Goal: Task Accomplishment & Management: Complete application form

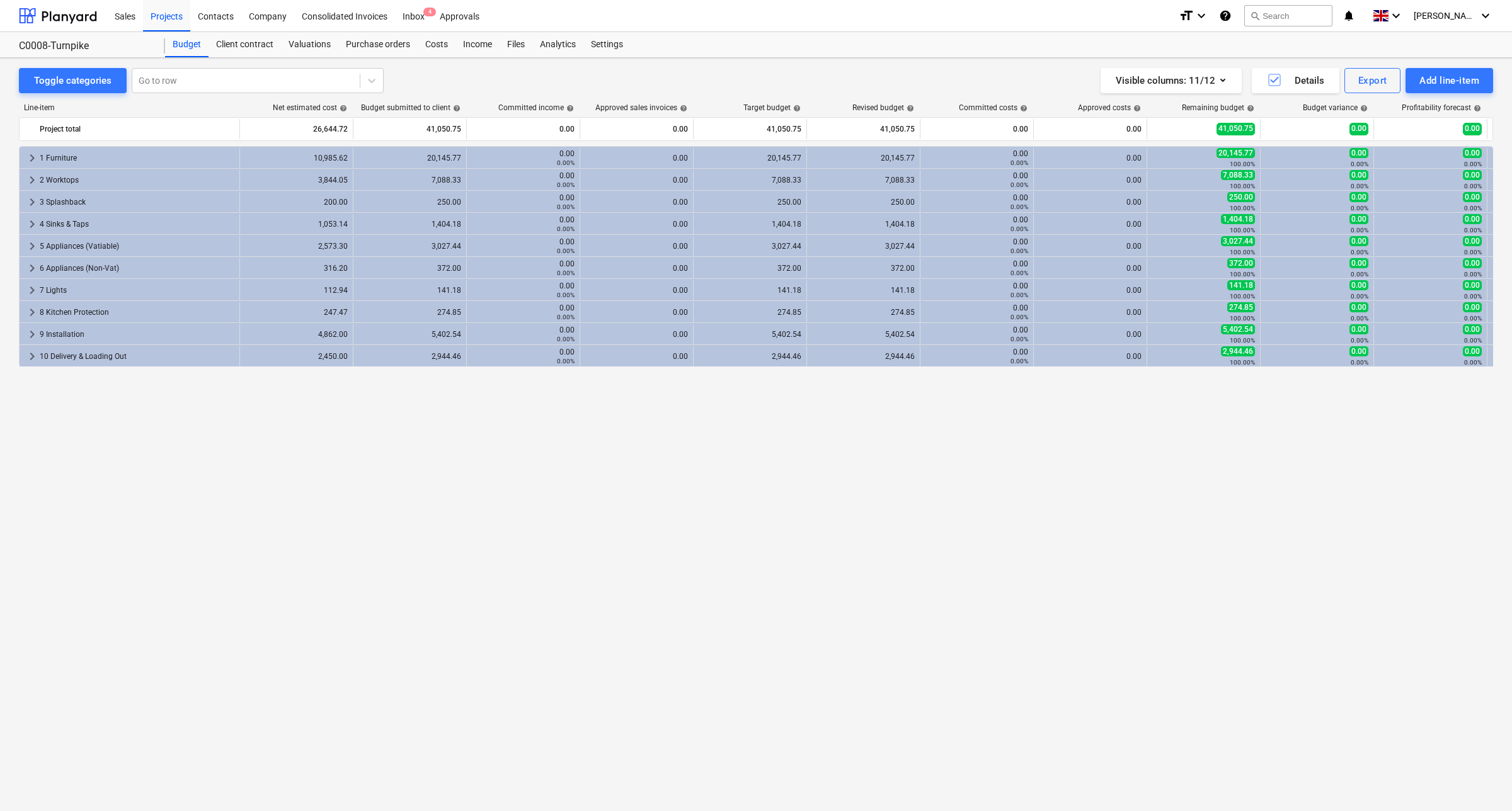
click at [423, 543] on div "keyboard_arrow_right 1 Furniture 10,985.62 20,145.77 0.00 0.00% 0.00 20,145.77 …" at bounding box center [756, 452] width 1475 height 613
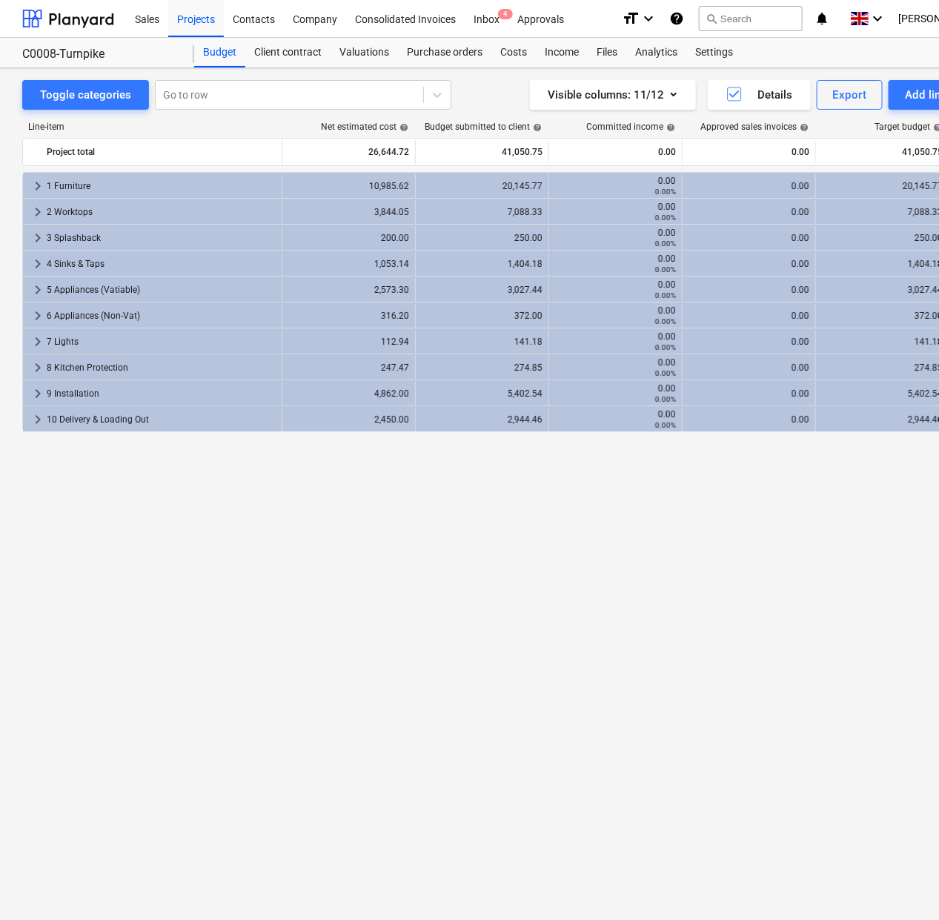
click at [439, 508] on div "keyboard_arrow_right 1 Furniture 10,985.62 20,145.77 0.00 0.00% 0.00 20,145.77 …" at bounding box center [506, 515] width 969 height 686
drag, startPoint x: 460, startPoint y: 48, endPoint x: 485, endPoint y: 58, distance: 27.0
click at [460, 48] on div "Purchase orders" at bounding box center [444, 53] width 93 height 30
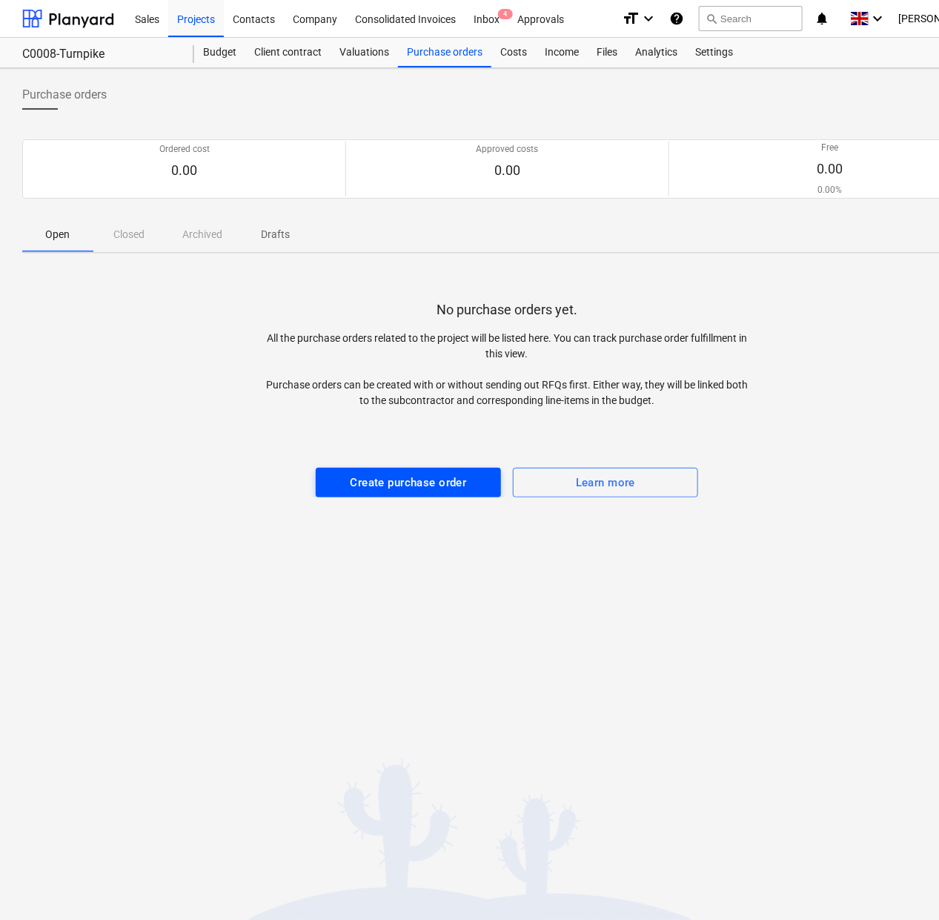
click at [449, 480] on div "Create purchase order" at bounding box center [409, 482] width 116 height 19
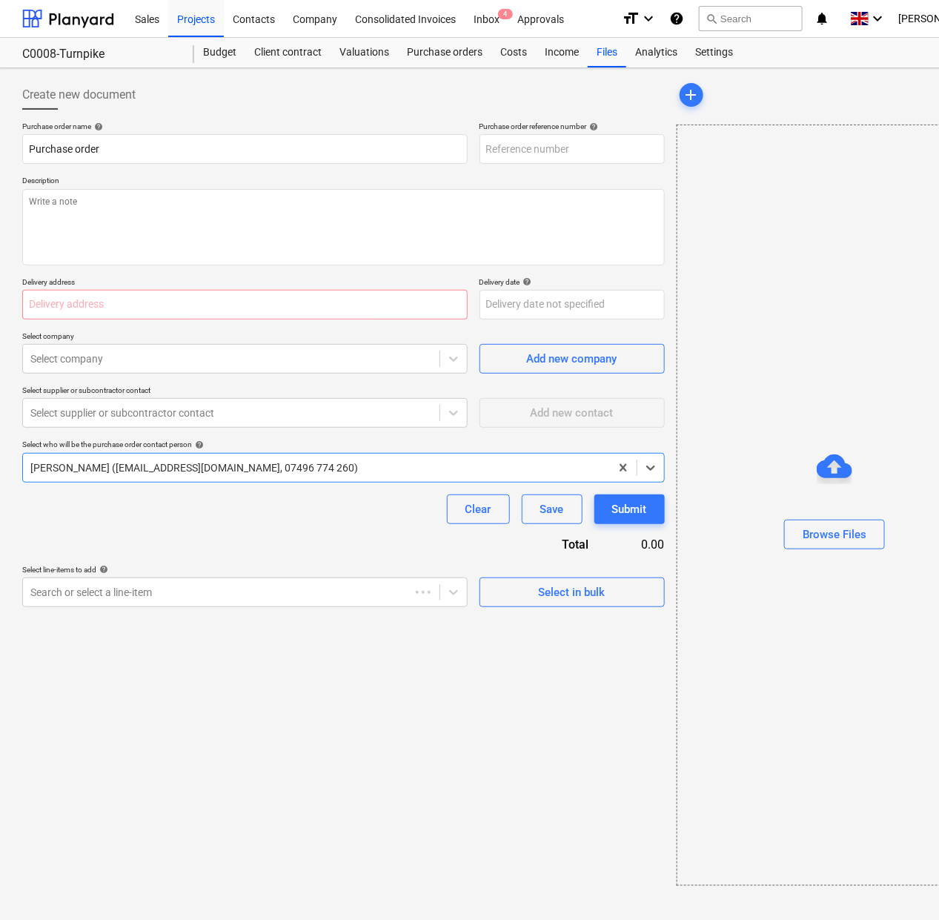
type textarea "x"
type input "C0008-PO-001"
click at [589, 145] on input "C0008-PO-001" at bounding box center [571, 149] width 185 height 30
type textarea "x"
type input "C0008-PO-001-"
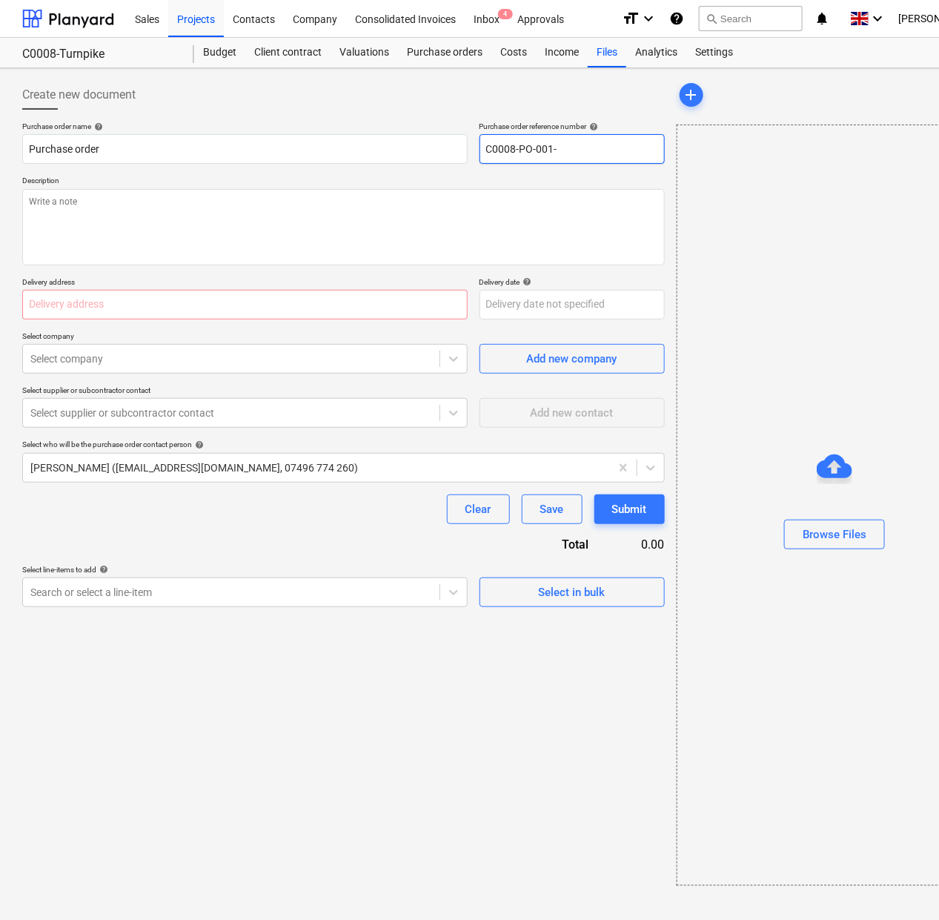
type textarea "x"
type input "C0008-PO-001-A"
type textarea "x"
type input "C0008-PO-001-Ab"
type textarea "x"
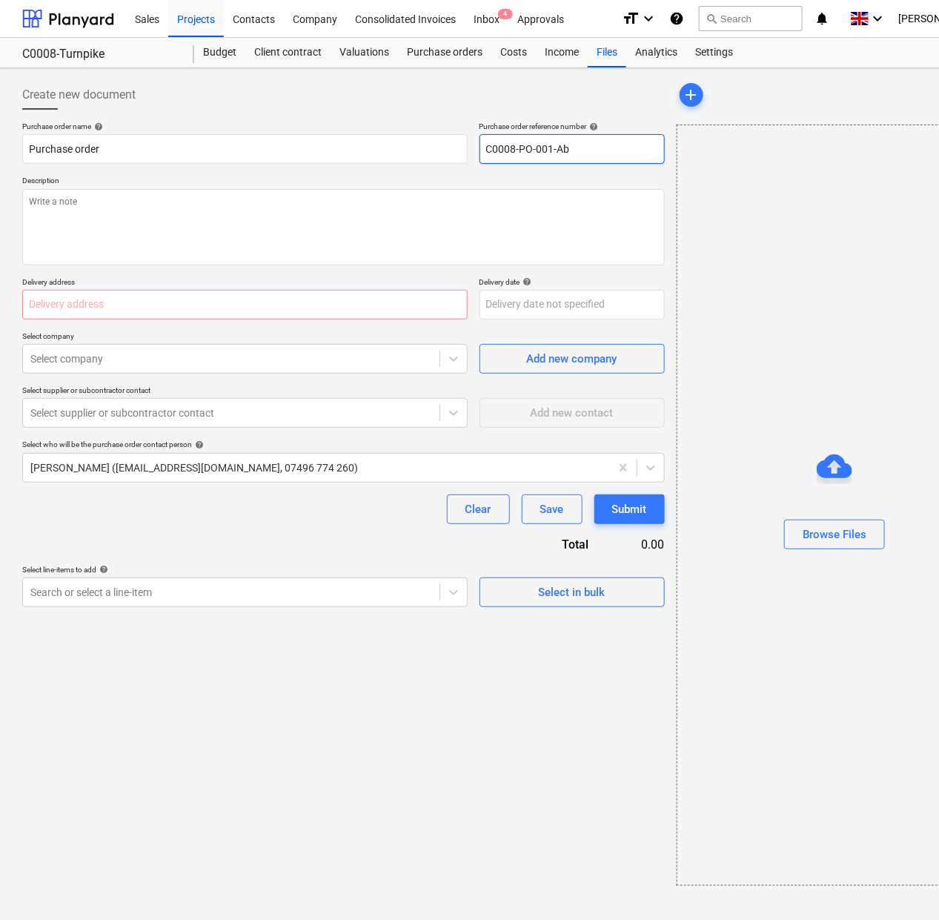
type input "C0008-PO-001-Abo"
type textarea "x"
type input "C0008-PO-001-Abod"
type textarea "x"
type input "C0008-PO-001-Abode"
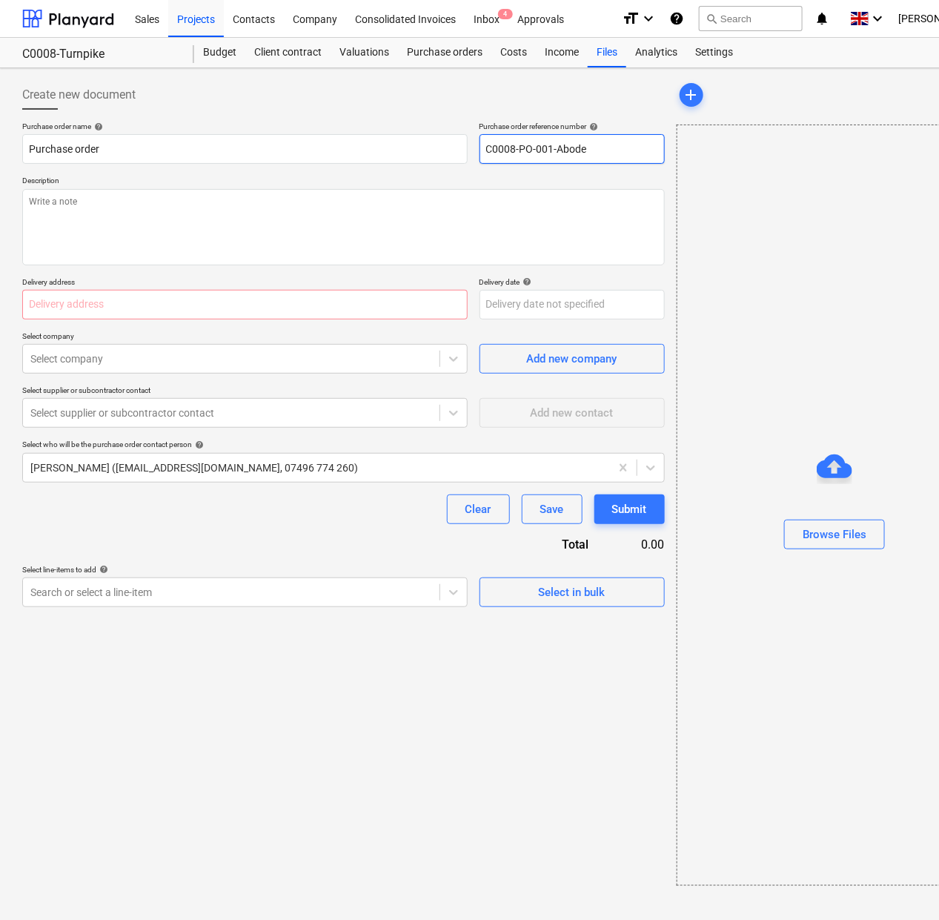
type textarea "x"
type input "C0008-PO-001-Abode-"
type textarea "x"
type input "C0008-PO-001-Abode-T"
type textarea "x"
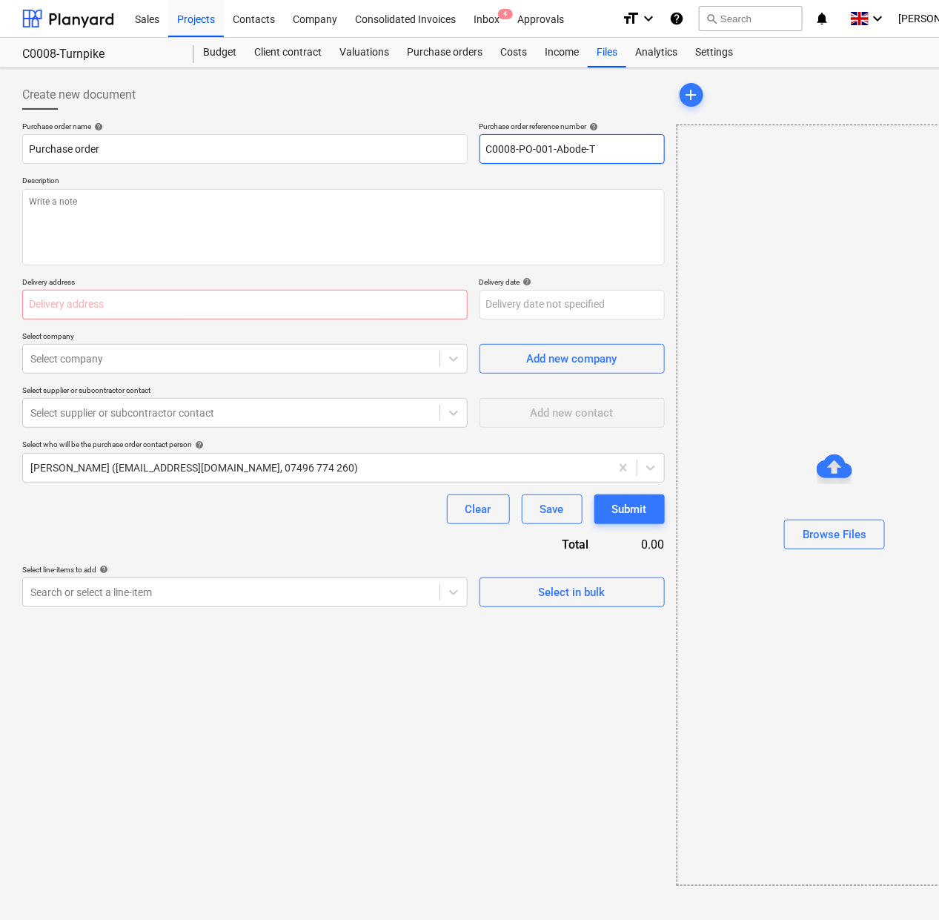
type input "C0008-PO-001-Abode-Tu"
type textarea "x"
type input "C0008-PO-001-Abode-Tur"
type textarea "x"
type input "C0008-PO-001-Abode-Turn"
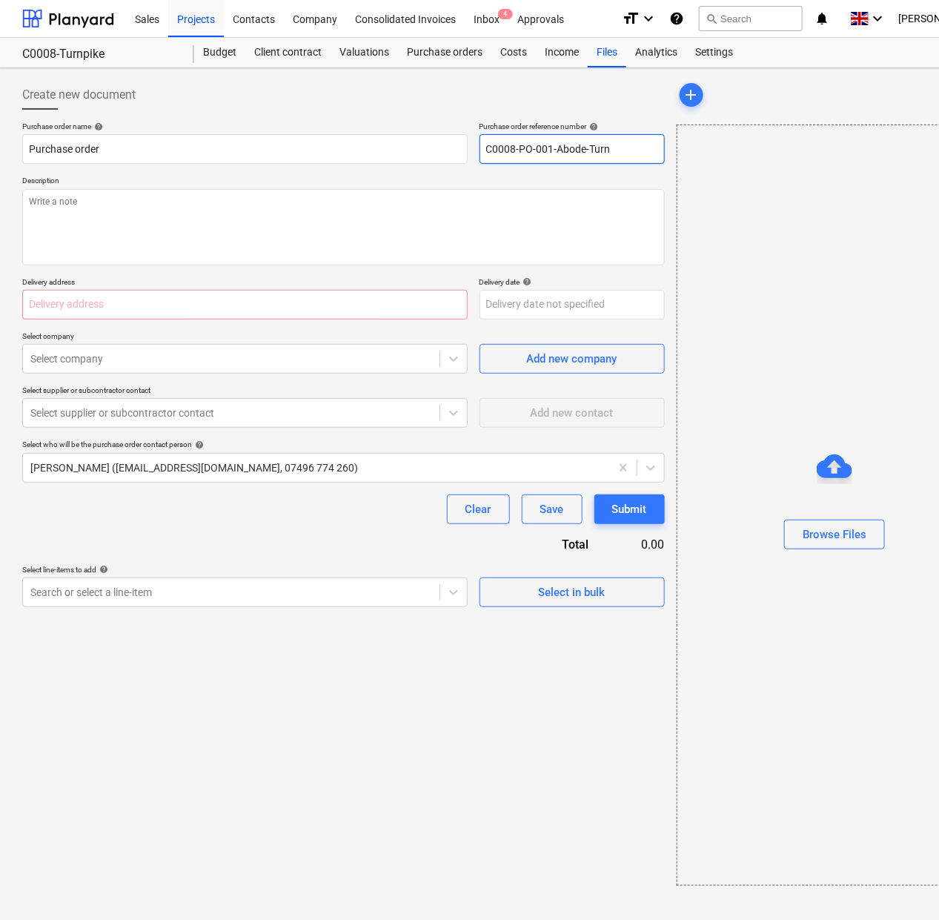
type textarea "x"
type input "C0008-PO-001-Abode-Turnp"
type textarea "x"
type input "C0008-PO-001-Abode-Turnpi"
type textarea "x"
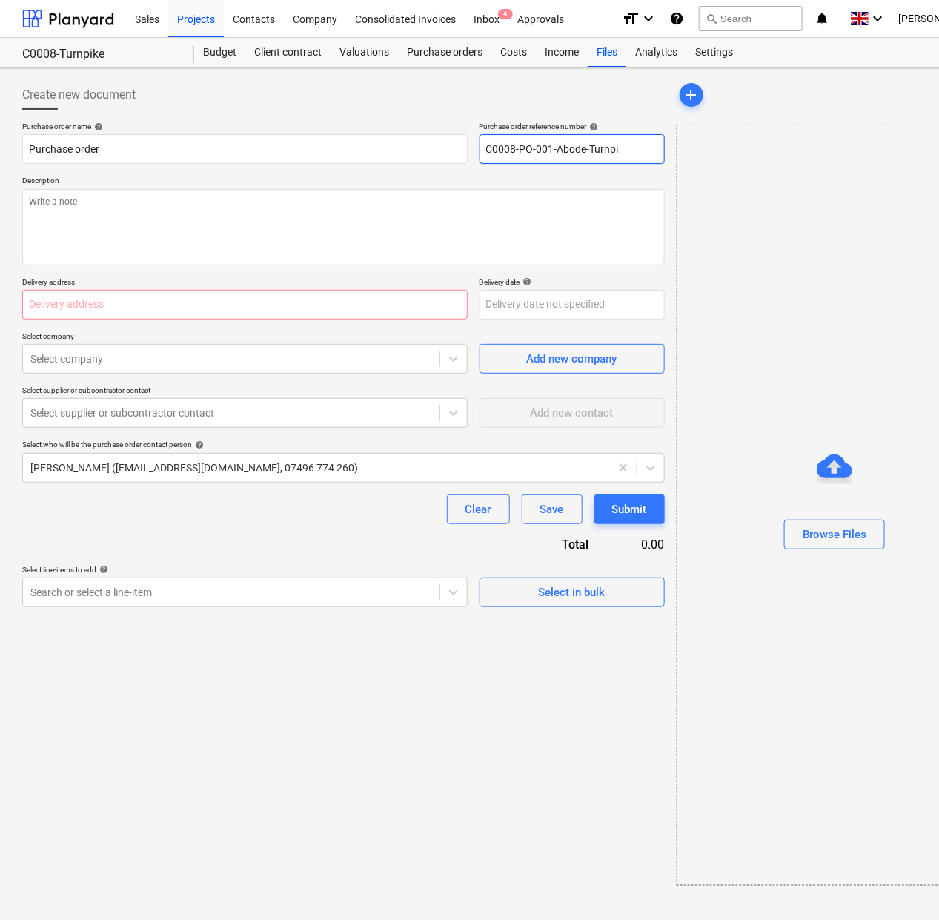
type input "C0008-PO-001-Abode-Turnpik"
type textarea "x"
drag, startPoint x: 654, startPoint y: 156, endPoint x: 298, endPoint y: 152, distance: 355.7
click at [345, 153] on div "Purchase order name help Purchase order Purchase order reference number help C0…" at bounding box center [343, 143] width 642 height 42
type input "C0008-PO-001-Abode-Turnpike"
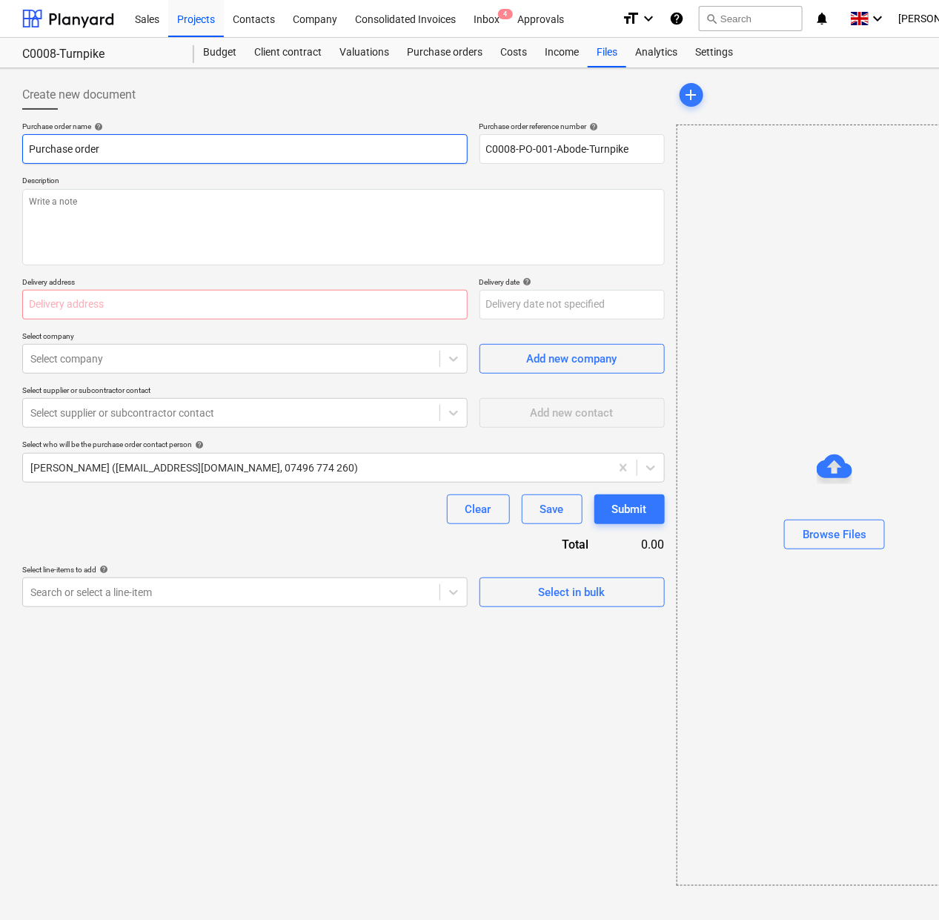
drag, startPoint x: 62, startPoint y: 152, endPoint x: -9, endPoint y: 150, distance: 70.4
click at [0, 150] on html "Sales Projects Contacts Company Consolidated Invoices Inbox 4 Approvals format_…" at bounding box center [469, 460] width 939 height 920
paste input "C0008-PO-001-Abode-Turnpike"
type textarea "x"
type input "C0008-PO-001-Abode-Turnpike"
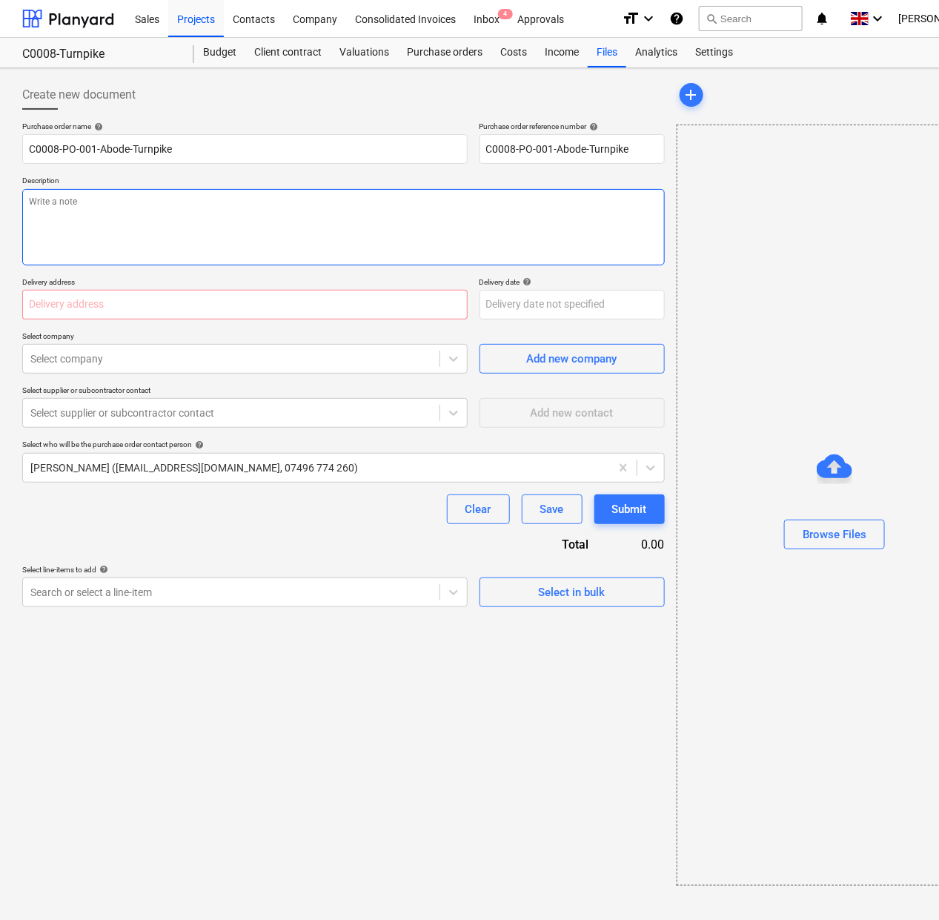
click at [142, 227] on textarea at bounding box center [343, 227] width 642 height 76
paste textarea "C0008-PO-001-Abode-Turnpike"
type textarea "x"
type textarea "C0008-PO-001-Abode-Turnpike"
click at [285, 316] on input "text" at bounding box center [244, 305] width 445 height 30
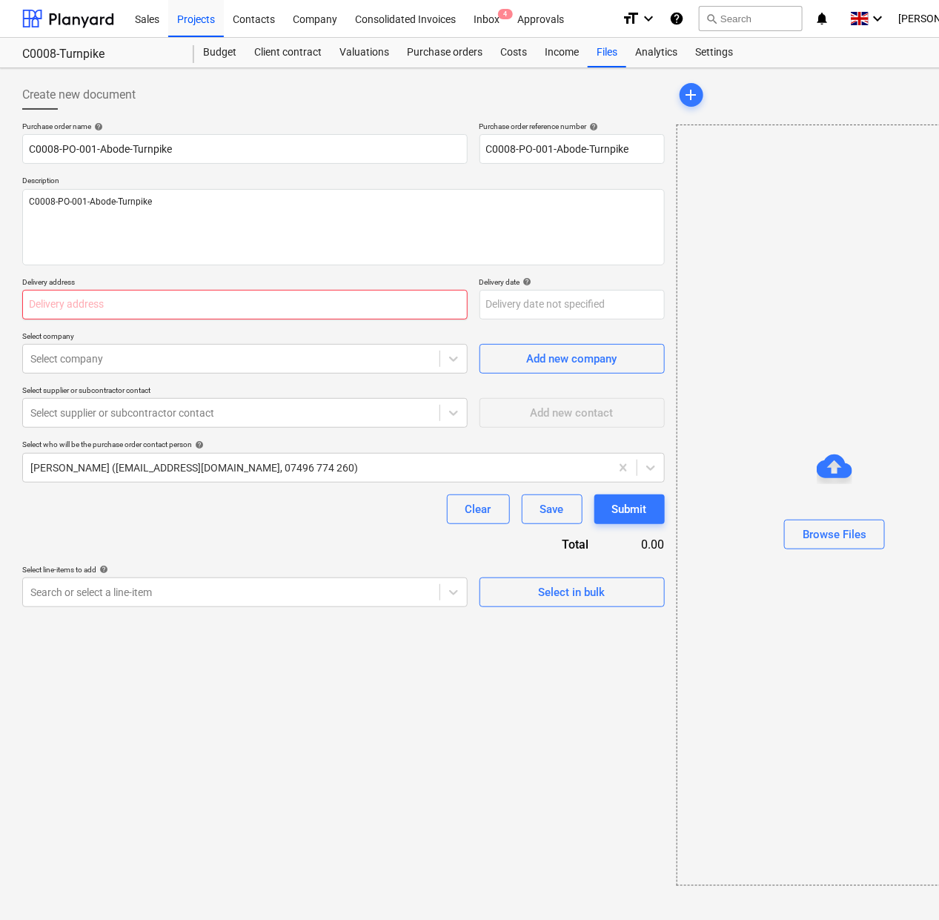
paste input "[STREET_ADDRESS]"
type textarea "x"
type input "[STREET_ADDRESS]"
type textarea "x"
type input "[STREET_ADDRESS]"
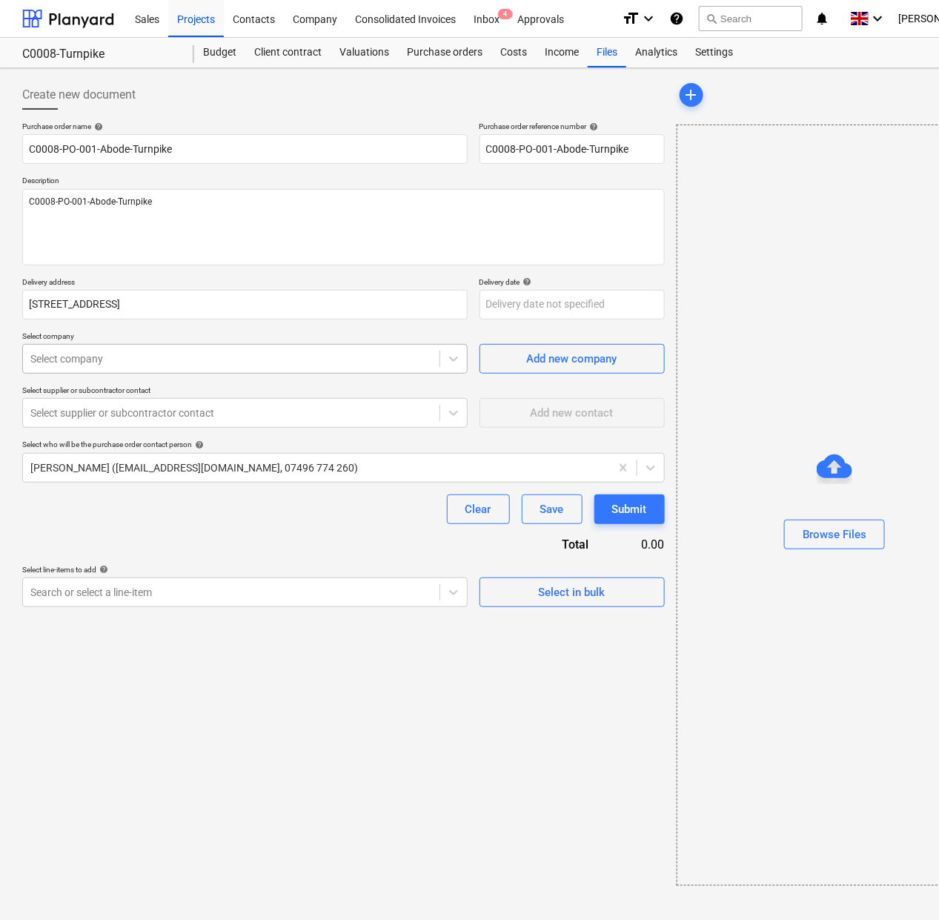
type textarea "x"
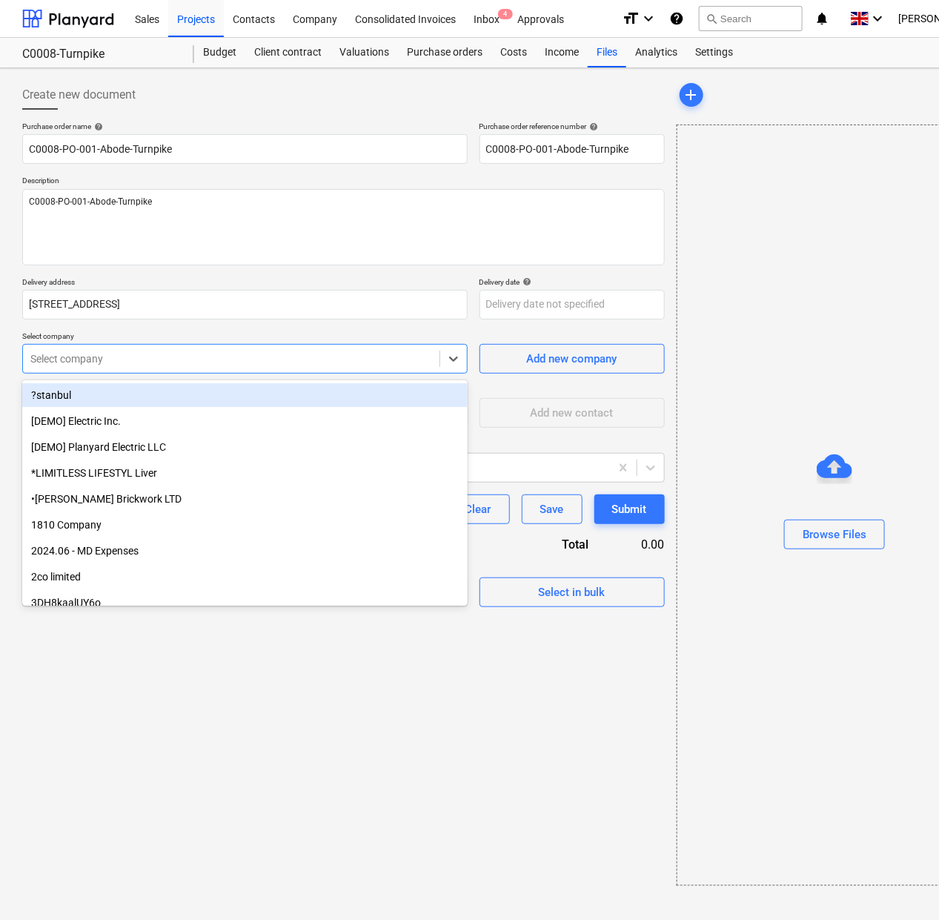
click at [282, 356] on div at bounding box center [231, 358] width 402 height 15
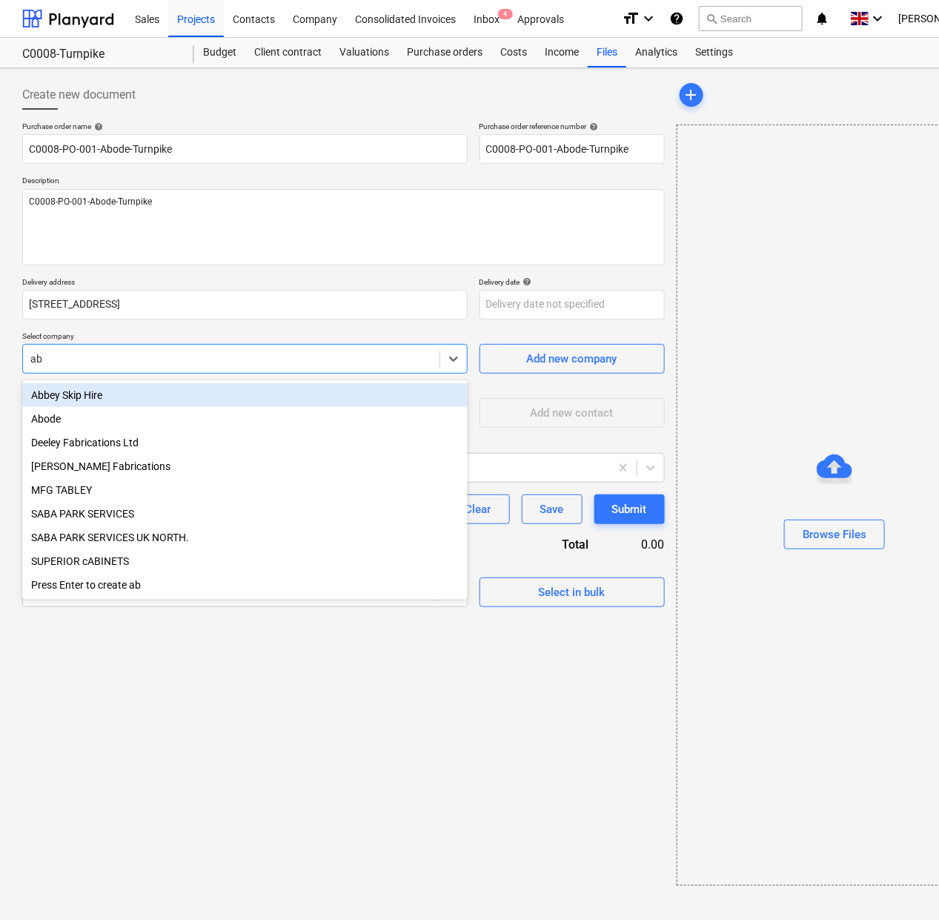
type input "abo"
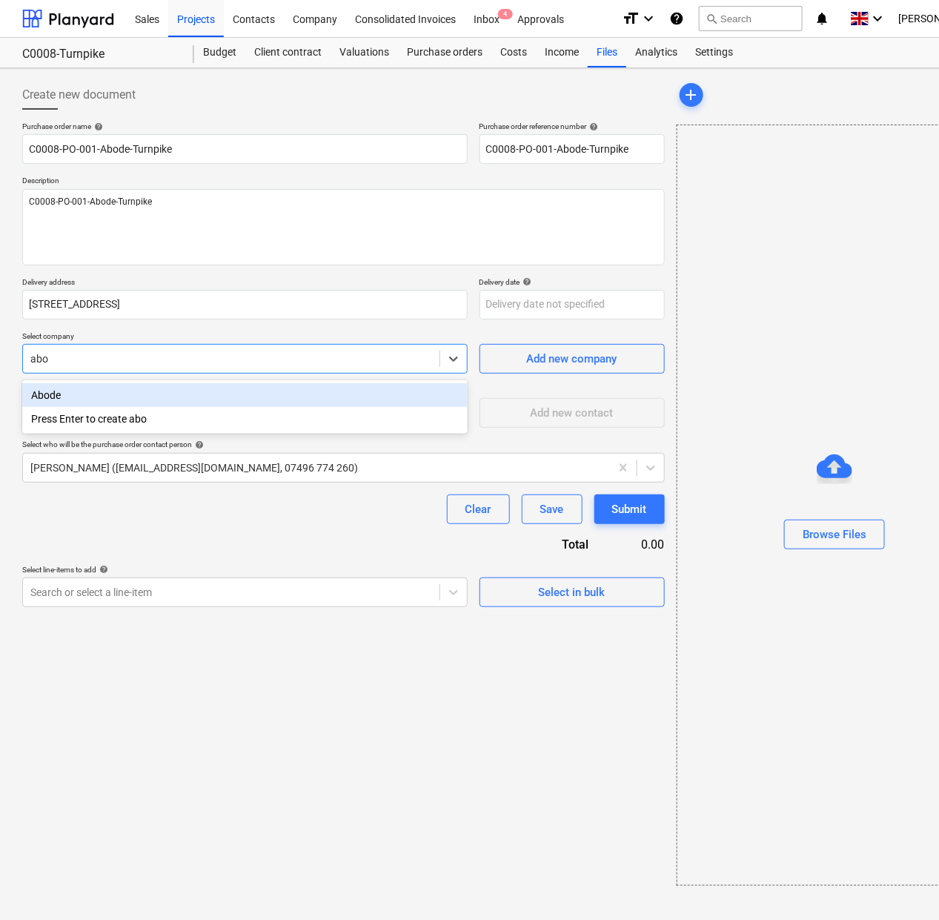
click at [250, 393] on div "Abode" at bounding box center [244, 395] width 445 height 24
type textarea "x"
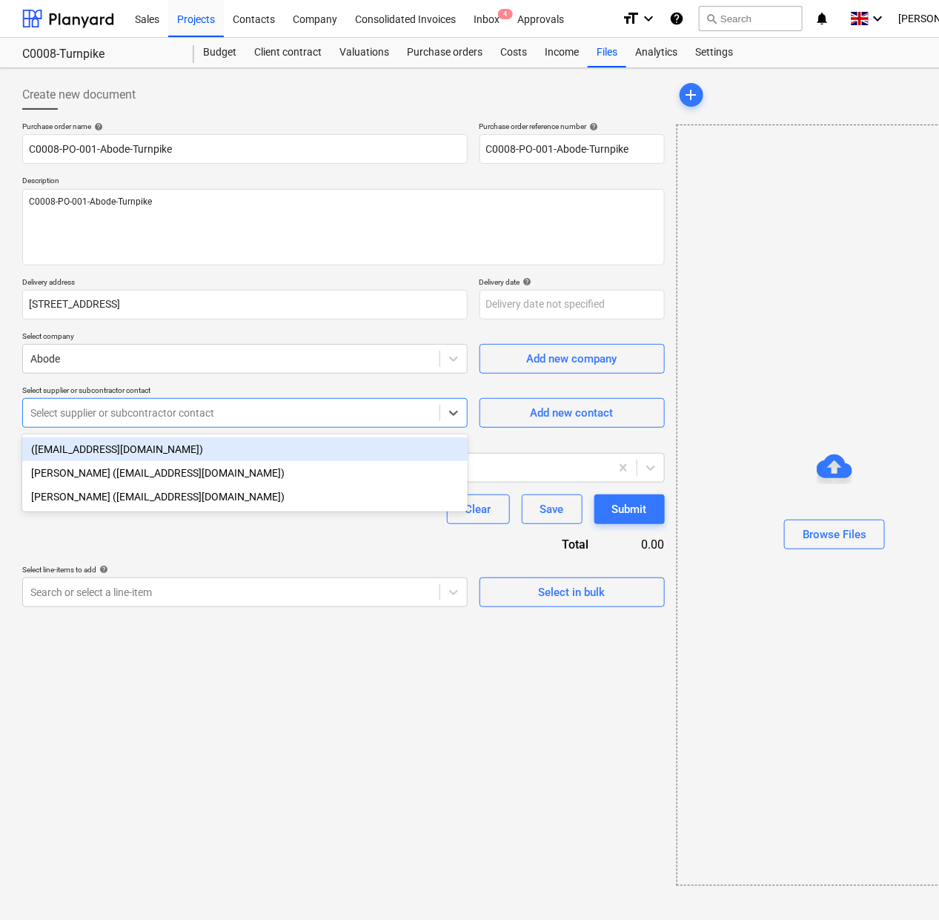
click at [247, 409] on div at bounding box center [231, 412] width 402 height 15
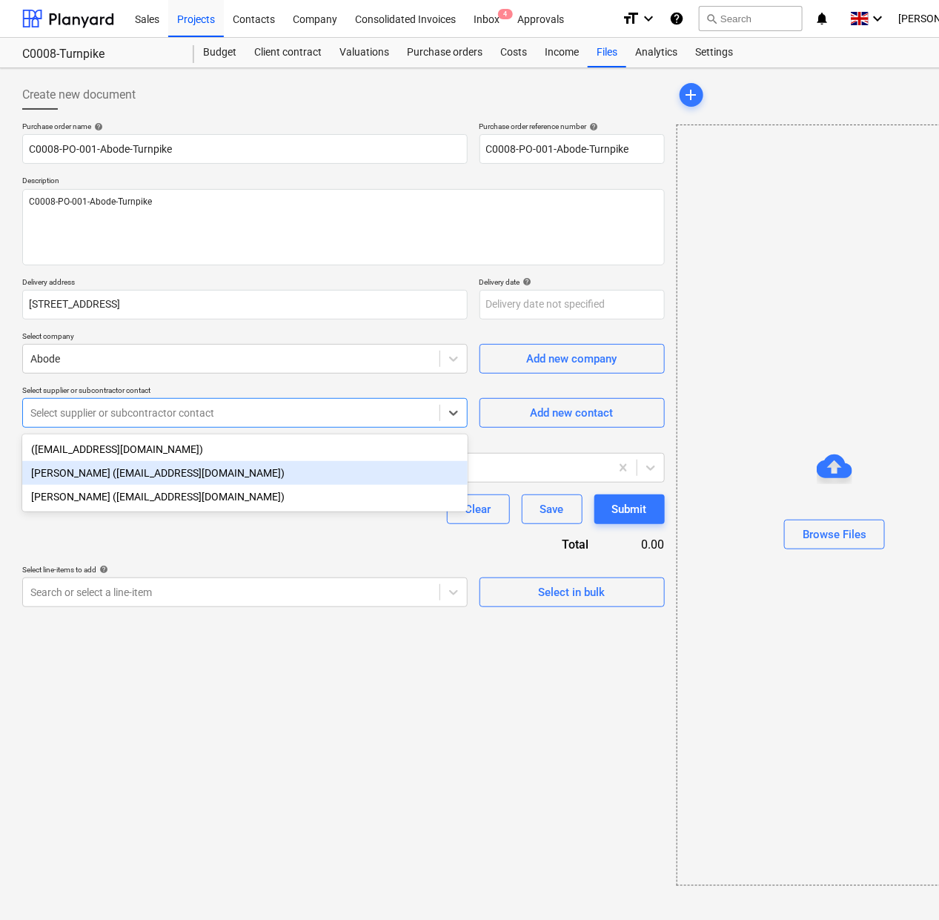
click at [215, 471] on div "[PERSON_NAME] ([EMAIL_ADDRESS][DOMAIN_NAME])" at bounding box center [244, 473] width 445 height 24
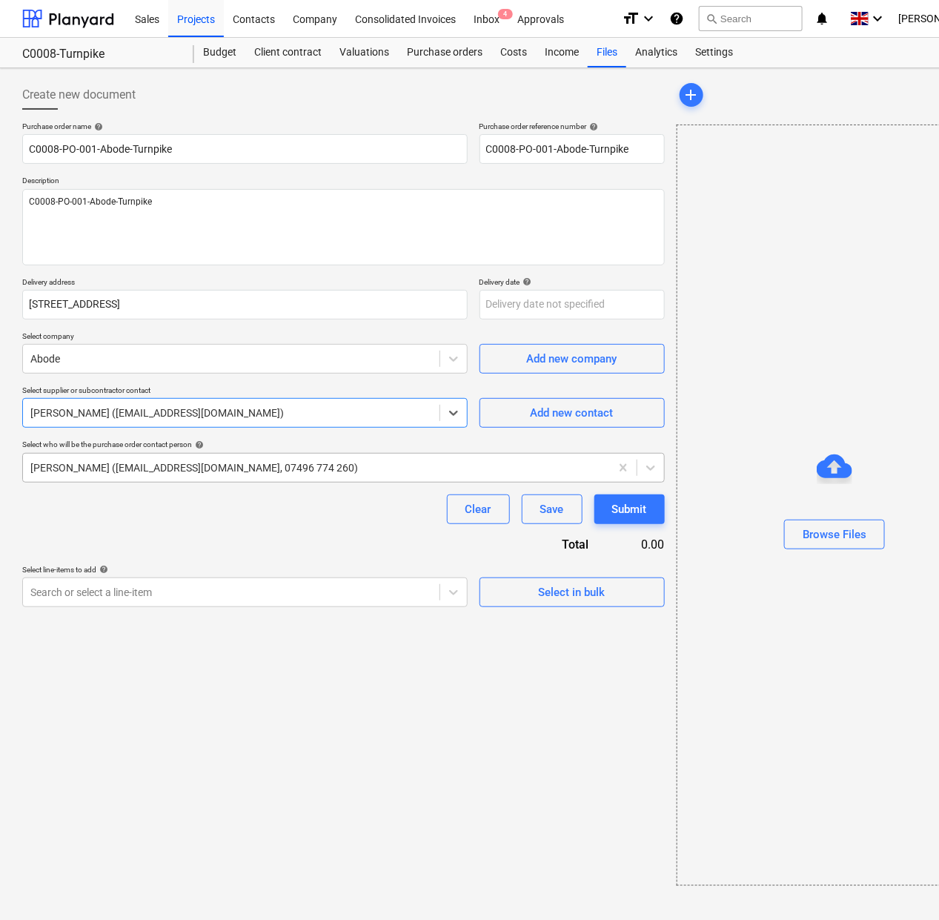
click at [209, 468] on div at bounding box center [316, 467] width 572 height 15
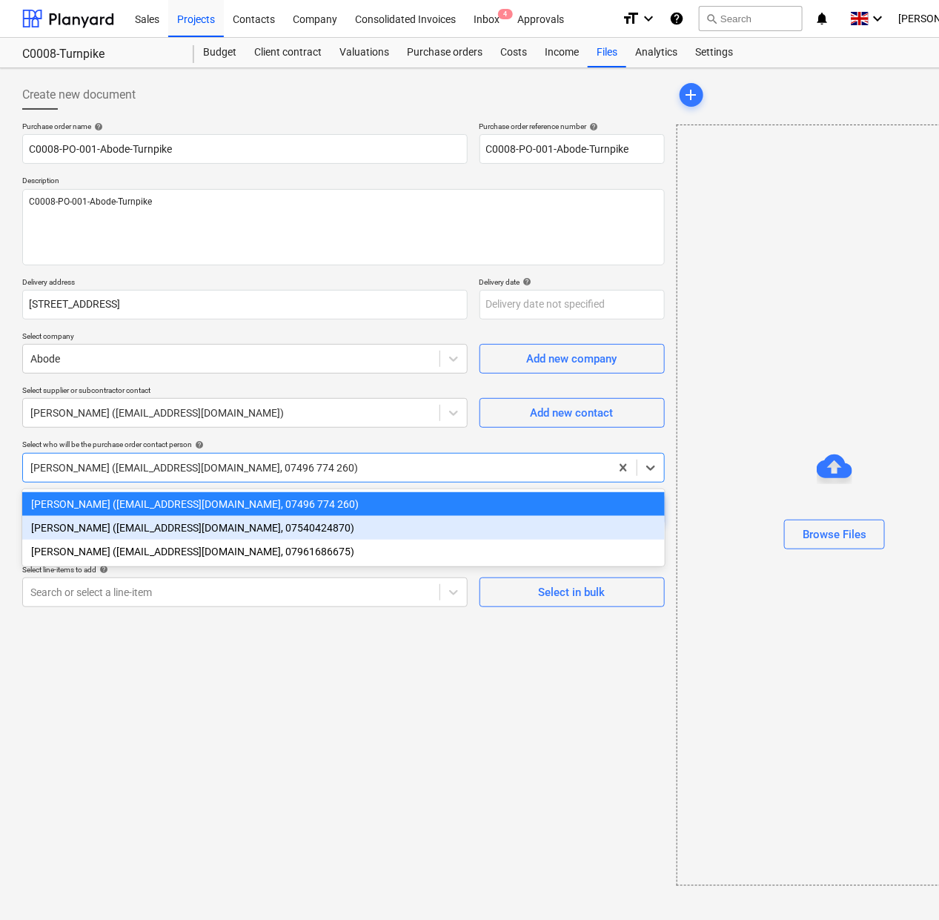
click at [142, 531] on div "[PERSON_NAME] ([EMAIL_ADDRESS][DOMAIN_NAME], 07540424870)" at bounding box center [343, 528] width 642 height 24
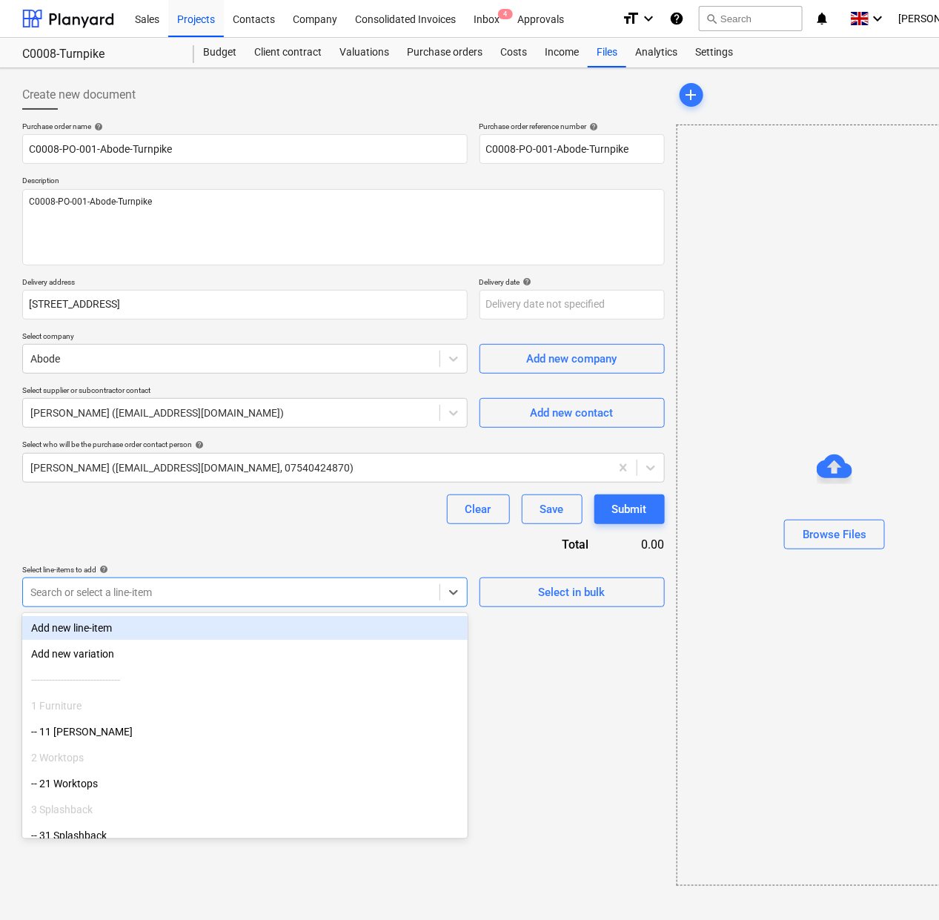
click at [139, 591] on div at bounding box center [231, 592] width 402 height 15
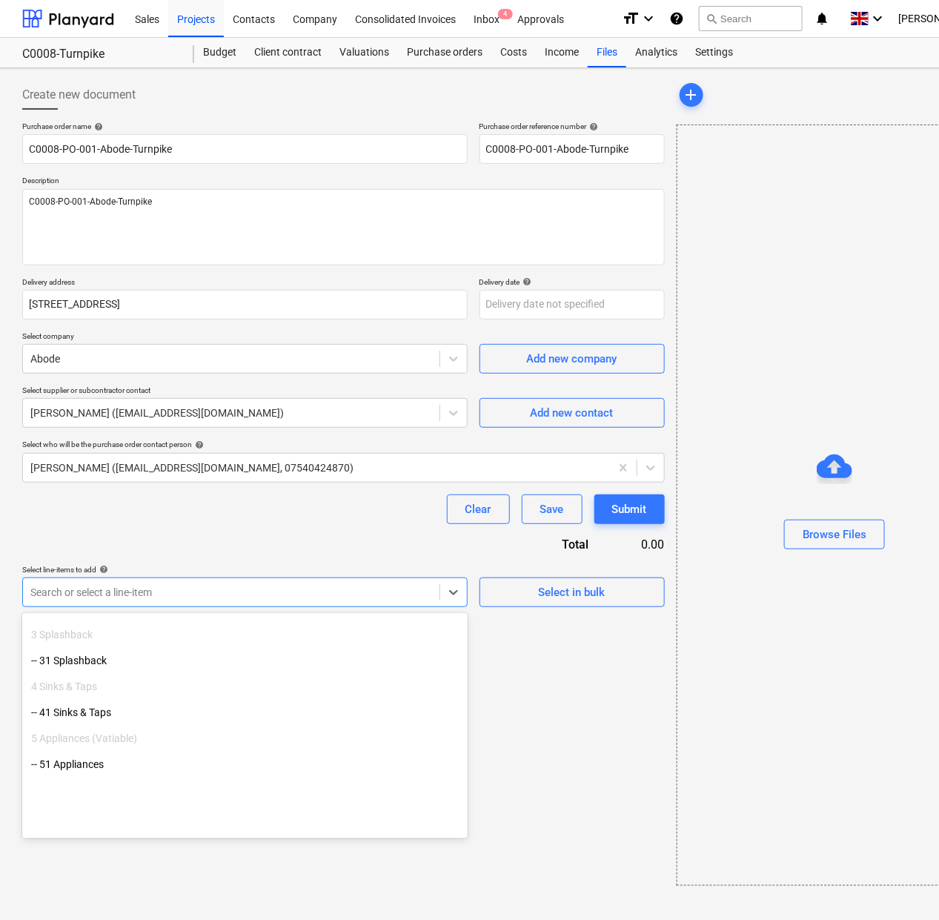
scroll to position [185, 0]
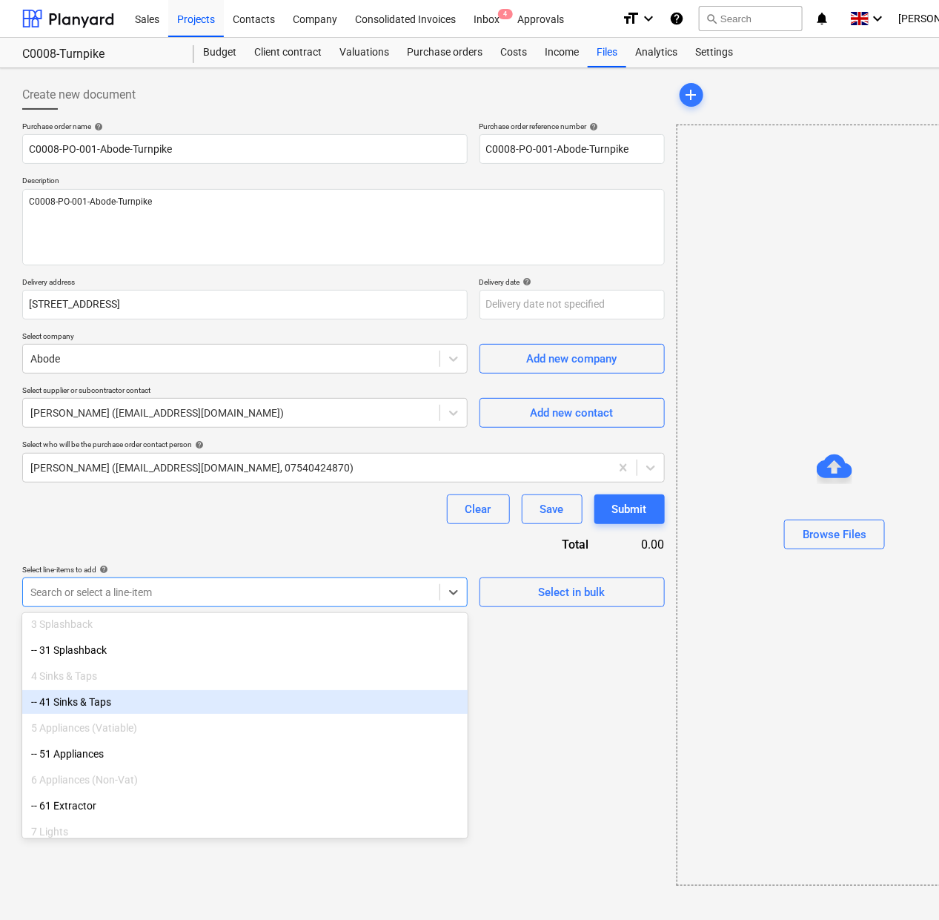
click at [105, 705] on div "-- 41 Sinks & Taps" at bounding box center [244, 702] width 445 height 24
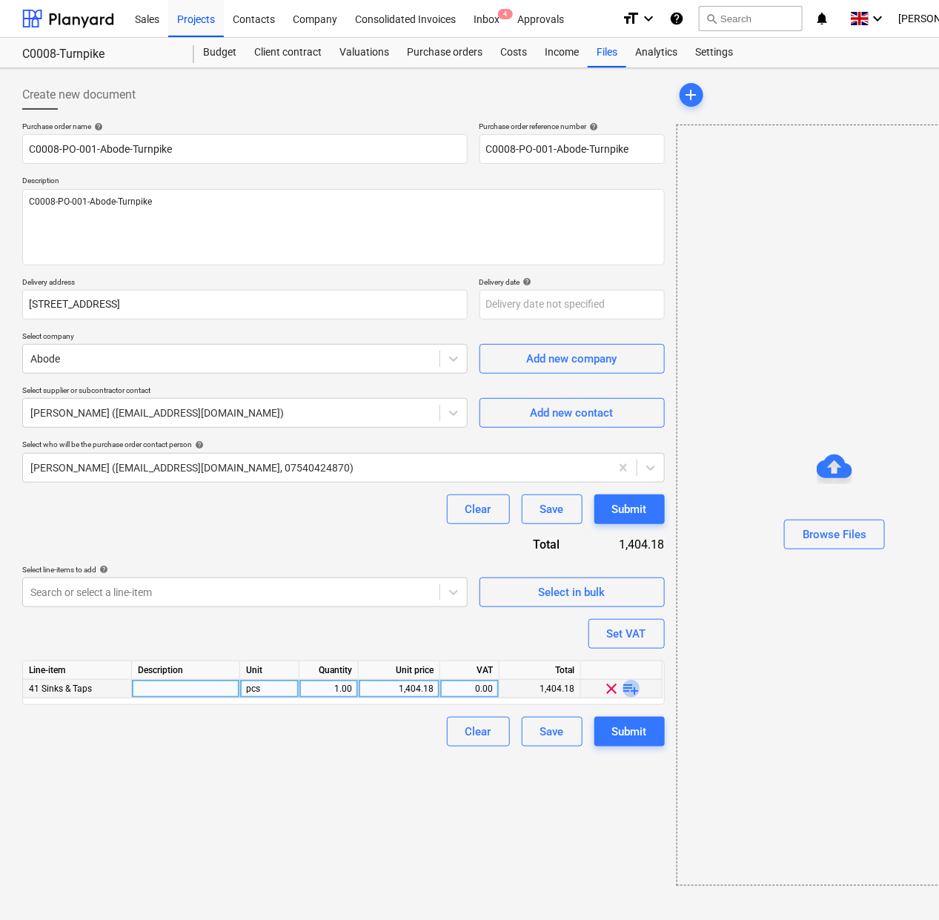
click at [631, 688] on span "playlist_add" at bounding box center [631, 689] width 18 height 18
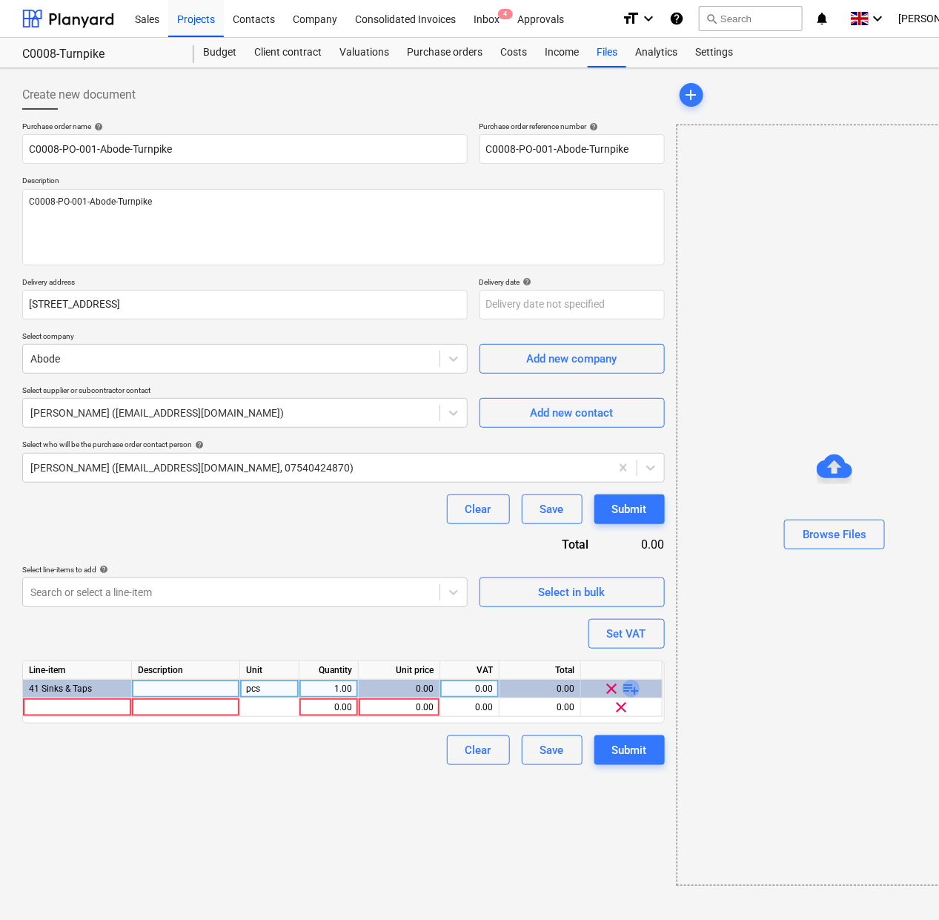
click at [631, 688] on span "playlist_add" at bounding box center [631, 689] width 18 height 18
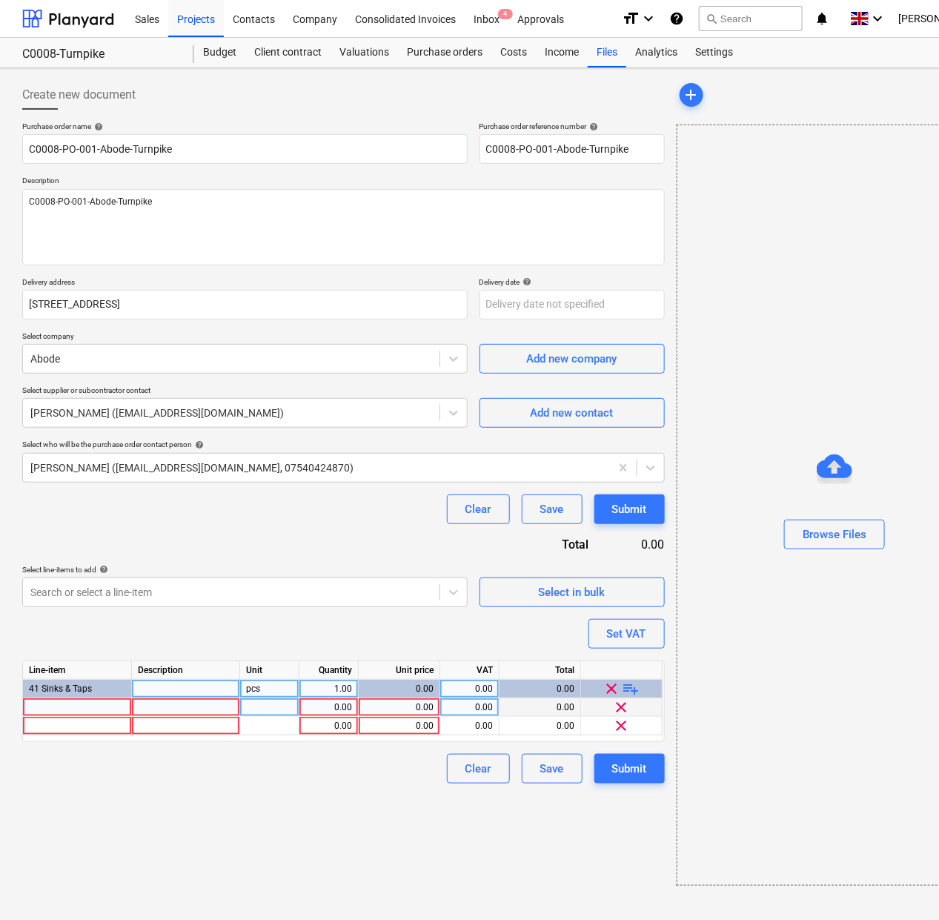
type textarea "x"
click at [57, 703] on div at bounding box center [77, 707] width 109 height 19
type input "Abode Contemporary Mixertap Czar Single Lever Pull Out Chrome"
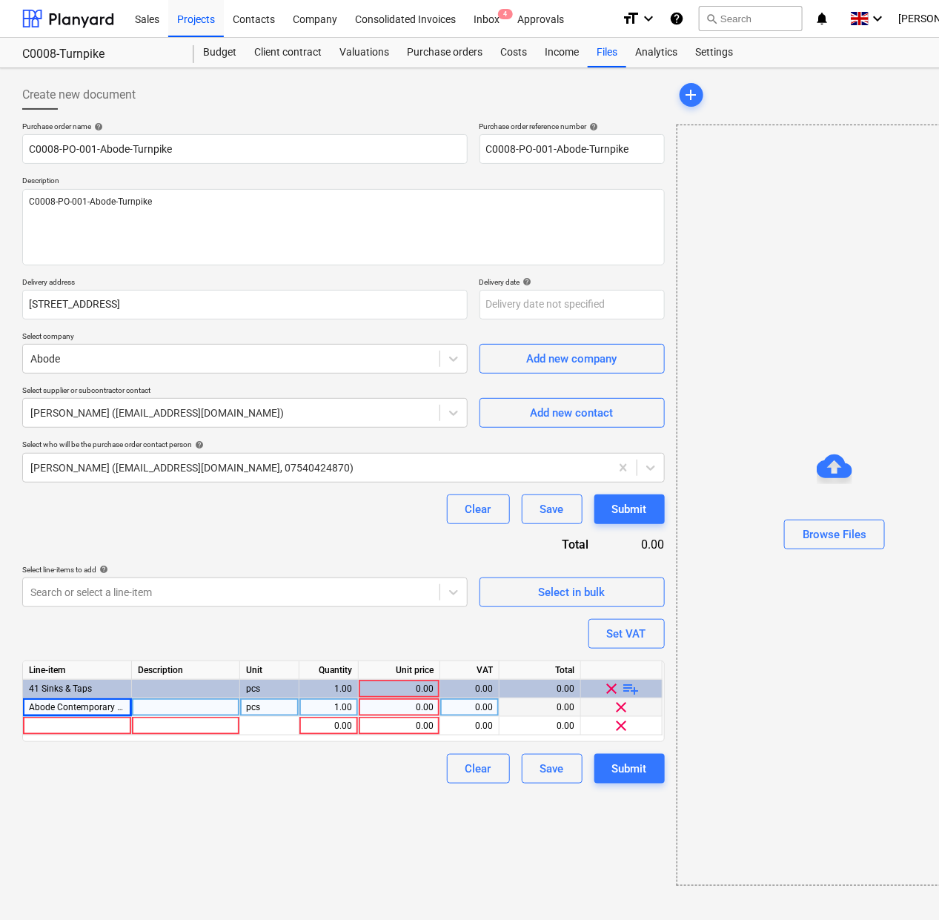
type textarea "x"
click at [184, 700] on div at bounding box center [186, 707] width 108 height 19
type input "AT1240"
click at [68, 723] on div at bounding box center [77, 726] width 109 height 19
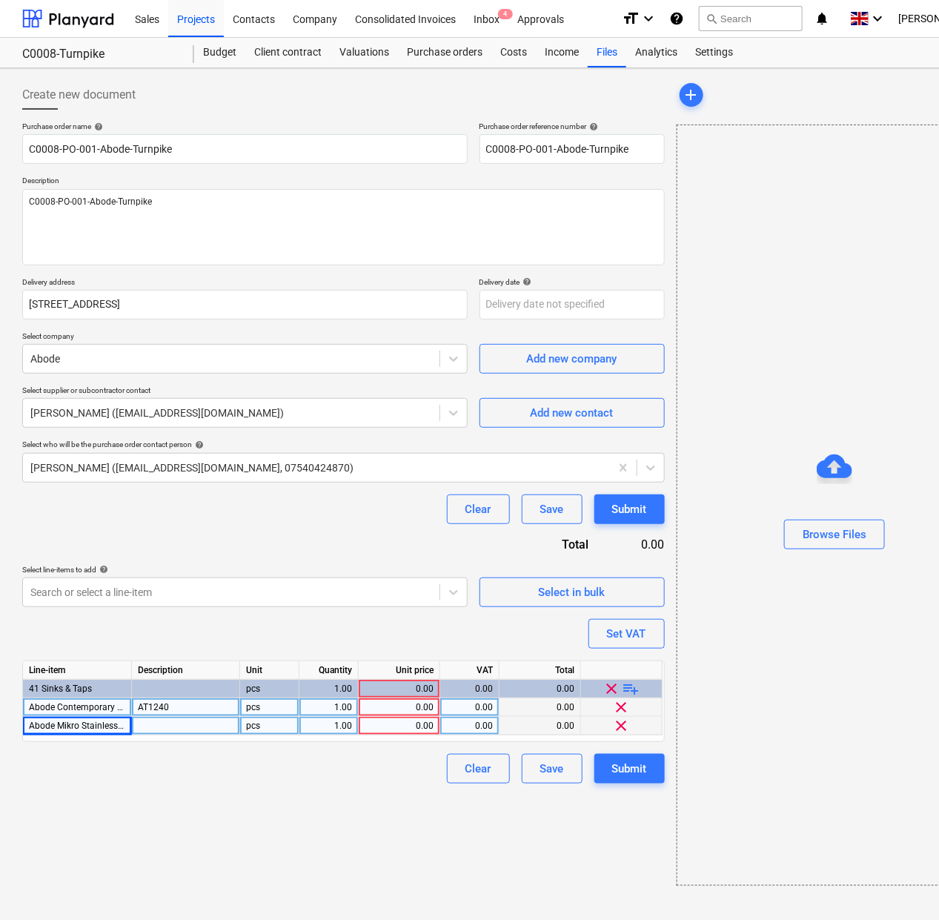
type textarea "x"
click at [193, 725] on div at bounding box center [186, 726] width 108 height 19
type input "AW5062"
type textarea "x"
click at [324, 708] on div "1.00" at bounding box center [328, 707] width 47 height 19
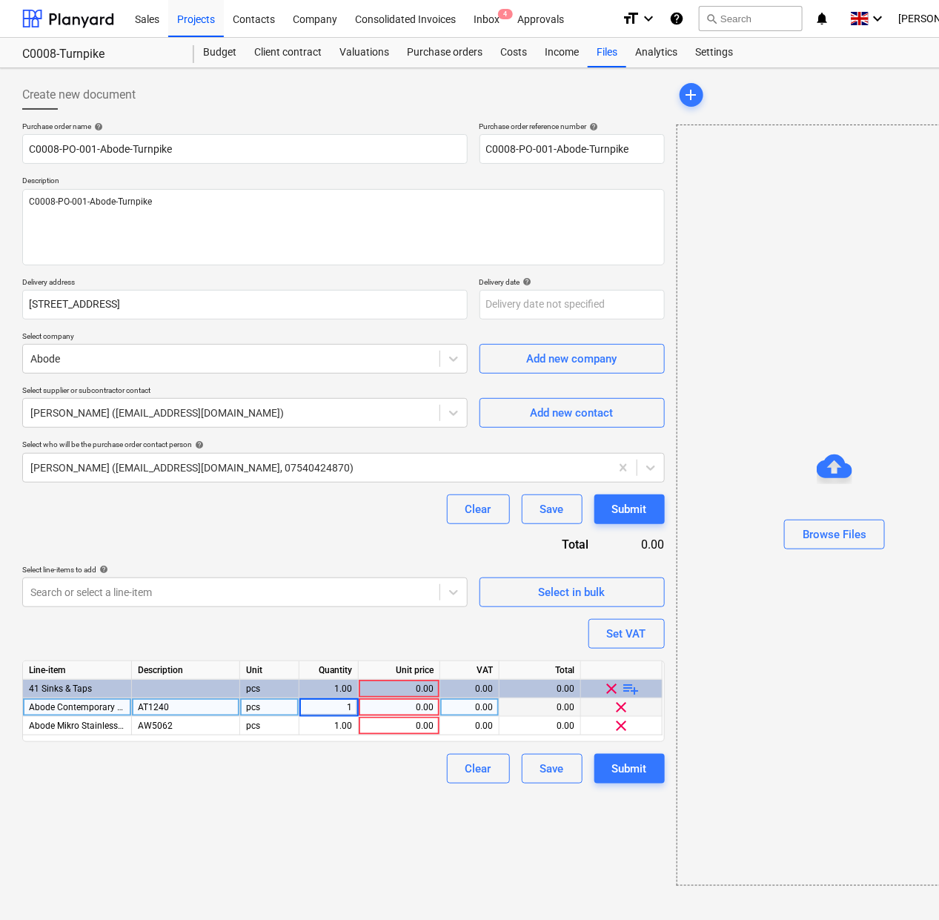
type input "9"
type textarea "x"
click at [325, 719] on div "1.00" at bounding box center [328, 726] width 47 height 19
type input "9"
type textarea "x"
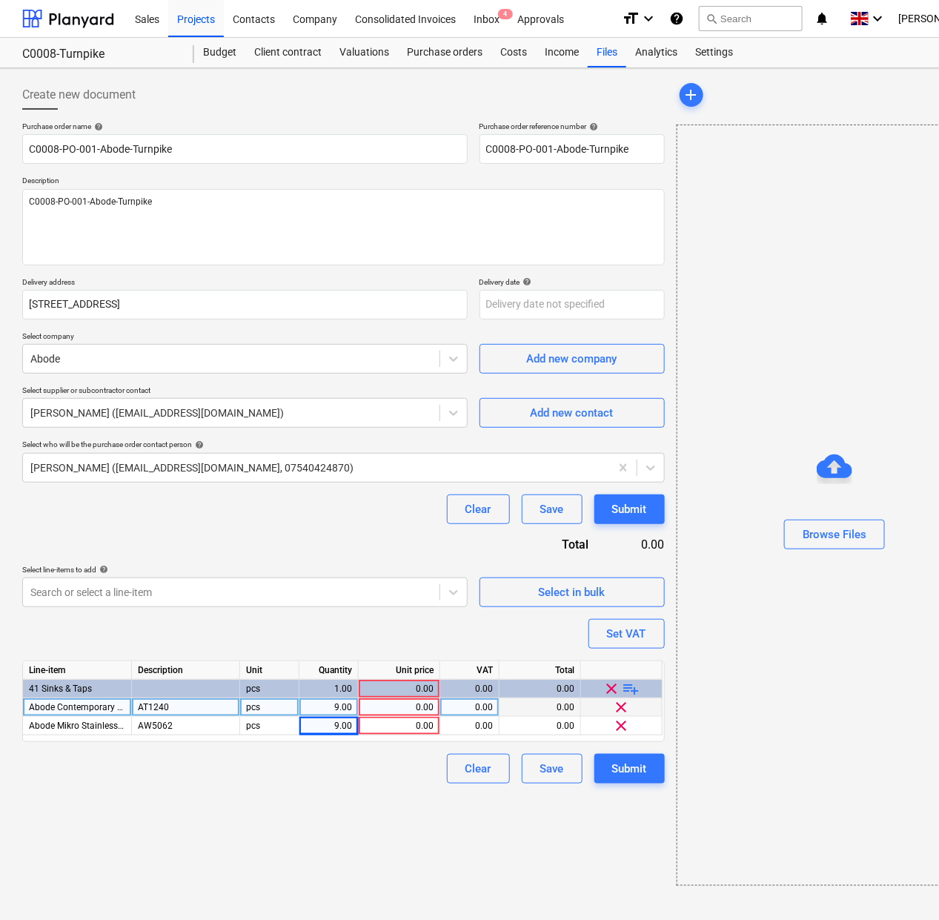
click at [385, 715] on div "0.00" at bounding box center [399, 707] width 69 height 19
type input "58.14"
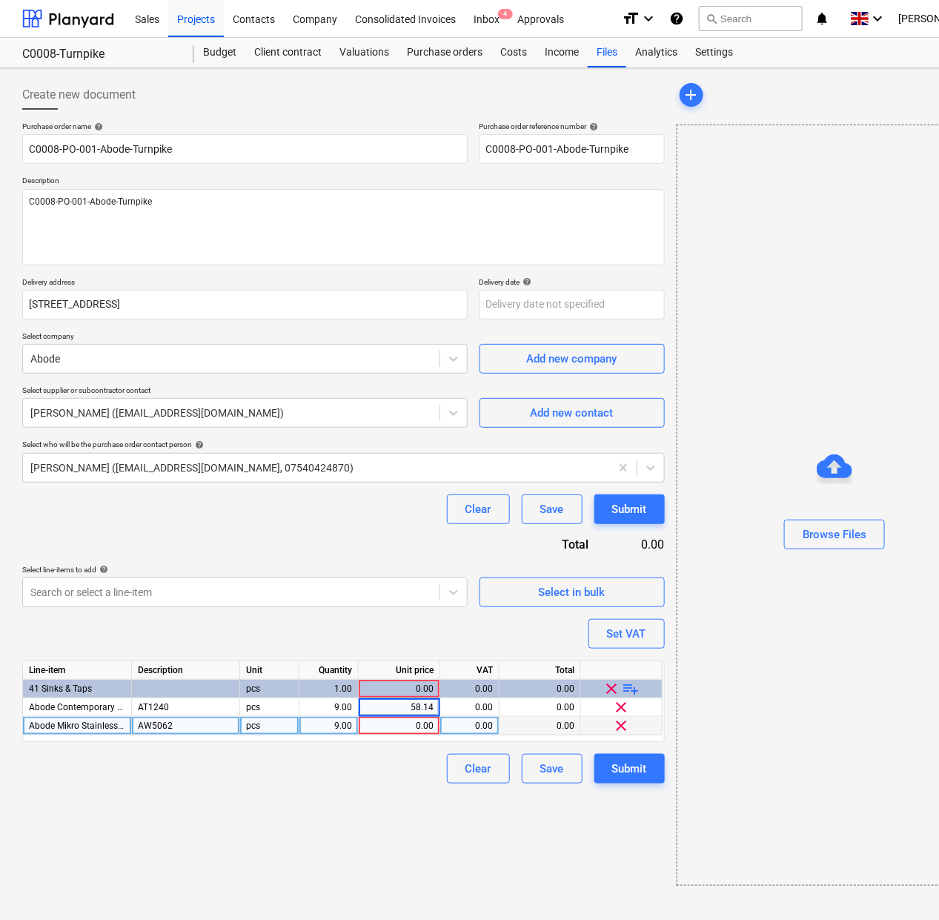
type textarea "x"
click at [384, 730] on div "0.00" at bounding box center [399, 726] width 69 height 19
type input "58.88"
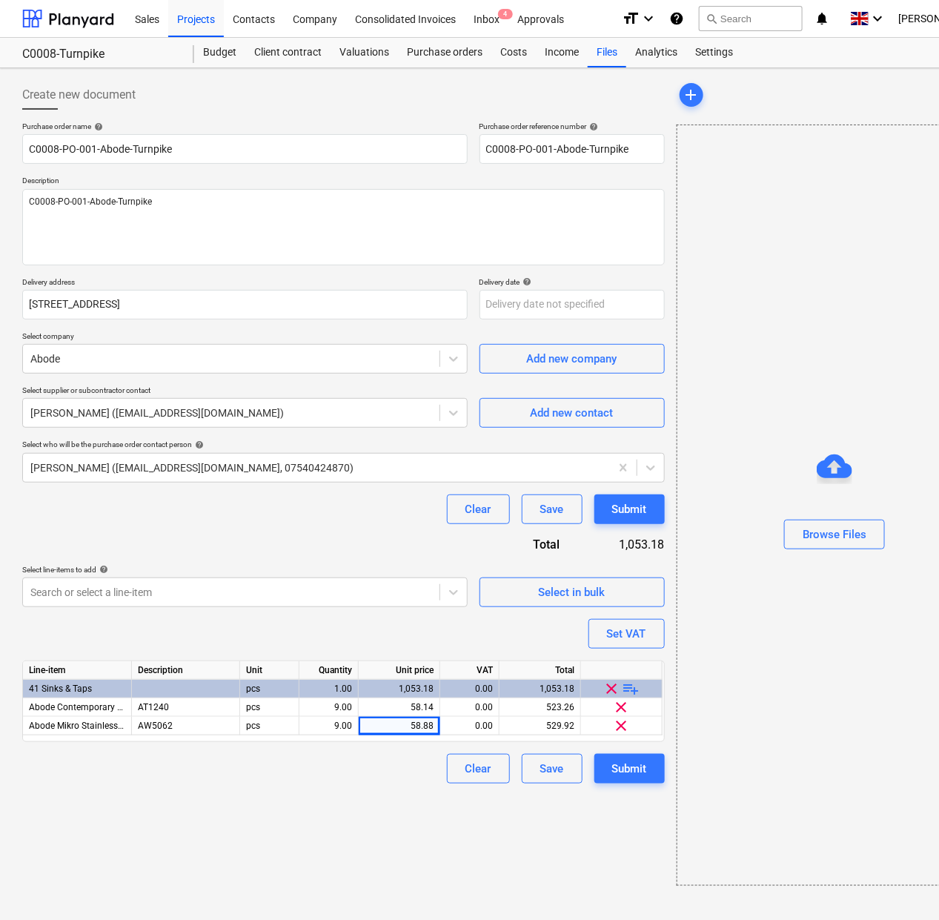
type textarea "x"
click at [642, 617] on div "Purchase order name help C0008-PO-001-Abode-Turnpike Purchase order reference n…" at bounding box center [343, 453] width 642 height 662
click at [637, 628] on div "Set VAT" at bounding box center [626, 633] width 39 height 19
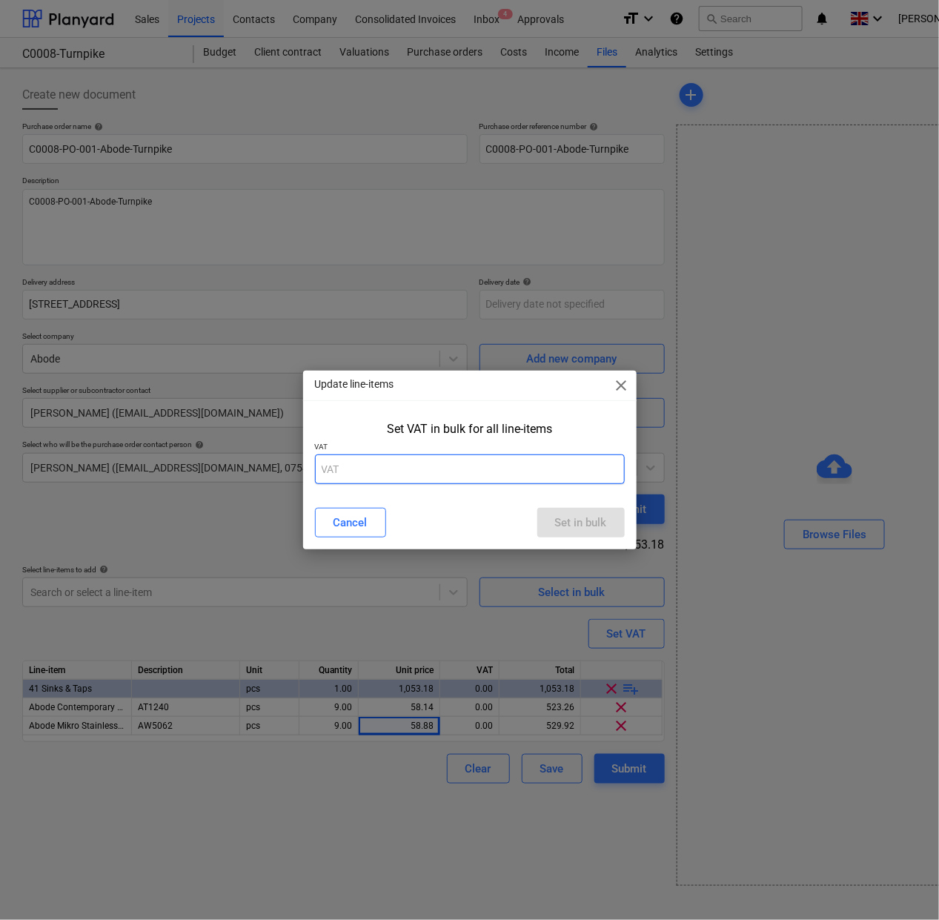
click at [499, 469] on input "text" at bounding box center [470, 469] width 310 height 30
type input "20"
click at [558, 516] on div "Set in bulk" at bounding box center [581, 522] width 52 height 19
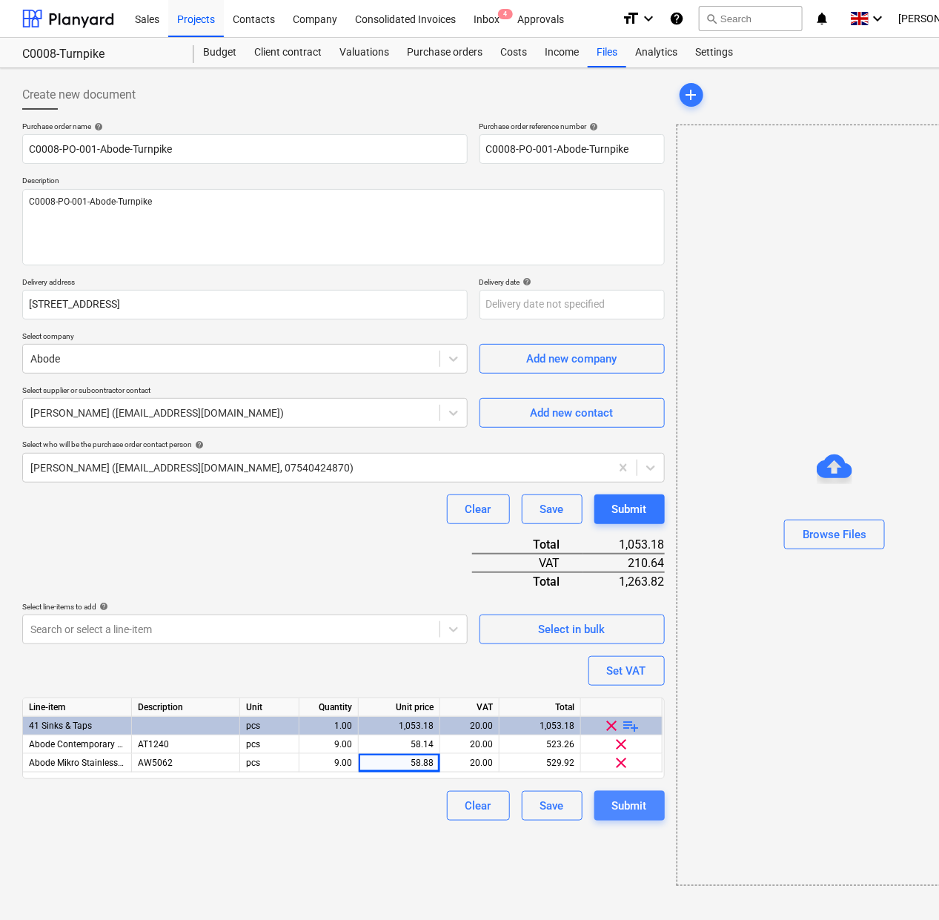
click at [645, 797] on div "Submit" at bounding box center [629, 805] width 35 height 19
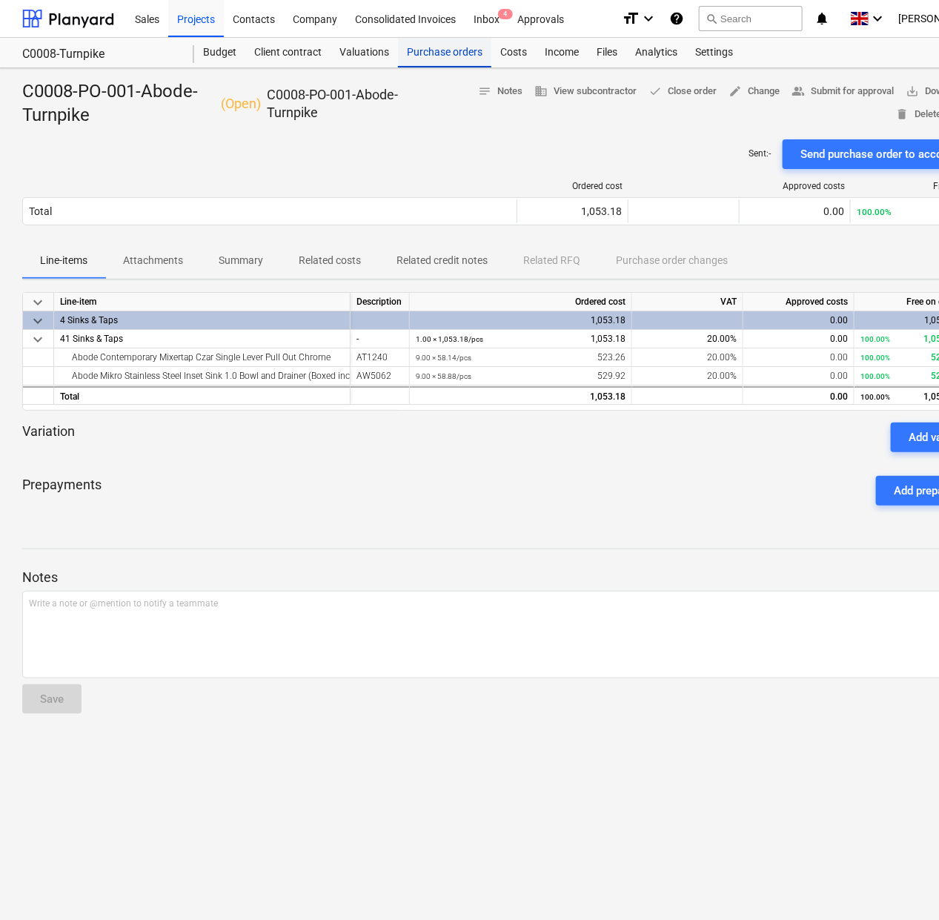
click at [423, 53] on div "Purchase orders" at bounding box center [444, 53] width 93 height 30
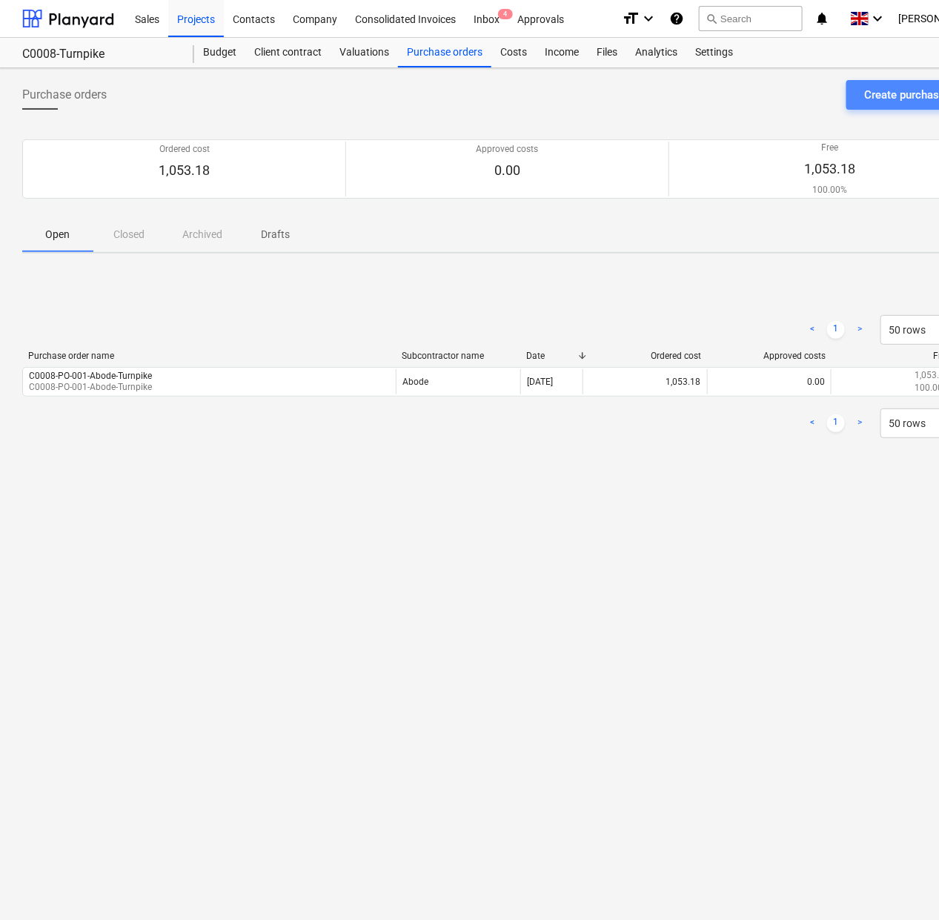
click at [884, 82] on button "Create purchase order" at bounding box center [918, 95] width 145 height 30
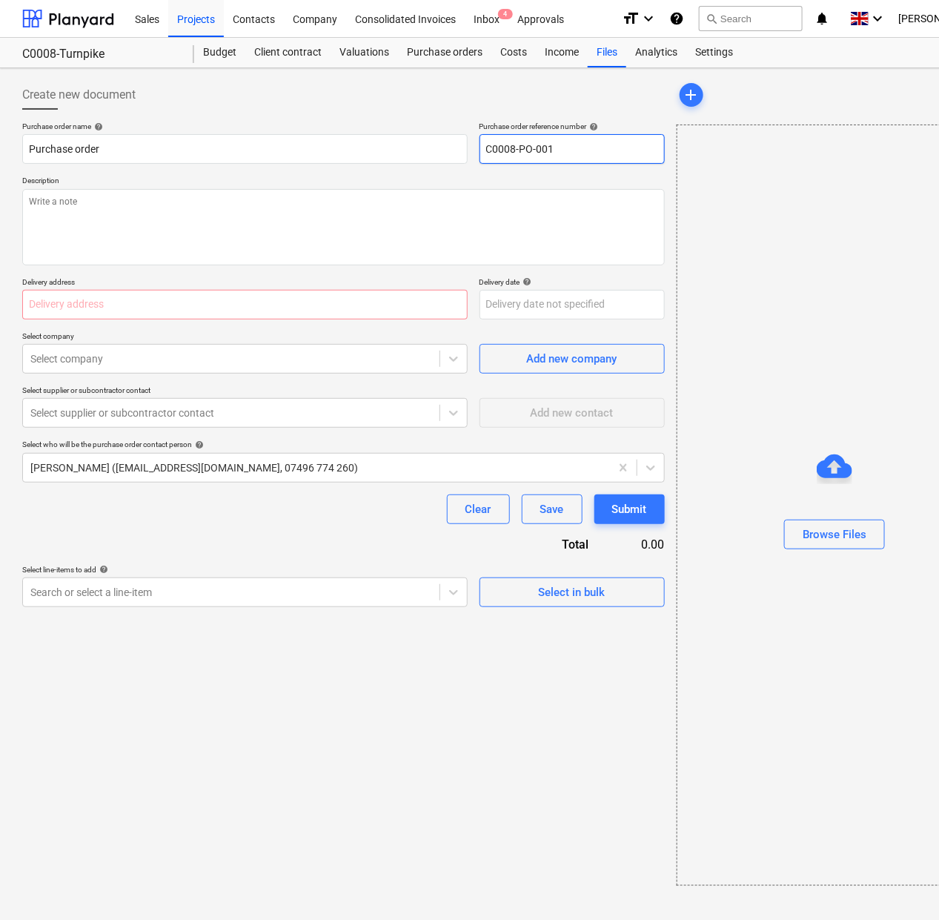
drag, startPoint x: 597, startPoint y: 150, endPoint x: 546, endPoint y: 153, distance: 51.2
click at [546, 153] on input "C0008-PO-001" at bounding box center [571, 149] width 185 height 30
type textarea "x"
type input "C0008-PO-003"
click at [549, 150] on input "C0008-PO-003" at bounding box center [571, 149] width 185 height 30
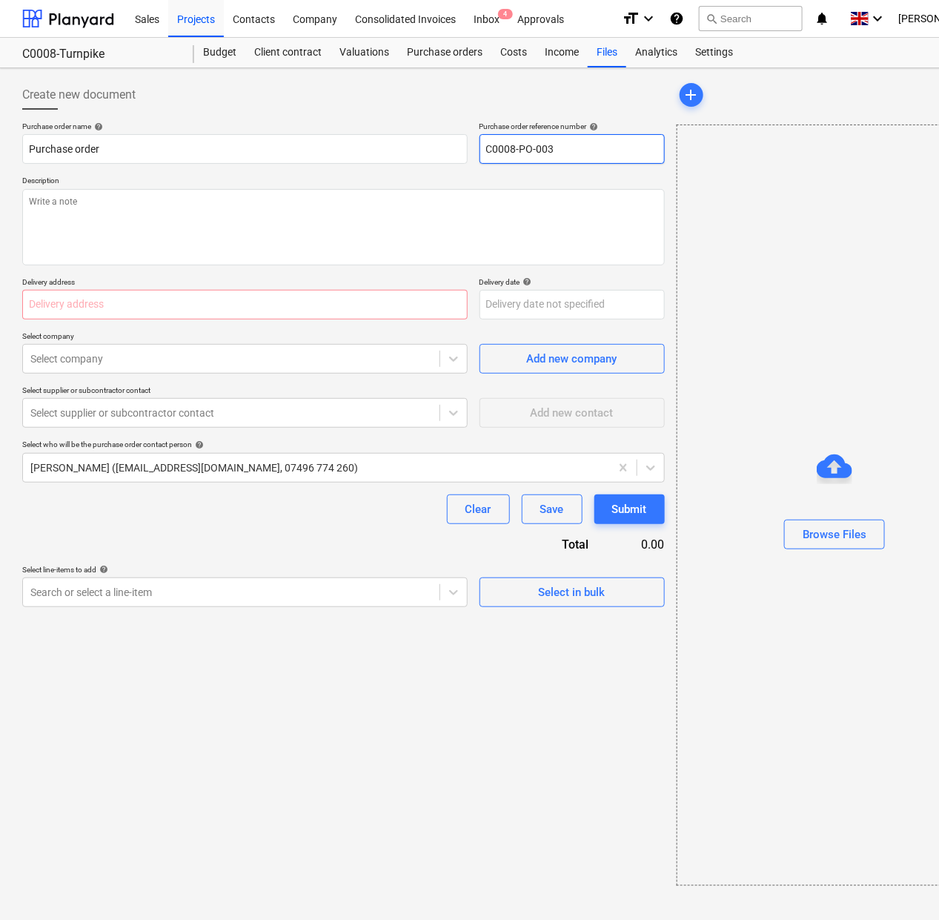
type textarea "x"
type input "C0008-PO-002"
click at [564, 150] on input "C0008-PO-002" at bounding box center [571, 149] width 185 height 30
type textarea "x"
type input "C0008-PO-002-"
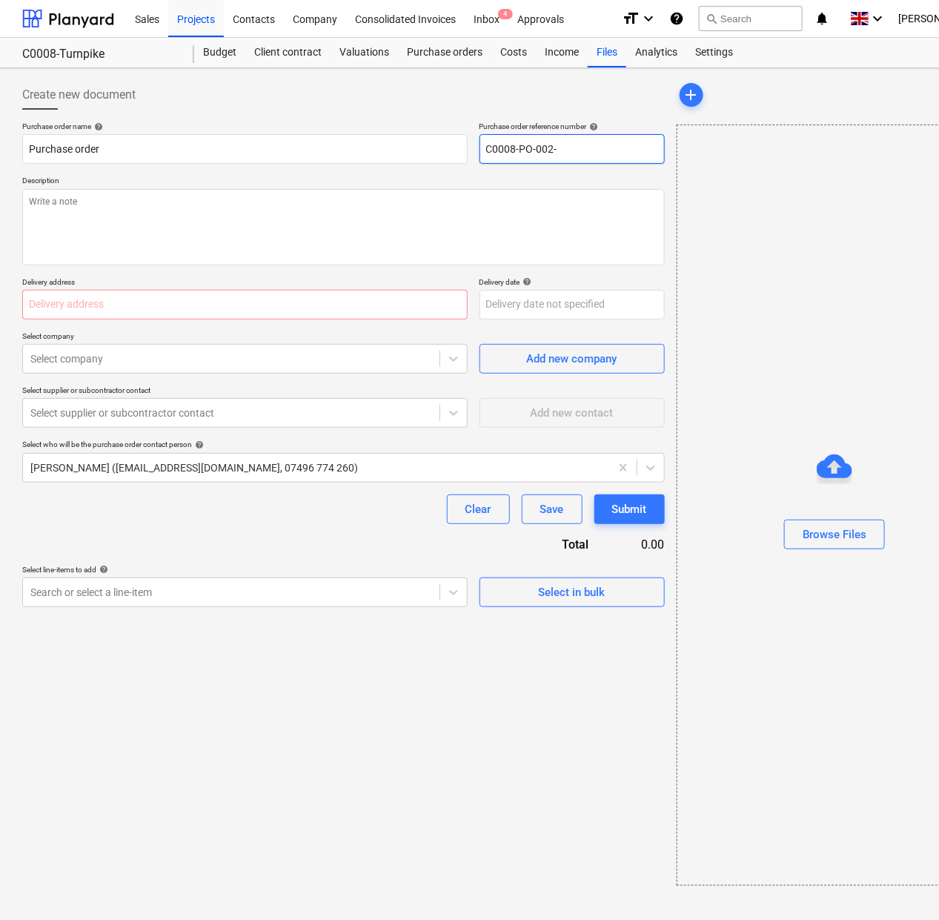
type textarea "x"
type input "C0008-PO-002-B"
type textarea "x"
type input "C0008-PO-002-Be"
type textarea "x"
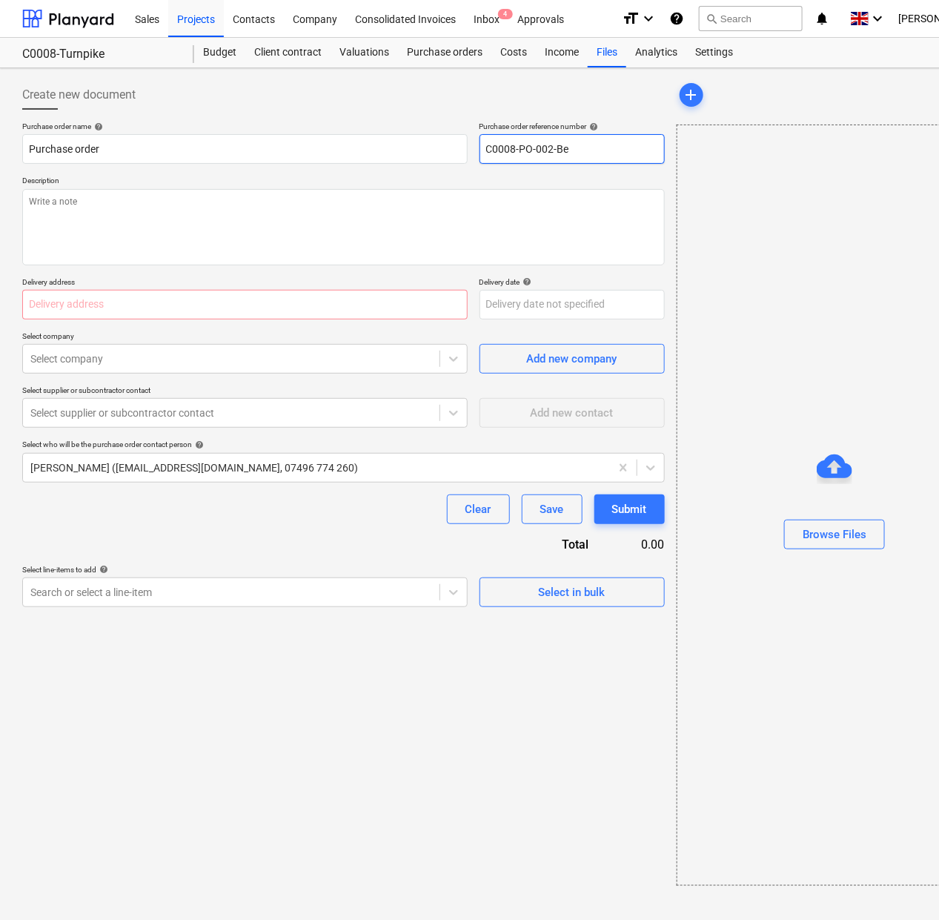
type input "C0008-PO-002-Bek"
type textarea "x"
type input "C0008-PO-002-Beko"
type textarea "x"
type input "C0008-PO-002-Beko-T"
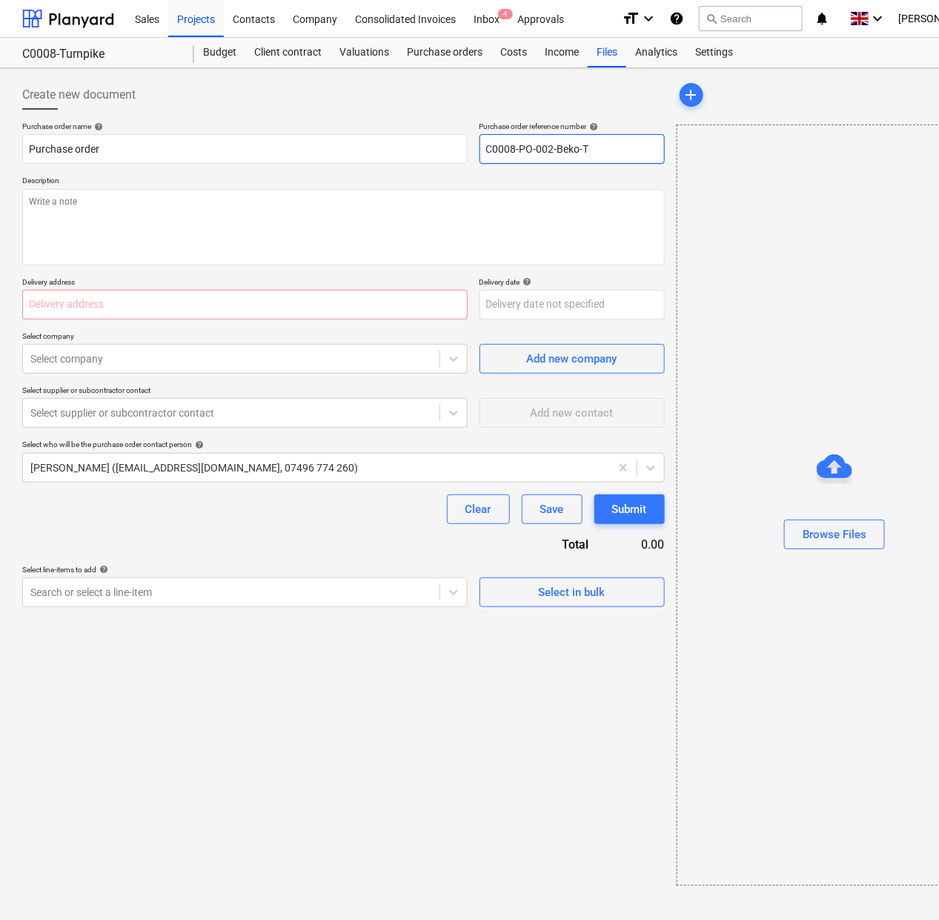
type textarea "x"
type input "C0008-PO-002-Beko-Tu"
type textarea "x"
type input "C0008-PO-002-Beko-Tur"
type textarea "x"
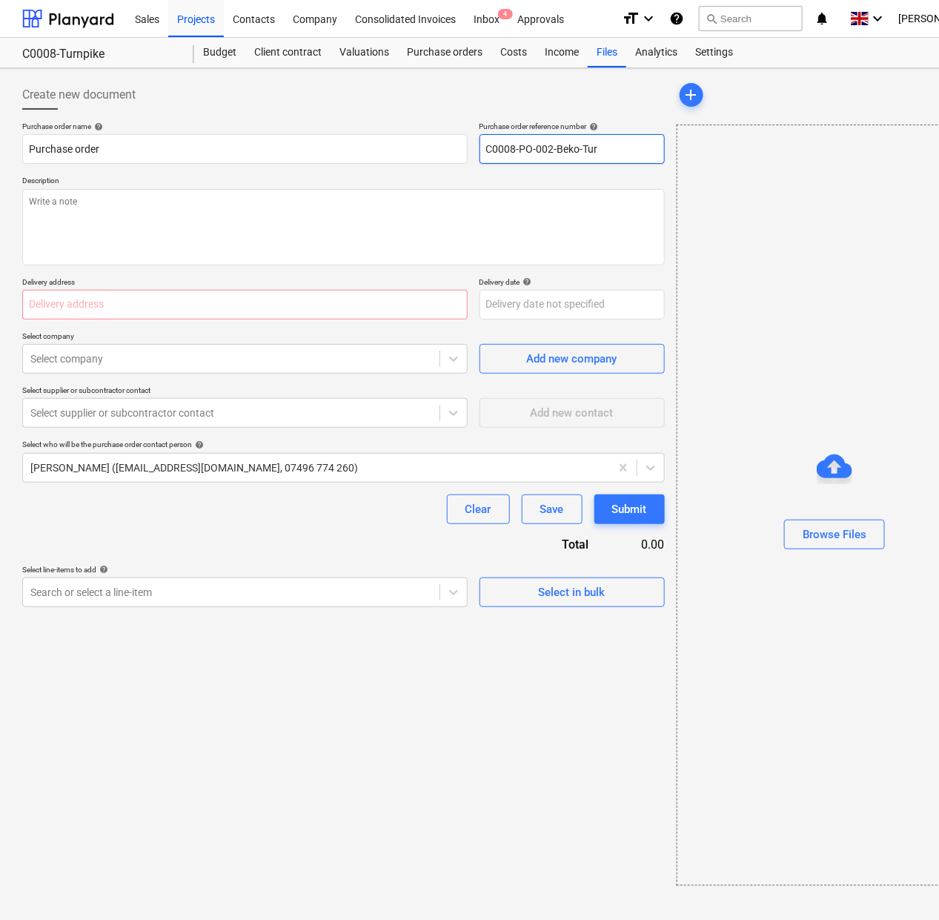
type input "C0008-PO-002-Beko-Turn"
type textarea "x"
type input "C0008-PO-002-Beko-Turnp"
type textarea "x"
type input "C0008-PO-002-Beko-Turnpi"
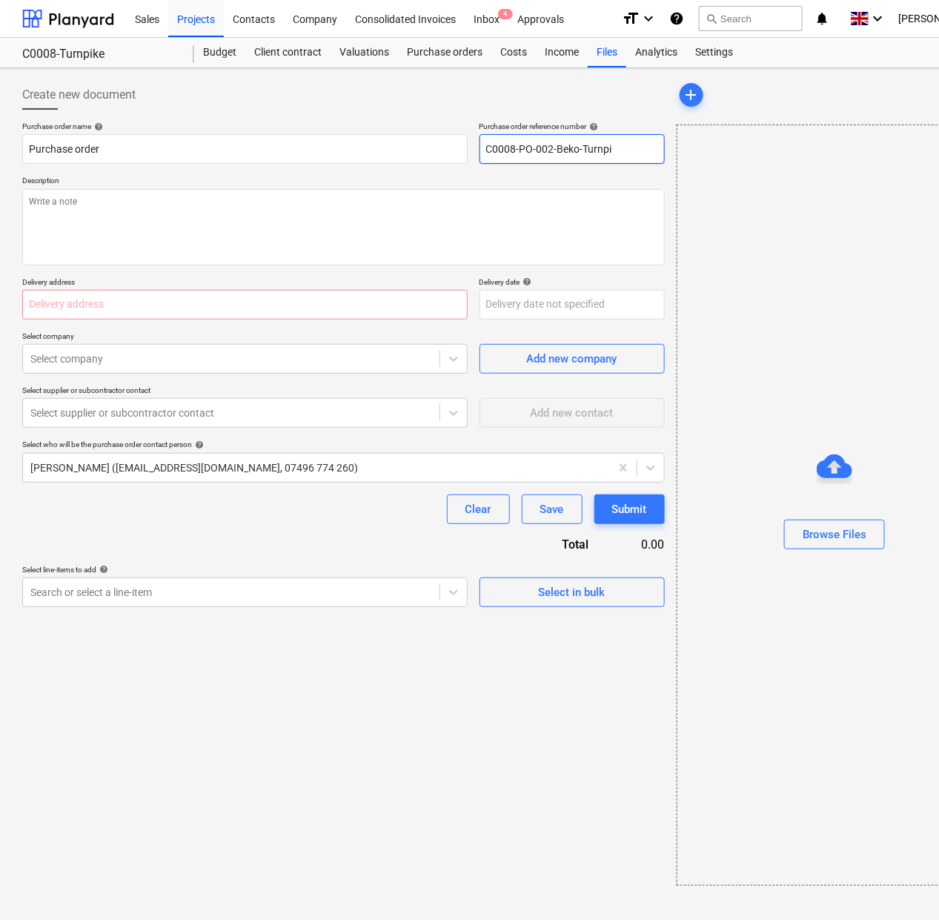
type textarea "x"
type input "C0008-PO-002-Beko-Turnpik"
type textarea "x"
drag, startPoint x: 646, startPoint y: 145, endPoint x: 231, endPoint y: 142, distance: 415.0
click at [297, 135] on div "Purchase order name help Purchase order Purchase order reference number help C0…" at bounding box center [343, 143] width 642 height 42
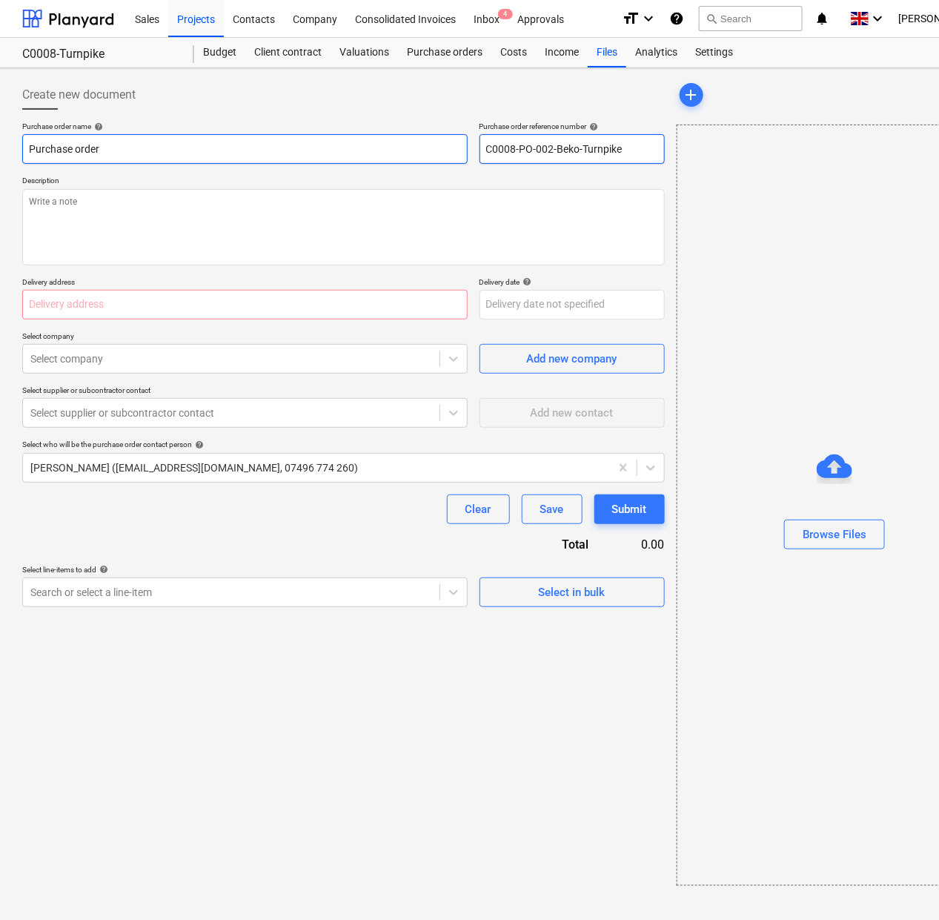
type input "C0008-PO-002-Beko-Turnpike"
drag, startPoint x: 222, startPoint y: 142, endPoint x: -209, endPoint y: 142, distance: 431.3
click at [0, 142] on html "Sales Projects Contacts Company Consolidated Invoices Inbox 4 Approvals format_…" at bounding box center [469, 460] width 939 height 920
paste input "C0008-PO-002-Beko-Turnpike"
type textarea "x"
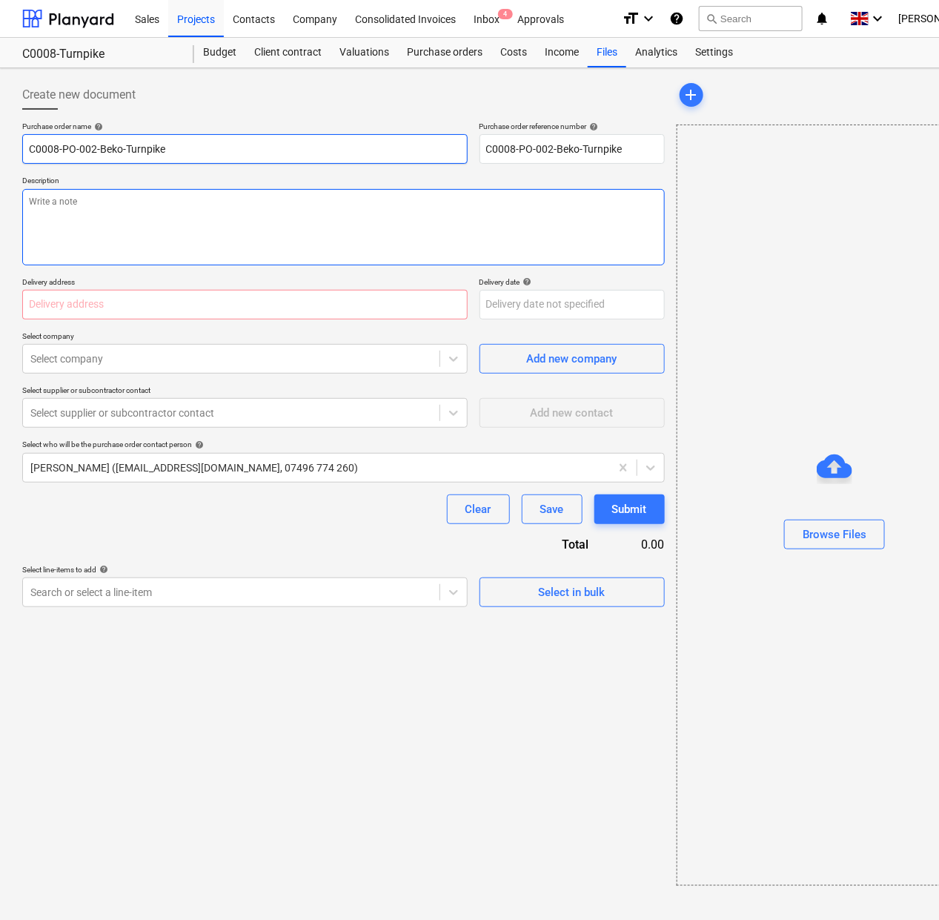
type input "C0008-PO-002-Beko-Turnpike"
click at [134, 215] on textarea at bounding box center [343, 227] width 642 height 76
paste textarea "C0008-PO-002-Beko-Turnpike"
type textarea "x"
type textarea "C0008-PO-002-Beko-Turnpike"
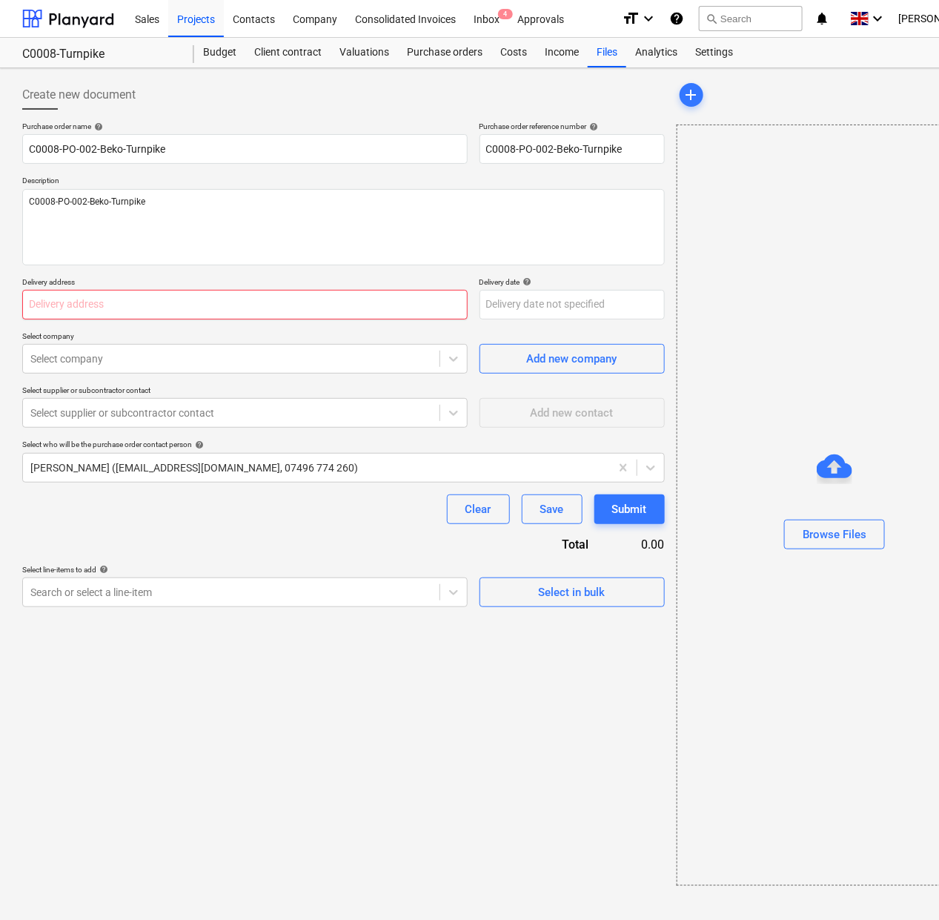
click at [345, 305] on input "text" at bounding box center [244, 305] width 445 height 30
paste input "[STREET_ADDRESS]"
type textarea "x"
type input "[STREET_ADDRESS]"
type textarea "x"
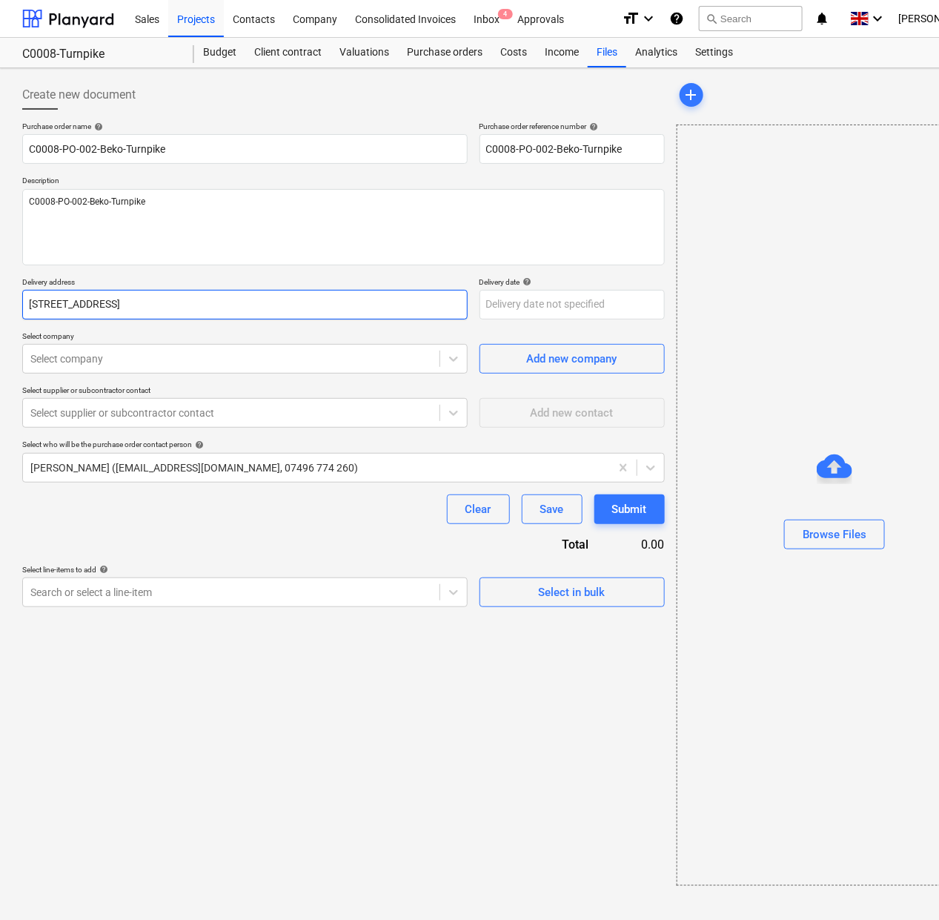
type input "[STREET_ADDRESS]"
type textarea "x"
click at [276, 382] on div "Purchase order name help C0008-PO-002-Beko-Turnpike Purchase order reference nu…" at bounding box center [343, 364] width 642 height 485
click at [284, 353] on div at bounding box center [231, 358] width 402 height 15
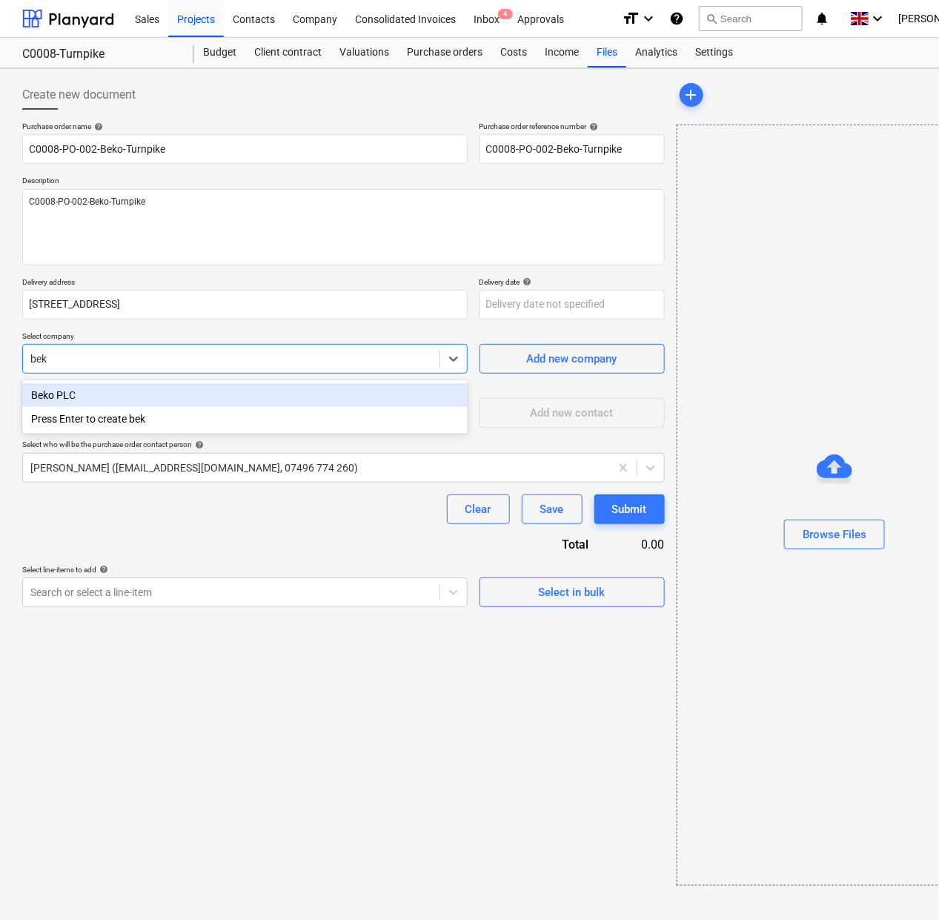
type input "beko"
click at [247, 391] on div "Beko PLC" at bounding box center [244, 395] width 445 height 24
type textarea "x"
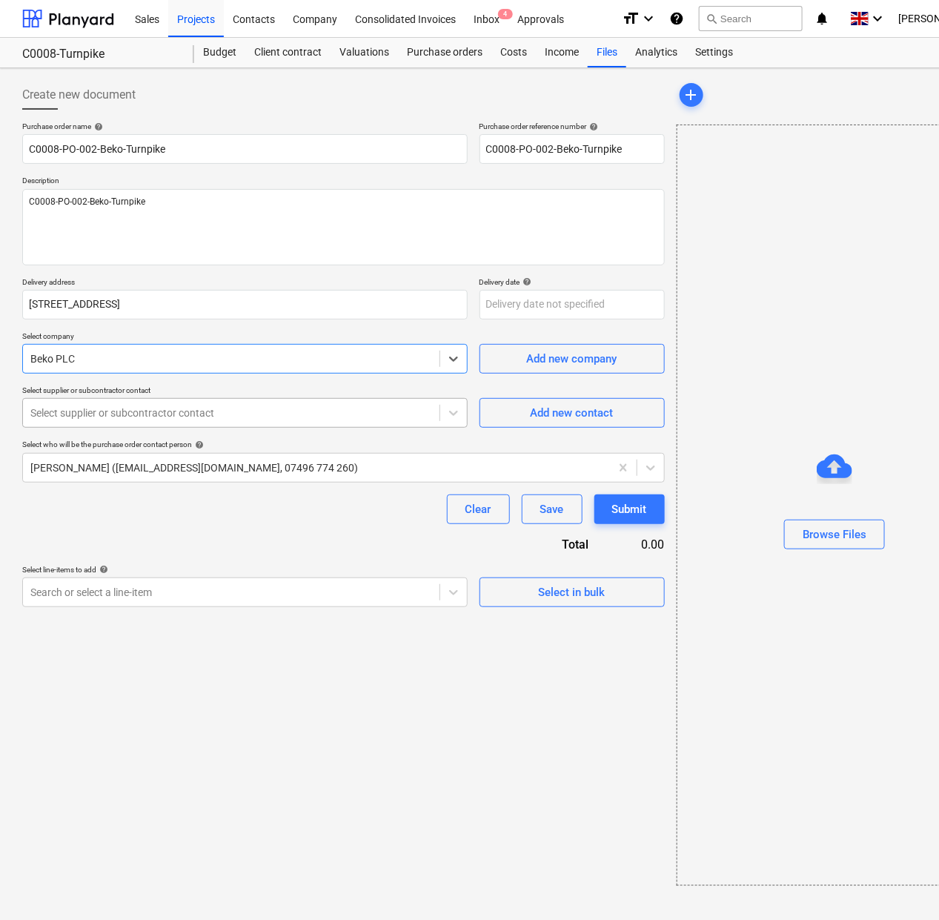
click at [246, 413] on div at bounding box center [231, 412] width 402 height 15
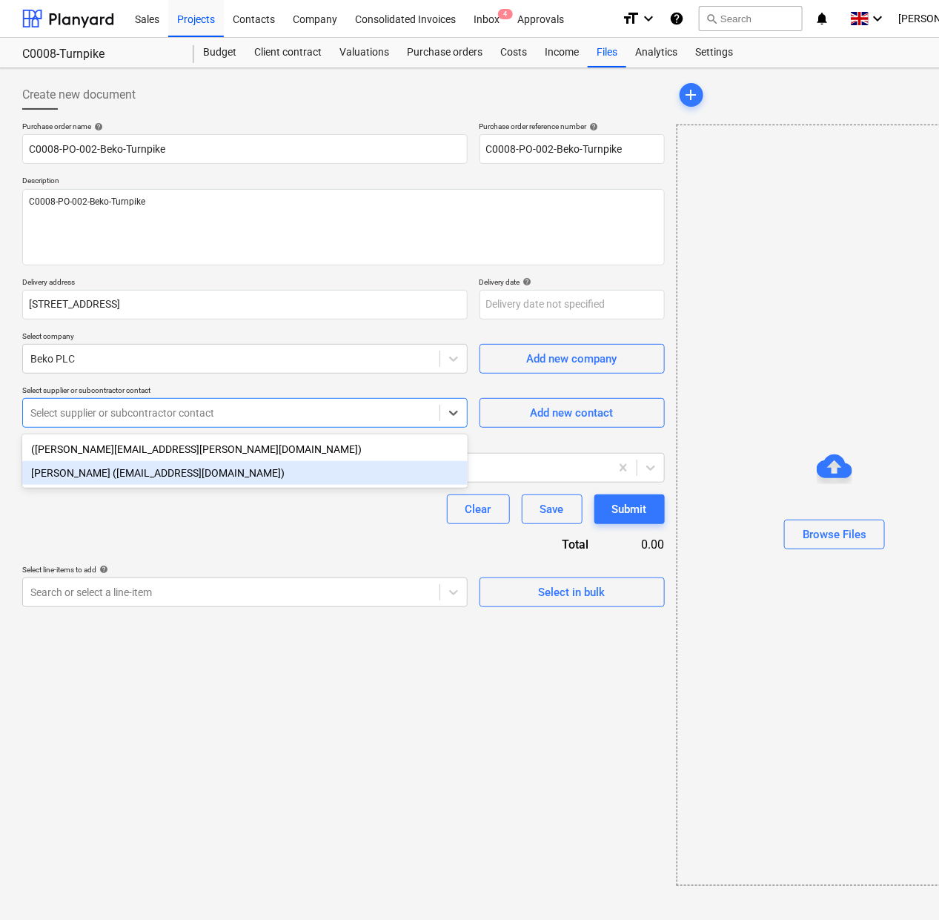
click at [224, 464] on div "[PERSON_NAME] ([EMAIL_ADDRESS][DOMAIN_NAME])" at bounding box center [244, 473] width 445 height 24
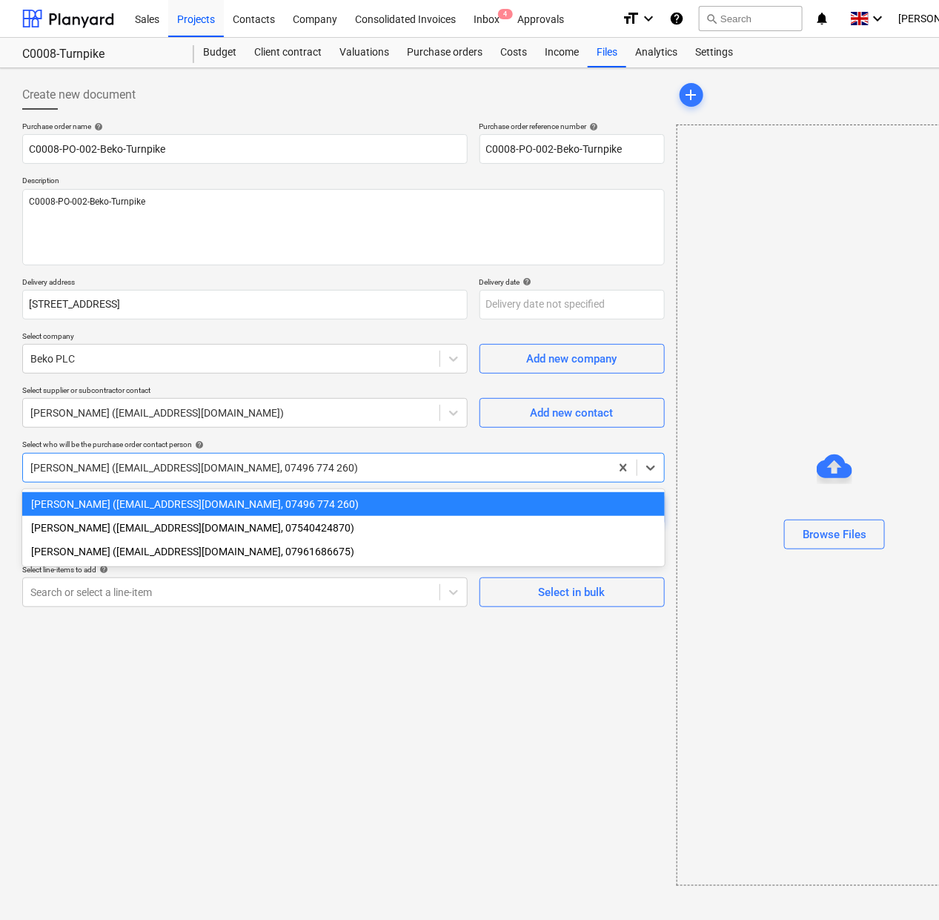
click at [223, 465] on div at bounding box center [316, 467] width 572 height 15
click at [195, 539] on div "[PERSON_NAME] ([EMAIL_ADDRESS][DOMAIN_NAME], 07540424870)" at bounding box center [343, 528] width 642 height 24
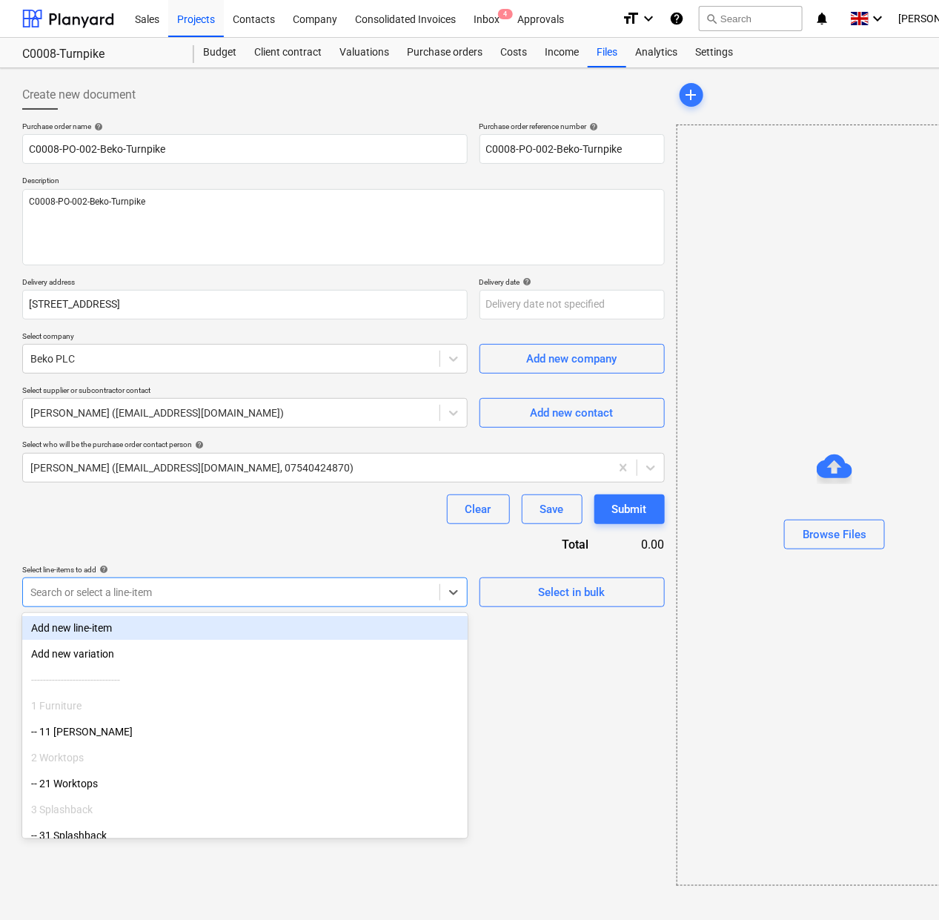
click at [193, 589] on div at bounding box center [231, 592] width 402 height 15
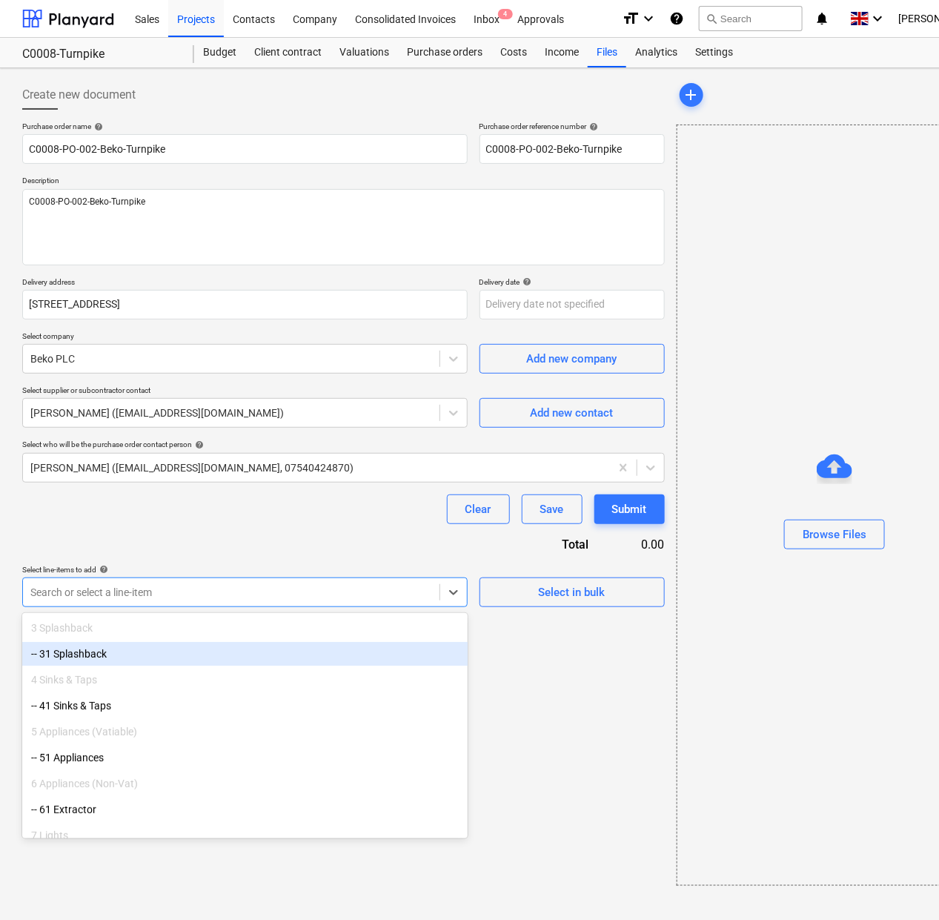
scroll to position [185, 0]
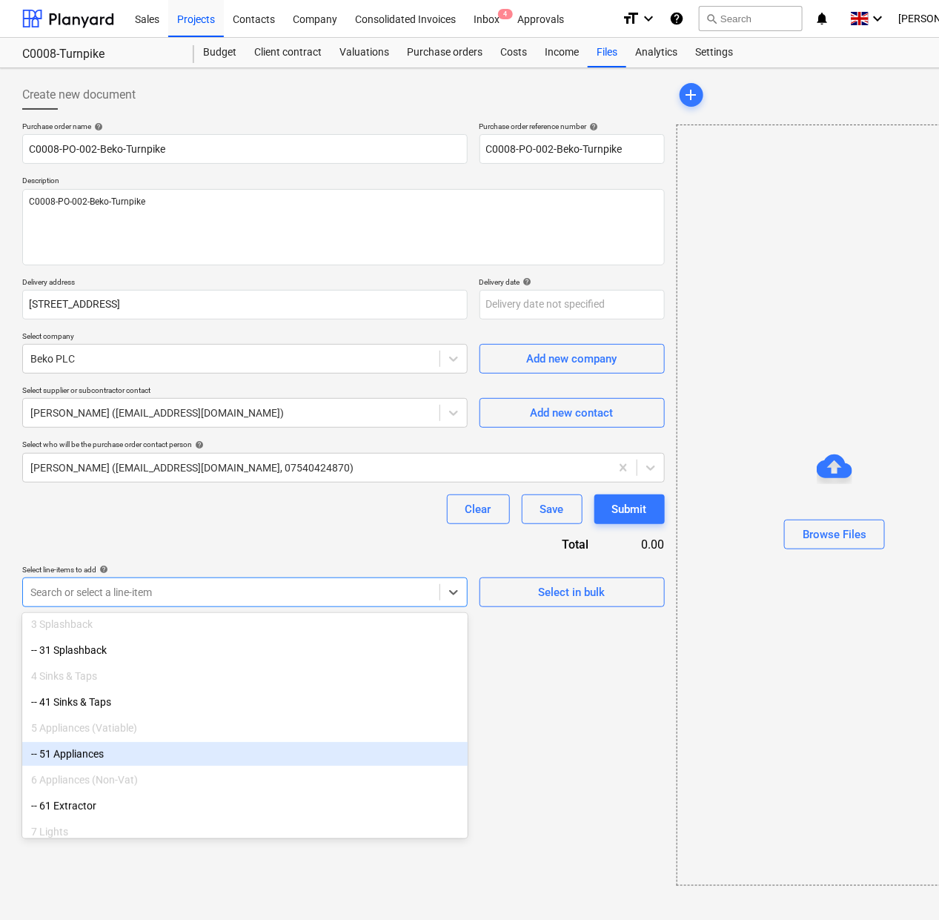
click at [137, 750] on div "-- 51 Appliances" at bounding box center [244, 754] width 445 height 24
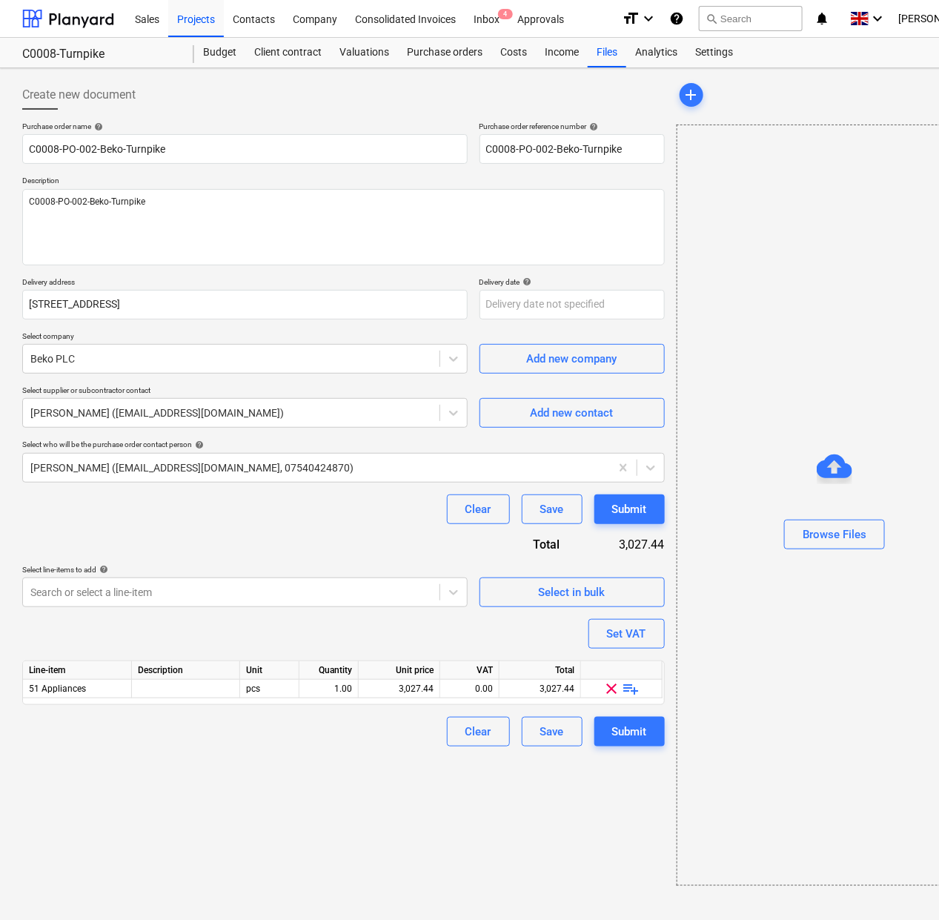
click at [379, 740] on div "Clear Save Submit" at bounding box center [343, 732] width 642 height 30
click at [636, 686] on span "playlist_add" at bounding box center [631, 689] width 18 height 18
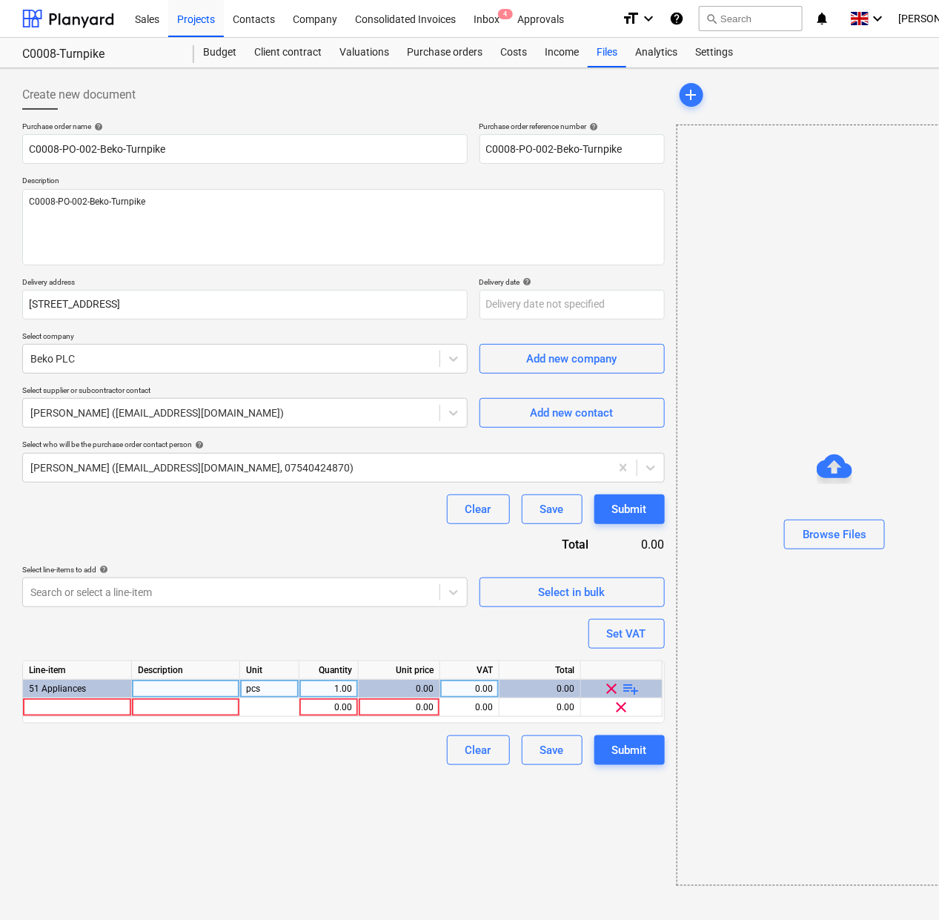
click at [636, 686] on span "playlist_add" at bounding box center [631, 689] width 18 height 18
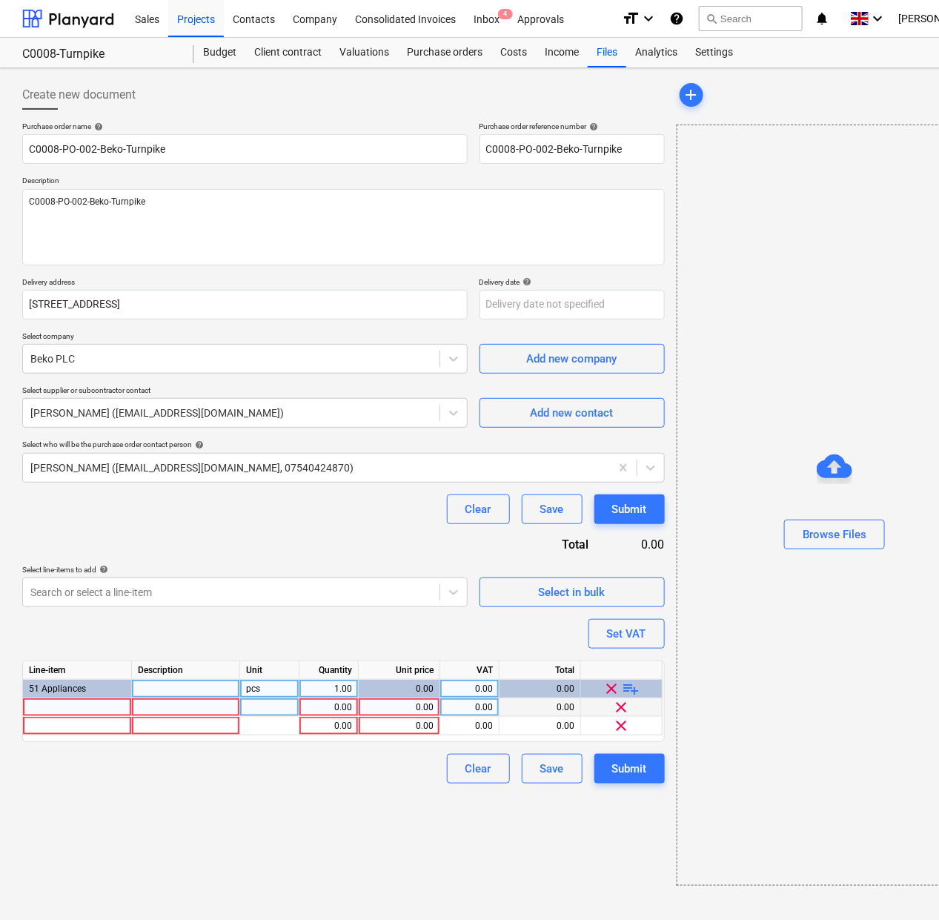
click at [86, 712] on div at bounding box center [77, 707] width 109 height 19
click at [154, 712] on div at bounding box center [186, 707] width 108 height 19
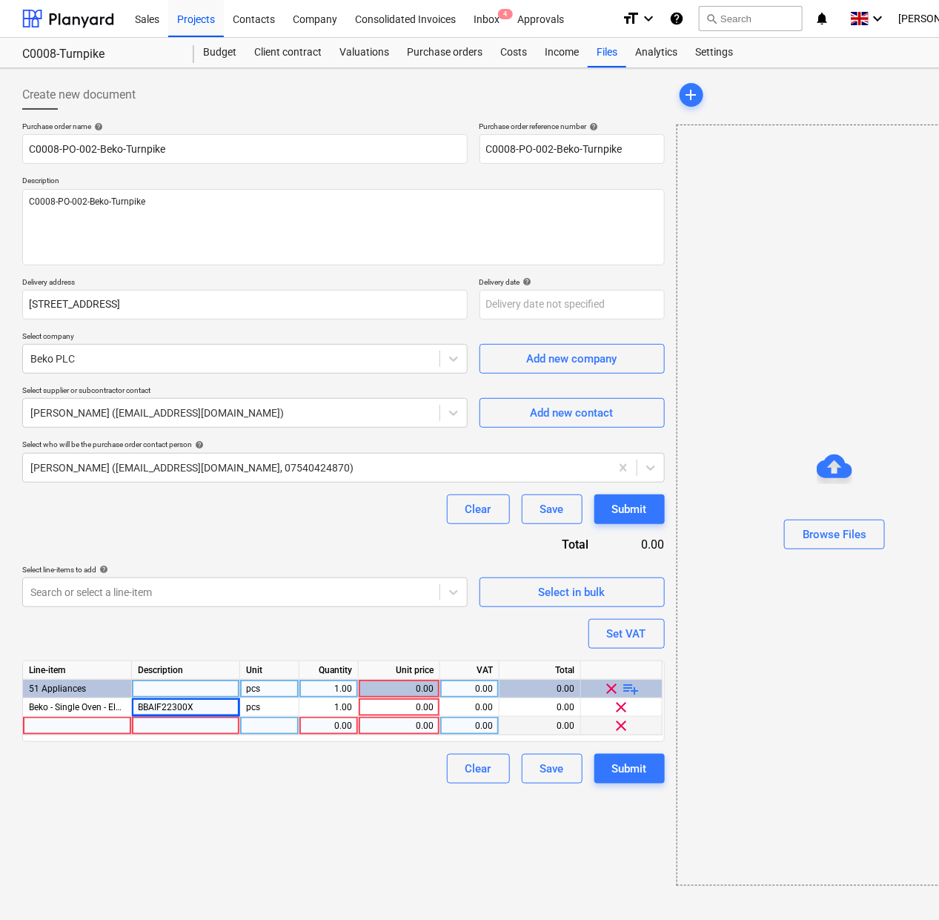
drag, startPoint x: 85, startPoint y: 710, endPoint x: 78, endPoint y: 723, distance: 14.6
click at [79, 720] on div "Line-item Description Unit Quantity Unit price VAT Total 51 Appliances pcs 1.00…" at bounding box center [343, 701] width 642 height 82
type textarea "x"
click at [78, 723] on div at bounding box center [77, 726] width 109 height 19
type input "Beko - Hob - Gas 60cm - Gas"
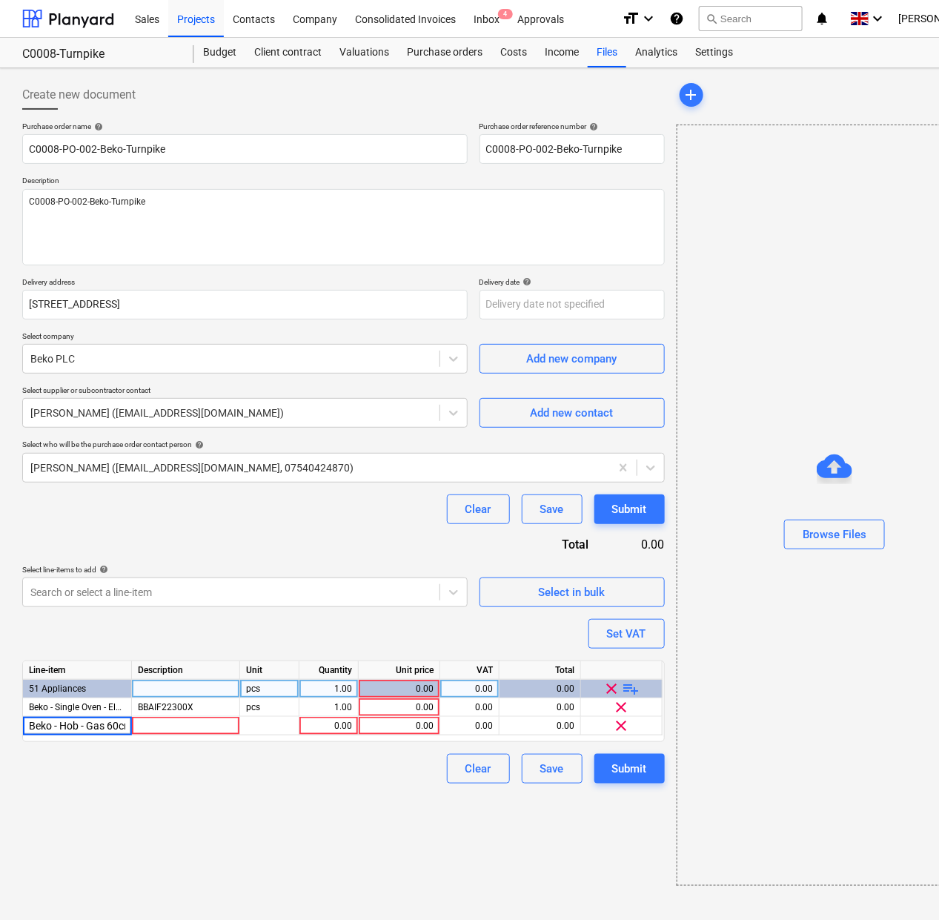
scroll to position [0, 39]
type textarea "x"
click at [185, 728] on div at bounding box center [186, 726] width 108 height 19
type input "HIBG64125SX"
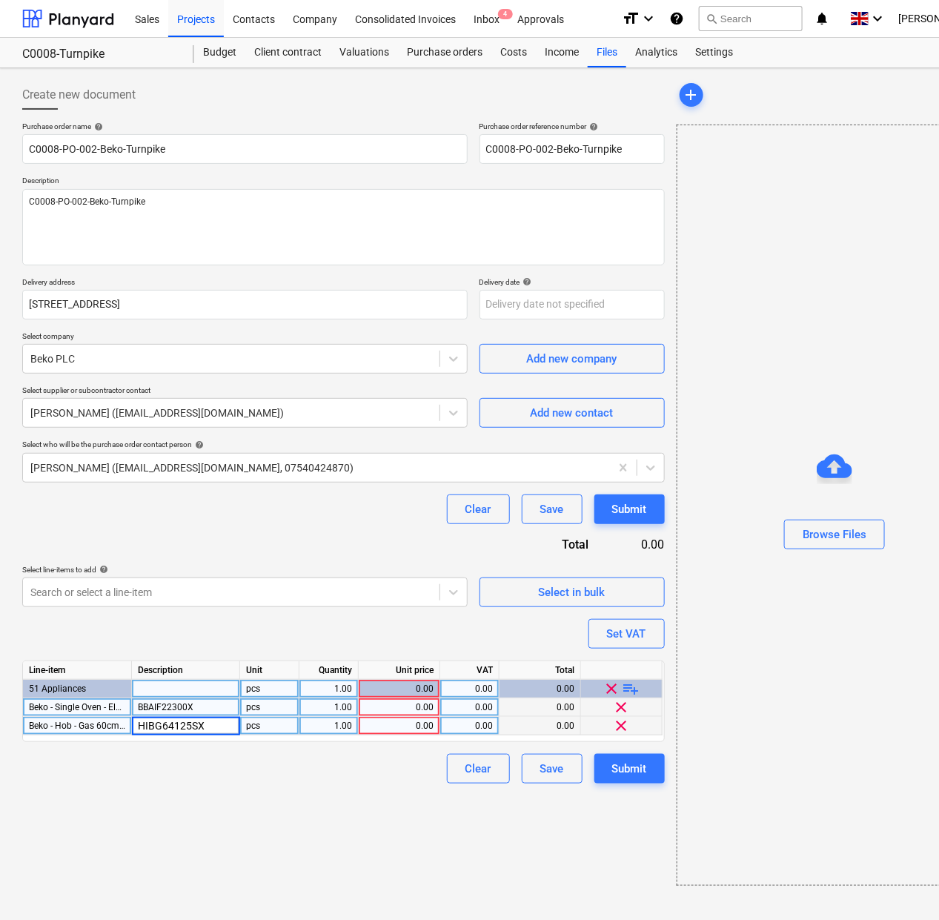
type textarea "x"
click at [332, 704] on div "1.00" at bounding box center [328, 707] width 47 height 19
type input "4"
click at [333, 723] on div "1.00" at bounding box center [328, 726] width 47 height 19
click at [626, 690] on span "playlist_add" at bounding box center [631, 689] width 18 height 18
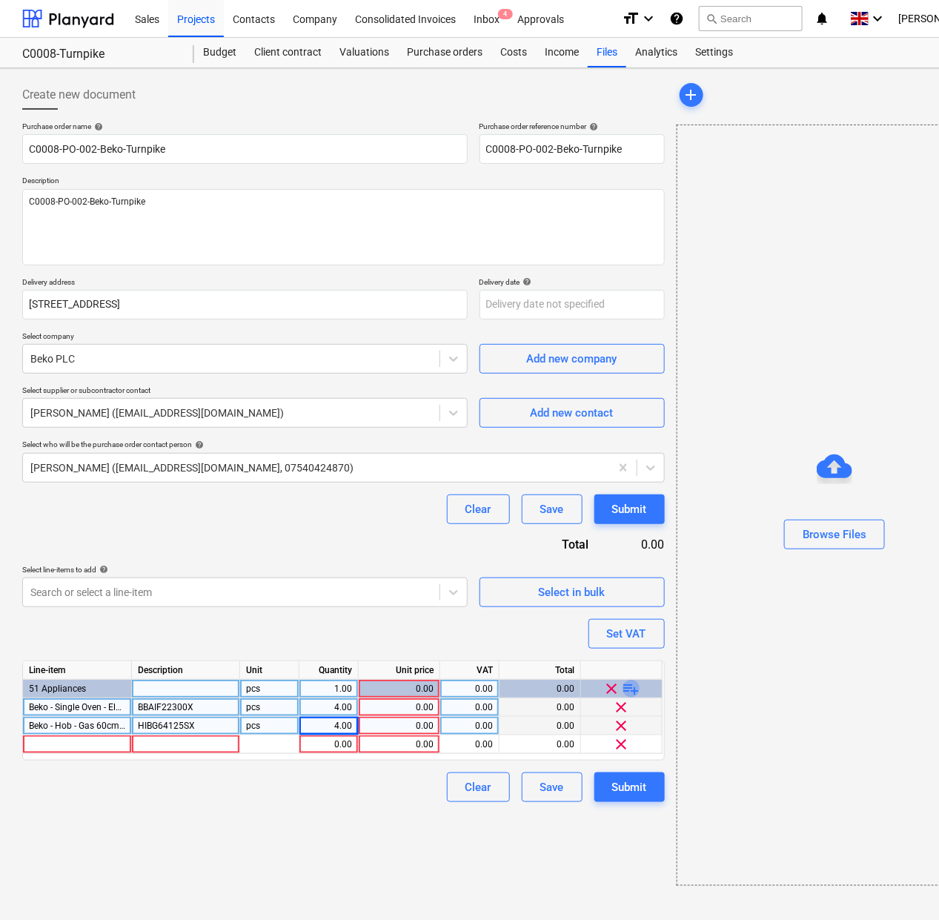
click at [631, 689] on span "playlist_add" at bounding box center [631, 689] width 18 height 18
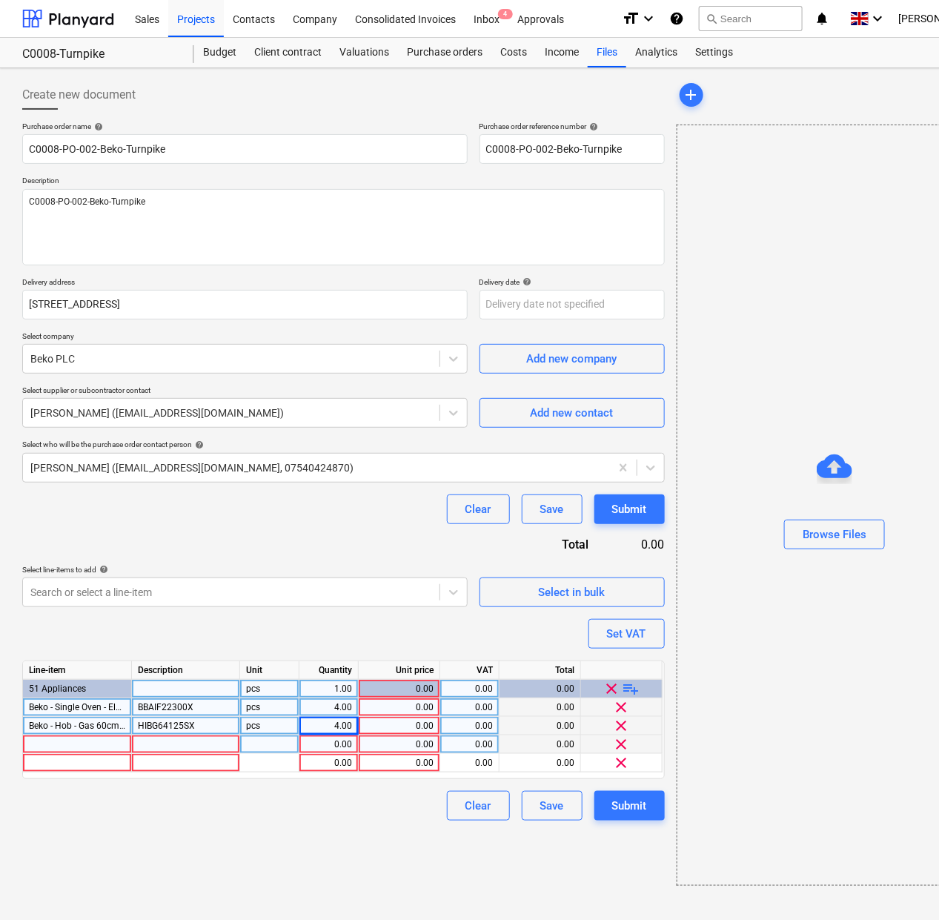
click at [93, 743] on div at bounding box center [77, 744] width 109 height 19
click at [158, 747] on div at bounding box center [186, 744] width 108 height 19
type textarea "x"
type input "BCFD473"
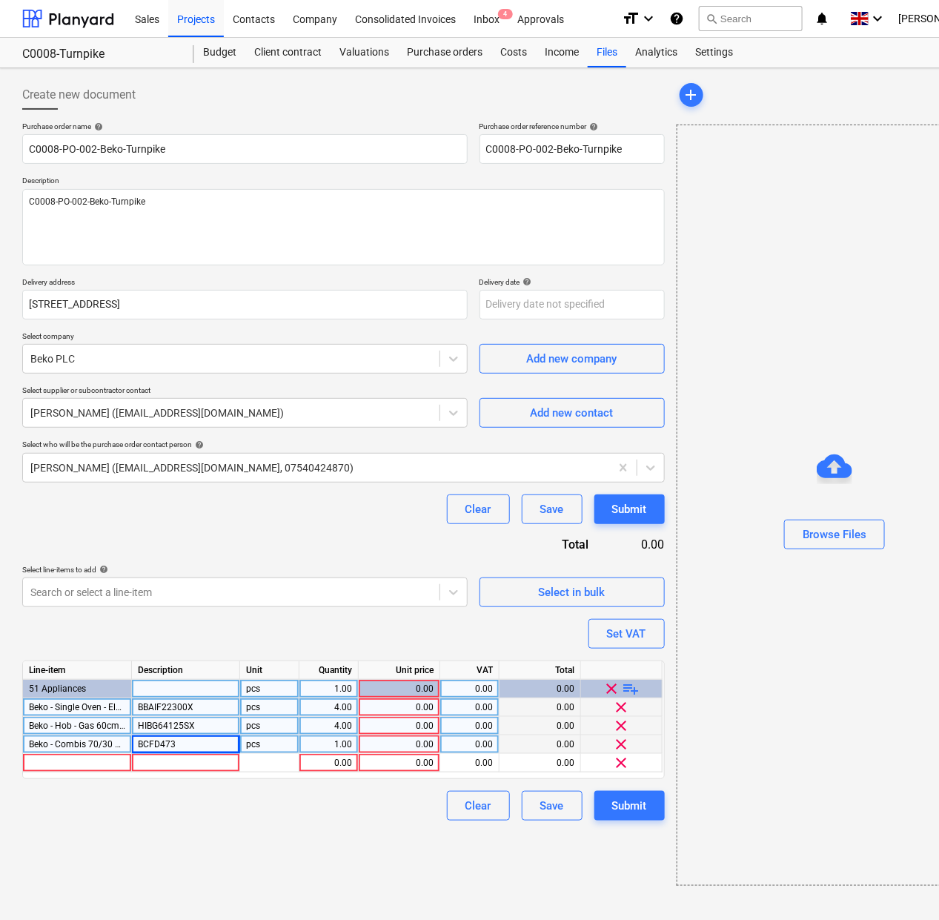
click at [316, 742] on div "1.00" at bounding box center [328, 744] width 47 height 19
click at [47, 762] on div at bounding box center [77, 763] width 109 height 19
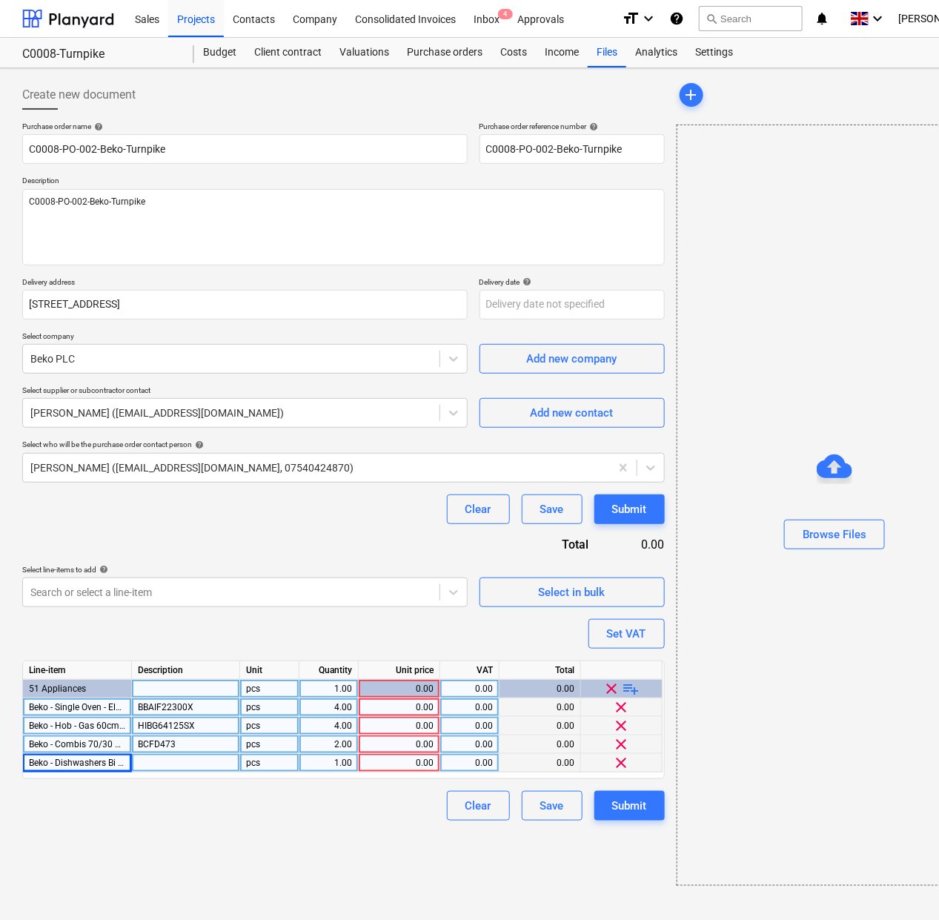
click at [173, 769] on div at bounding box center [186, 763] width 108 height 19
type textarea "x"
type input "DIN15330"
click at [326, 761] on div "1.00" at bounding box center [328, 763] width 47 height 19
type textarea "x"
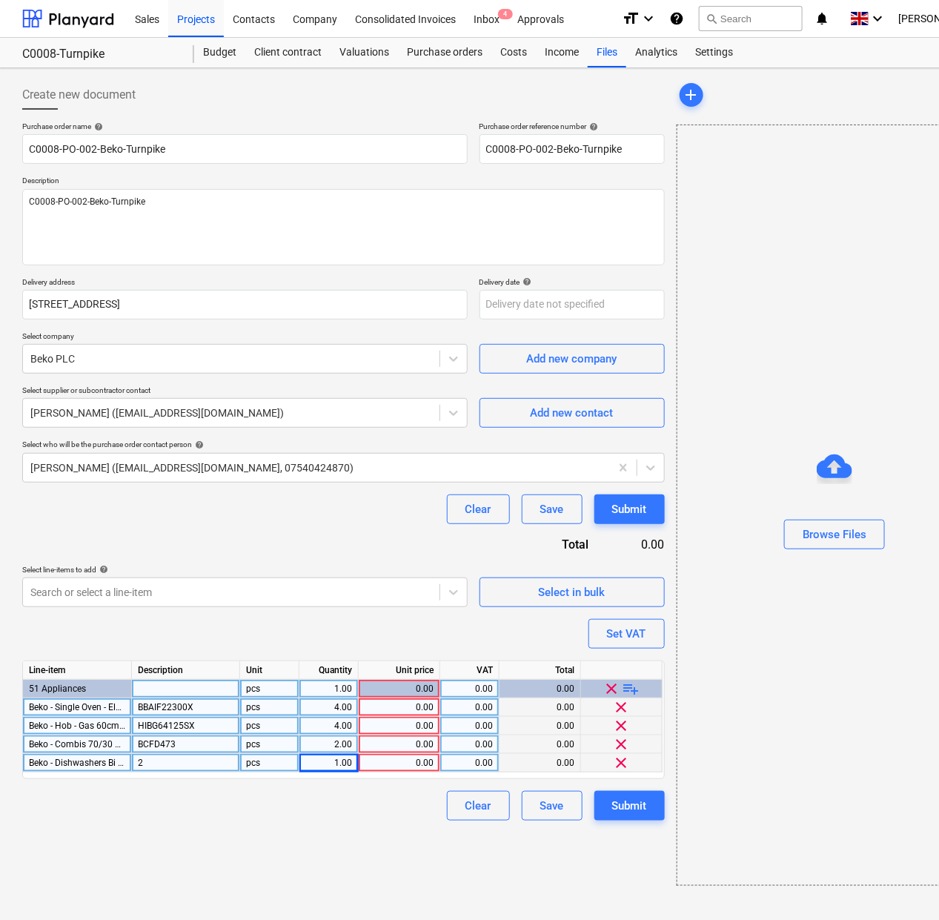
click at [328, 757] on div "1.00" at bounding box center [328, 763] width 47 height 19
type input "2"
click at [636, 686] on span "playlist_add" at bounding box center [631, 689] width 18 height 18
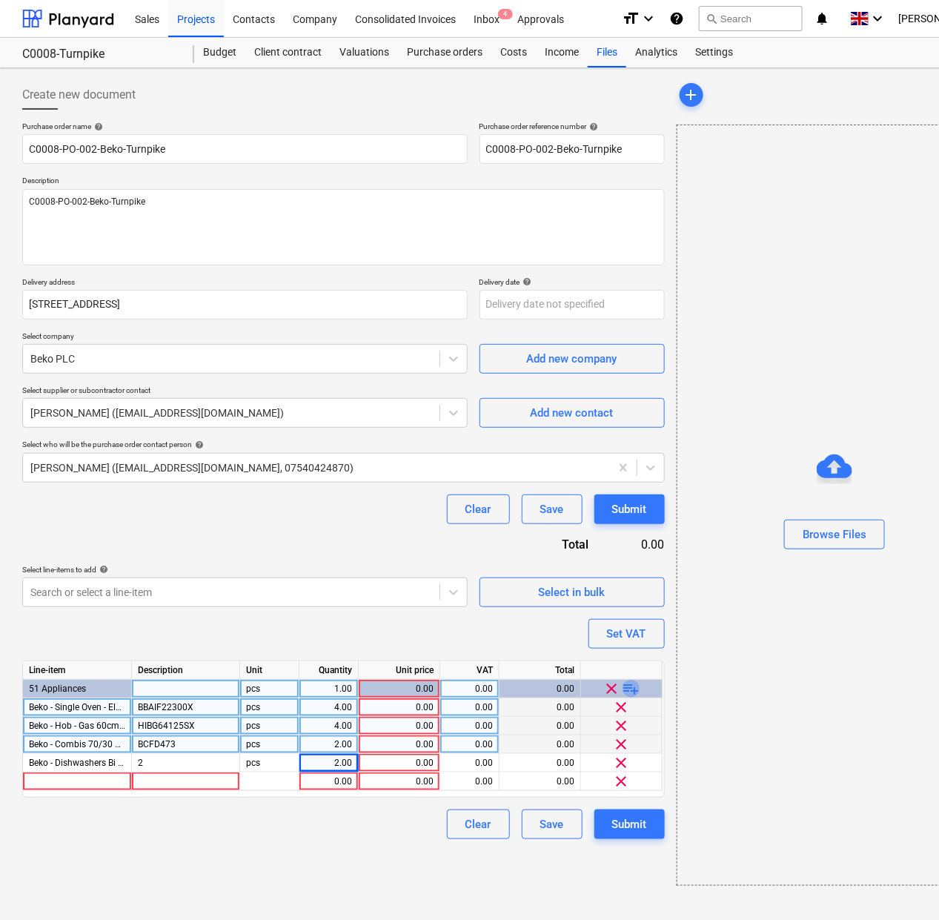
click at [636, 686] on span "playlist_add" at bounding box center [631, 689] width 18 height 18
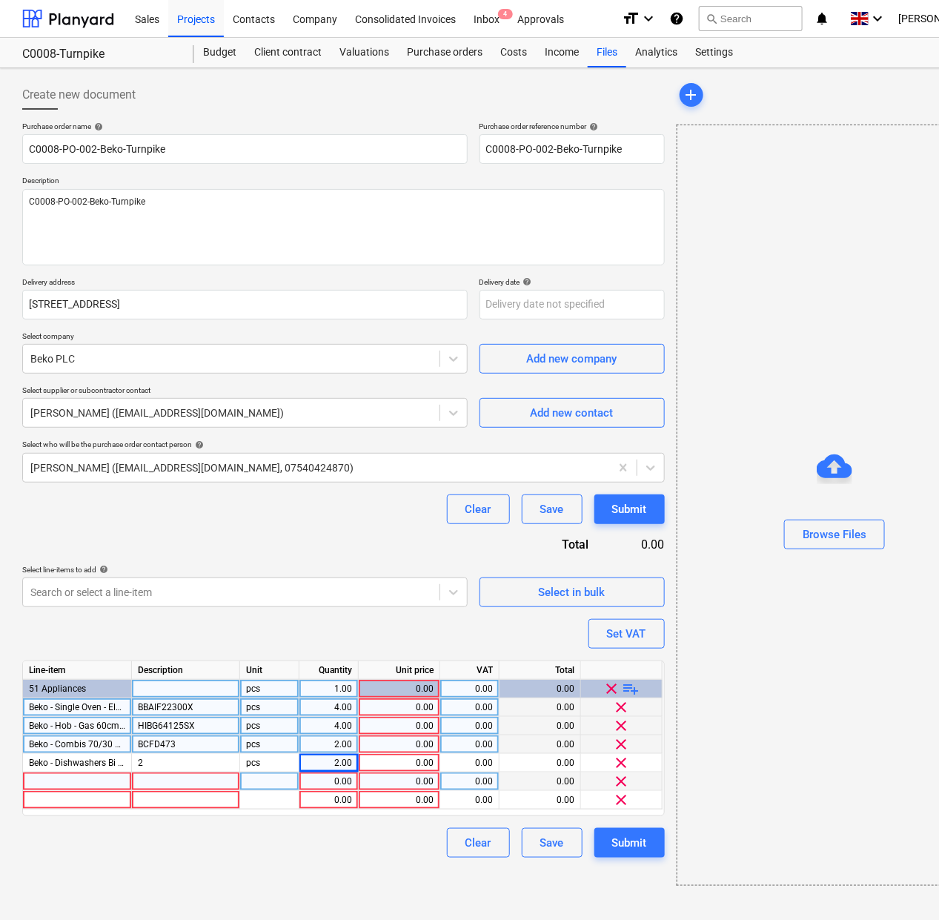
click at [65, 772] on div "Line-item Description Unit Quantity Unit price VAT Total 51 Appliances pcs 1.00…" at bounding box center [343, 738] width 642 height 156
click at [65, 779] on div at bounding box center [77, 781] width 109 height 19
click at [170, 772] on div at bounding box center [186, 781] width 108 height 19
type textarea "x"
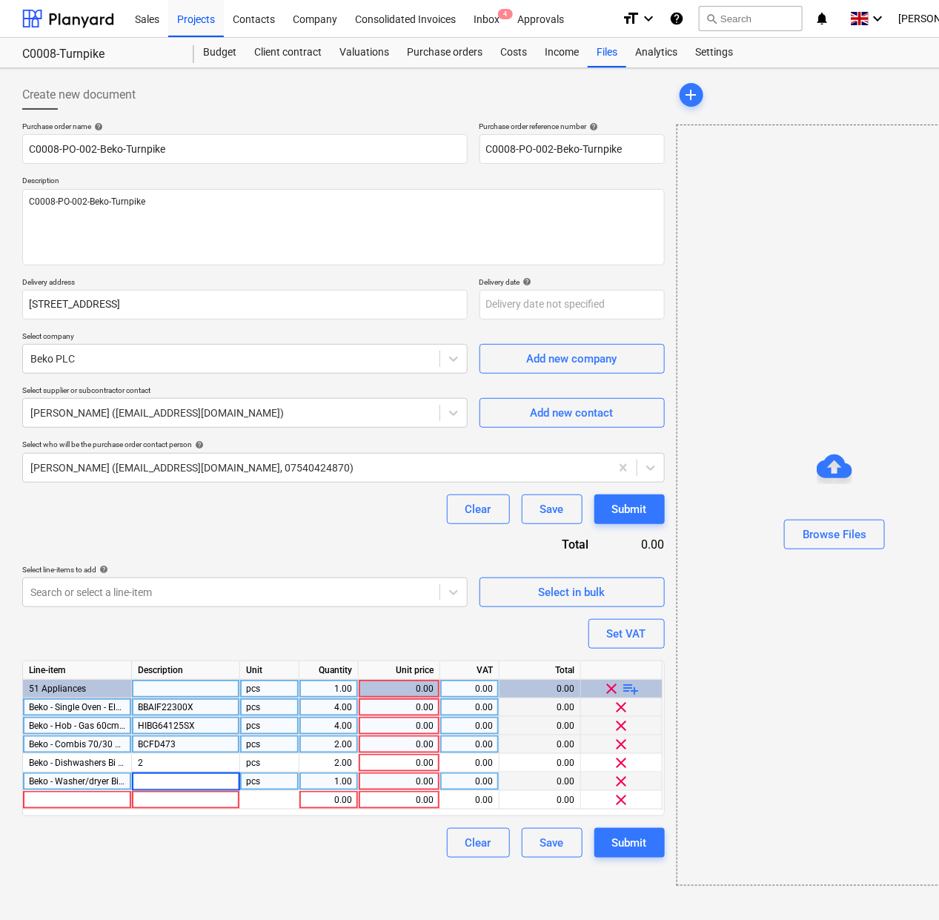
type input "WDIK854411F"
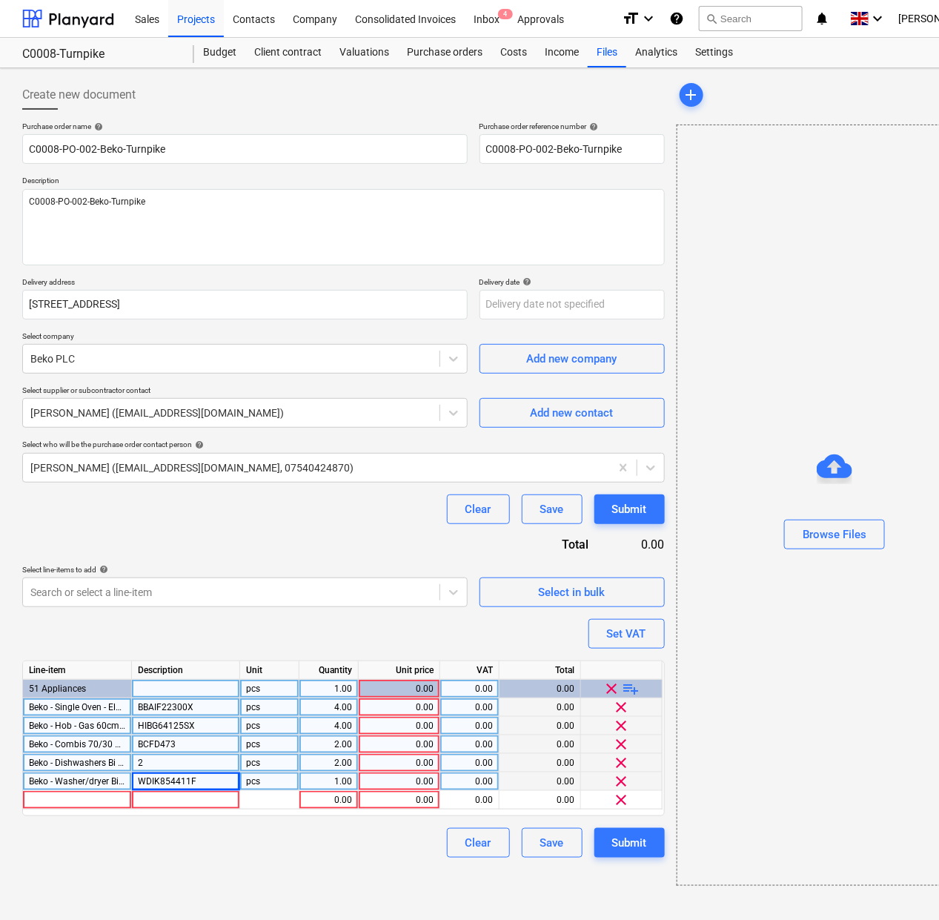
click at [182, 763] on div "2" at bounding box center [186, 763] width 108 height 19
type textarea "x"
click at [171, 764] on input "2" at bounding box center [185, 763] width 107 height 18
type input "DIN15330"
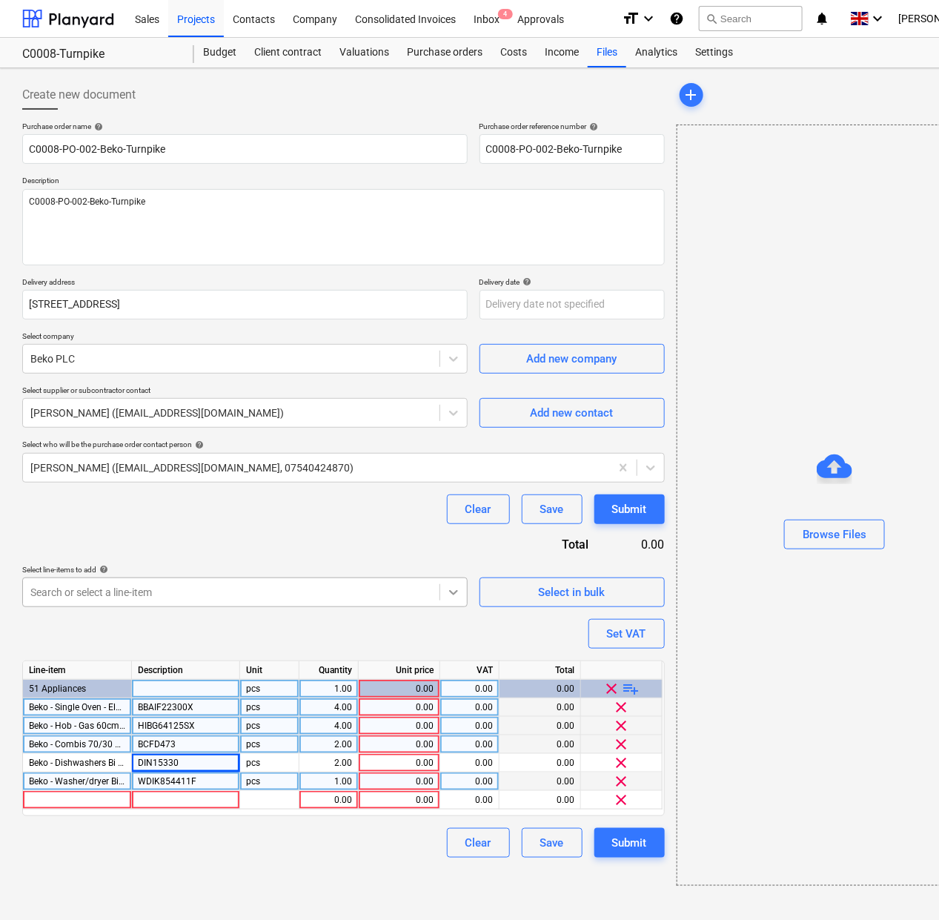
click at [453, 591] on icon at bounding box center [453, 592] width 15 height 15
click at [454, 591] on icon at bounding box center [453, 592] width 15 height 15
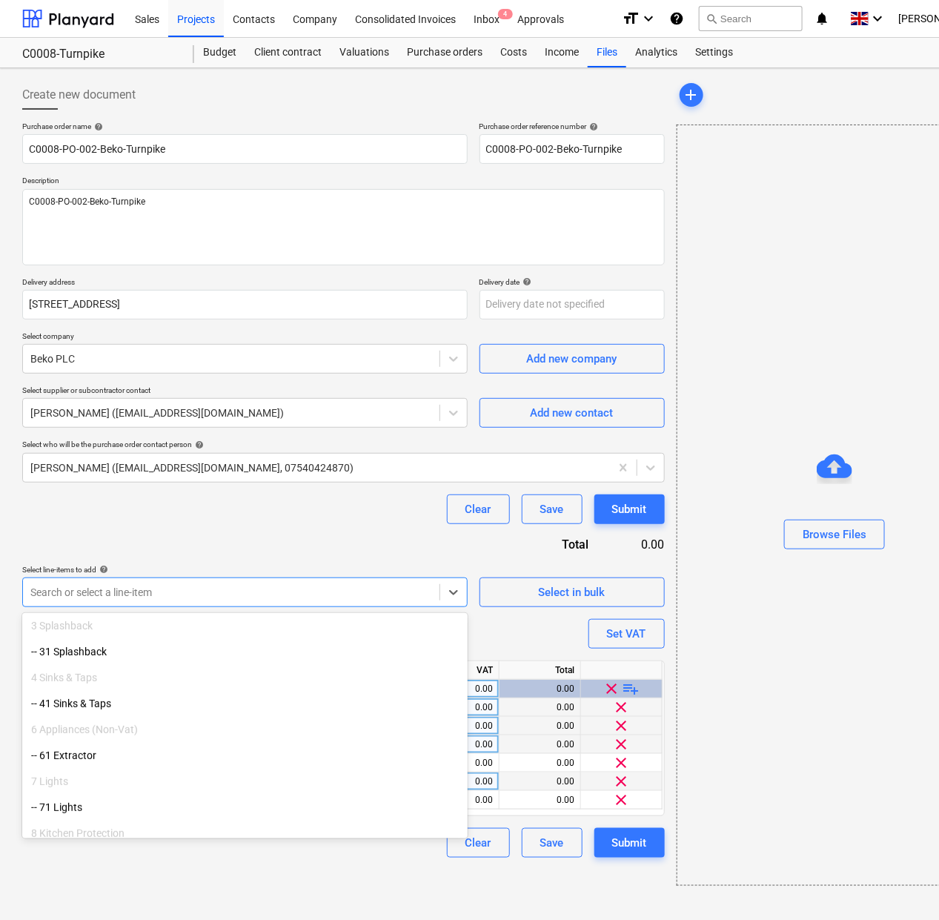
scroll to position [278, 0]
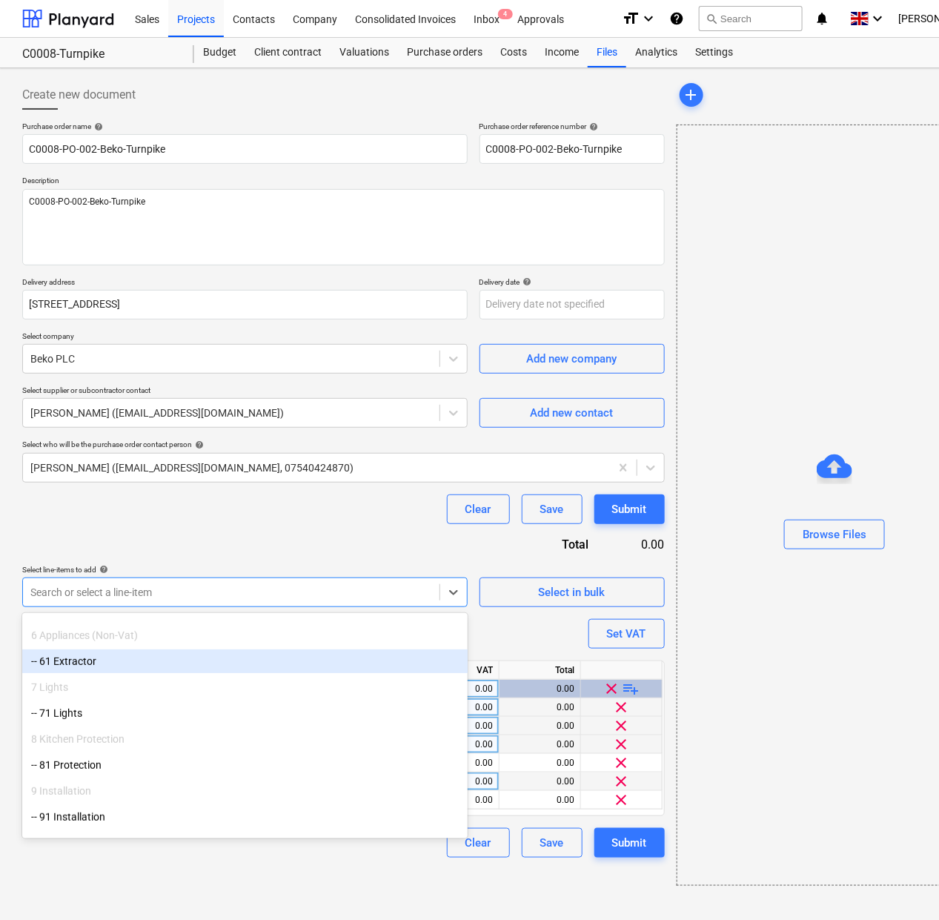
click at [69, 663] on div "-- 61 Extractor" at bounding box center [244, 661] width 445 height 24
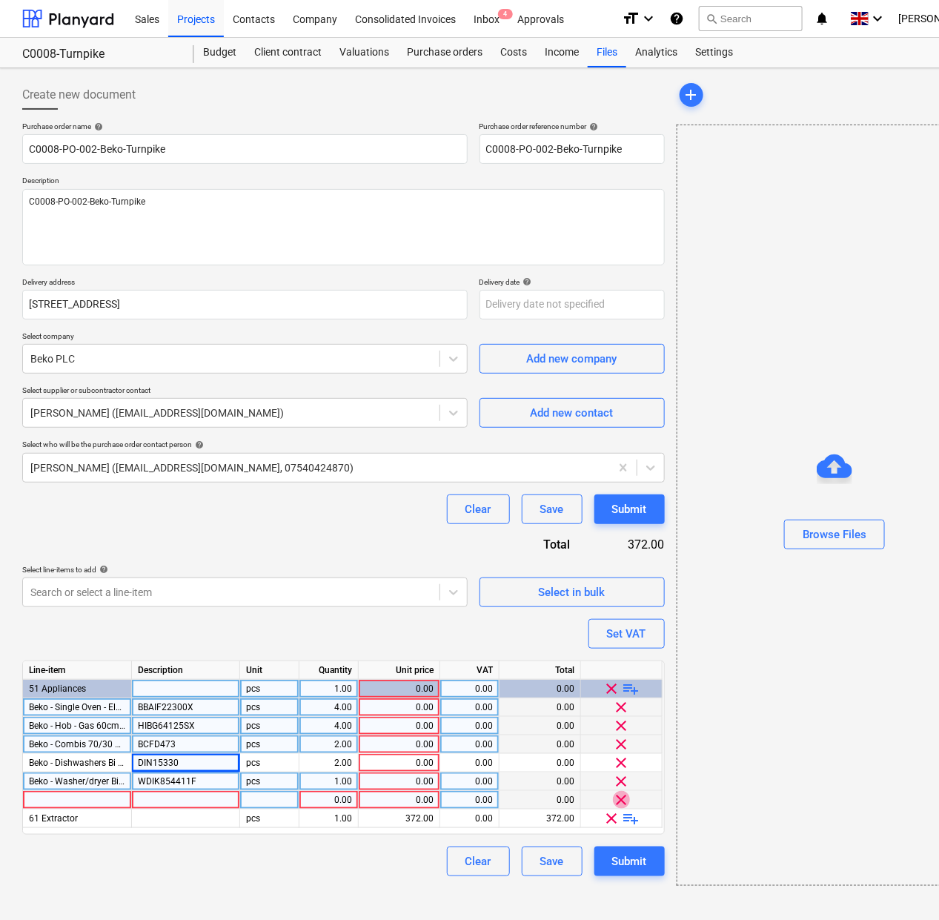
click at [620, 797] on span "clear" at bounding box center [622, 800] width 18 height 18
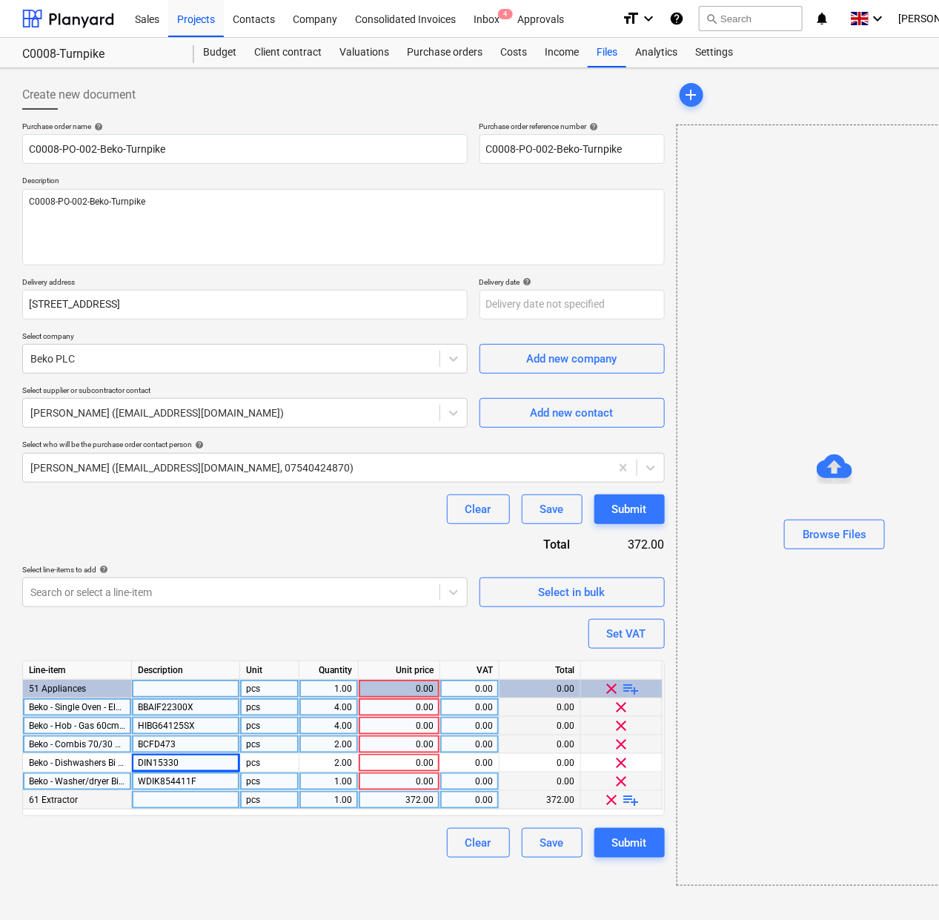
click at [631, 801] on span "playlist_add" at bounding box center [631, 800] width 18 height 18
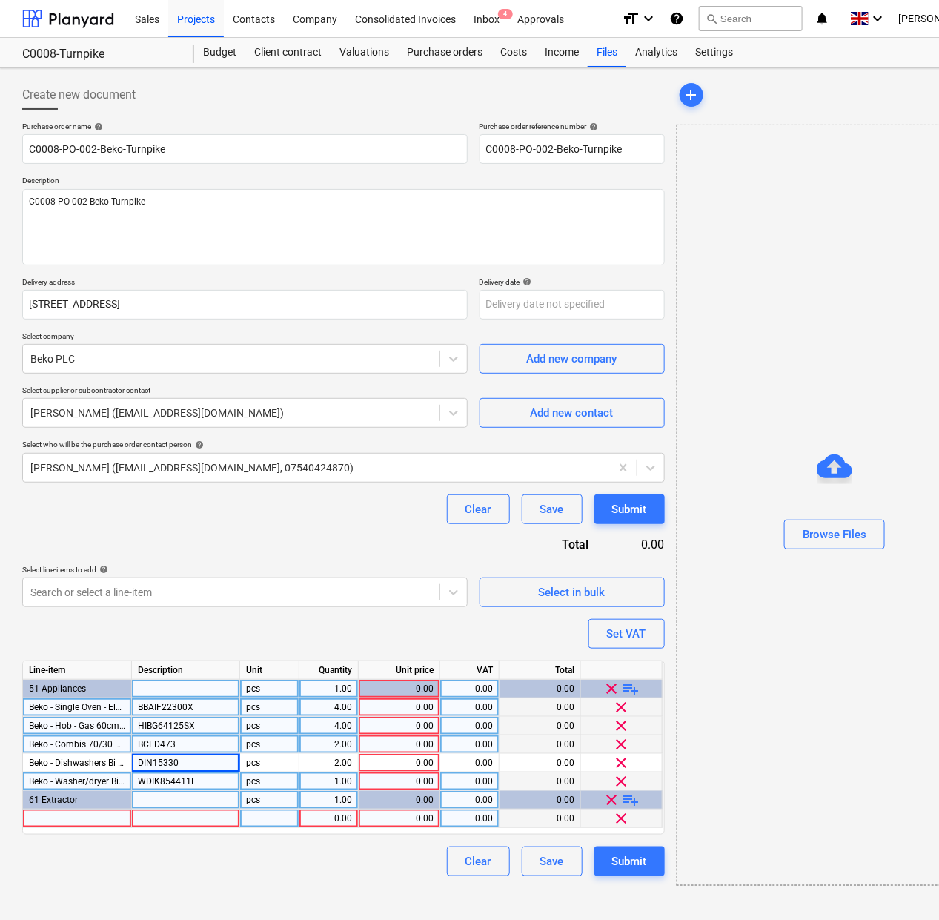
type textarea "x"
click at [72, 816] on div at bounding box center [77, 818] width 109 height 19
type input "Beko - Chimney Hood - 60cm -"
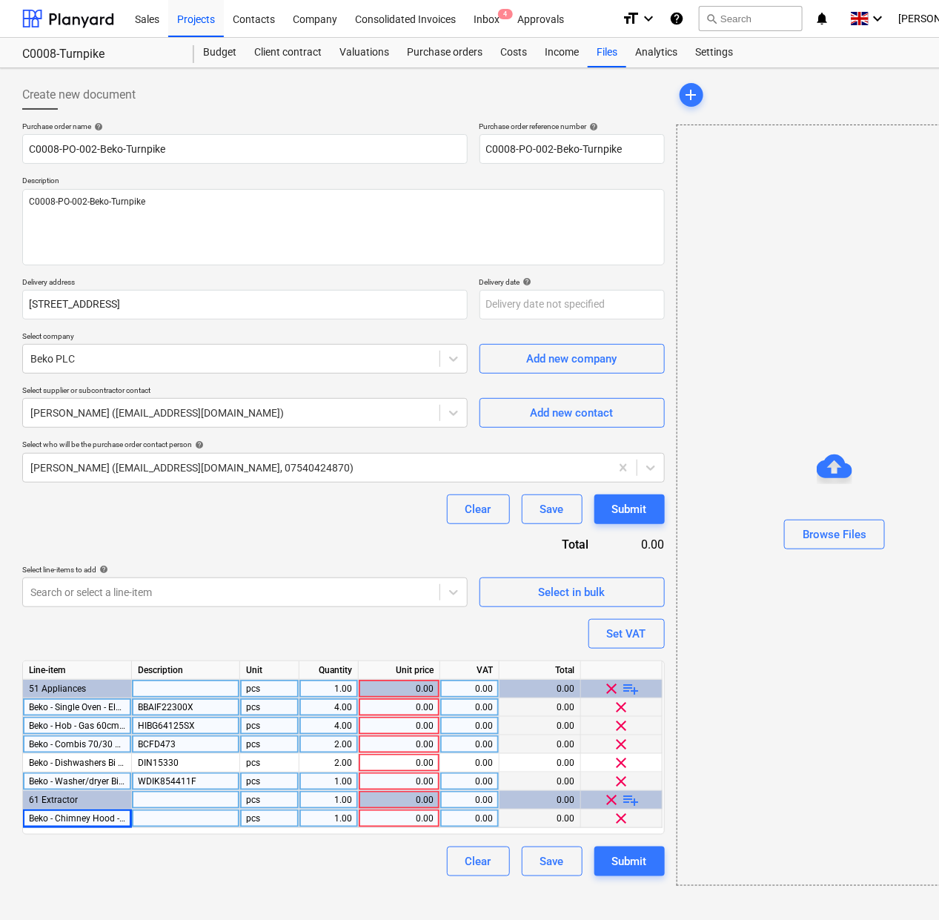
click at [165, 826] on div at bounding box center [186, 818] width 108 height 19
type textarea "x"
type input "HCP61310X"
type textarea "x"
click at [319, 823] on div "1.00" at bounding box center [328, 818] width 47 height 19
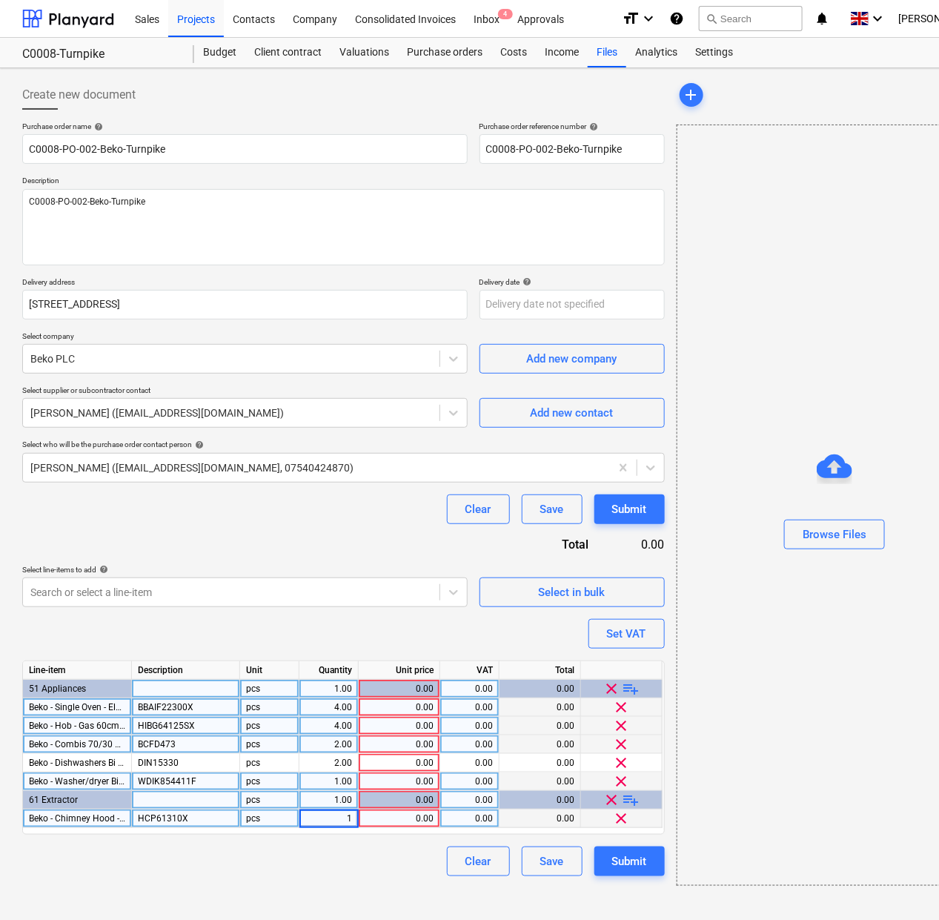
type input "4"
type textarea "x"
click at [379, 871] on div "Clear Save Submit" at bounding box center [343, 861] width 642 height 30
click at [351, 782] on div "1.00" at bounding box center [328, 781] width 47 height 19
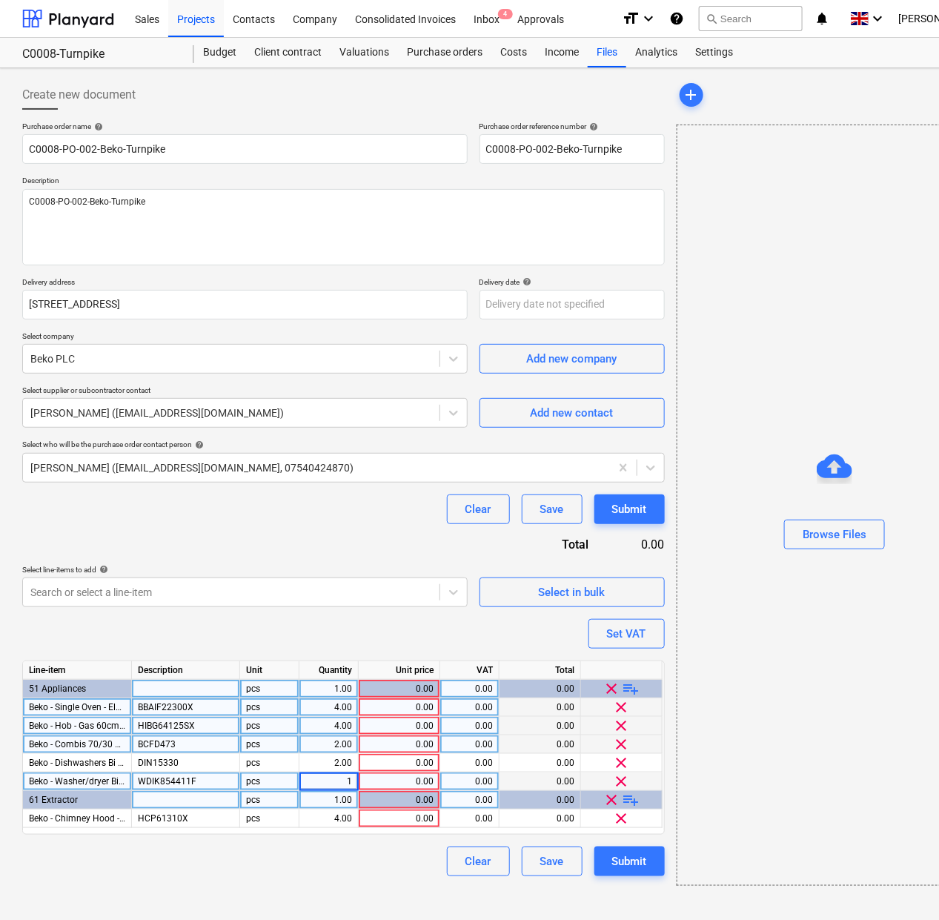
type input "2"
type textarea "x"
click at [354, 876] on div "Create new document Purchase order name help C0008-PO-002-Beko-Turnpike Purchas…" at bounding box center [343, 482] width 654 height 817
click at [368, 708] on div "0.00" at bounding box center [399, 707] width 69 height 19
type input "139.05"
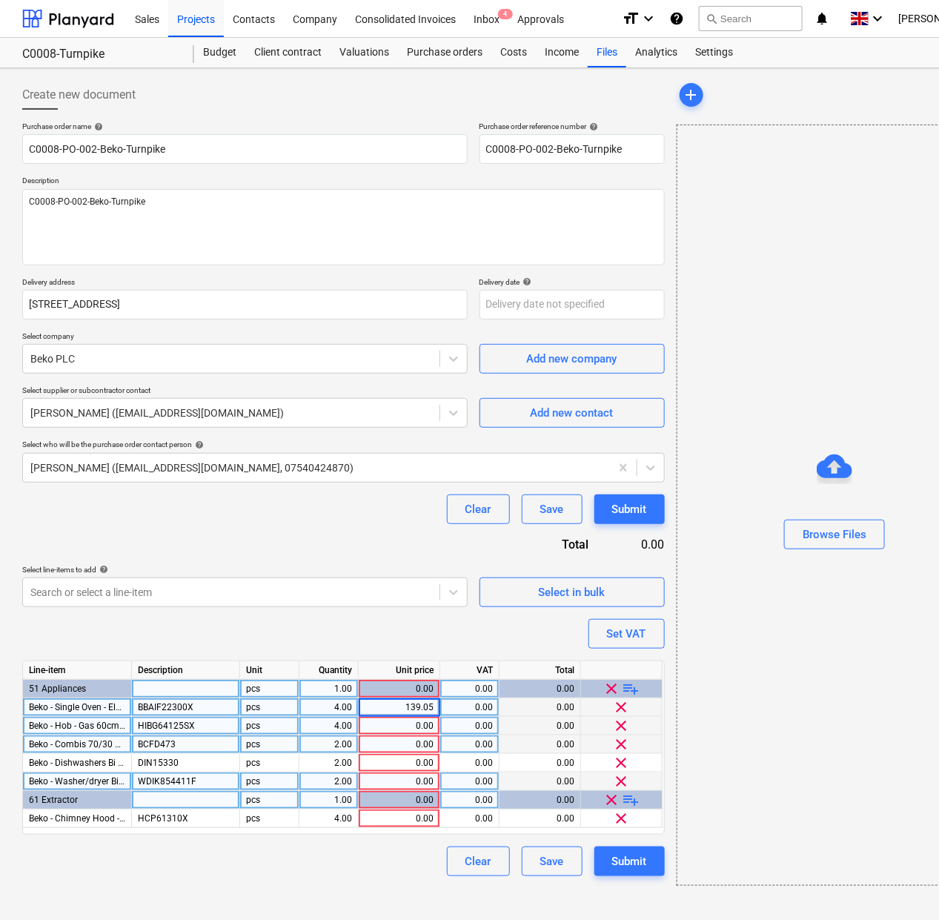
type textarea "x"
click at [373, 723] on div "0.00" at bounding box center [399, 726] width 69 height 19
type input "89.28"
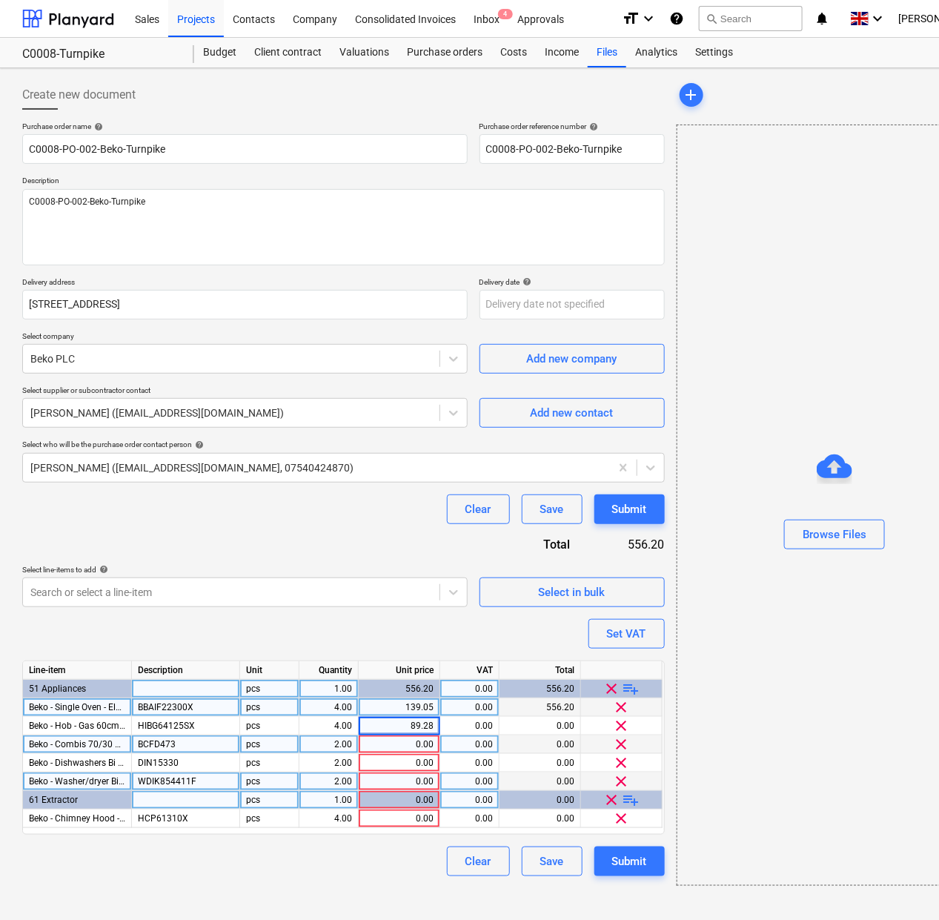
type textarea "x"
click at [411, 745] on div "0.00" at bounding box center [399, 744] width 69 height 19
type input "304.58"
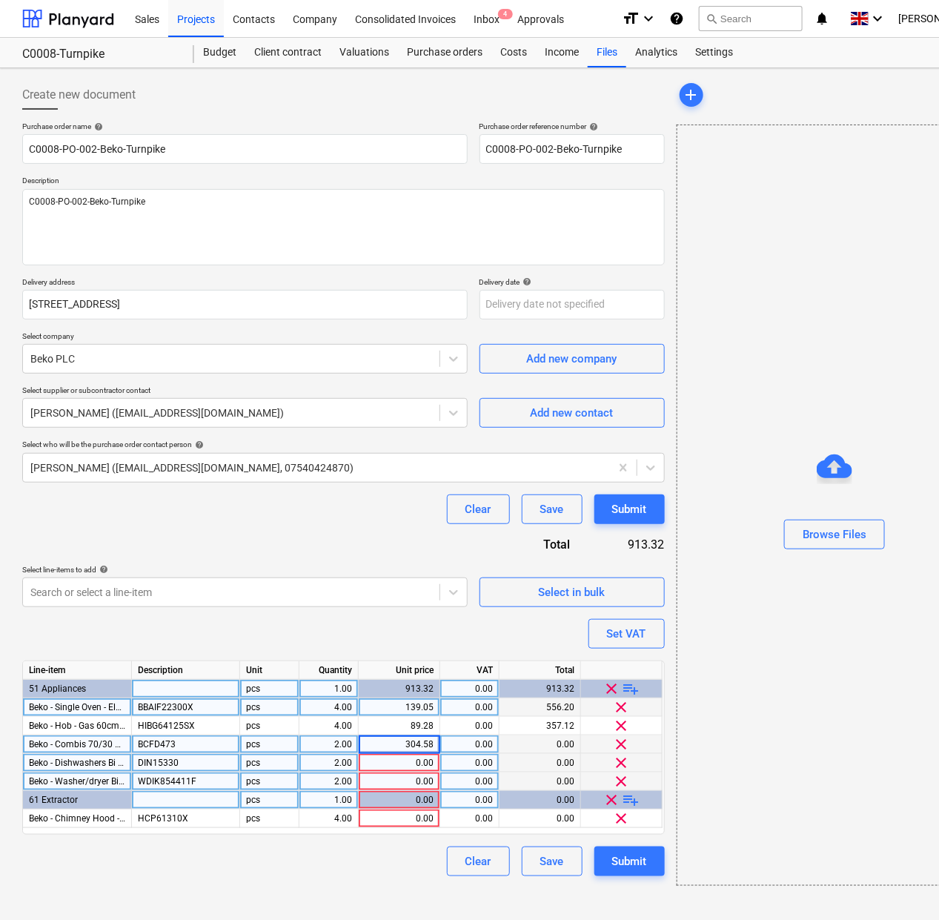
type textarea "x"
click at [405, 762] on div "0.00" at bounding box center [399, 763] width 69 height 19
type input "188.30"
type textarea "x"
click at [423, 783] on div "0.00" at bounding box center [399, 781] width 69 height 19
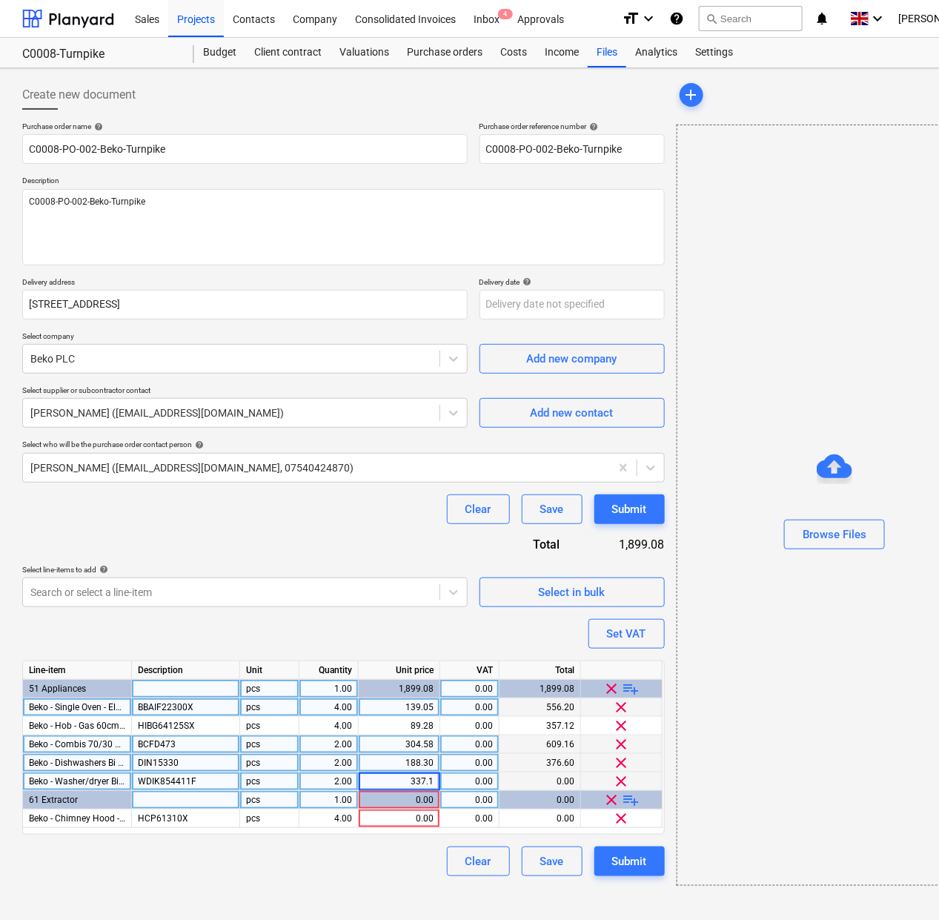
type input "337.11"
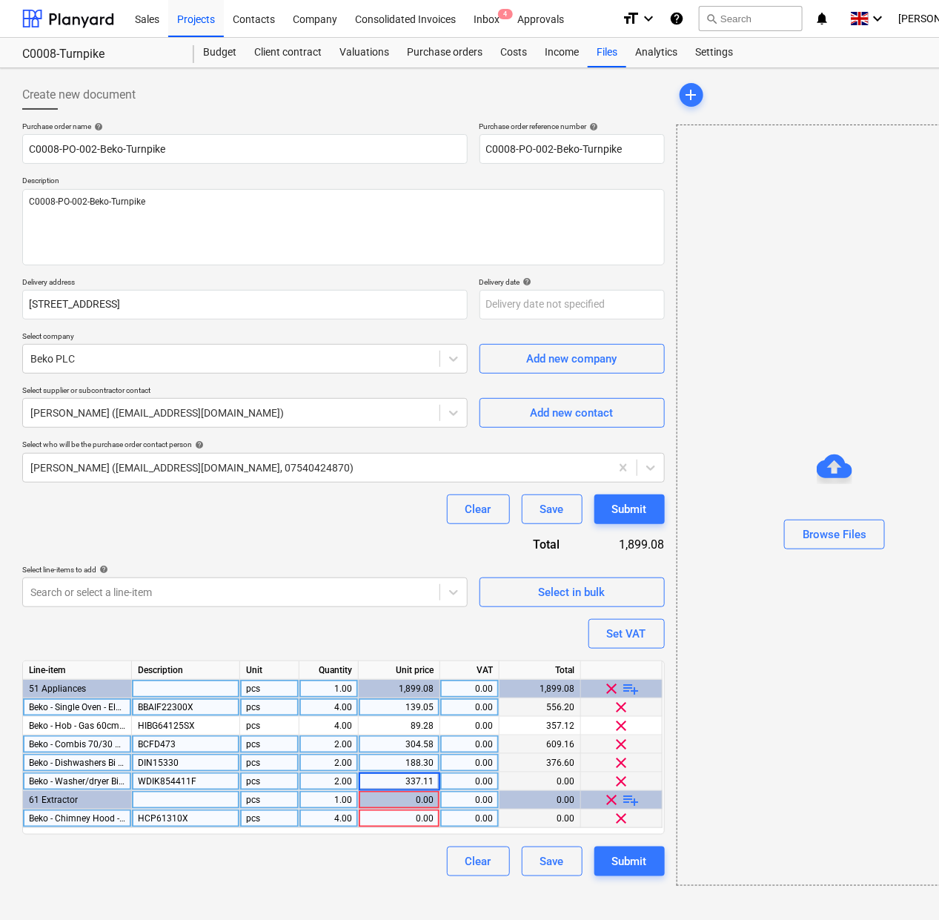
type textarea "x"
click at [414, 820] on div "0.00" at bounding box center [399, 818] width 69 height 19
type input "79.05"
type textarea "x"
click at [620, 626] on div "Set VAT" at bounding box center [626, 633] width 39 height 19
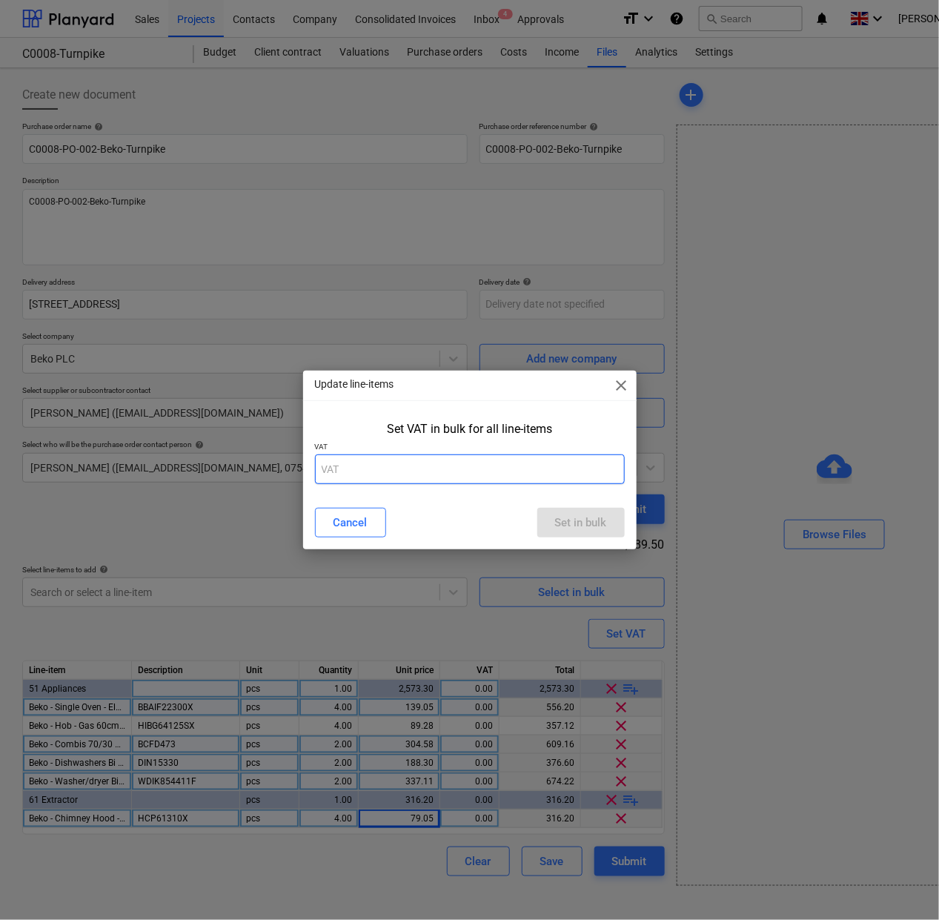
click at [549, 482] on input "text" at bounding box center [470, 469] width 310 height 30
type input "20"
click at [542, 525] on button "Set in bulk" at bounding box center [580, 523] width 87 height 30
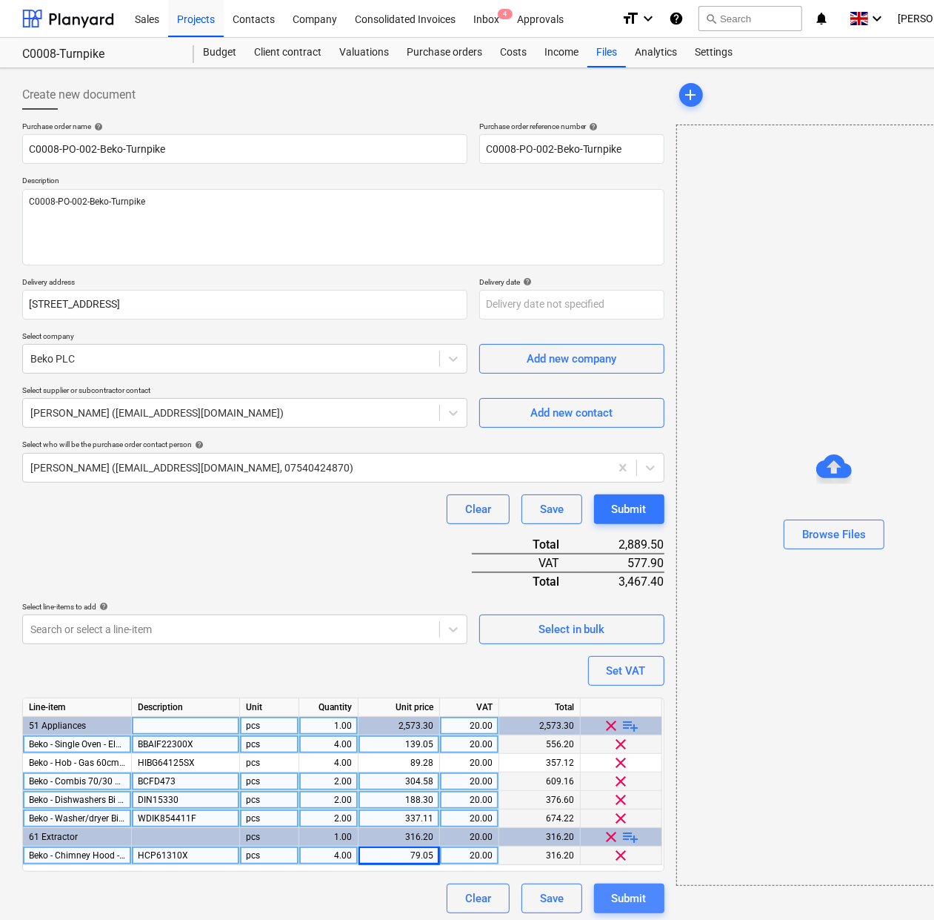
click at [628, 884] on button "Submit" at bounding box center [629, 898] width 70 height 30
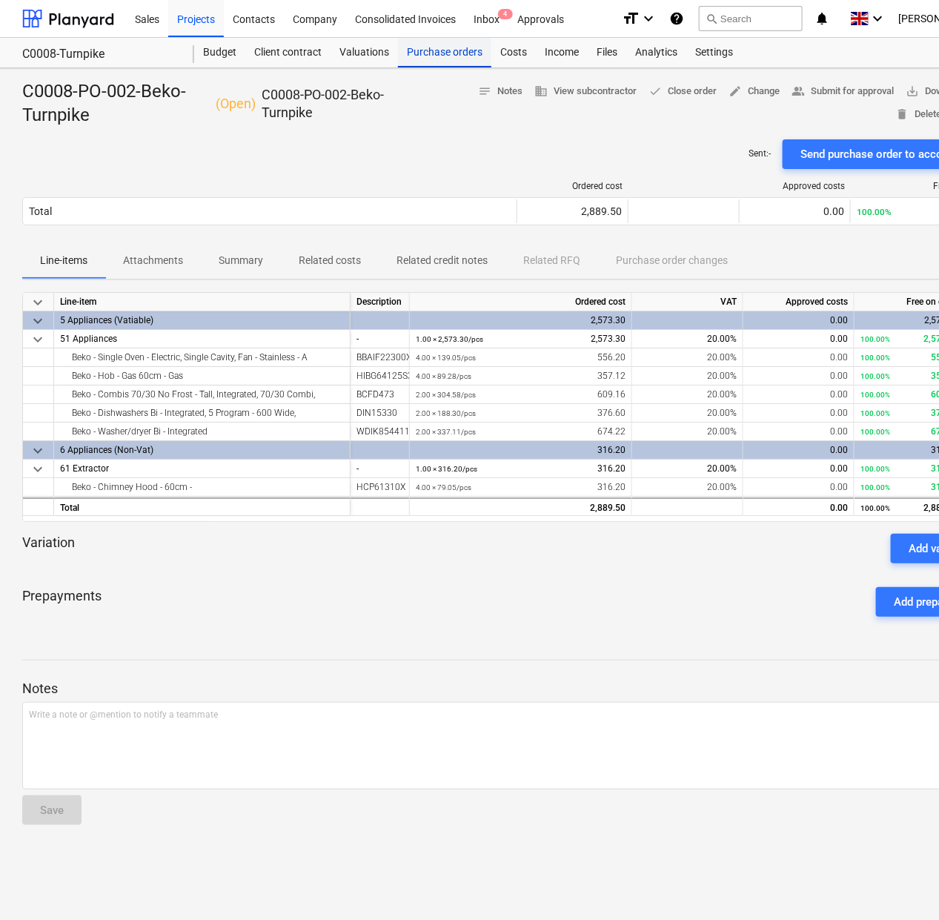
click at [456, 53] on div "Purchase orders" at bounding box center [444, 53] width 93 height 30
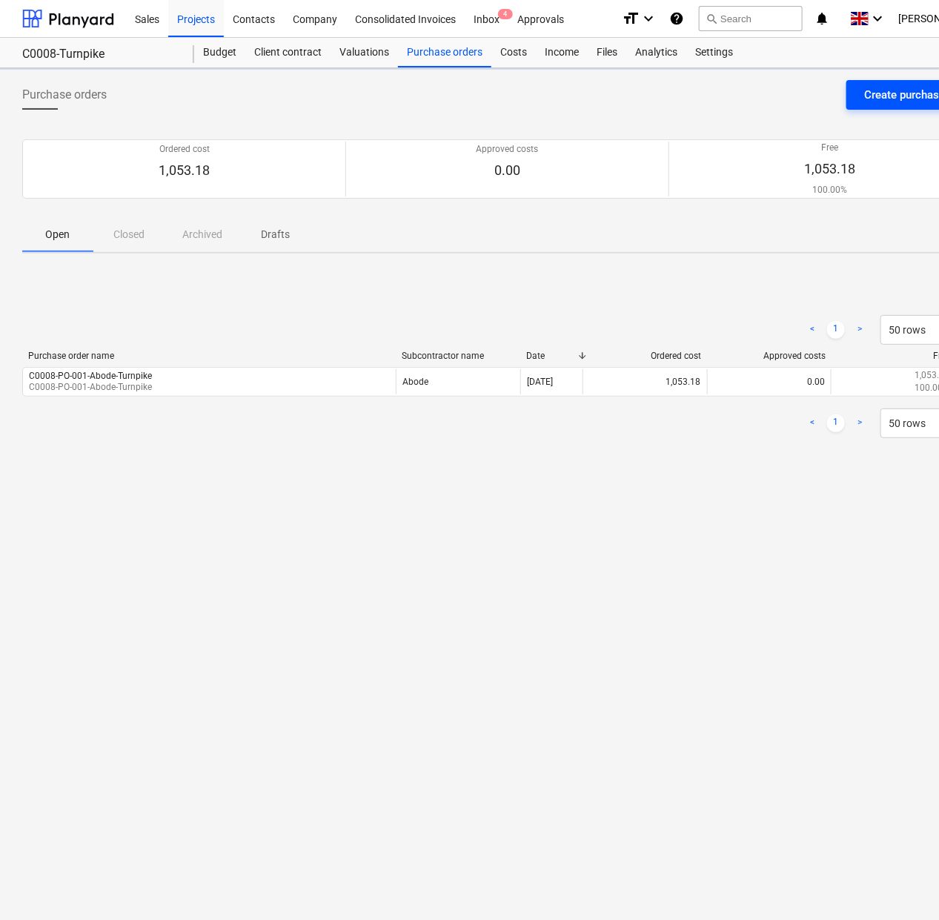
click at [854, 96] on button "Create purchase order" at bounding box center [918, 95] width 145 height 30
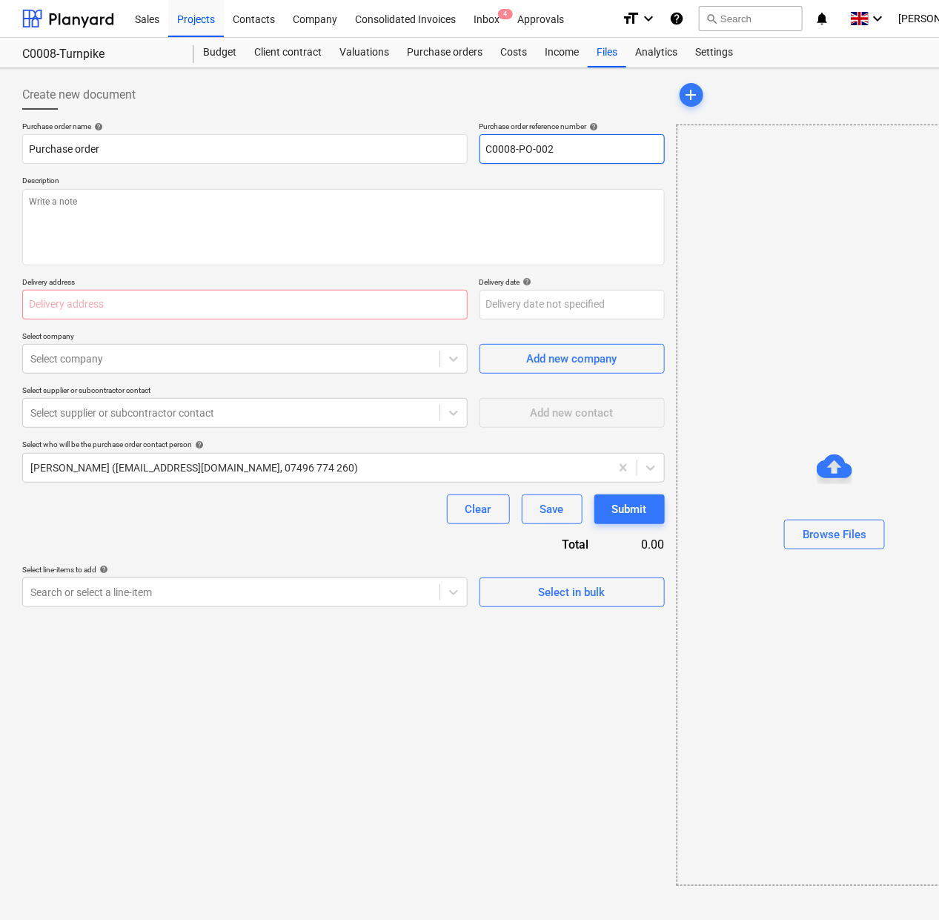
drag, startPoint x: 563, startPoint y: 145, endPoint x: 548, endPoint y: 146, distance: 14.9
click at [548, 146] on input "C0008-PO-002" at bounding box center [571, 149] width 185 height 30
type textarea "x"
type input "C0008-PO-003"
type textarea "x"
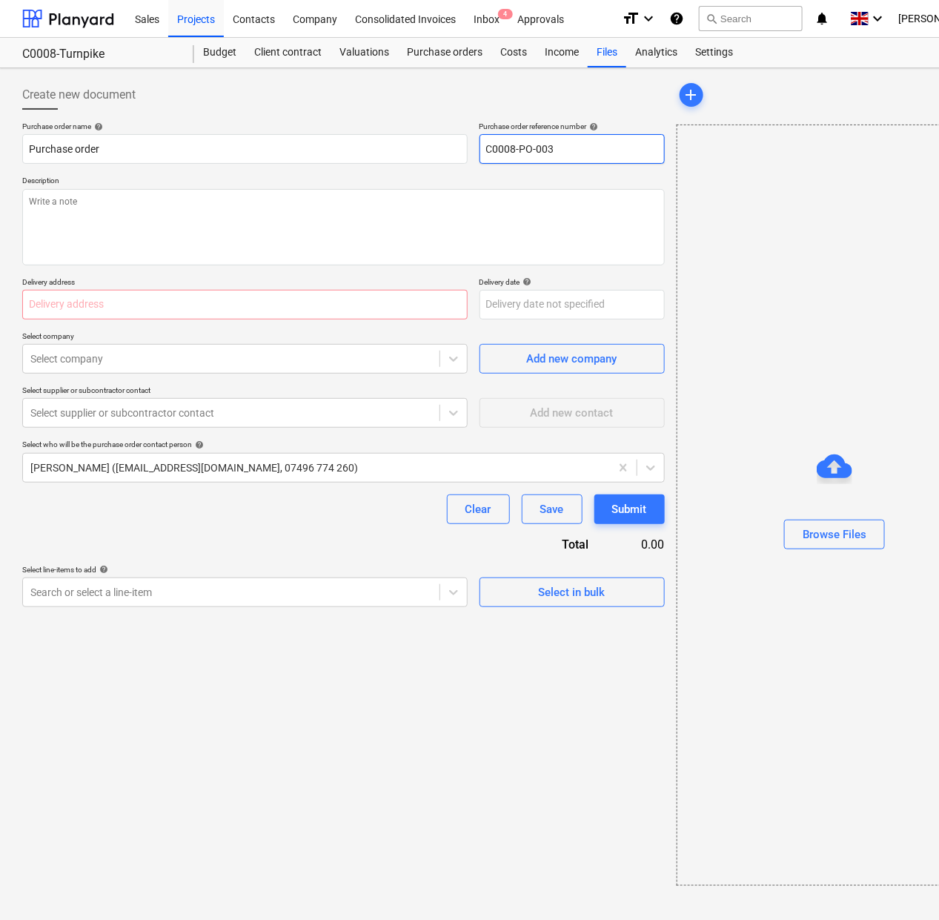
type input "C0008-PO-003="
type textarea "x"
type input "C0008-PO-003"
type textarea "x"
type input "C0008-PO-003-"
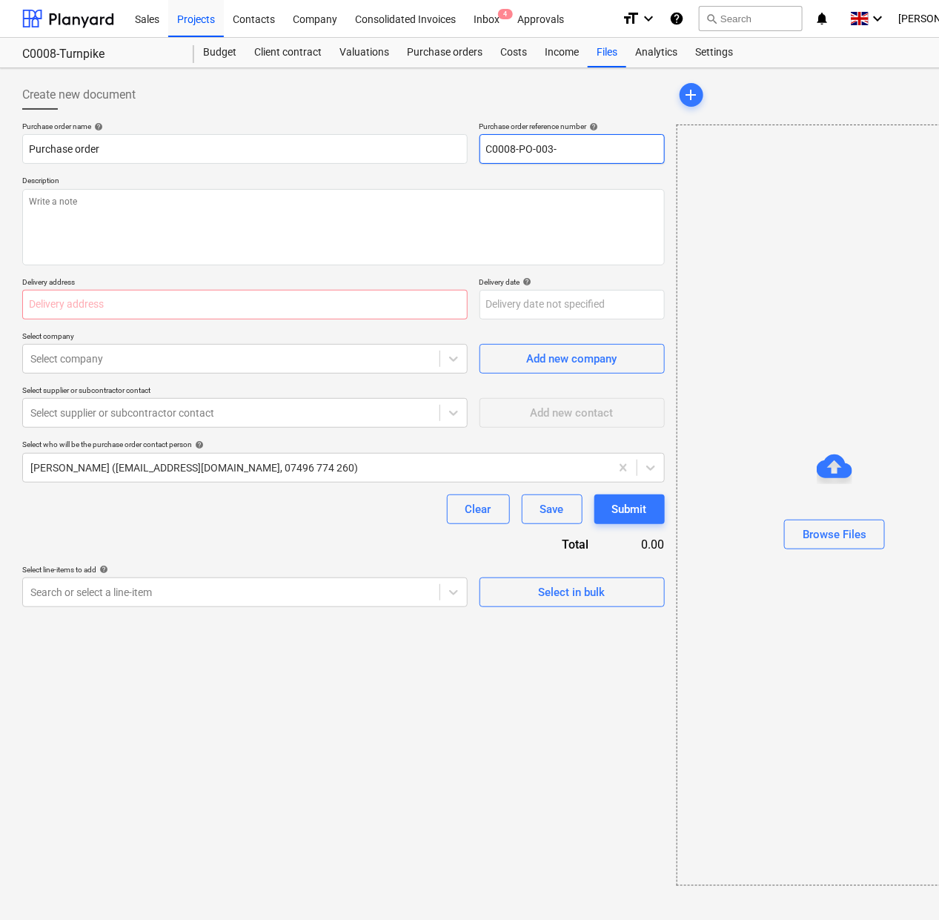
type textarea "x"
type input "C0008-PO-003-B"
type textarea "x"
type input "C0008-PO-003-Bla"
type textarea "x"
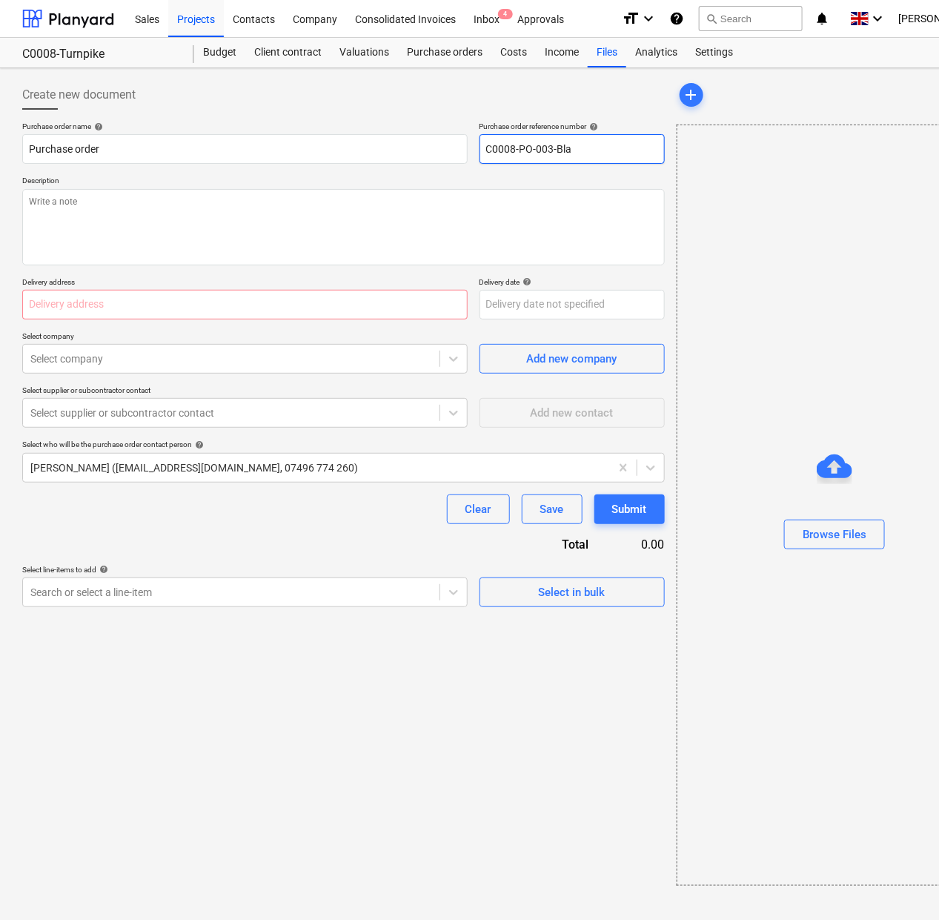
type input "C0008-PO-003-Blac"
type textarea "x"
type input "C0008-PO-003-Black"
type textarea "x"
type input "C0008-PO-003-Blackh"
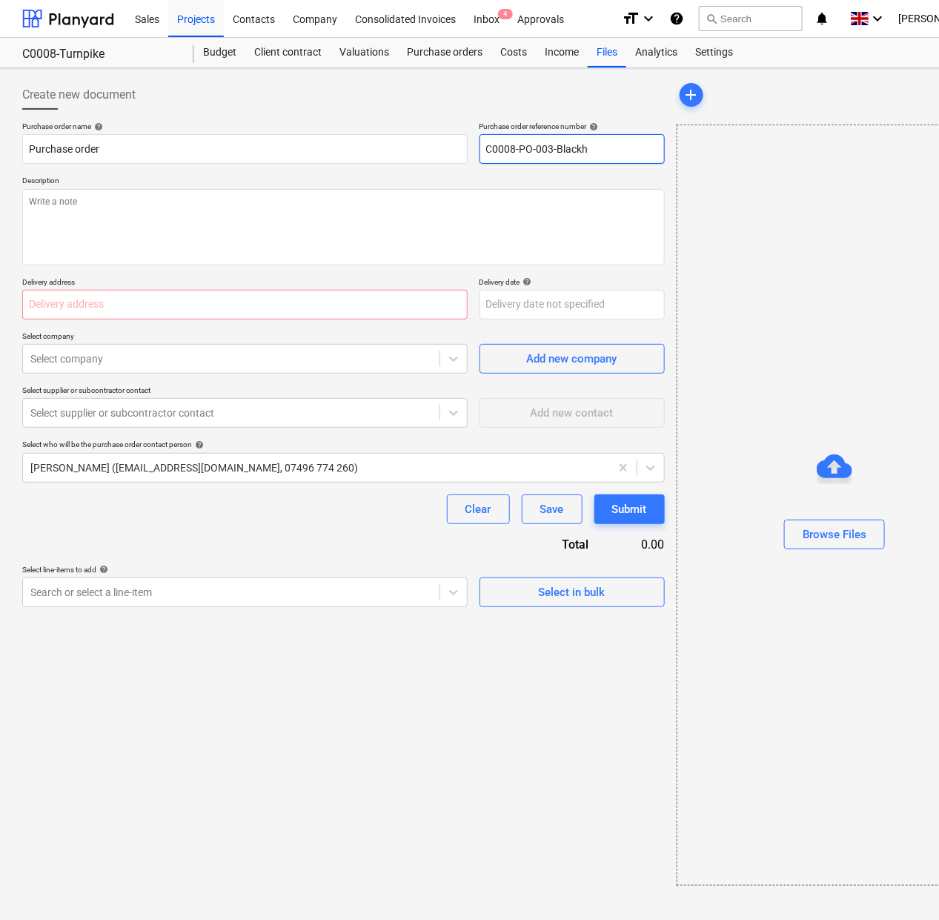
type textarea "x"
type input "C0008-PO-003-Blackhe"
type textarea "x"
type input "C0008-PO-003-Blackhea"
type textarea "x"
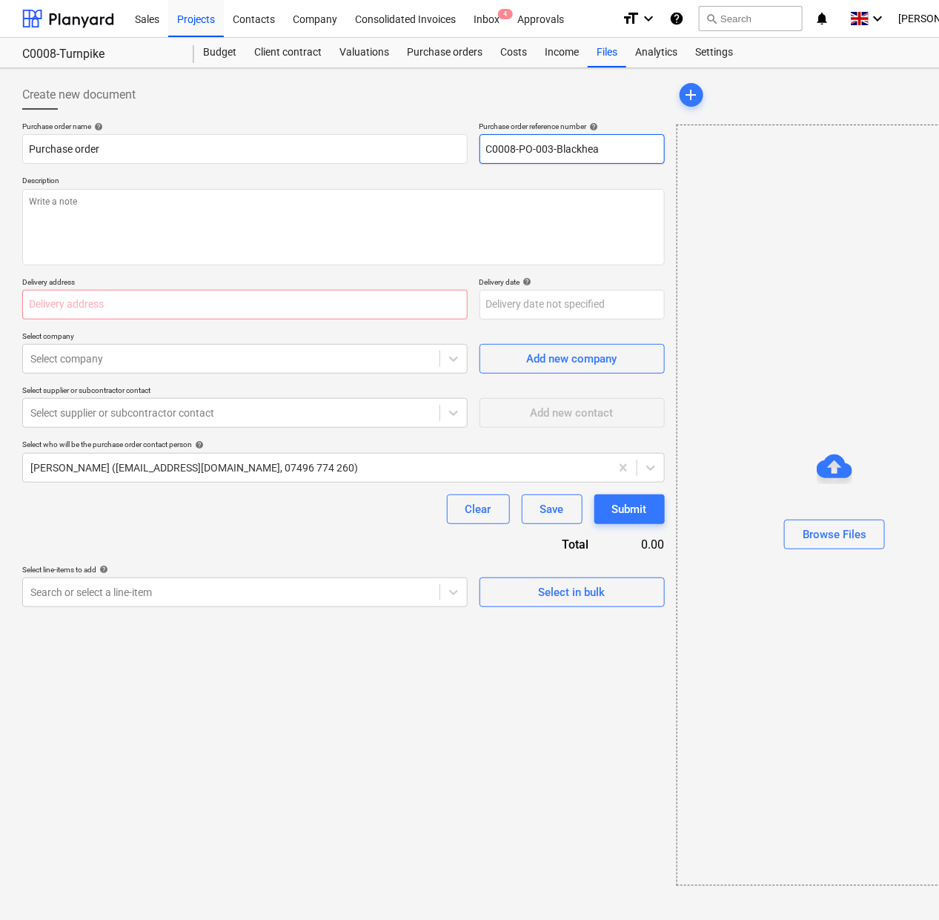
type input "C0008-PO-003-Blackheat"
type textarea "x"
type input "C0008-PO-003-Blackheath"
type textarea "x"
type input "C0008-PO-003-Blackheath-"
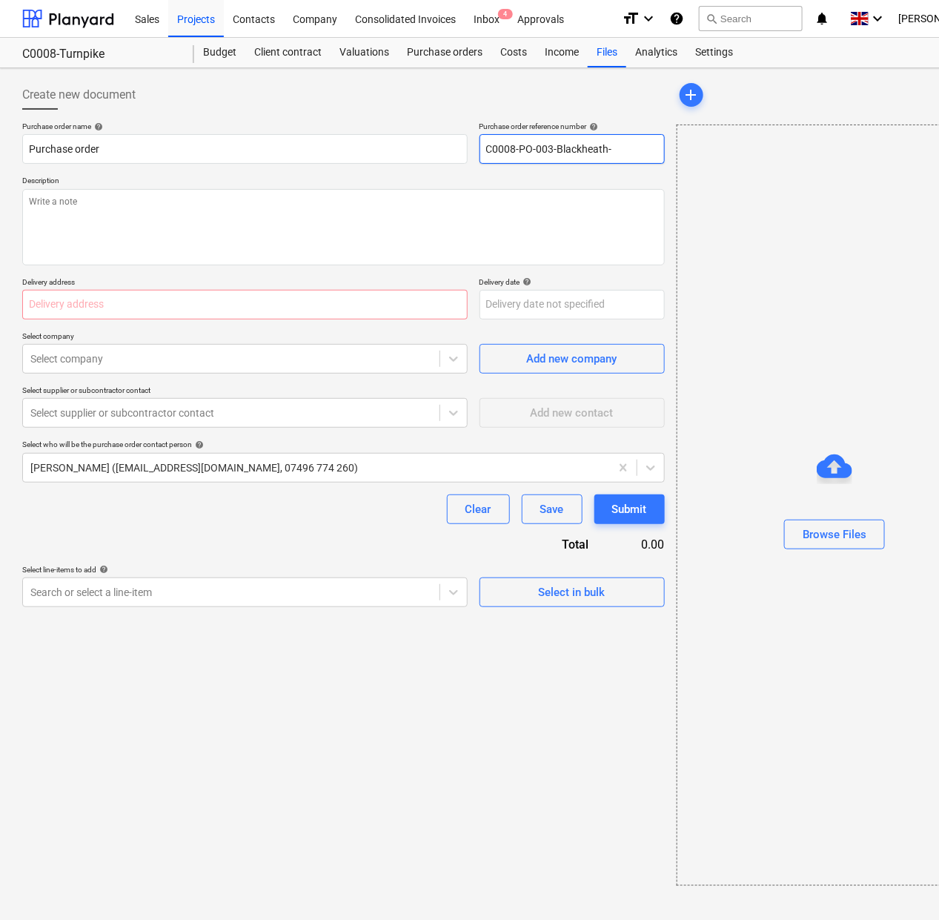
type textarea "x"
type input "C0008-PO-003-Blackheath-Tu"
type textarea "x"
type input "C0008-PO-003-Blackheath-Tur"
type textarea "x"
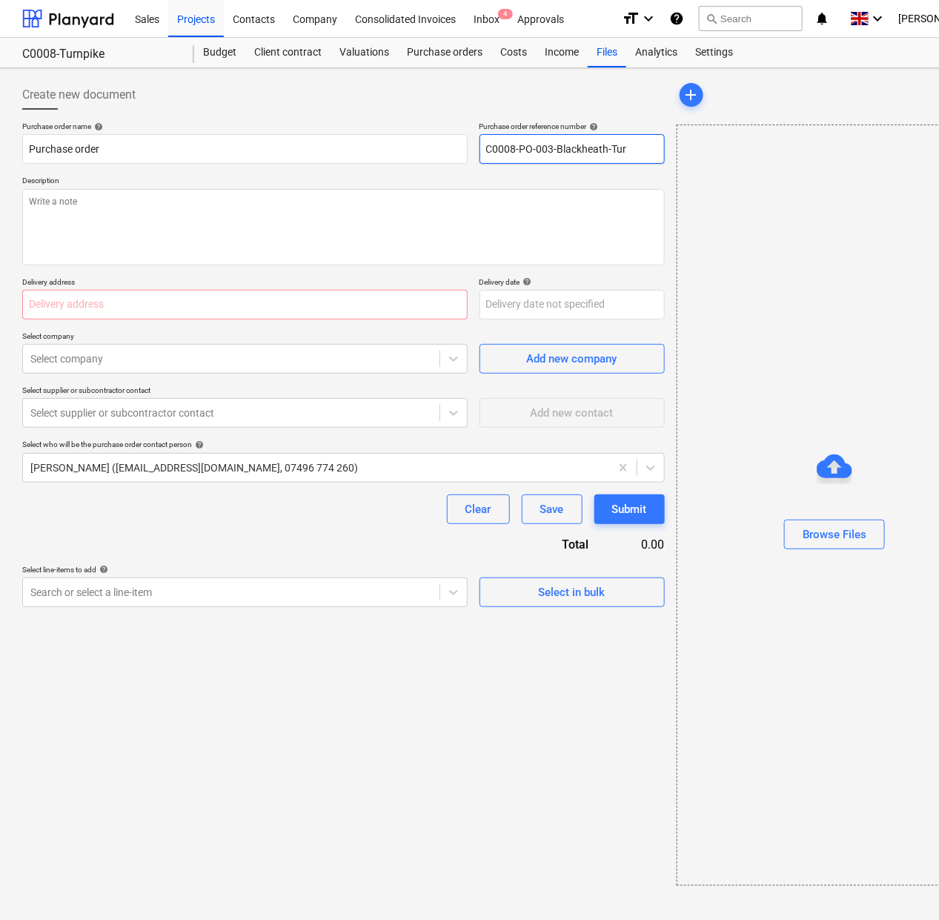
type input "C0008-PO-003-Blackheath-Turn"
type textarea "x"
type input "C0008-PO-003-Blackheath-Turnp"
type textarea "x"
type input "C0008-PO-003-Blackheath-Turnpi"
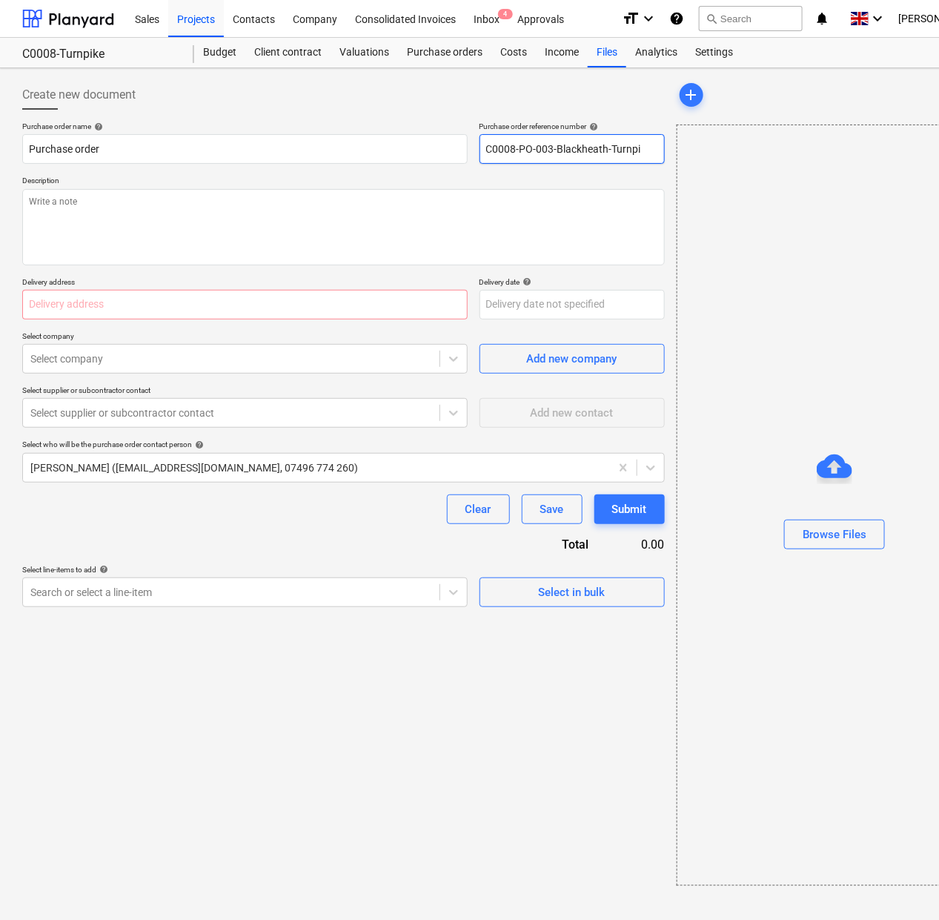
type textarea "x"
type input "C0008-PO-003-Blackheath-Turnpik"
type textarea "x"
drag, startPoint x: 653, startPoint y: 153, endPoint x: 341, endPoint y: 153, distance: 312.0
click at [341, 153] on div "Purchase order name help Purchase order Purchase order reference number help C0…" at bounding box center [343, 143] width 642 height 42
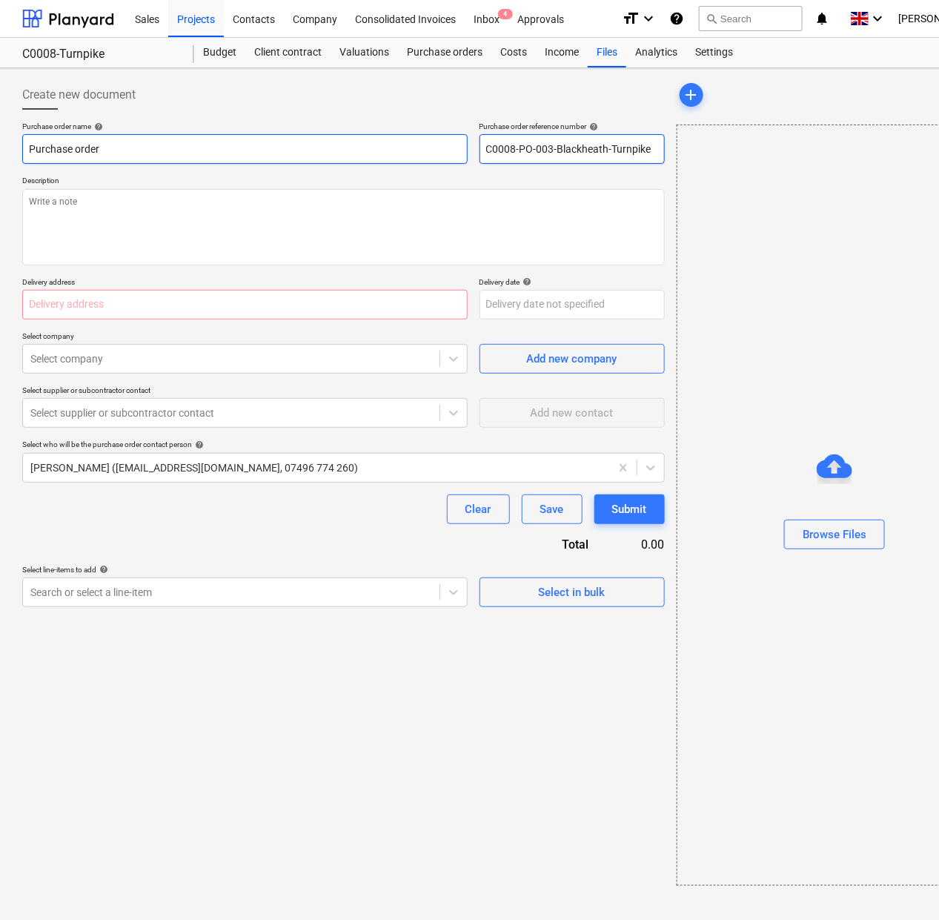
type input "C0008-PO-003-Blackheath-Turnpike"
drag, startPoint x: 78, startPoint y: 147, endPoint x: -82, endPoint y: 145, distance: 159.3
click at [0, 145] on html "Sales Projects Contacts Company Consolidated Invoices Inbox 4 Approvals format_…" at bounding box center [469, 460] width 939 height 920
paste input "C0008-PO-003-Blackheath-Turnpike"
type textarea "x"
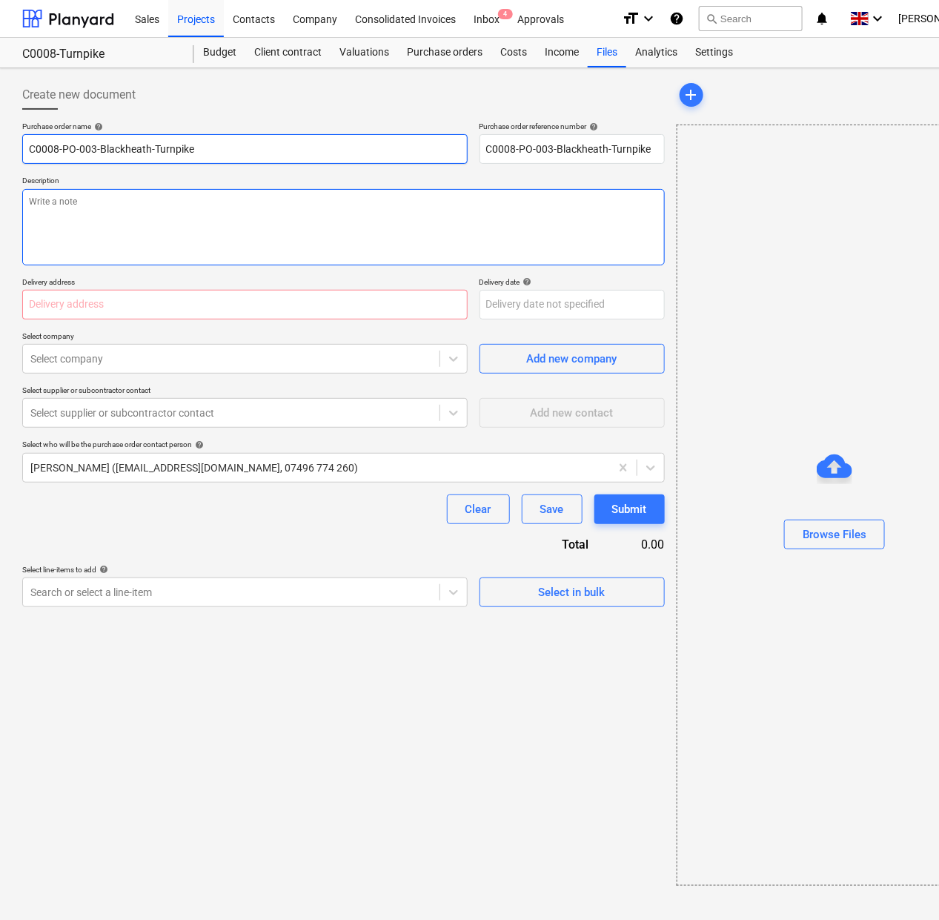
type input "C0008-PO-003-Blackheath-Turnpike"
click at [61, 201] on textarea at bounding box center [343, 227] width 642 height 76
paste textarea "C0008-PO-003-Blackheath-Turnpike"
type textarea "x"
type textarea "C0008-PO-003-Blackheath-Turnpike"
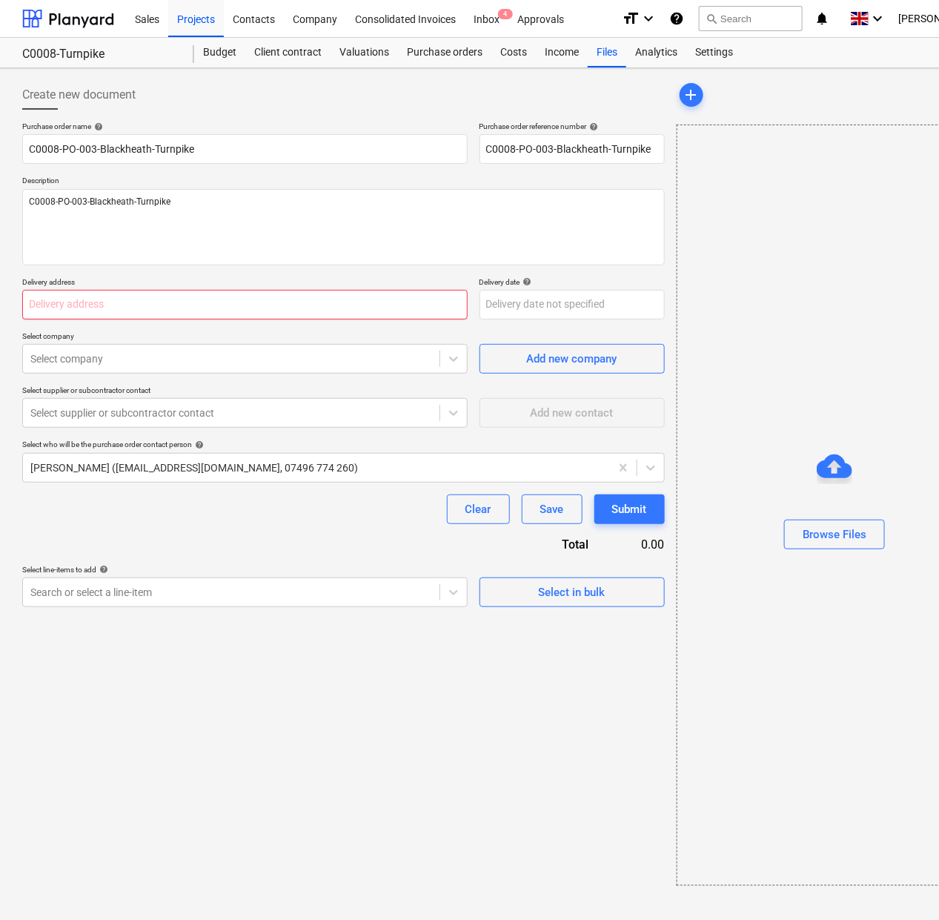
click at [261, 319] on input "text" at bounding box center [244, 305] width 445 height 30
paste input "[STREET_ADDRESS]"
type textarea "x"
type input "[STREET_ADDRESS]"
type textarea "x"
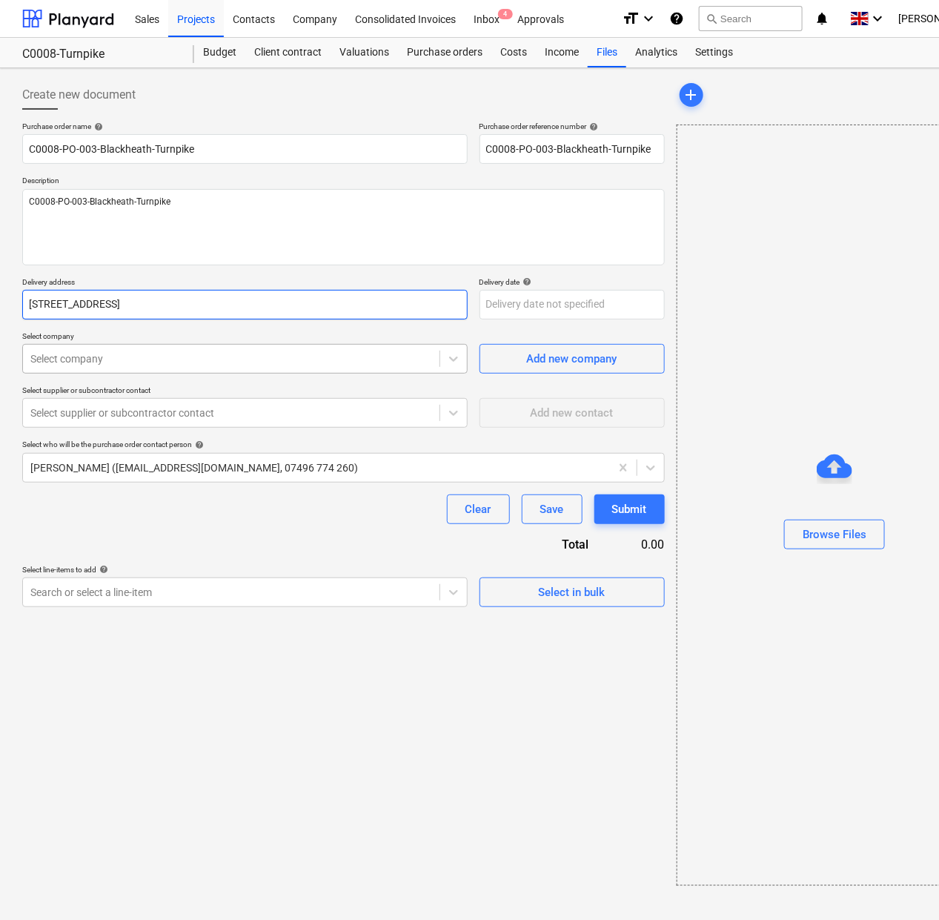
type input "[STREET_ADDRESS]"
type textarea "x"
click at [243, 368] on div "Select company" at bounding box center [231, 358] width 416 height 21
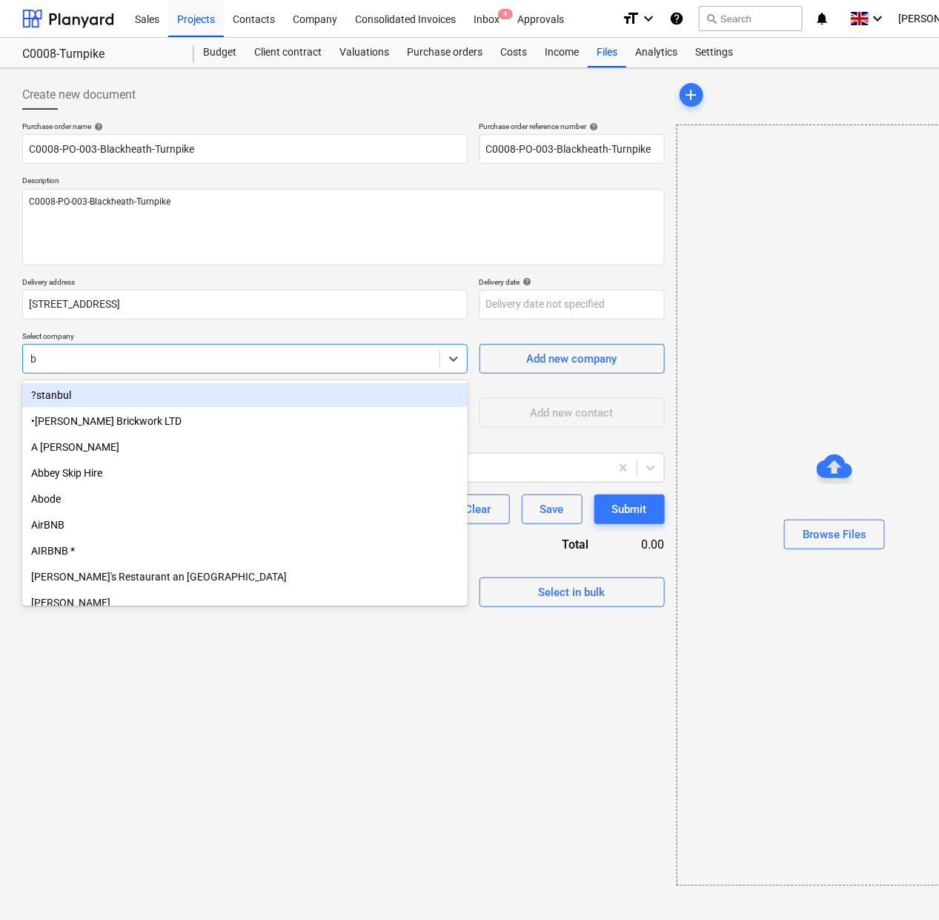
type input "bl"
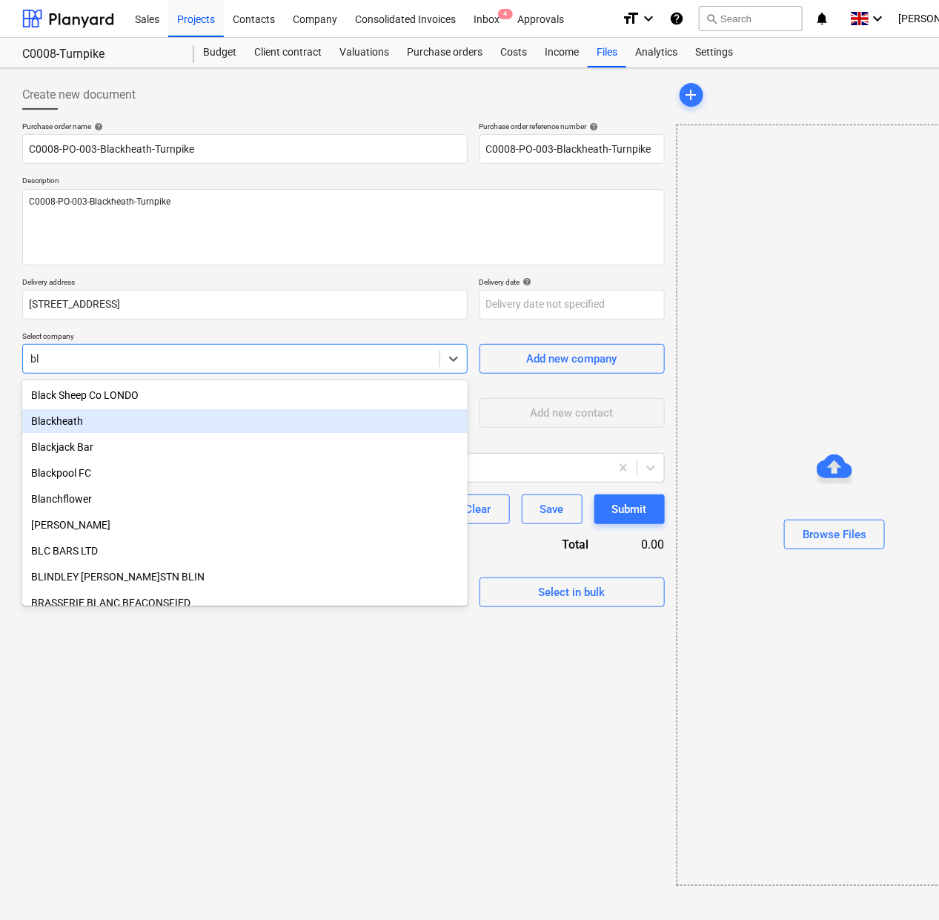
click at [238, 423] on div "Blackheath" at bounding box center [244, 421] width 445 height 24
type textarea "x"
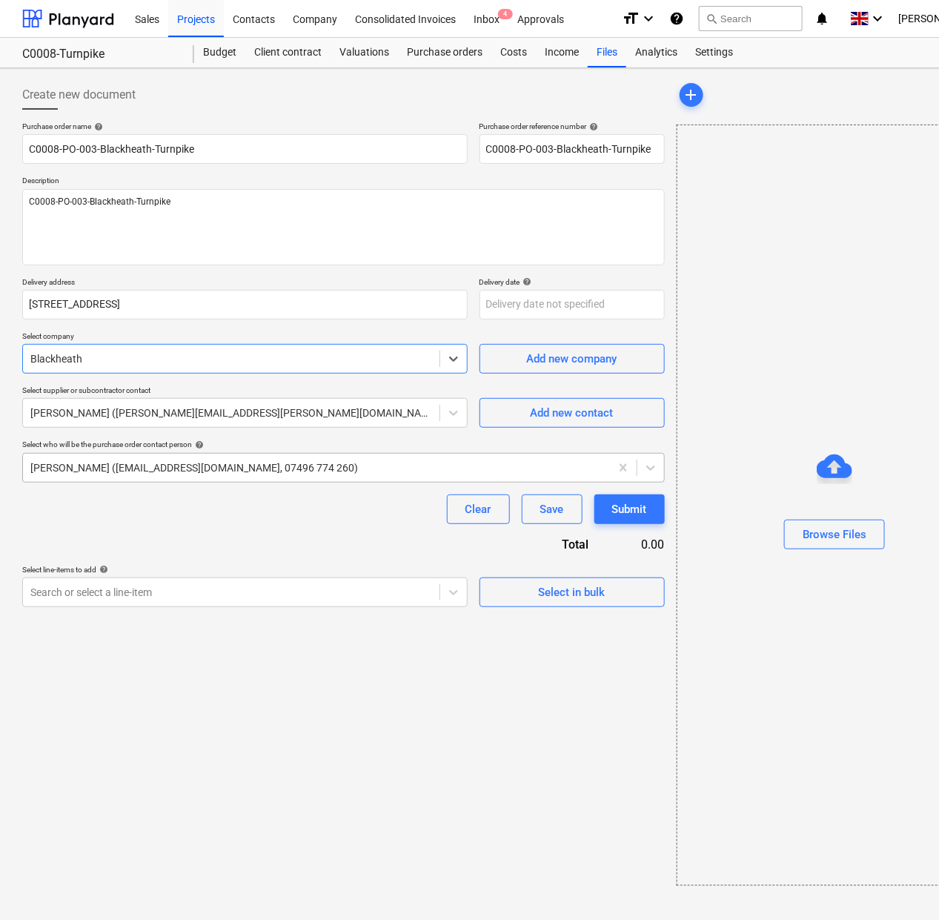
click at [227, 465] on div at bounding box center [316, 467] width 572 height 15
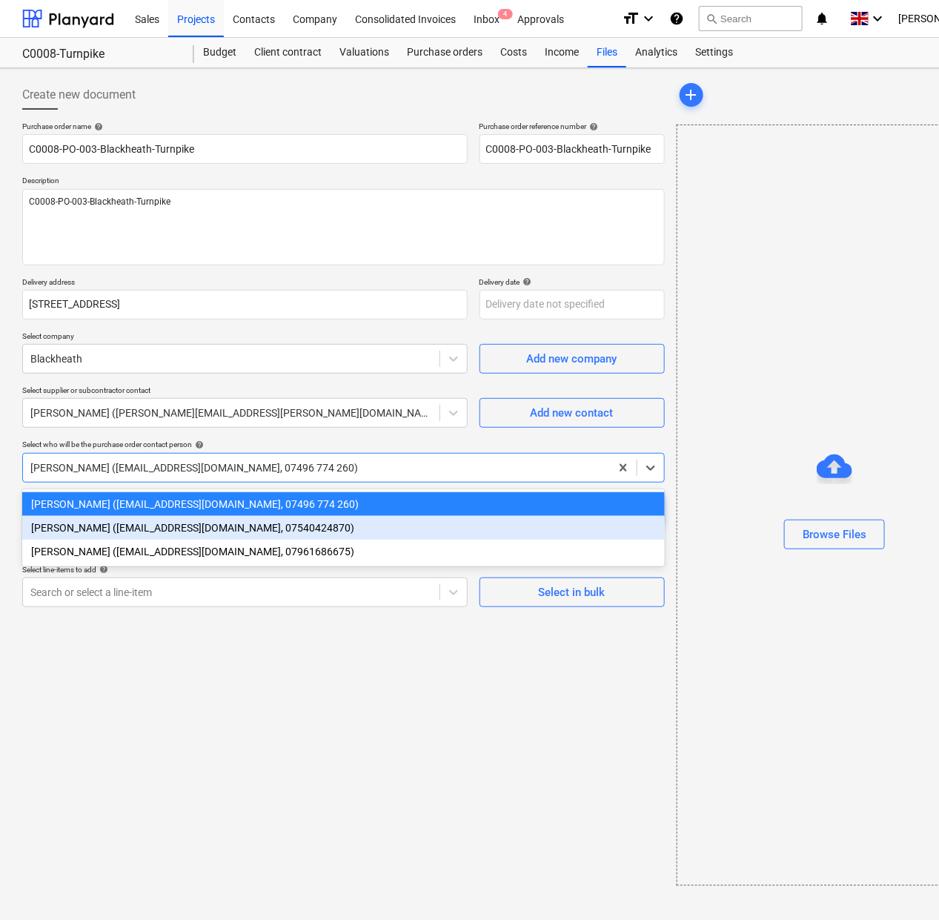
click at [201, 534] on div "[PERSON_NAME] ([EMAIL_ADDRESS][DOMAIN_NAME], 07540424870)" at bounding box center [343, 528] width 642 height 24
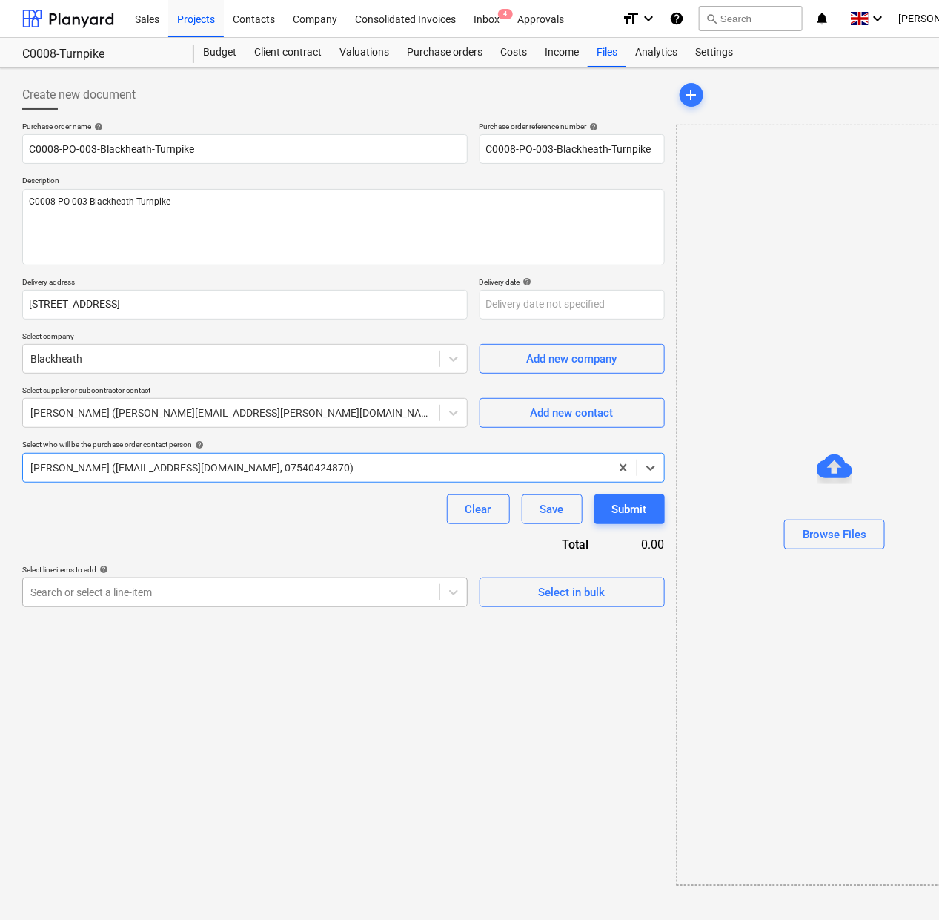
click at [175, 598] on div at bounding box center [231, 592] width 402 height 15
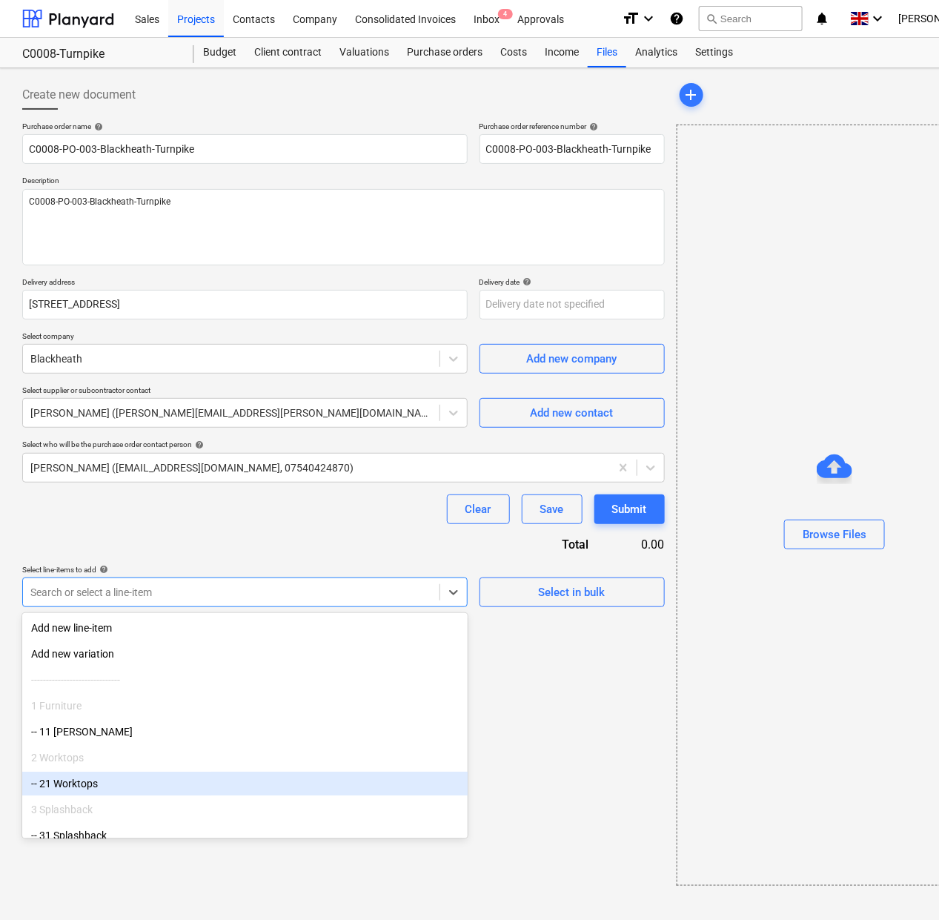
click at [159, 780] on div "-- 21 Worktops" at bounding box center [244, 783] width 445 height 24
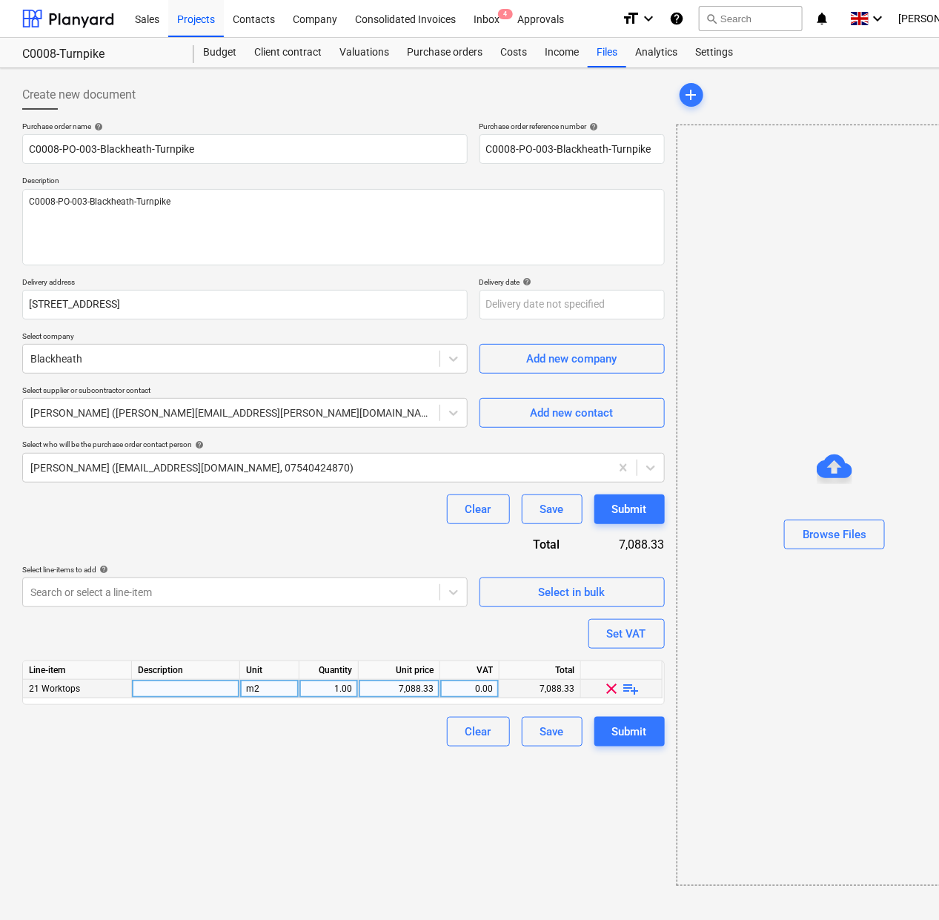
click at [627, 689] on span "playlist_add" at bounding box center [631, 689] width 18 height 18
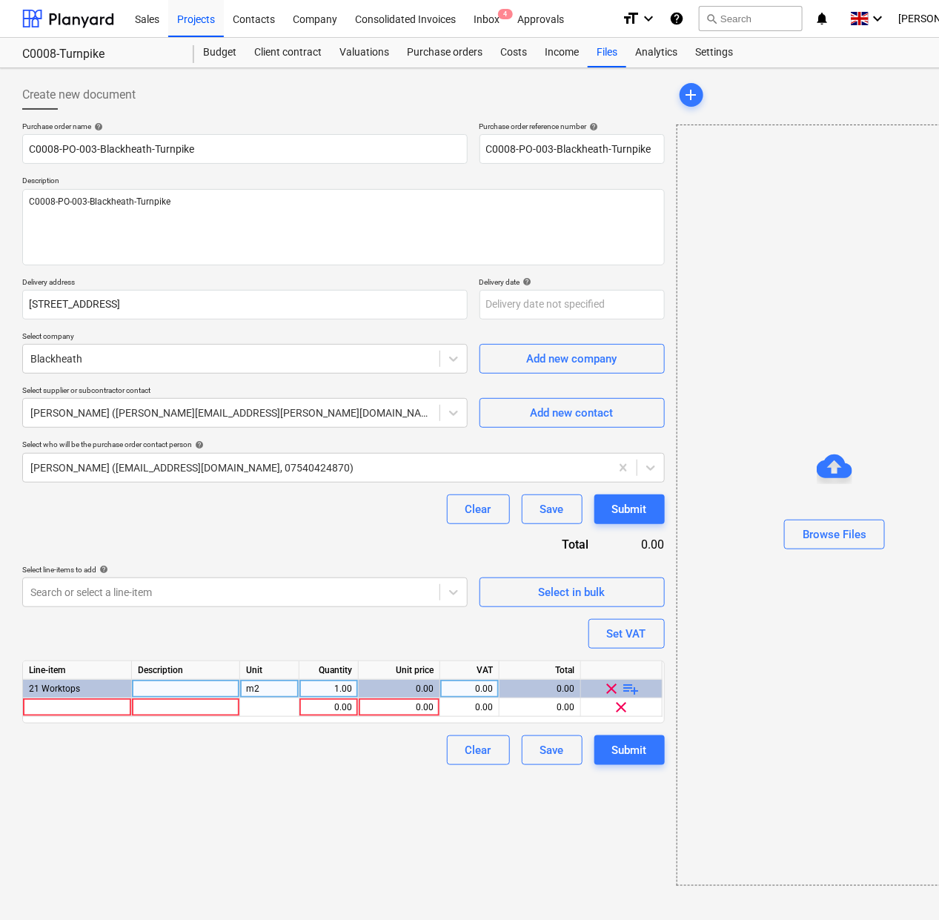
click at [627, 689] on span "playlist_add" at bounding box center [631, 689] width 18 height 18
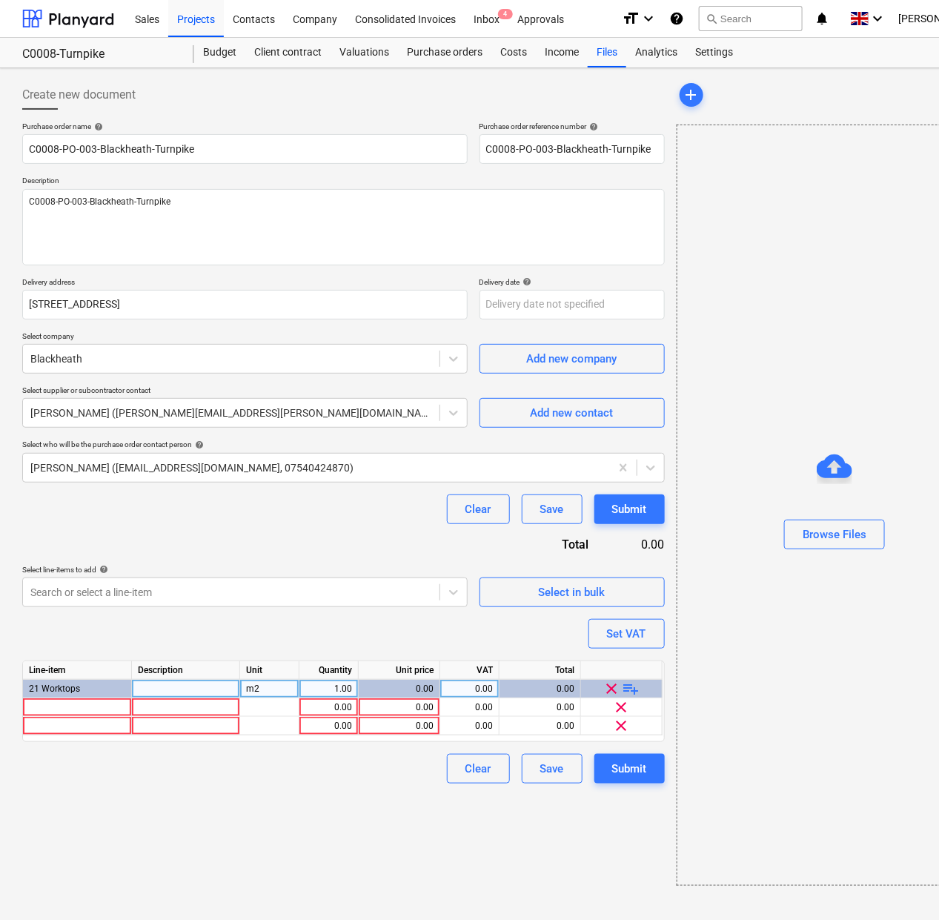
click at [627, 689] on span "playlist_add" at bounding box center [631, 689] width 18 height 18
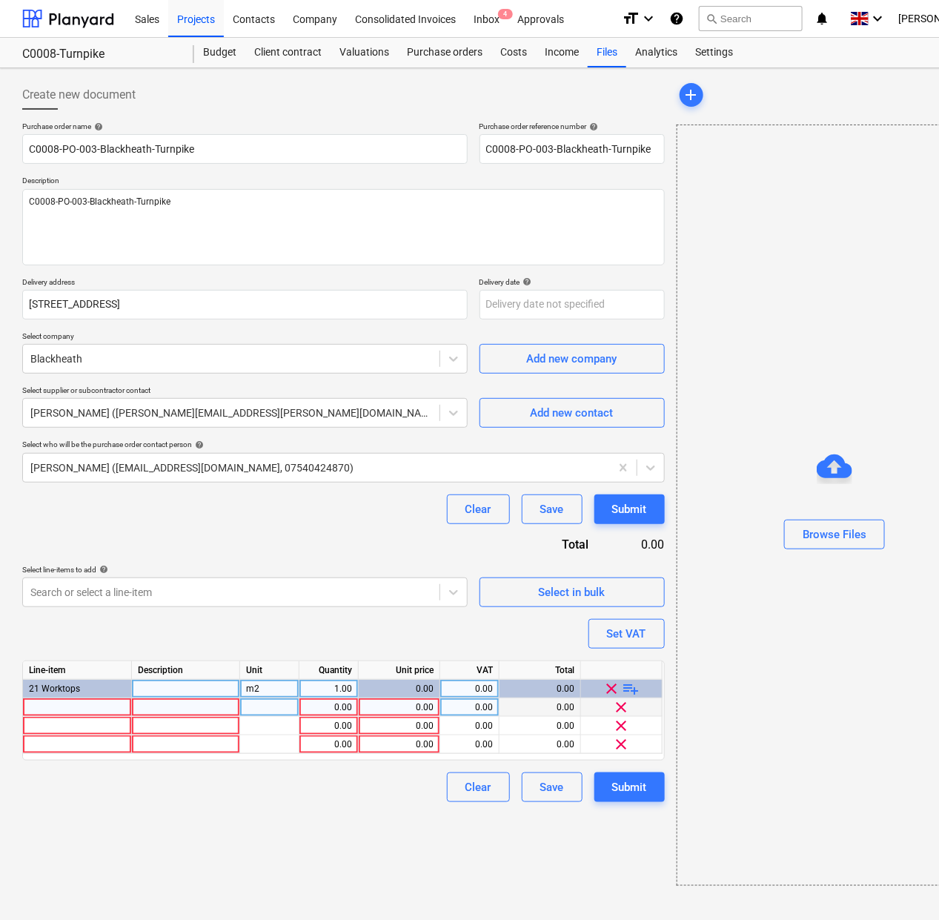
click at [76, 702] on div at bounding box center [77, 707] width 109 height 19
click at [156, 717] on div at bounding box center [186, 726] width 108 height 19
type textarea "x"
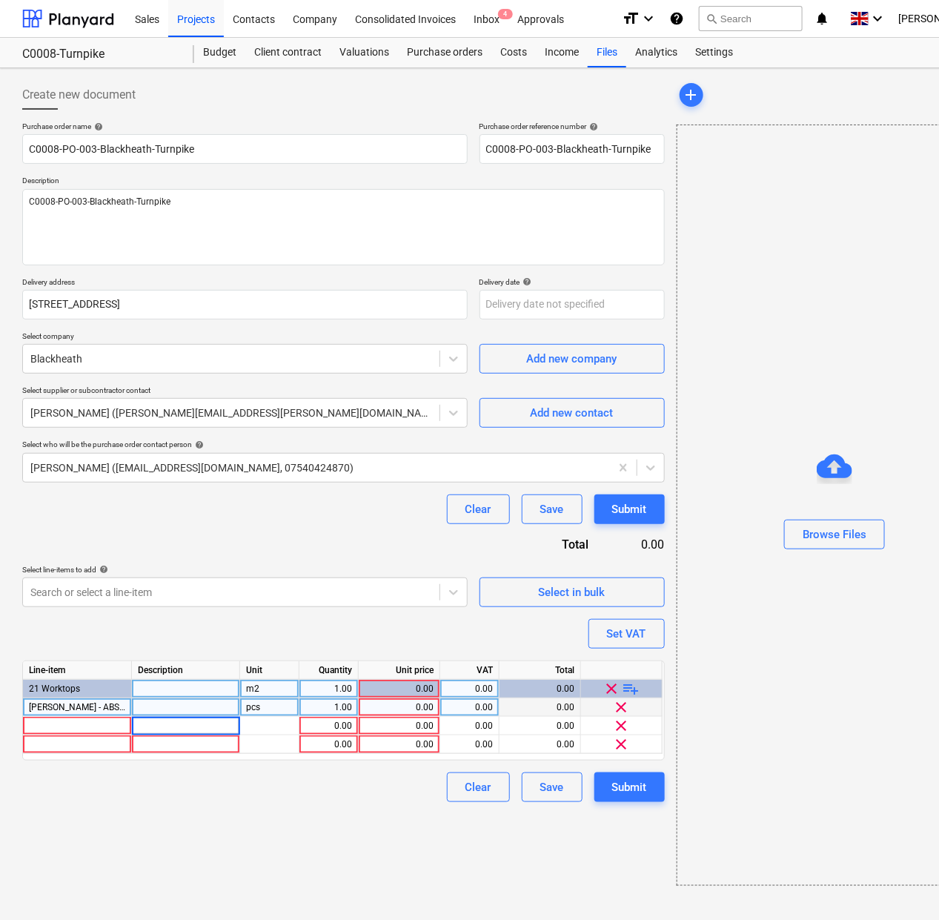
click at [156, 709] on div at bounding box center [186, 707] width 108 height 19
type input "ABS43LG"
type textarea "x"
click at [337, 701] on div "1.00" at bounding box center [328, 707] width 47 height 19
type input "7"
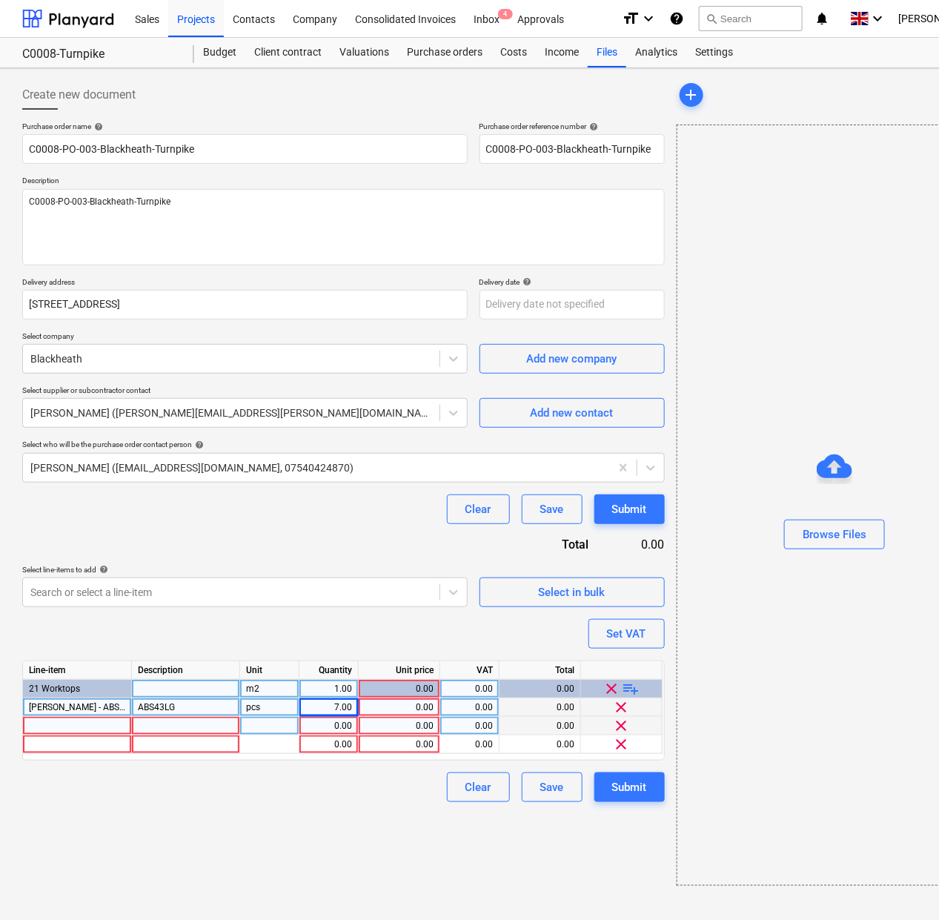
type textarea "x"
click at [53, 734] on div at bounding box center [77, 726] width 109 height 19
type input "[PERSON_NAME] 290ml"
click at [162, 725] on div at bounding box center [186, 726] width 108 height 19
click at [333, 728] on div "1.00" at bounding box center [328, 726] width 47 height 19
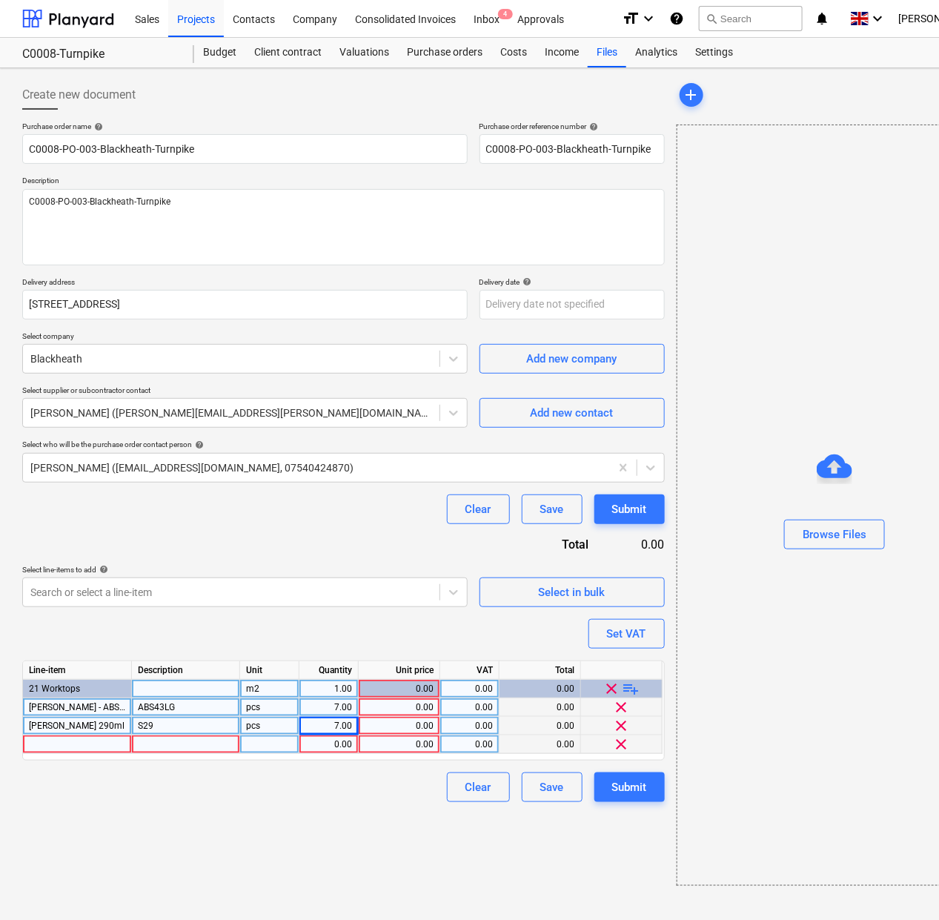
click at [61, 745] on div at bounding box center [77, 744] width 109 height 19
drag, startPoint x: 200, startPoint y: 743, endPoint x: 261, endPoint y: 749, distance: 61.1
click at [205, 743] on div at bounding box center [186, 744] width 108 height 19
click at [331, 748] on div "1.00" at bounding box center [328, 744] width 47 height 19
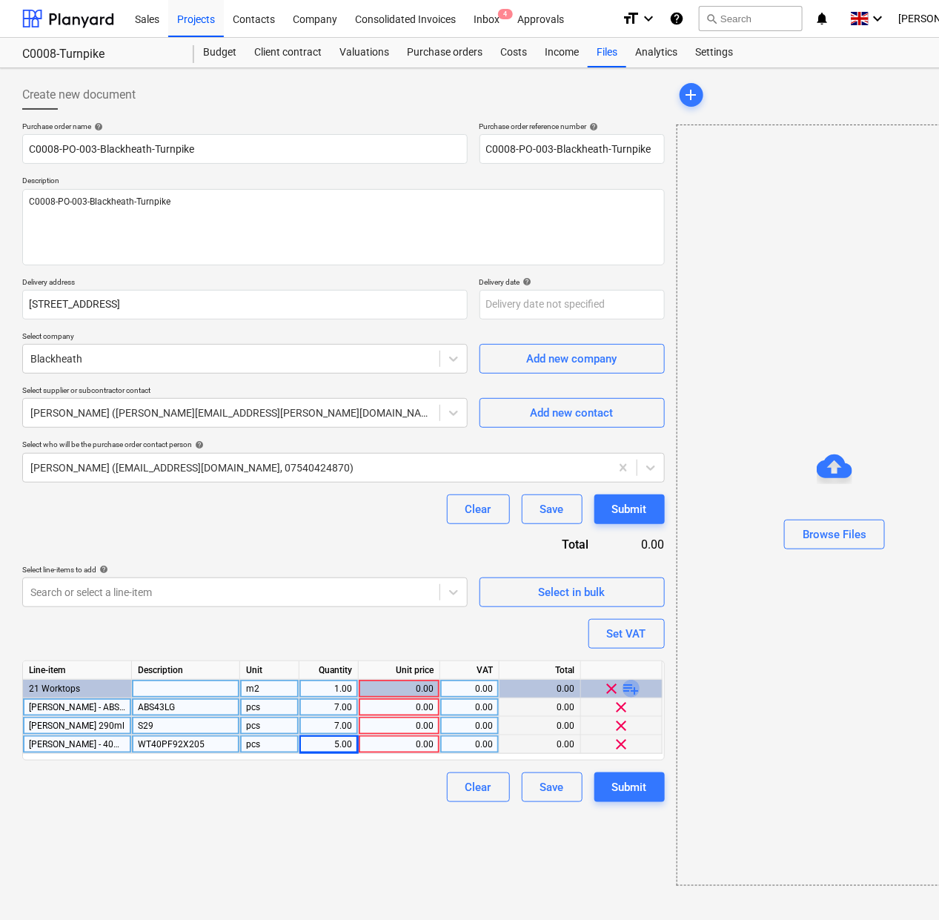
click at [634, 689] on span "playlist_add" at bounding box center [631, 689] width 18 height 18
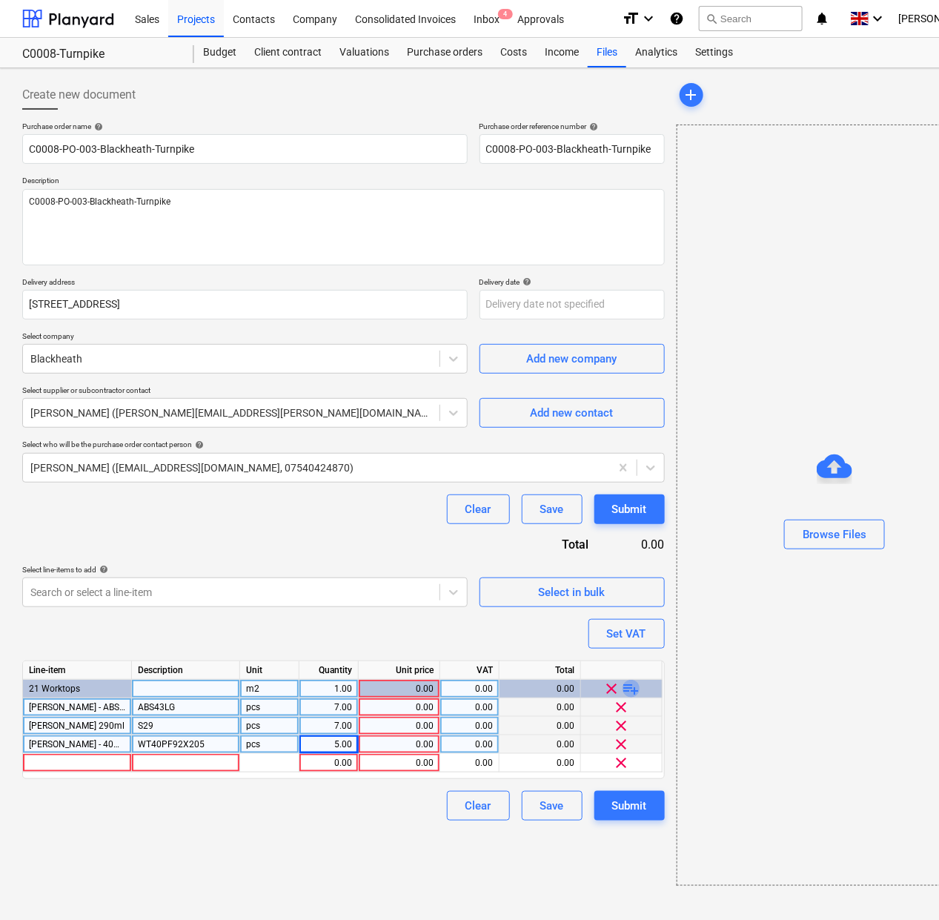
click at [634, 689] on span "playlist_add" at bounding box center [631, 689] width 18 height 18
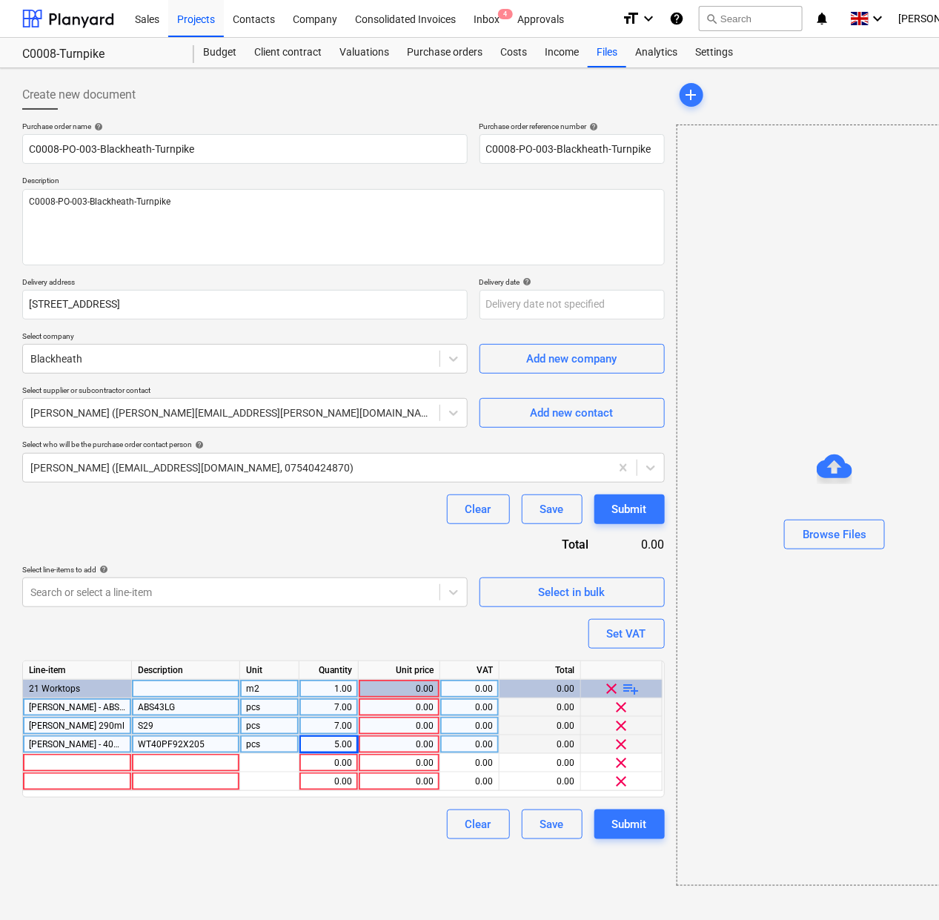
click at [634, 689] on span "playlist_add" at bounding box center [631, 689] width 18 height 18
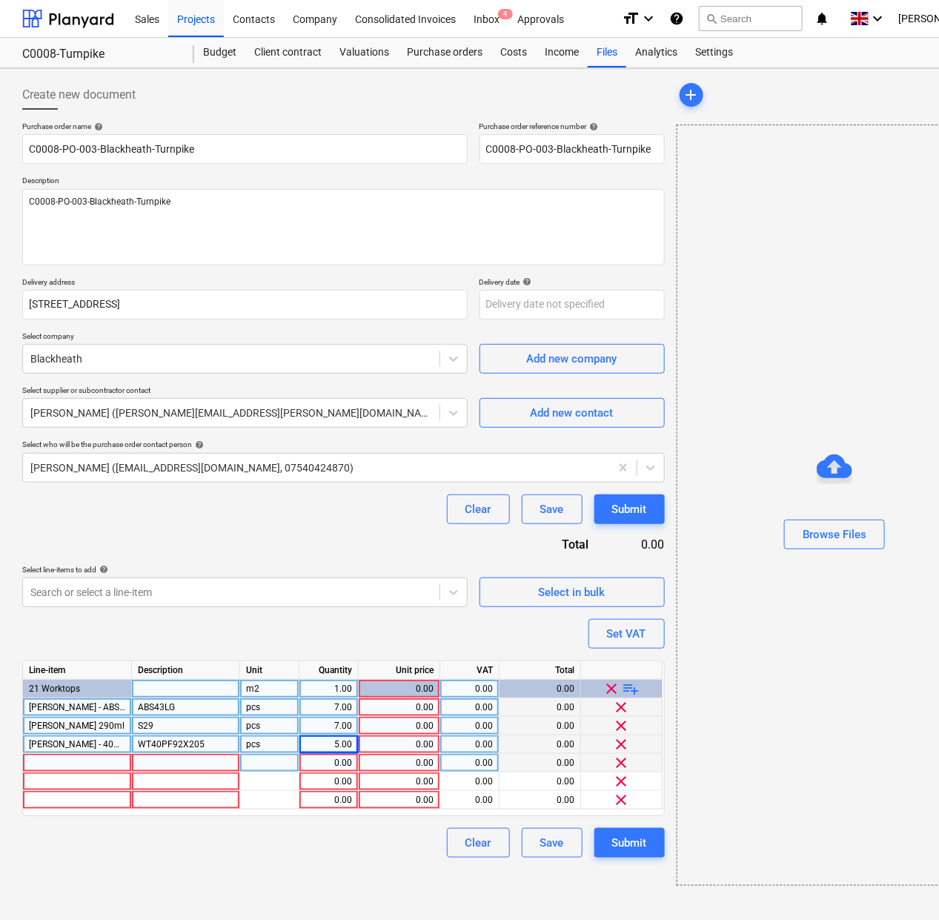
click at [80, 768] on div at bounding box center [77, 763] width 109 height 19
click at [209, 757] on div at bounding box center [186, 763] width 108 height 19
click at [319, 763] on div "1.00" at bounding box center [328, 763] width 47 height 19
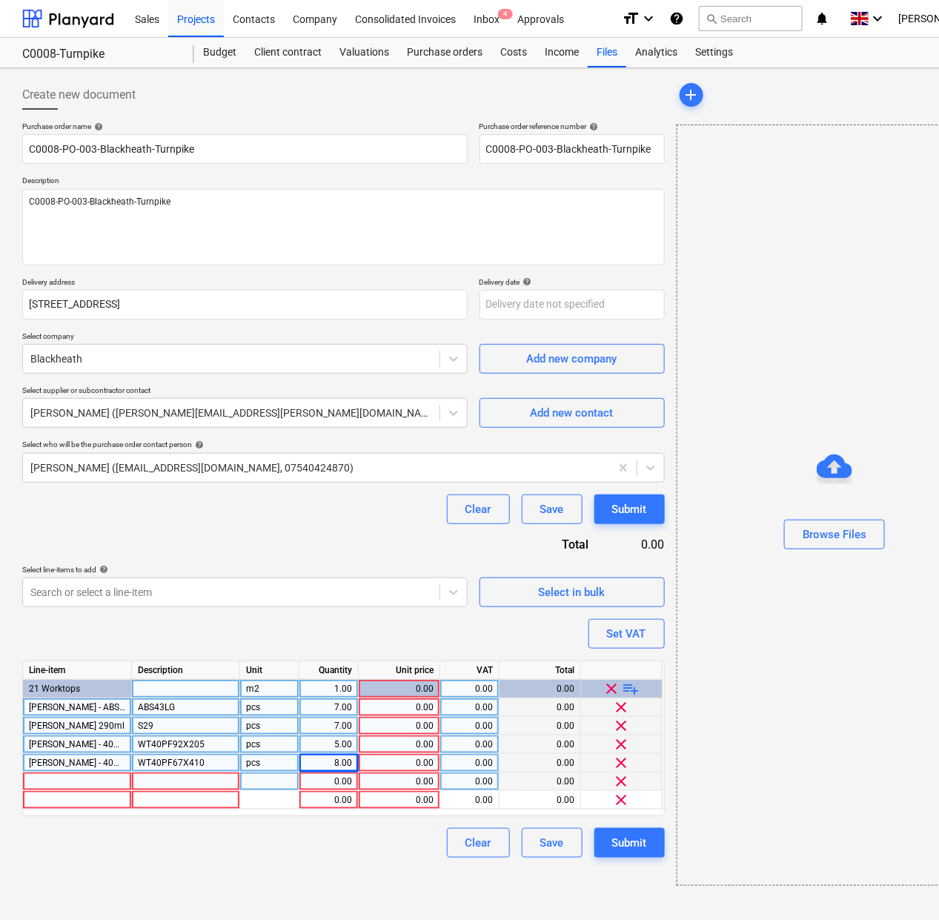
click at [79, 780] on div at bounding box center [77, 781] width 109 height 19
click at [184, 782] on div at bounding box center [186, 781] width 108 height 19
click at [336, 782] on div "1.00" at bounding box center [328, 781] width 47 height 19
click at [621, 800] on span "clear" at bounding box center [622, 800] width 18 height 18
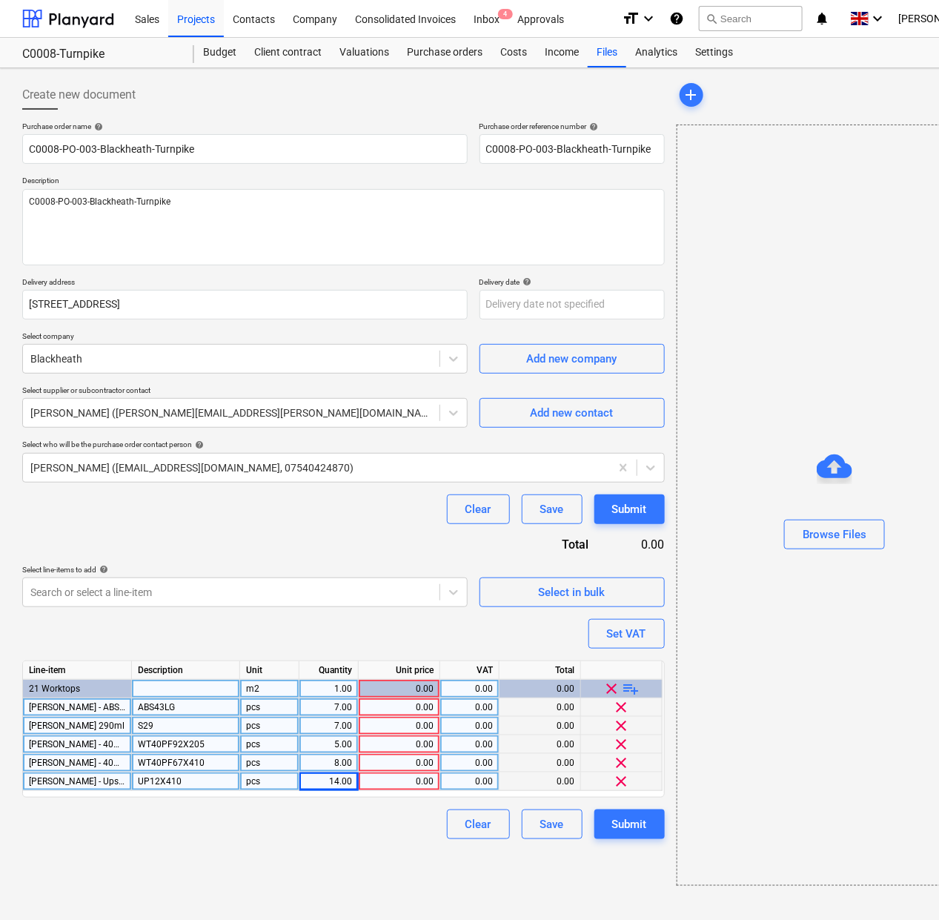
click at [402, 703] on div "0.00" at bounding box center [399, 707] width 69 height 19
click at [402, 726] on div "0.00" at bounding box center [399, 726] width 69 height 19
click at [419, 738] on div "0.00" at bounding box center [399, 744] width 69 height 19
click at [430, 762] on div "0.00" at bounding box center [399, 763] width 69 height 19
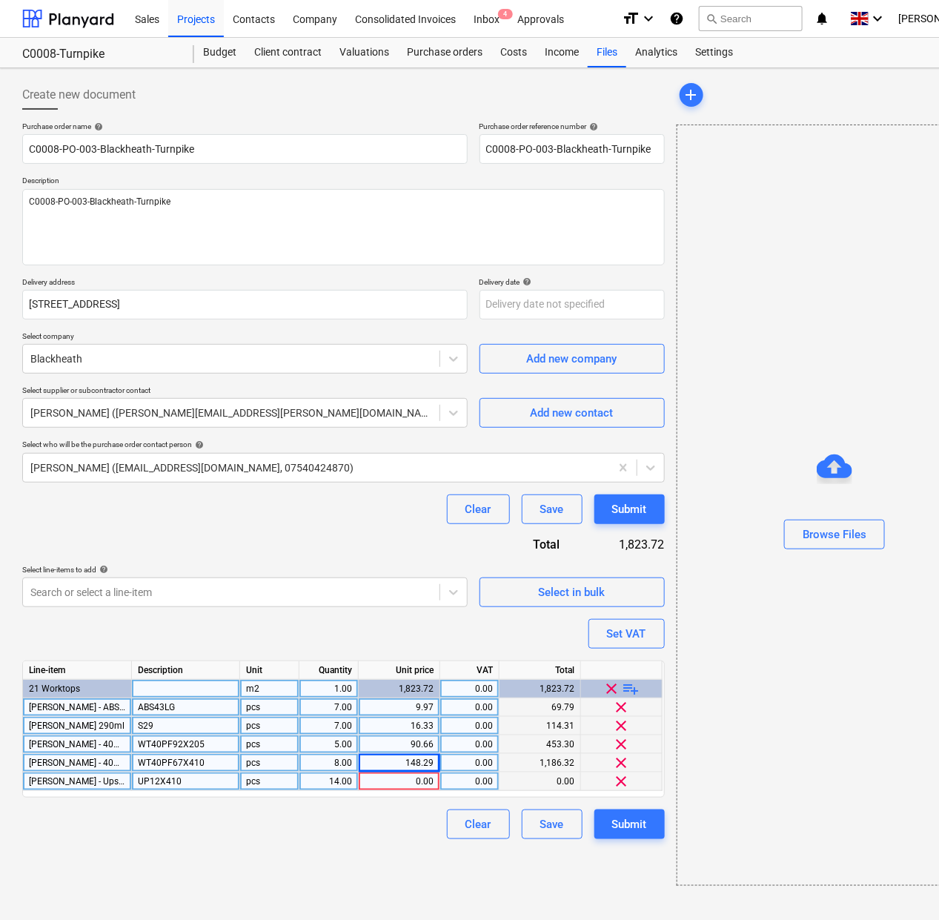
click at [424, 783] on div "0.00" at bounding box center [399, 781] width 69 height 19
click at [648, 628] on button "Set VAT" at bounding box center [626, 634] width 76 height 30
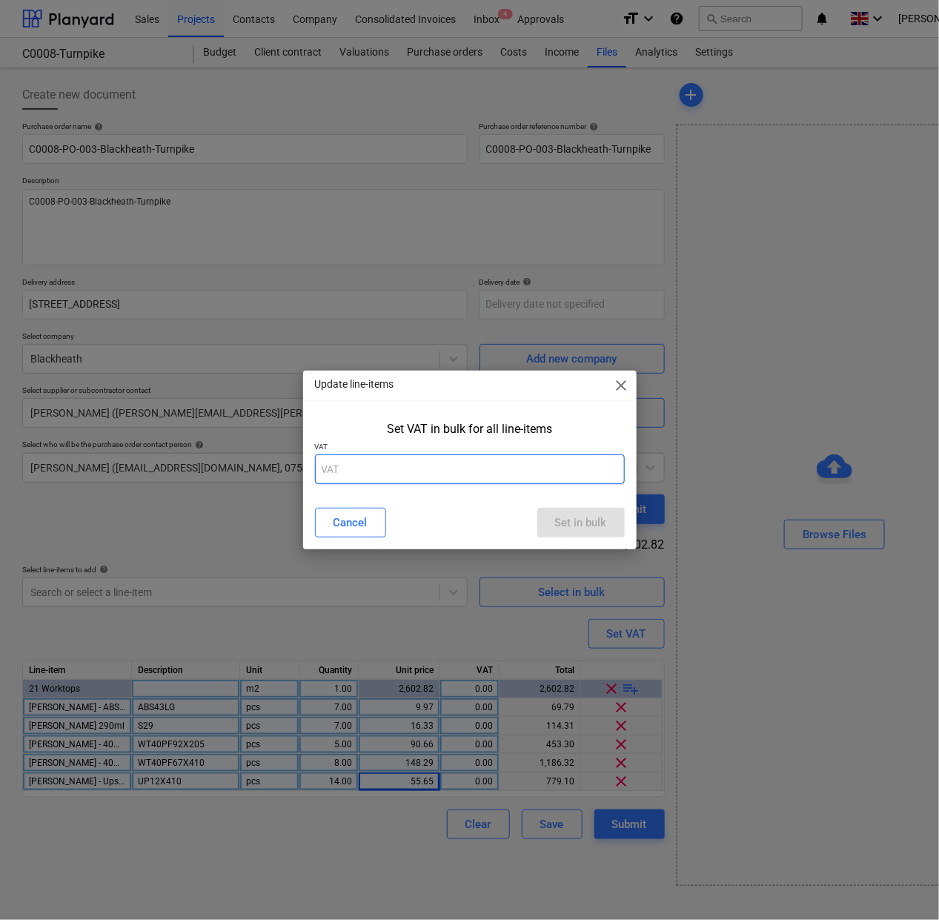
click at [509, 456] on input "text" at bounding box center [470, 469] width 310 height 30
click at [585, 519] on div "Set in bulk" at bounding box center [581, 522] width 52 height 19
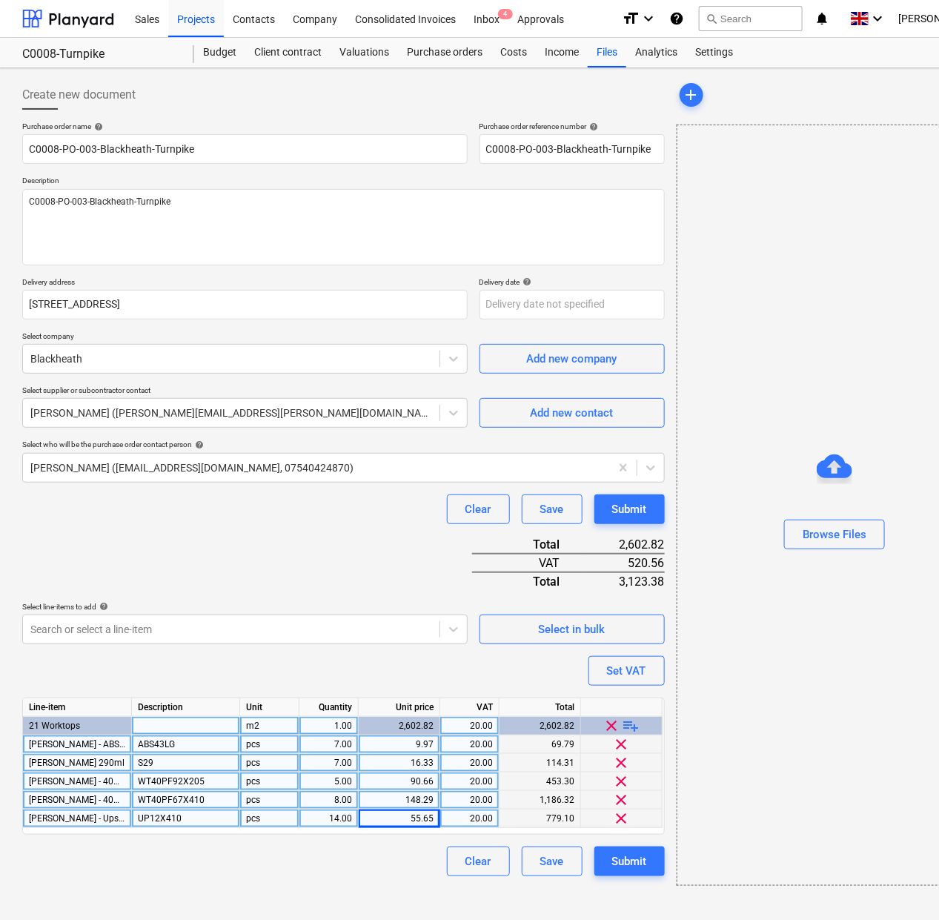
click at [431, 784] on div "90.66" at bounding box center [399, 781] width 69 height 19
click at [428, 780] on input "90.66" at bounding box center [399, 781] width 81 height 18
click at [434, 778] on input "90.66" at bounding box center [399, 781] width 81 height 18
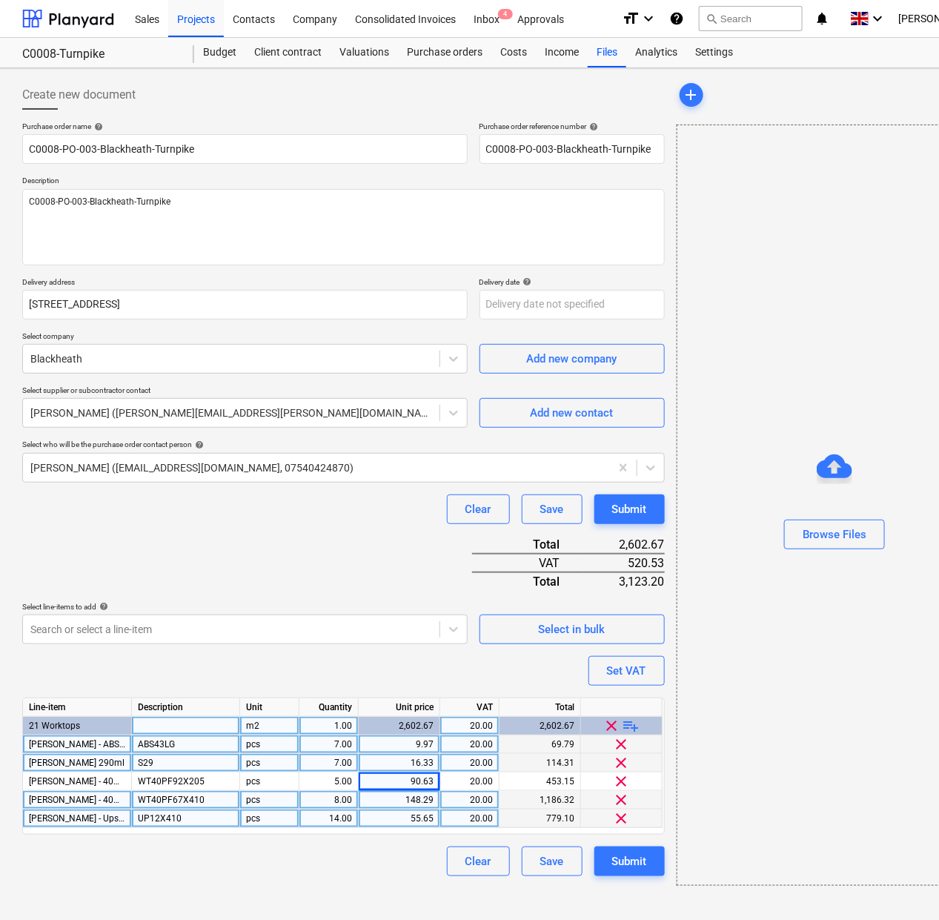
click at [417, 805] on div "148.29" at bounding box center [399, 800] width 69 height 19
click at [614, 860] on div "Submit" at bounding box center [629, 860] width 35 height 19
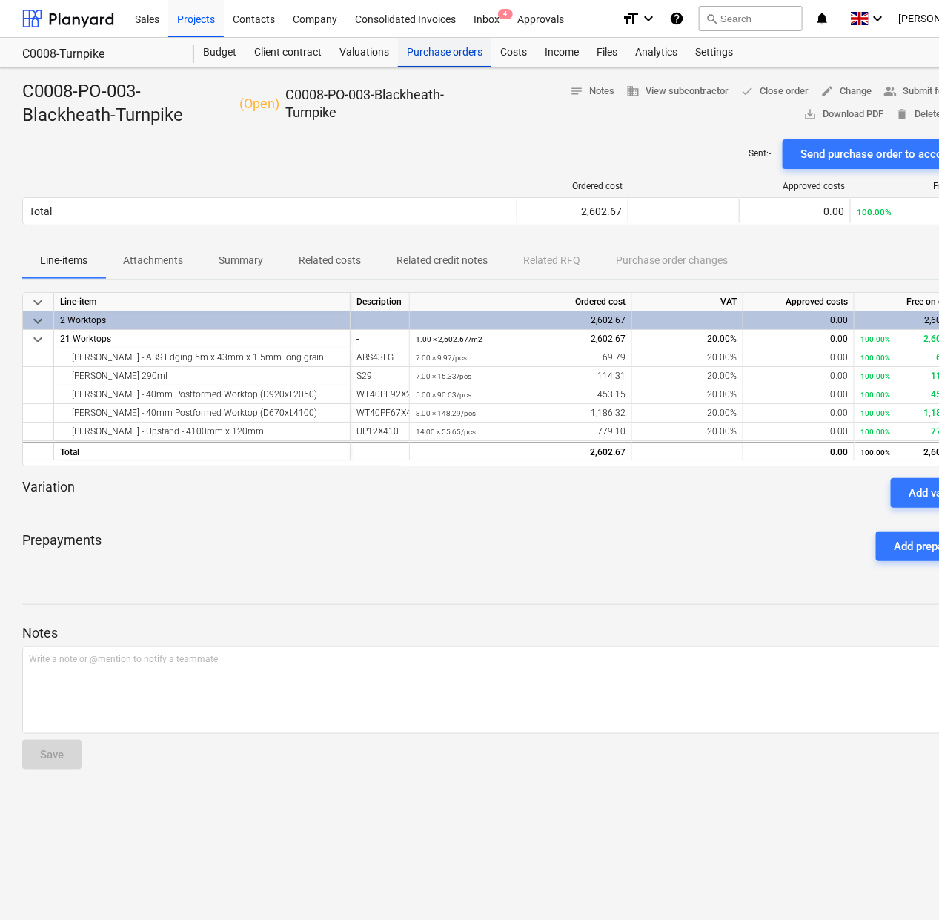
click at [422, 53] on div "Purchase orders" at bounding box center [444, 53] width 93 height 30
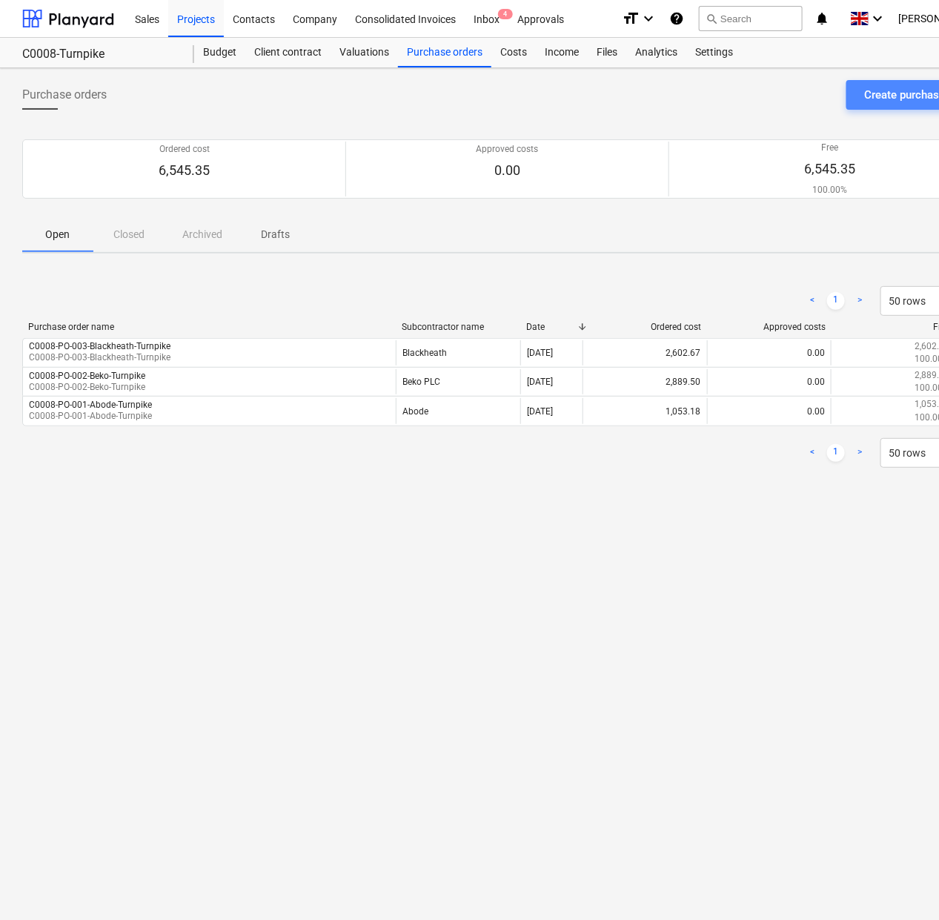
click at [874, 105] on button "Create purchase order" at bounding box center [918, 95] width 145 height 30
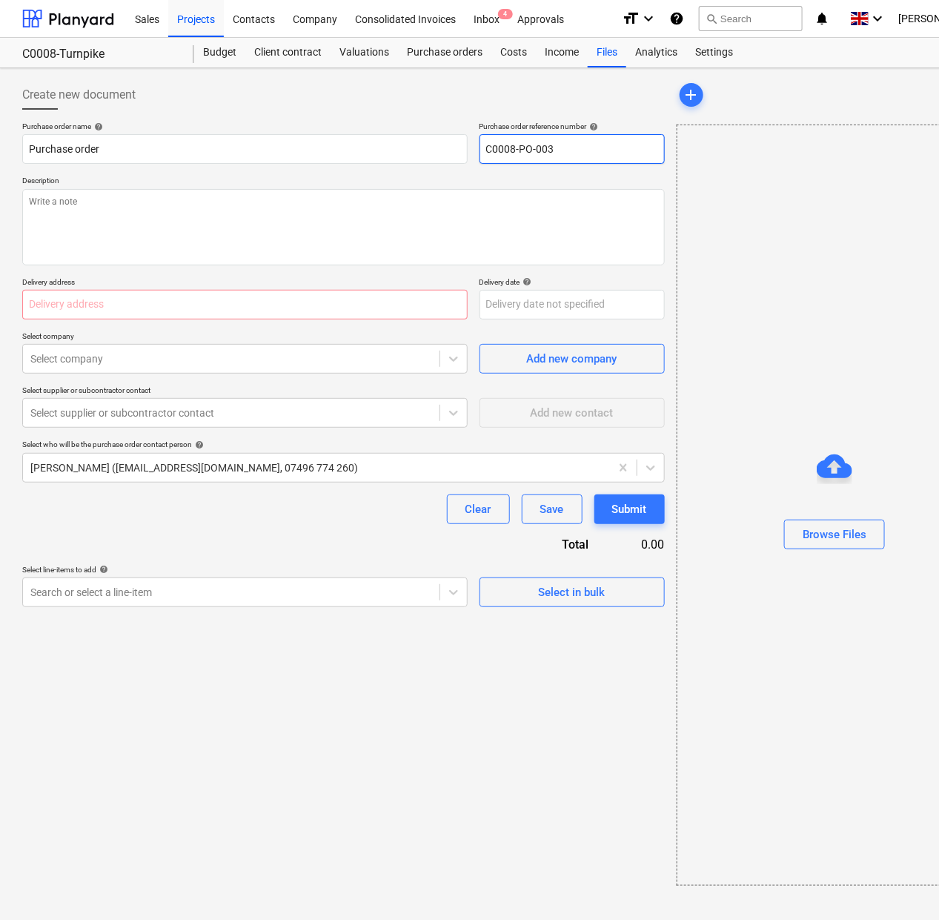
drag, startPoint x: 565, startPoint y: 150, endPoint x: 547, endPoint y: 150, distance: 18.5
click at [547, 150] on input "C0008-PO-003" at bounding box center [571, 149] width 185 height 30
click at [587, 152] on input "C0008-PO-004-" at bounding box center [571, 149] width 185 height 30
drag, startPoint x: 660, startPoint y: 153, endPoint x: 427, endPoint y: 156, distance: 233.4
click at [459, 156] on div "Purchase order name help Purchase order Purchase order reference number help C0…" at bounding box center [343, 143] width 642 height 42
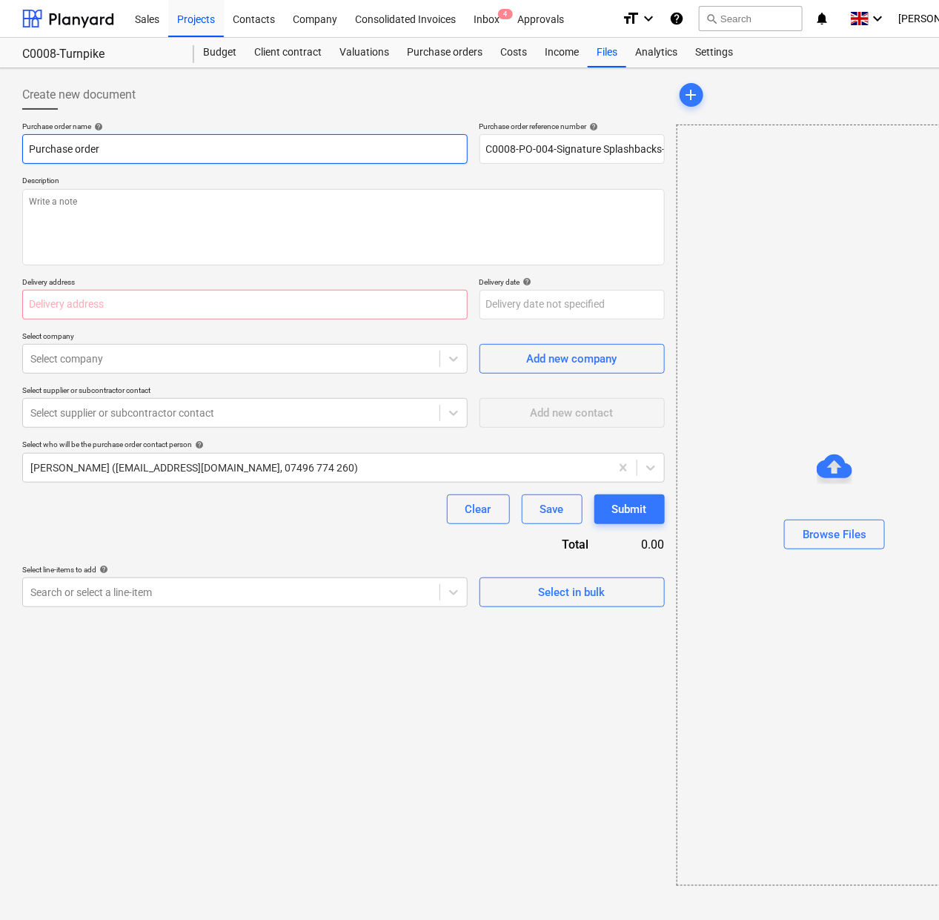
drag, startPoint x: 316, startPoint y: 147, endPoint x: -93, endPoint y: 158, distance: 408.5
click at [0, 158] on html "Sales Projects Contacts Company Consolidated Invoices Inbox 4 Approvals format_…" at bounding box center [469, 460] width 939 height 920
paste input "C0008-PO-004-Signature Splashbacks-Turnpik"
drag, startPoint x: 254, startPoint y: 156, endPoint x: 4, endPoint y: 154, distance: 250.5
click at [4, 154] on div "Create new document Purchase order name help C0008-PO-004-Signature Splashbacks…" at bounding box center [507, 493] width 1014 height 851
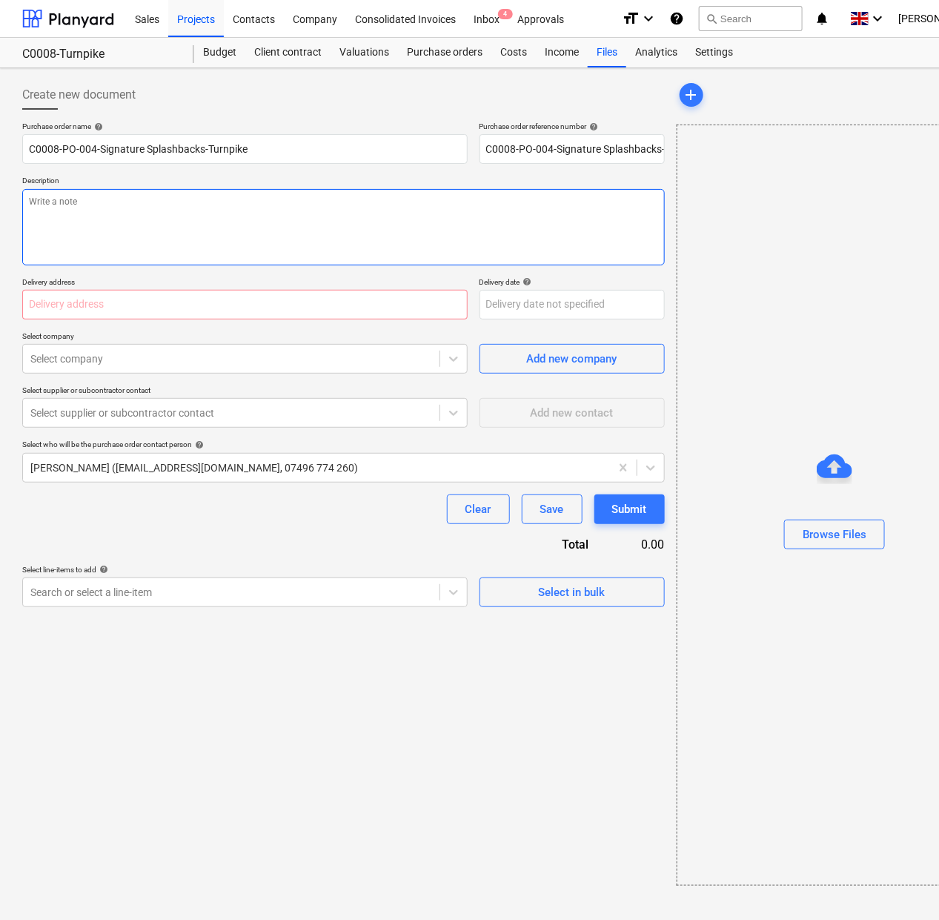
drag, startPoint x: 109, startPoint y: 227, endPoint x: 90, endPoint y: 261, distance: 38.1
click at [109, 228] on textarea at bounding box center [343, 227] width 642 height 76
paste textarea "C0008-PO-004-Signature Splashbacks-Turnpike"
click at [250, 317] on input "text" at bounding box center [244, 305] width 445 height 30
paste input "[STREET_ADDRESS]"
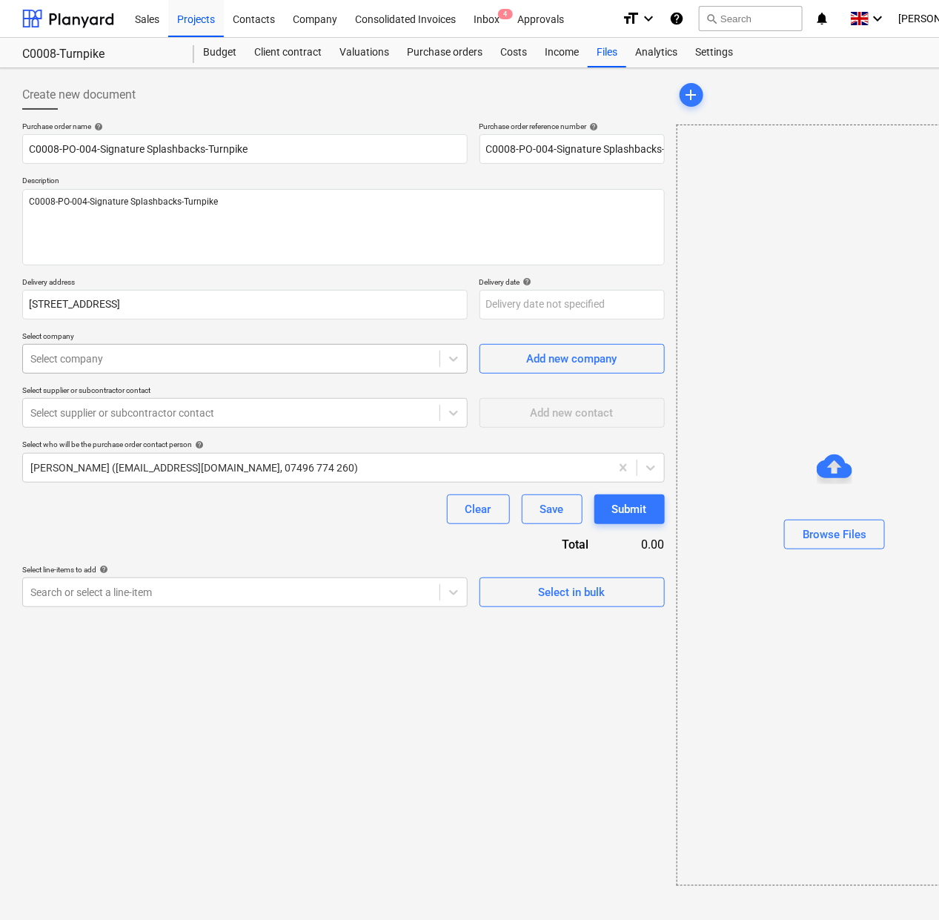
click at [211, 357] on div at bounding box center [231, 358] width 402 height 15
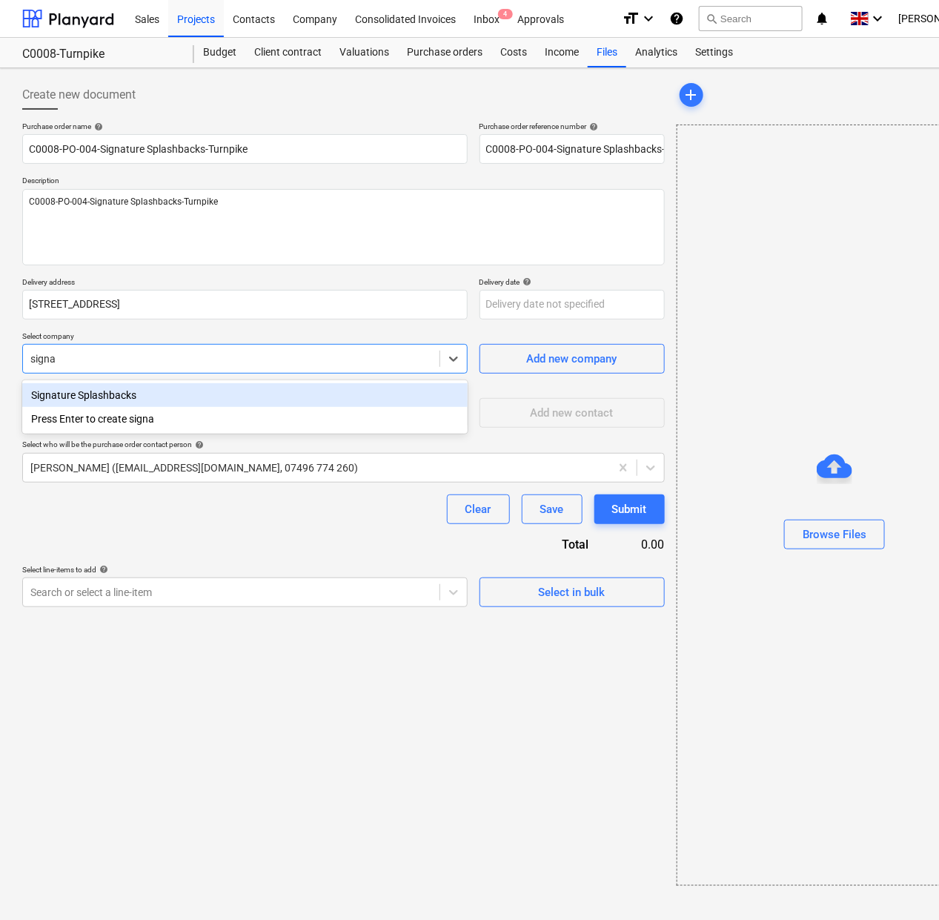
click at [157, 400] on div "Signature Splashbacks" at bounding box center [244, 395] width 445 height 24
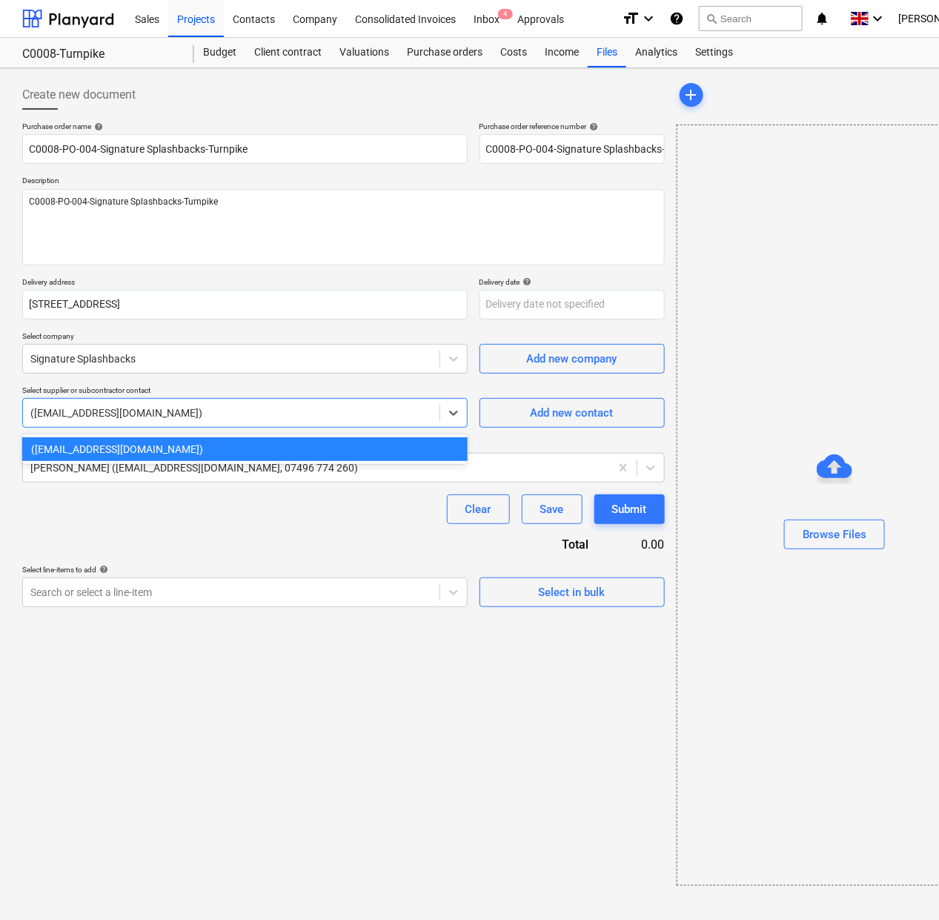
click at [146, 427] on div "([EMAIL_ADDRESS][DOMAIN_NAME])" at bounding box center [244, 413] width 445 height 30
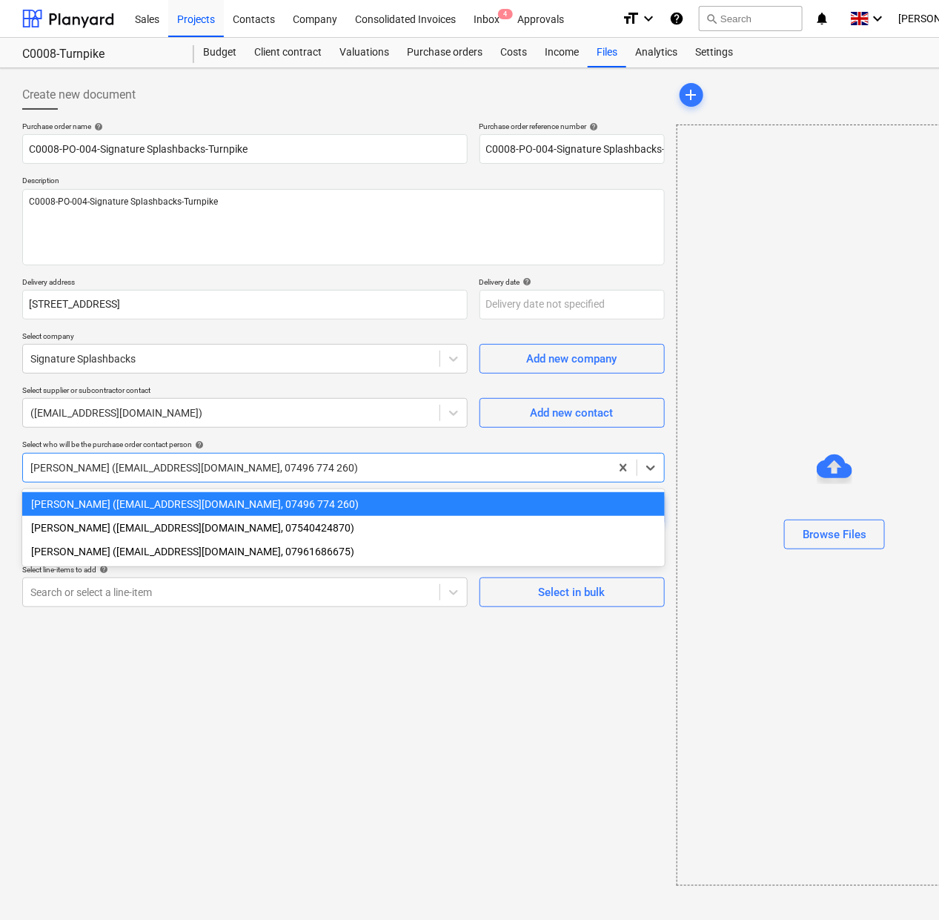
click at [145, 467] on div at bounding box center [316, 467] width 572 height 15
click at [137, 537] on div "[PERSON_NAME] ([EMAIL_ADDRESS][DOMAIN_NAME], 07540424870)" at bounding box center [343, 528] width 642 height 24
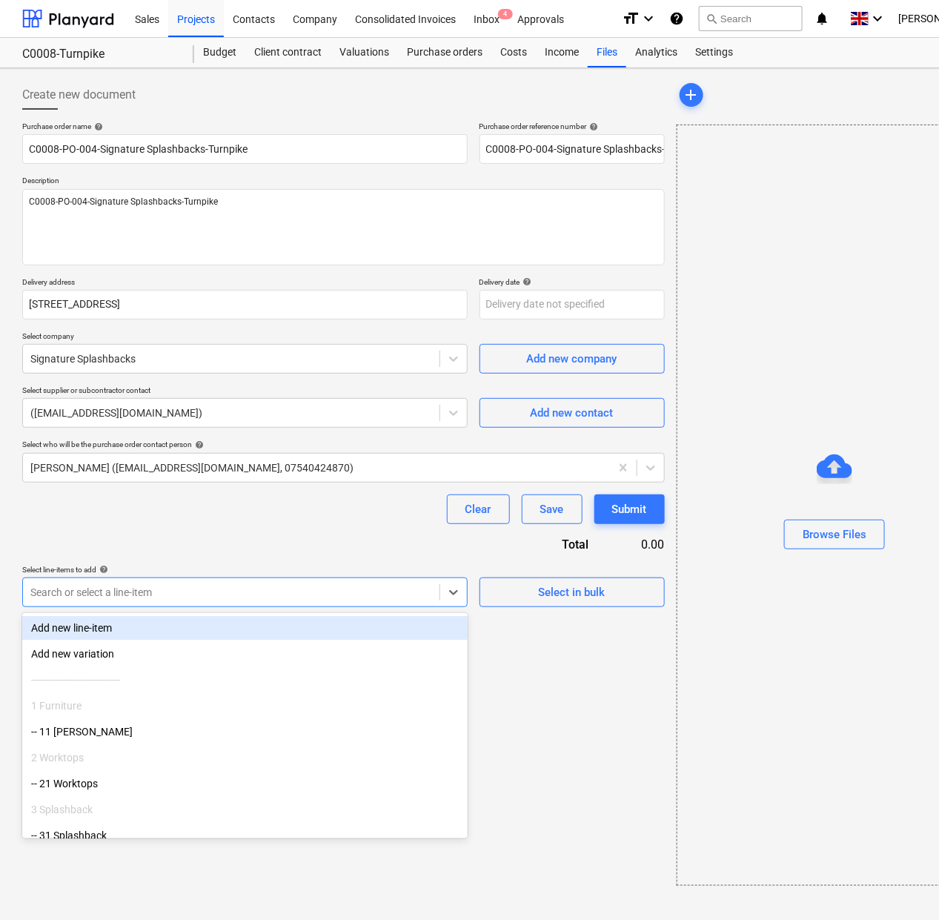
click at [134, 588] on div at bounding box center [231, 592] width 402 height 15
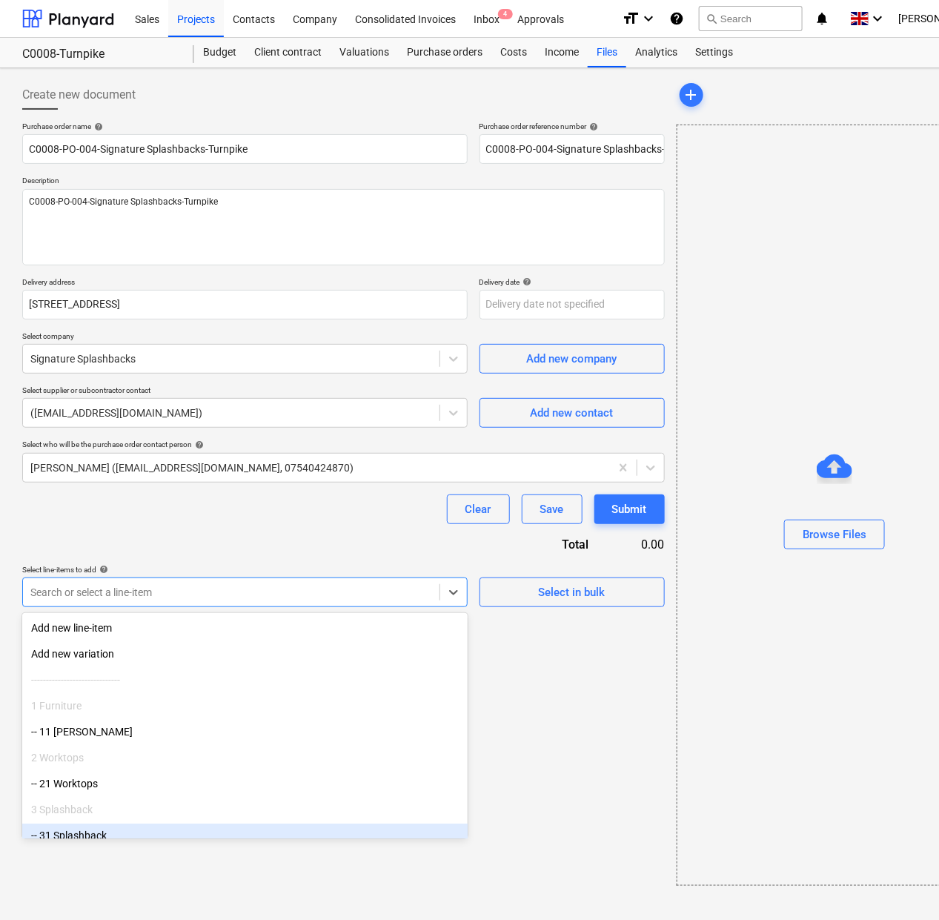
click at [130, 827] on div "-- 31 Splashback" at bounding box center [244, 835] width 445 height 24
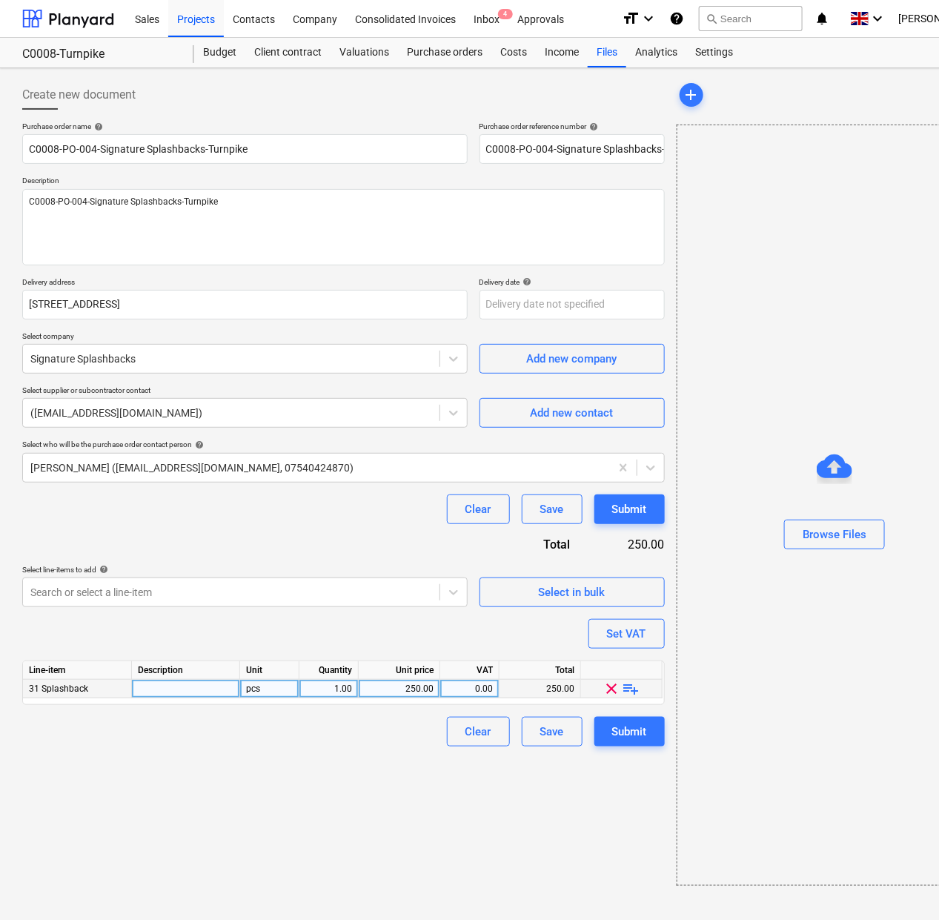
click at [632, 691] on span "playlist_add" at bounding box center [631, 689] width 18 height 18
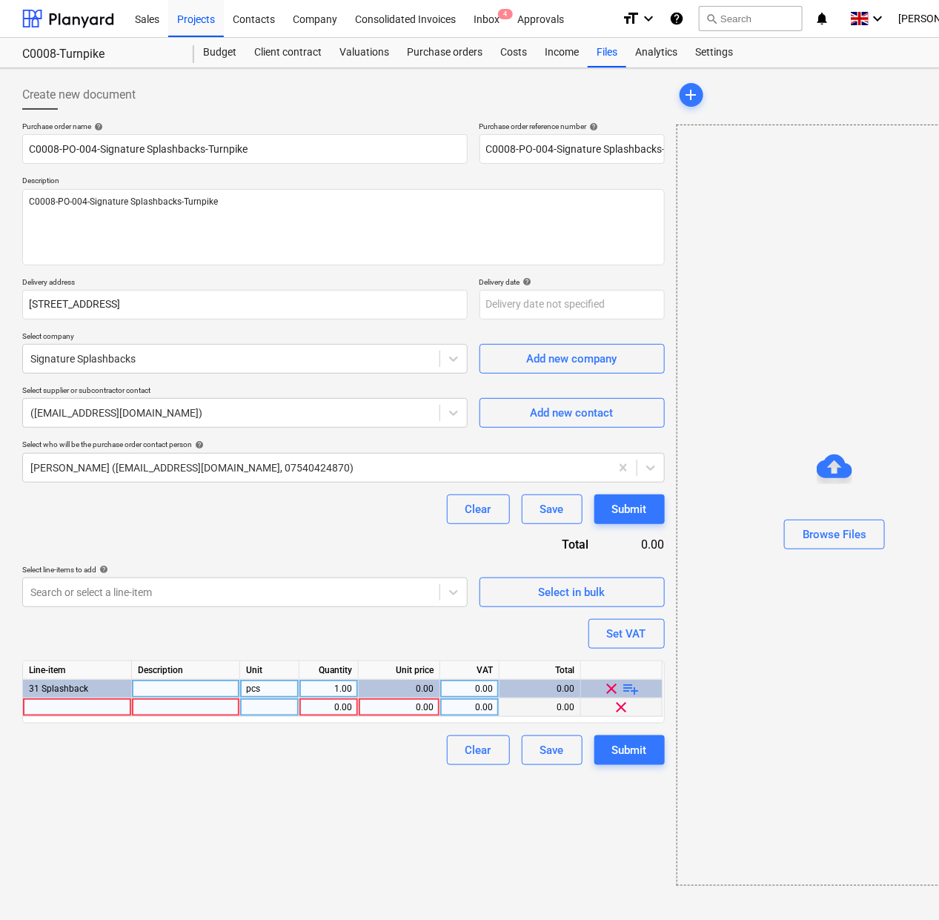
click at [105, 710] on div at bounding box center [77, 707] width 109 height 19
click at [272, 712] on div at bounding box center [269, 707] width 59 height 19
click at [325, 709] on div "1.00" at bounding box center [328, 707] width 47 height 19
click at [493, 710] on div "0.00" at bounding box center [469, 707] width 59 height 19
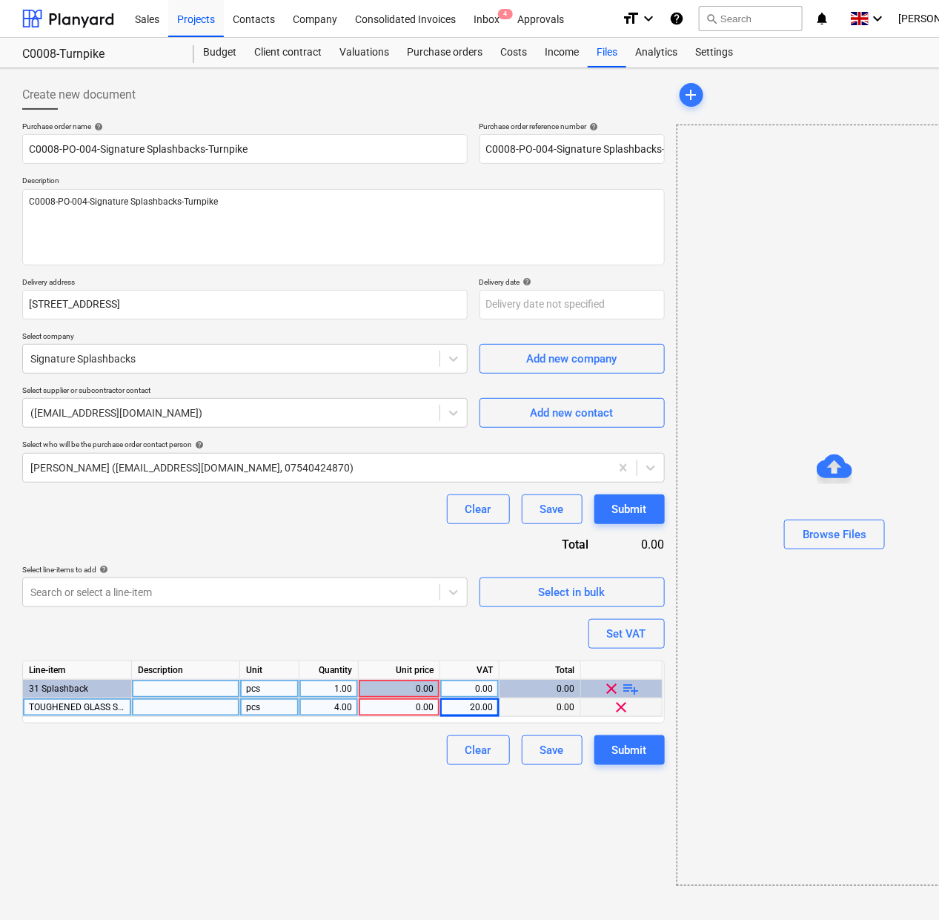
click at [350, 797] on div "Create new document Purchase order name help C0008-PO-004-Signature Splashbacks…" at bounding box center [343, 482] width 654 height 817
drag, startPoint x: 397, startPoint y: 716, endPoint x: 401, endPoint y: 708, distance: 8.3
click at [401, 708] on div "0.00" at bounding box center [399, 707] width 69 height 19
click at [401, 708] on input at bounding box center [399, 707] width 81 height 18
click at [402, 772] on div "Create new document Purchase order name help C0008-PO-004-Signature Splashbacks…" at bounding box center [343, 482] width 654 height 817
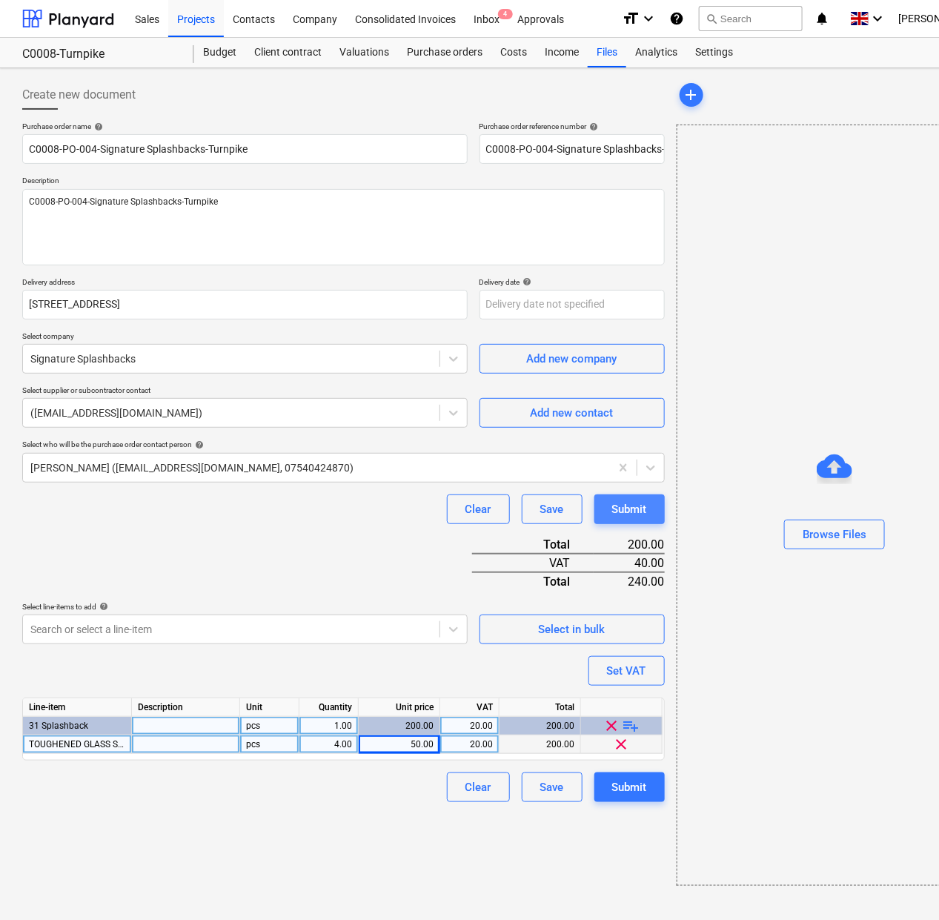
click at [622, 513] on div "Submit" at bounding box center [629, 508] width 35 height 19
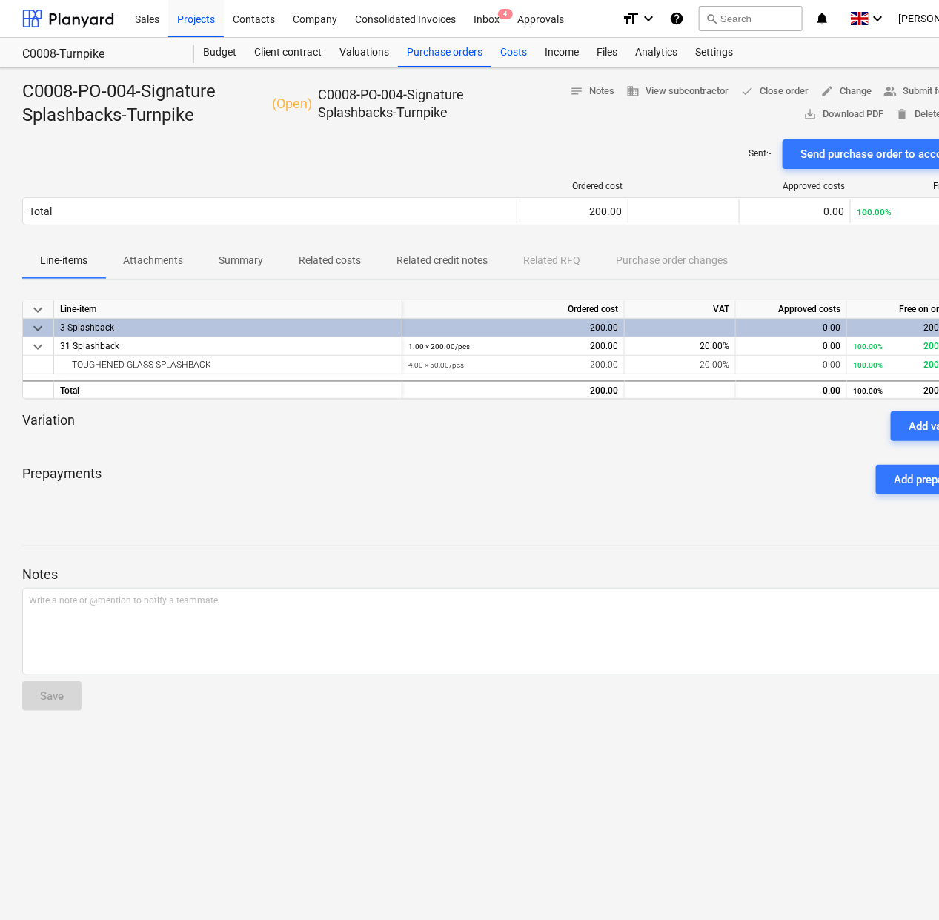
drag, startPoint x: 473, startPoint y: 44, endPoint x: 489, endPoint y: 53, distance: 18.2
click at [473, 44] on div "Purchase orders" at bounding box center [444, 53] width 93 height 30
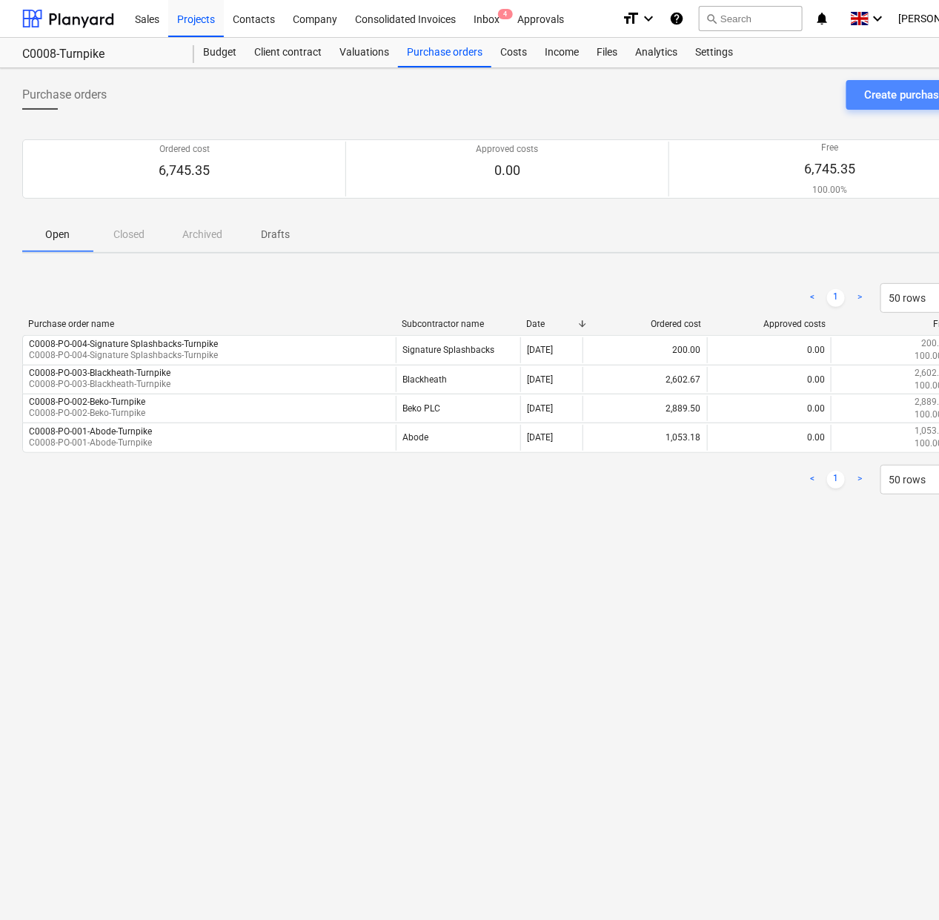
click at [901, 97] on div "Create purchase order" at bounding box center [919, 94] width 110 height 19
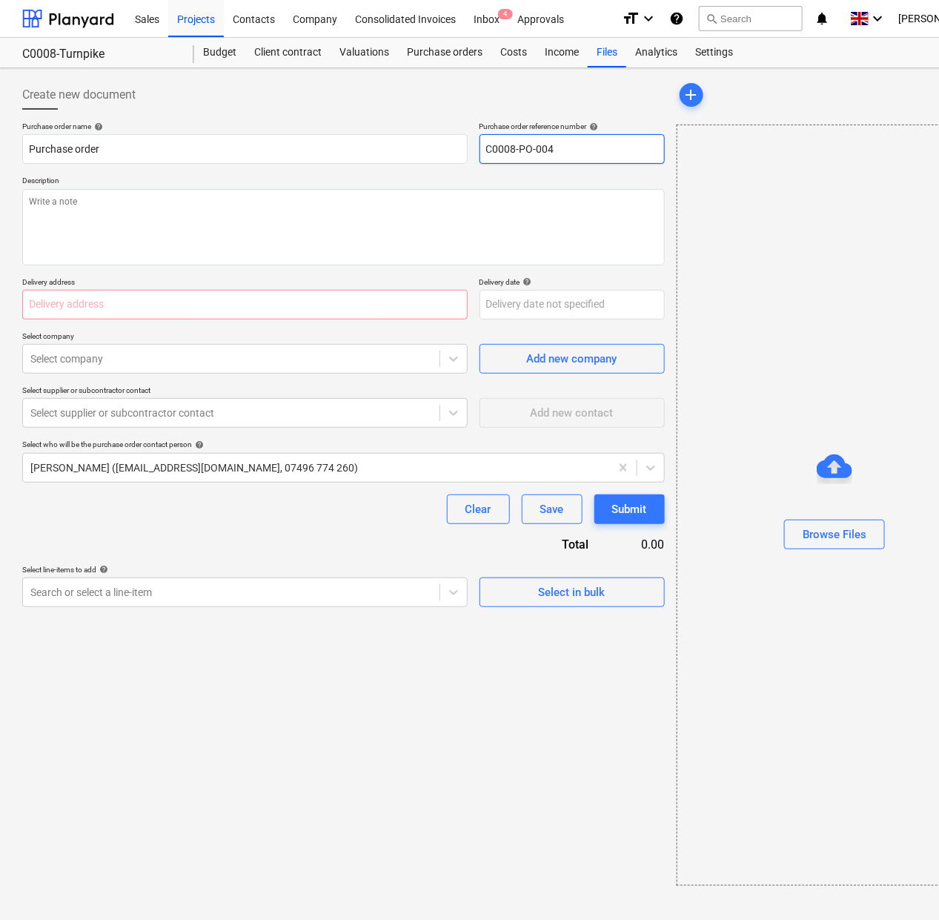
drag, startPoint x: 578, startPoint y: 150, endPoint x: 545, endPoint y: 154, distance: 33.6
click at [545, 154] on input "C0008-PO-004" at bounding box center [571, 149] width 185 height 30
drag, startPoint x: 545, startPoint y: 149, endPoint x: 326, endPoint y: 145, distance: 219.4
click at [327, 145] on div "Purchase order name help Purchase order Purchase order reference number help C0…" at bounding box center [343, 143] width 642 height 42
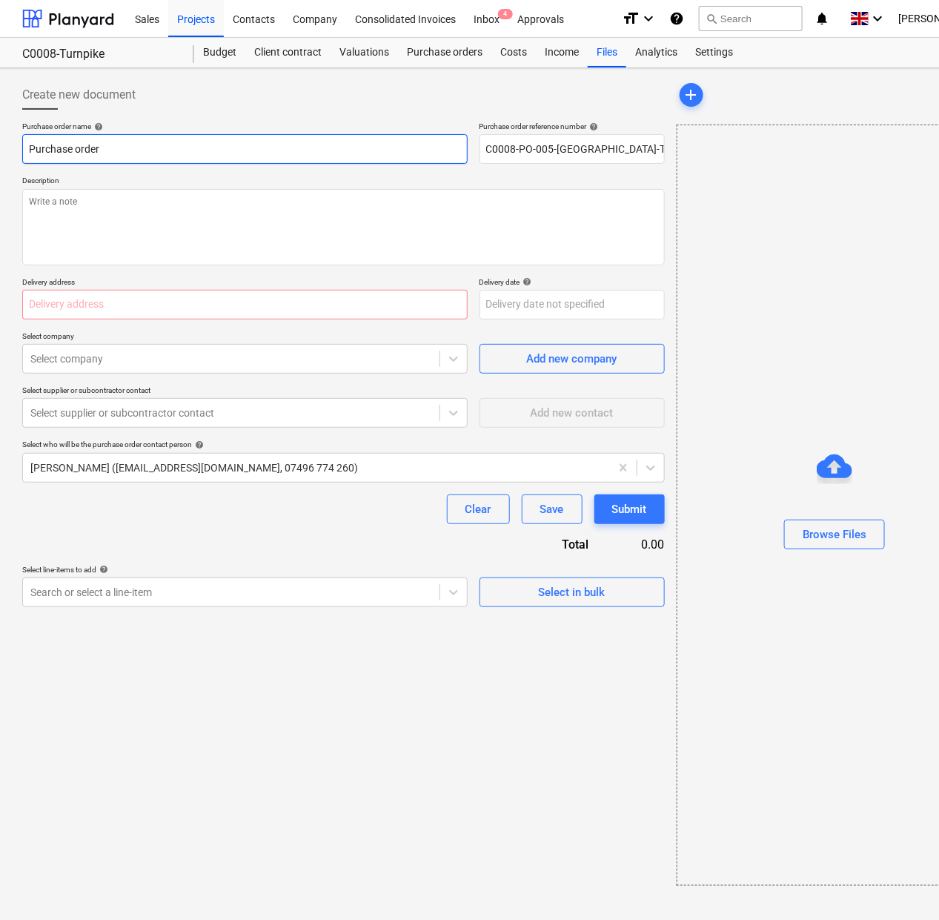
click at [0, 138] on html "Sales Projects Contacts Company Consolidated Invoices Inbox 4 Approvals format_…" at bounding box center [469, 460] width 939 height 920
paste input "C0008-PO-005-[GEOGRAPHIC_DATA]-Turnpike"
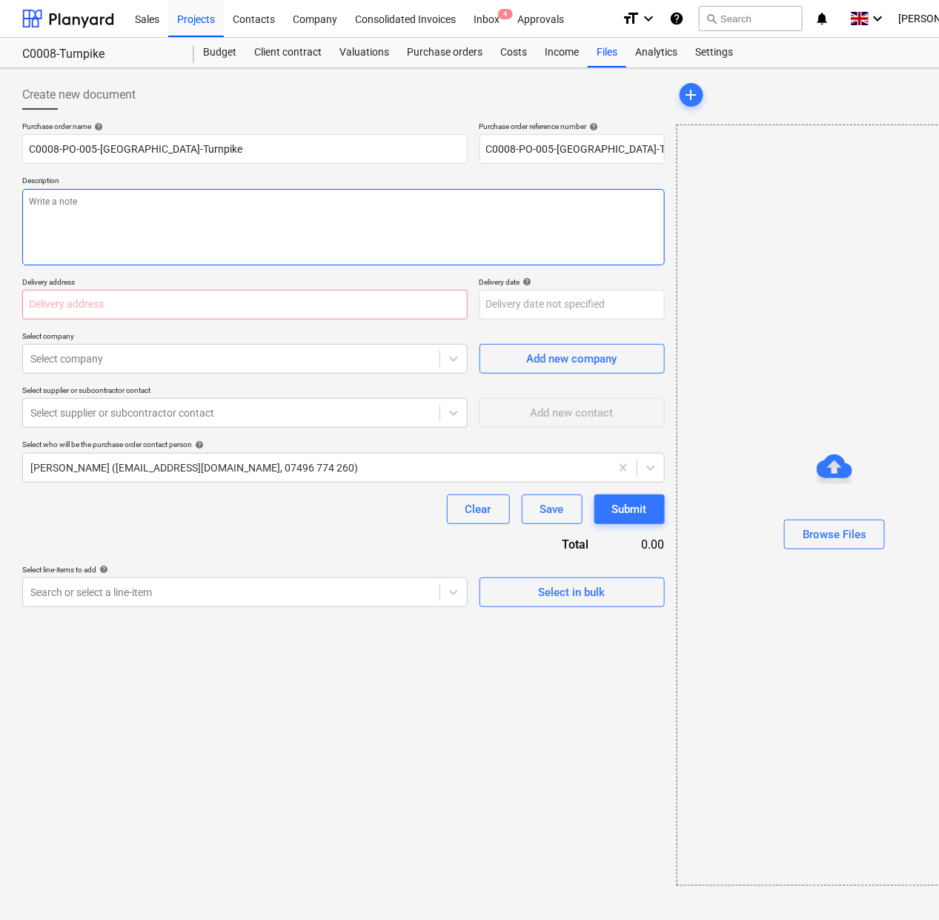
click at [93, 190] on textarea at bounding box center [343, 227] width 642 height 76
paste textarea "C0008-PO-005-[GEOGRAPHIC_DATA]-Turnpike"
drag, startPoint x: 205, startPoint y: 301, endPoint x: 202, endPoint y: 310, distance: 9.6
click at [205, 301] on input "text" at bounding box center [244, 305] width 445 height 30
paste input "[STREET_ADDRESS]"
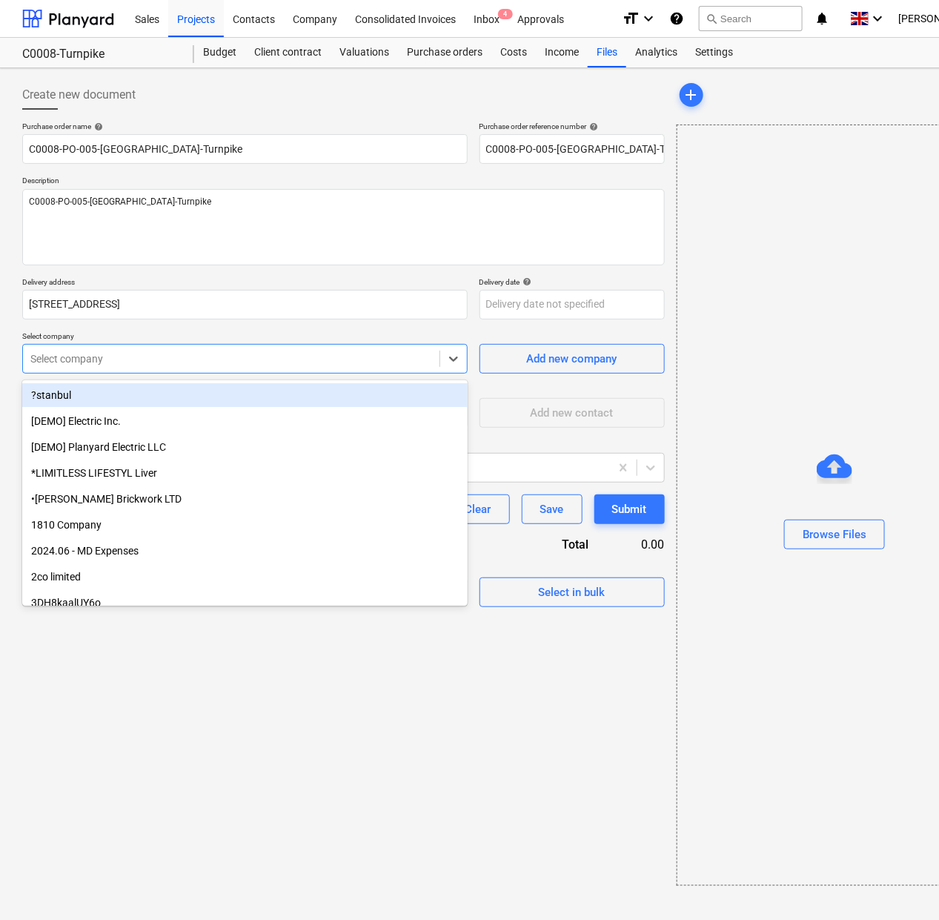
click at [184, 359] on div at bounding box center [231, 358] width 402 height 15
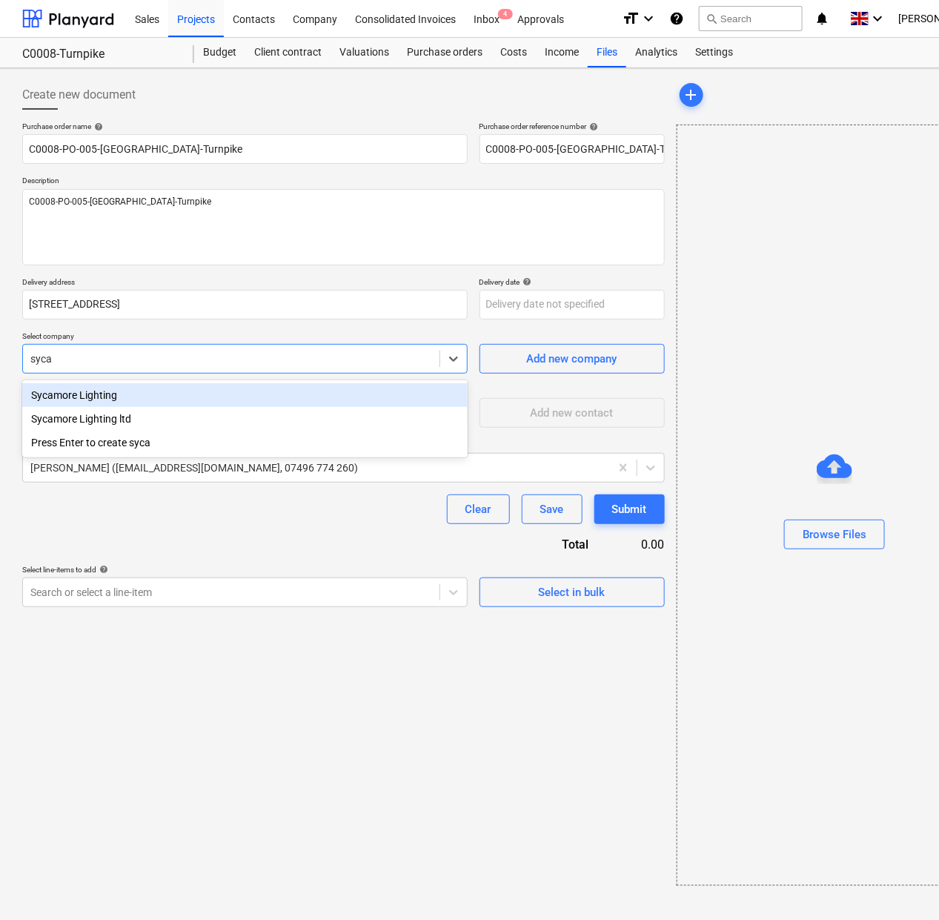
click at [193, 395] on div "Sycamore Lighting" at bounding box center [244, 395] width 445 height 24
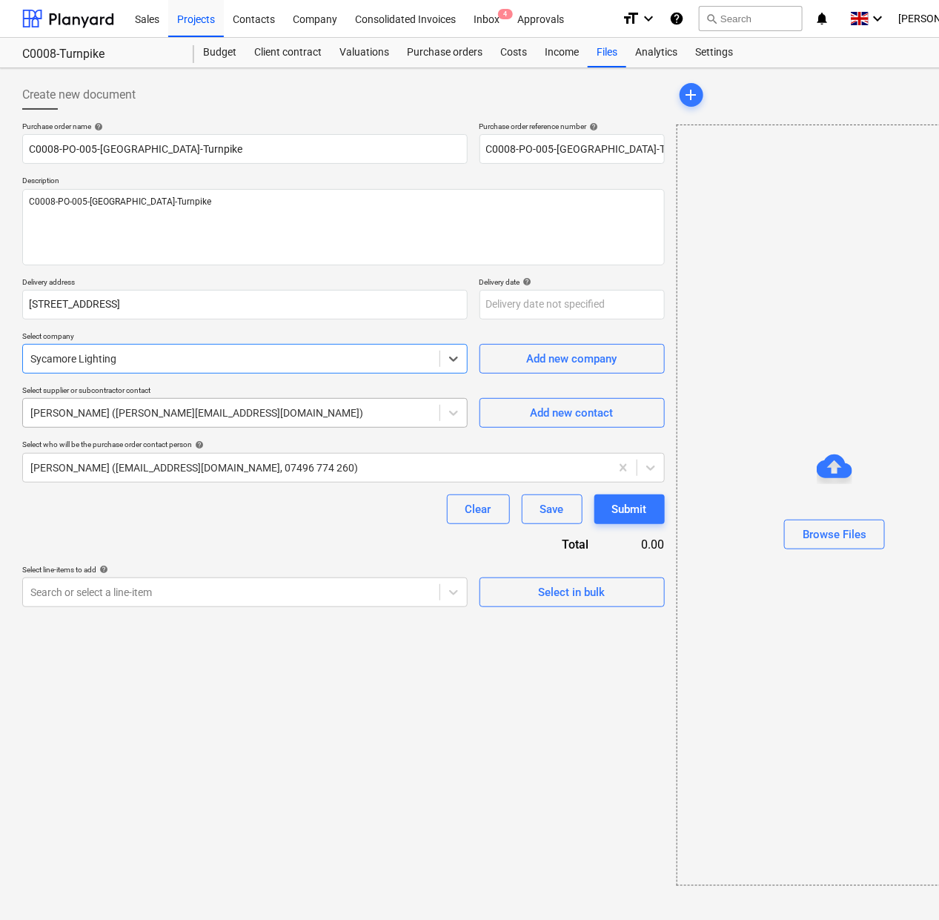
click at [194, 405] on div at bounding box center [231, 412] width 402 height 15
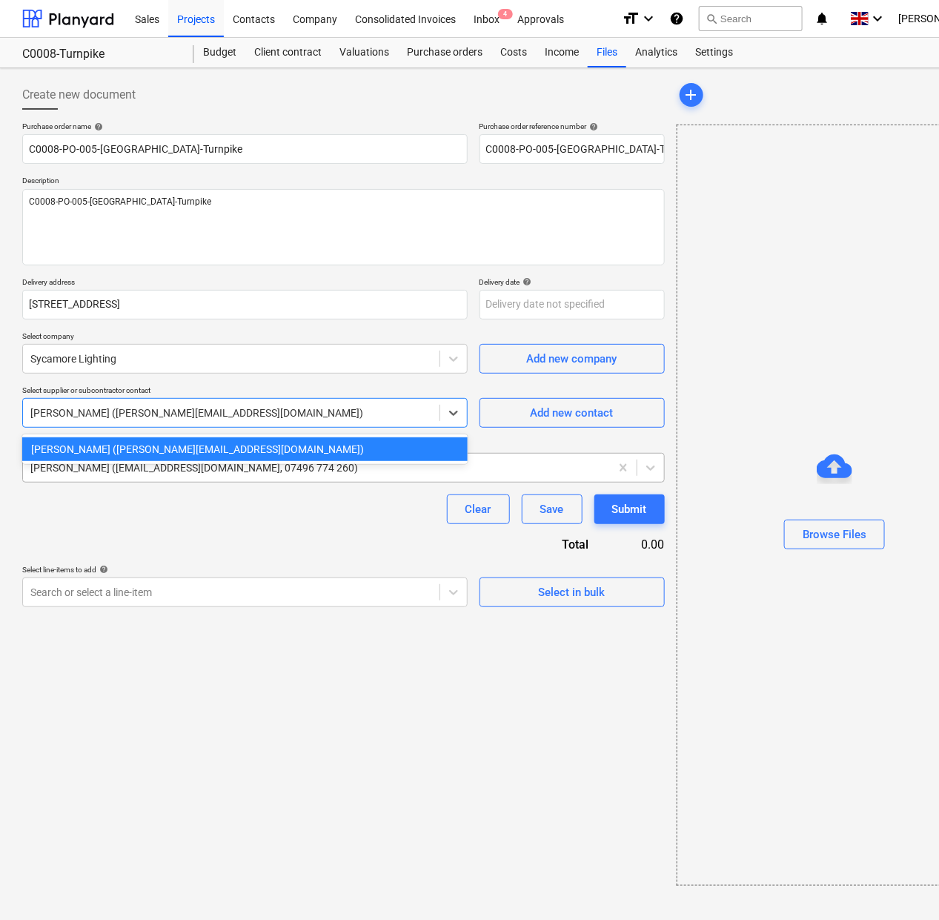
click at [194, 465] on div at bounding box center [316, 467] width 572 height 15
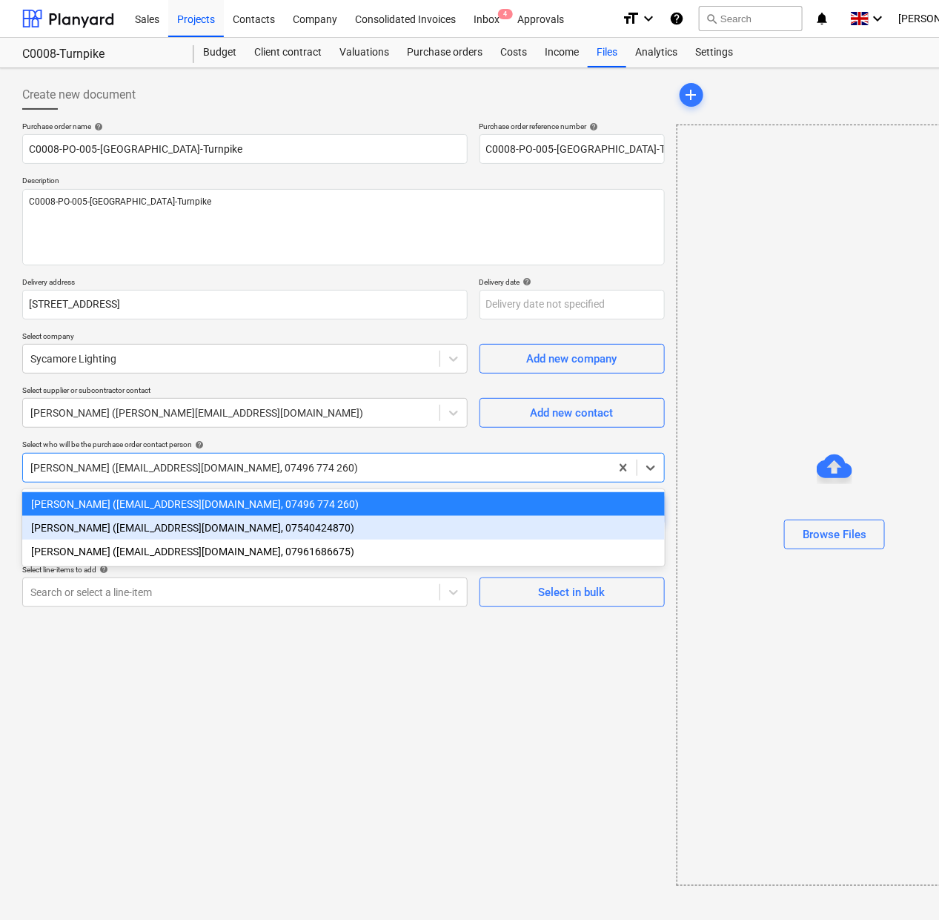
click at [180, 535] on div "[PERSON_NAME] ([EMAIL_ADDRESS][DOMAIN_NAME], 07540424870)" at bounding box center [343, 528] width 642 height 24
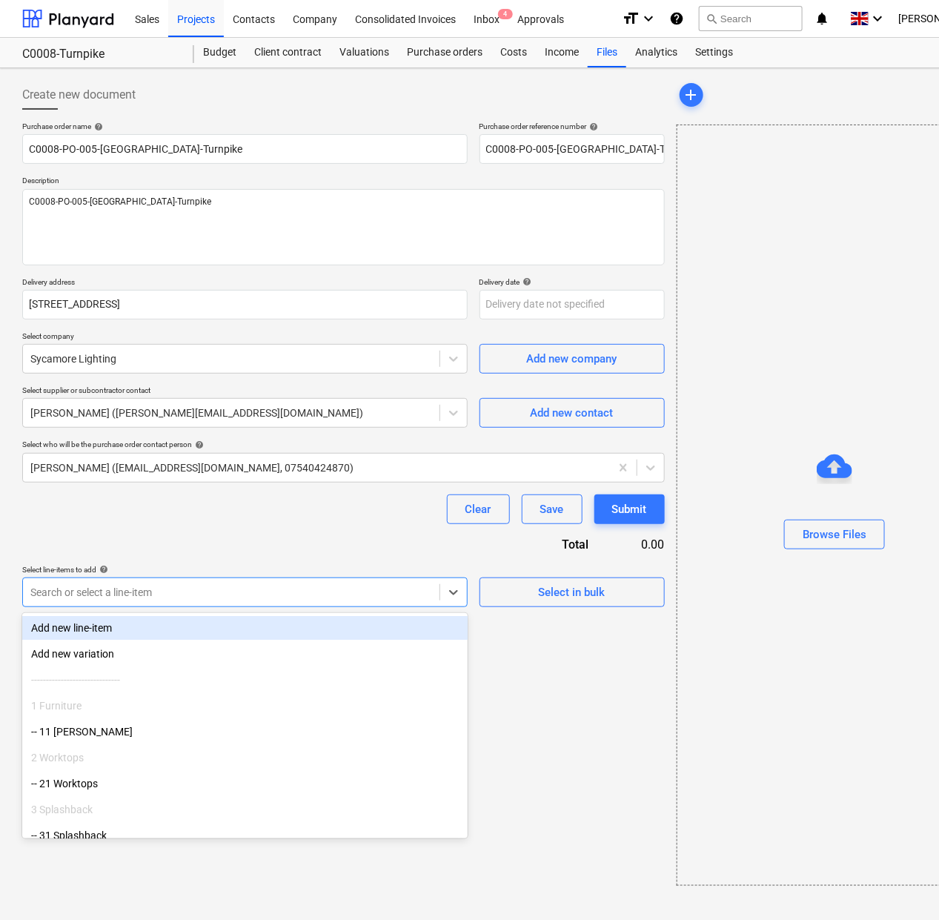
click at [178, 594] on div at bounding box center [231, 592] width 402 height 15
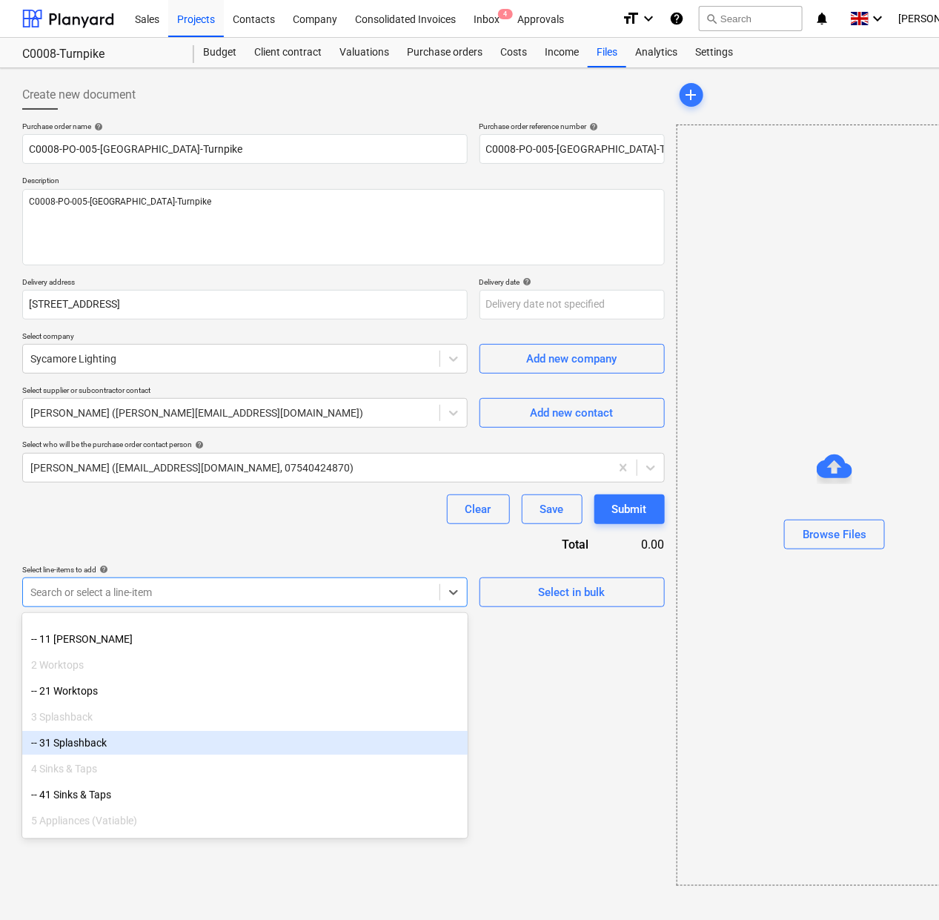
scroll to position [278, 0]
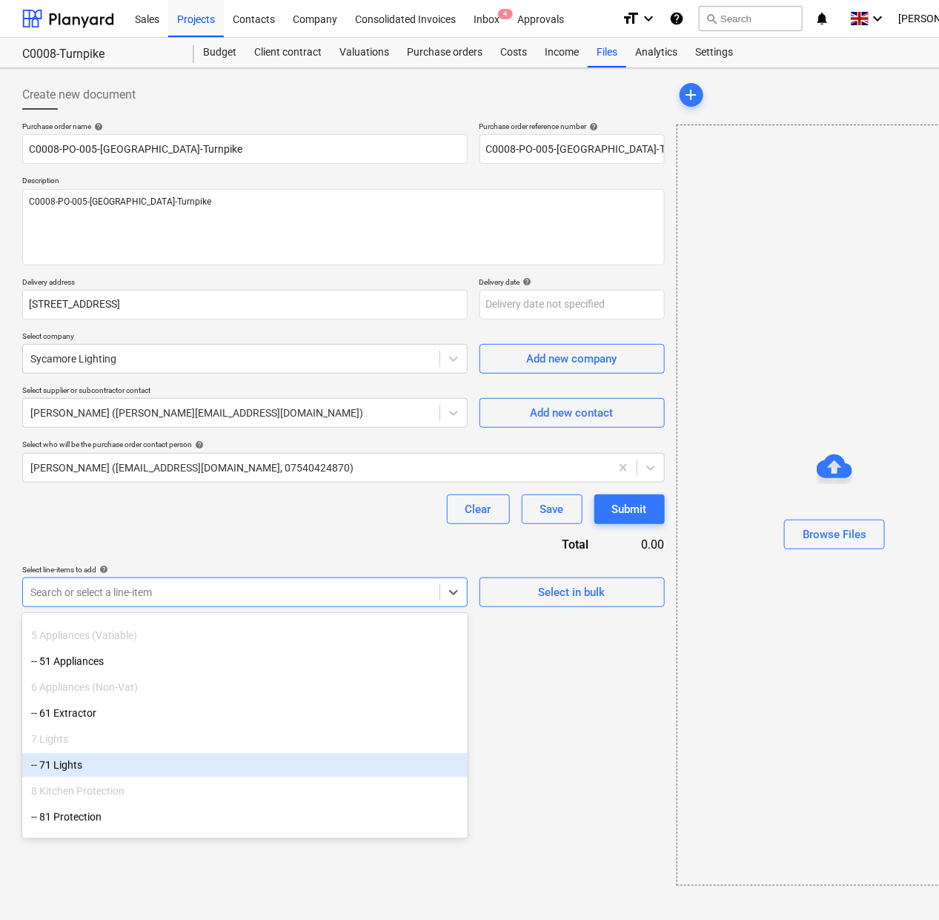
click at [160, 761] on div "-- 71 Lights" at bounding box center [244, 765] width 445 height 24
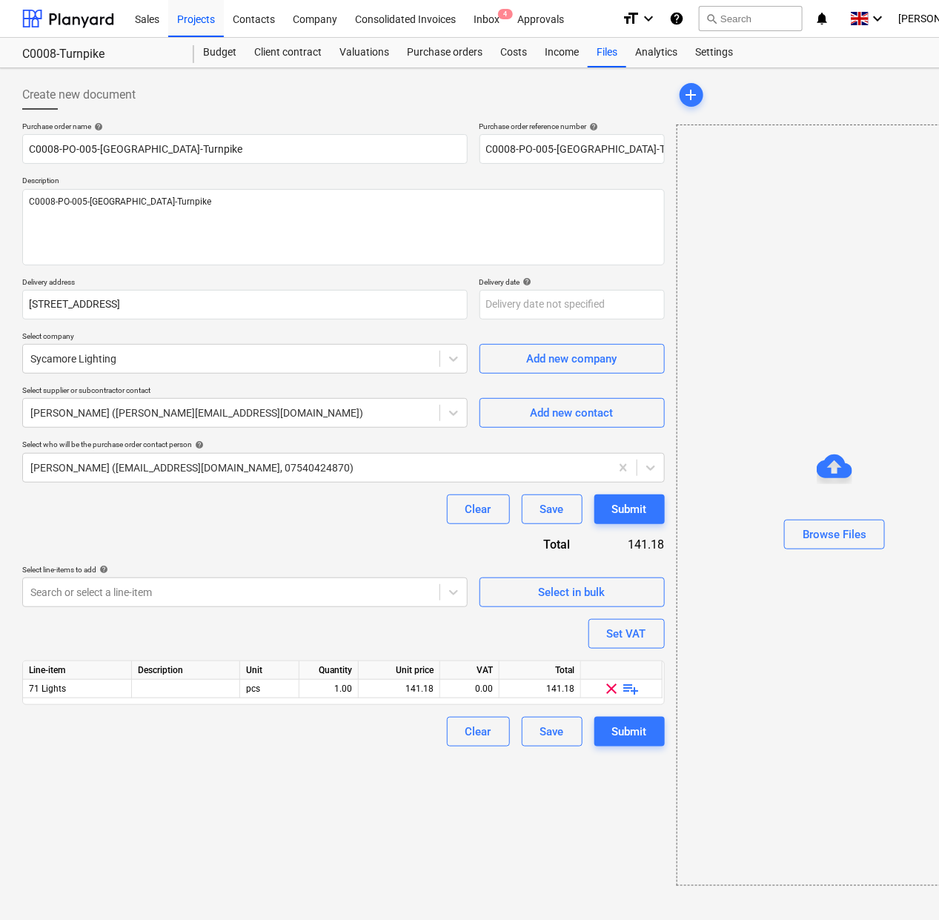
click at [376, 748] on div "Create new document Purchase order name help C0008-PO-005-[GEOGRAPHIC_DATA]-Tur…" at bounding box center [343, 482] width 654 height 817
click at [632, 689] on span "playlist_add" at bounding box center [631, 689] width 18 height 18
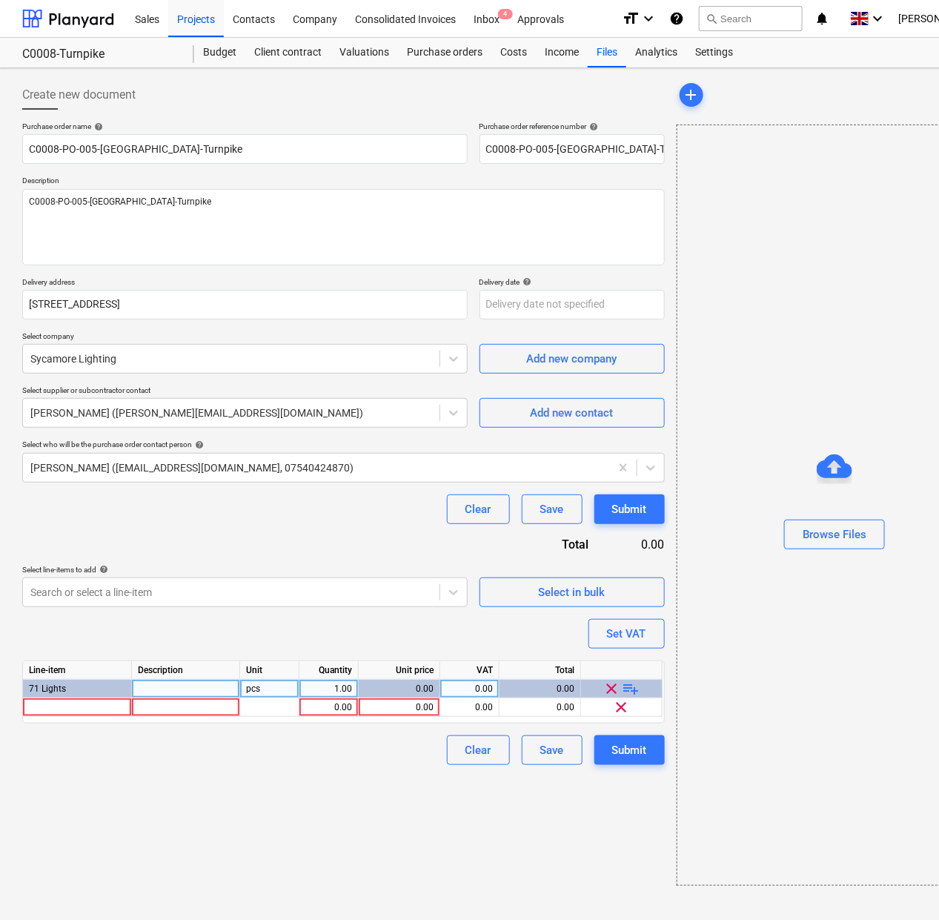
click at [632, 689] on span "playlist_add" at bounding box center [631, 689] width 18 height 18
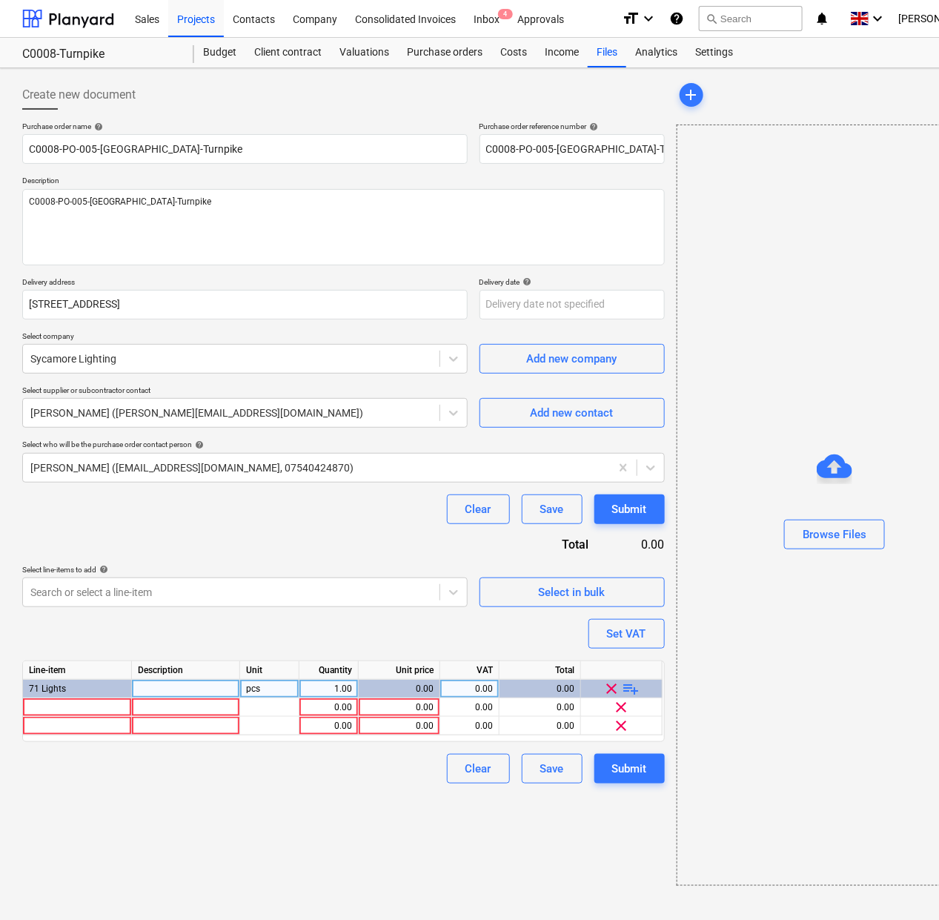
click at [632, 689] on span "playlist_add" at bounding box center [631, 689] width 18 height 18
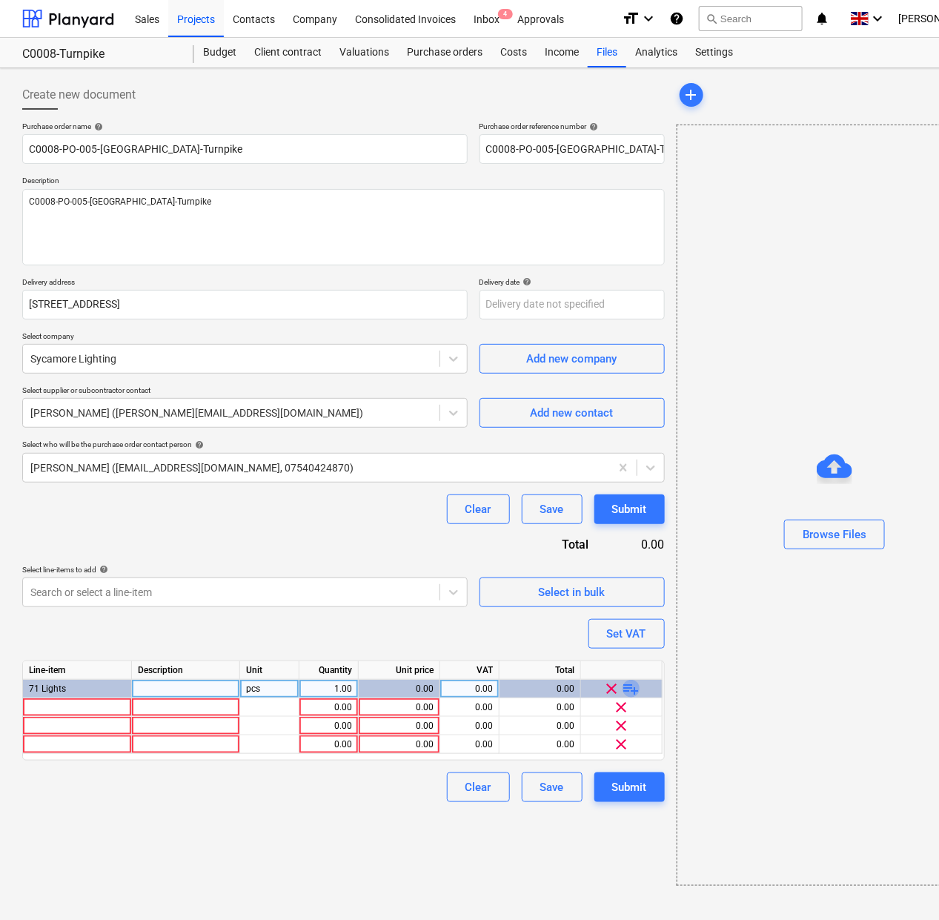
click at [632, 689] on span "playlist_add" at bounding box center [631, 689] width 18 height 18
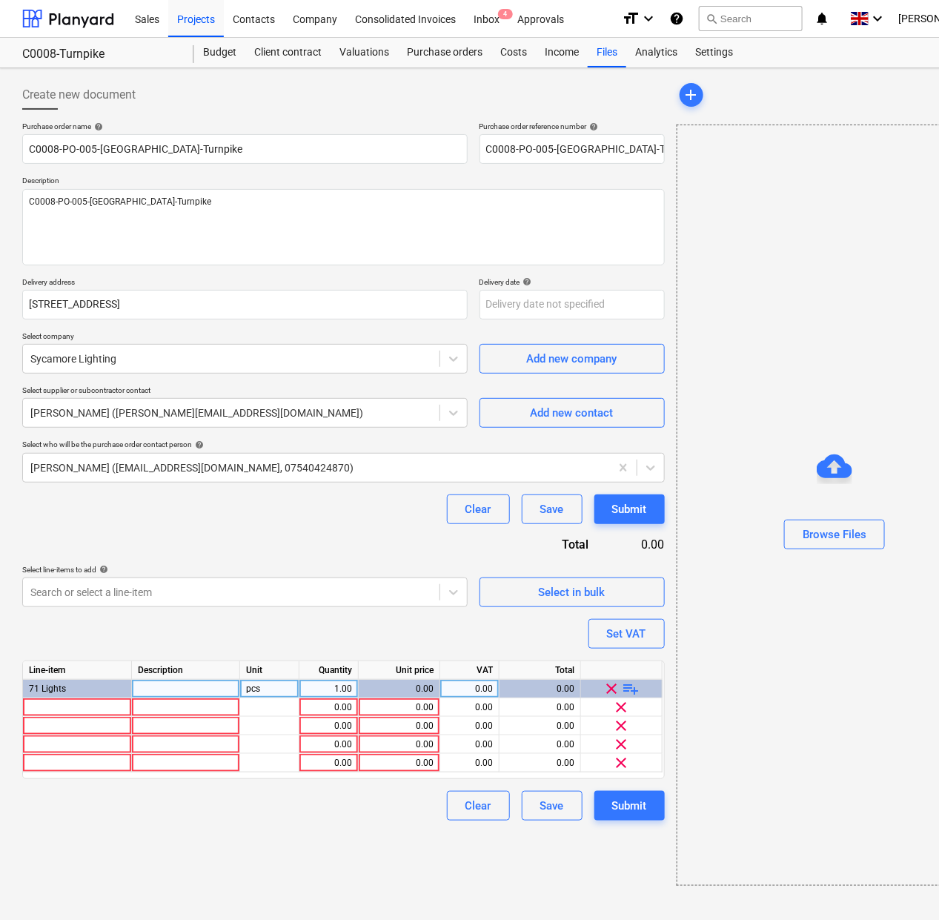
click at [632, 689] on span "playlist_add" at bounding box center [631, 689] width 18 height 18
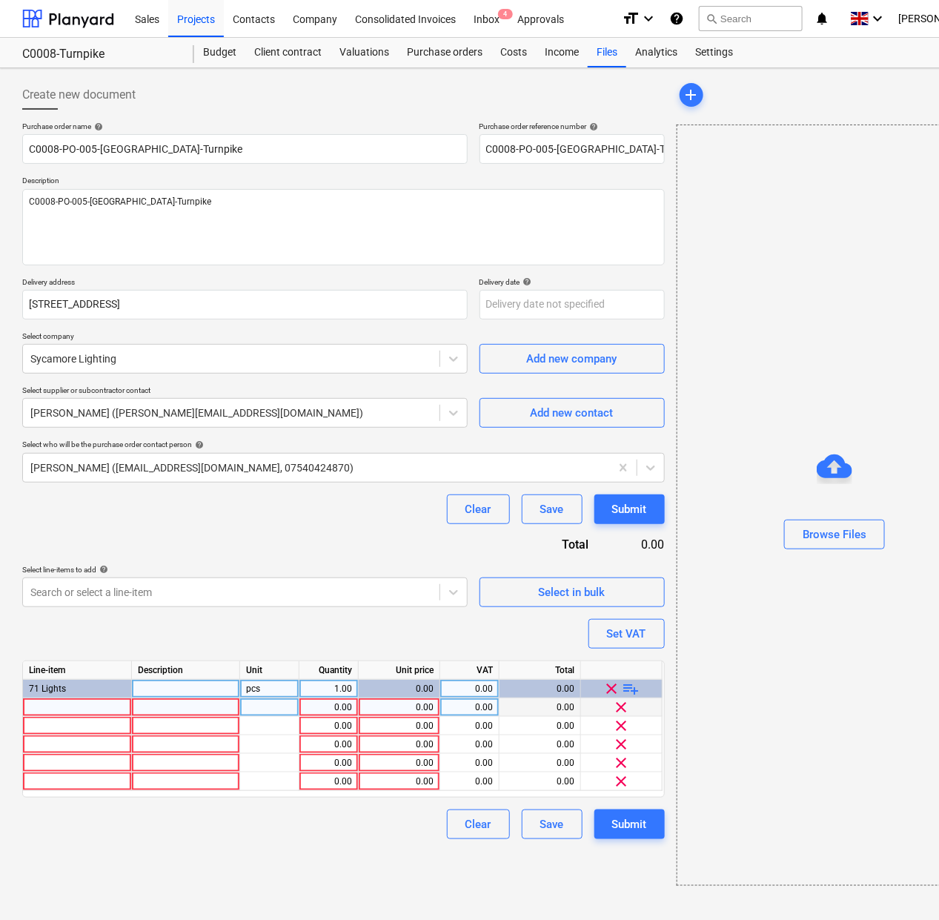
click at [53, 714] on div at bounding box center [77, 707] width 109 height 19
click at [201, 708] on div at bounding box center [186, 707] width 108 height 19
click at [328, 705] on div "1.00" at bounding box center [328, 707] width 47 height 19
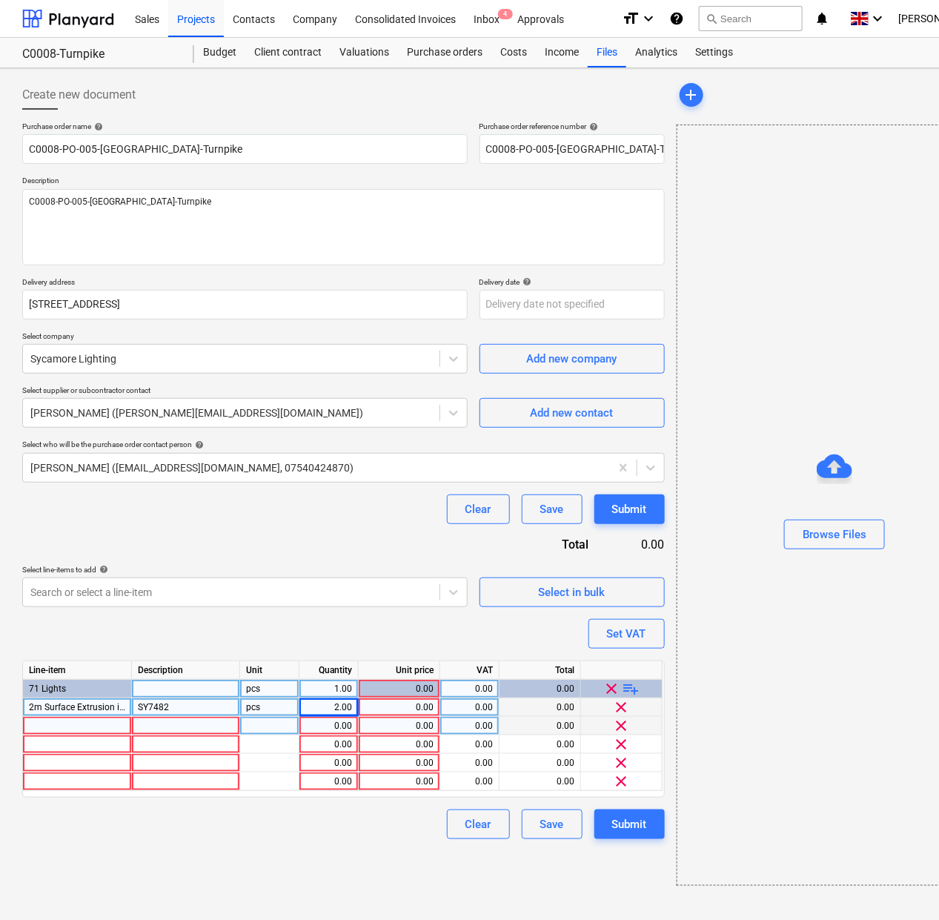
click at [72, 731] on div at bounding box center [77, 726] width 109 height 19
click at [169, 727] on div at bounding box center [186, 726] width 108 height 19
drag, startPoint x: 350, startPoint y: 726, endPoint x: 278, endPoint y: 731, distance: 72.1
click at [348, 727] on div "1.00" at bounding box center [328, 726] width 47 height 19
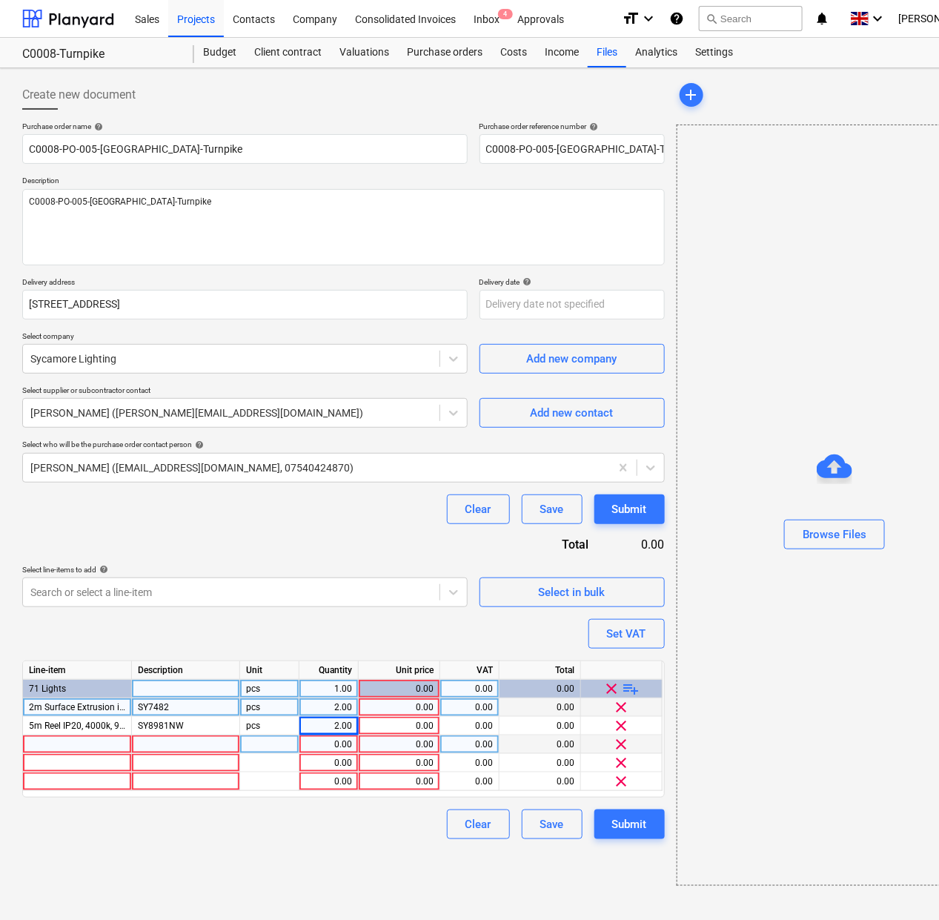
click at [87, 742] on div at bounding box center [77, 744] width 109 height 19
click at [187, 742] on div at bounding box center [186, 744] width 108 height 19
click at [333, 745] on div "1.00" at bounding box center [328, 744] width 47 height 19
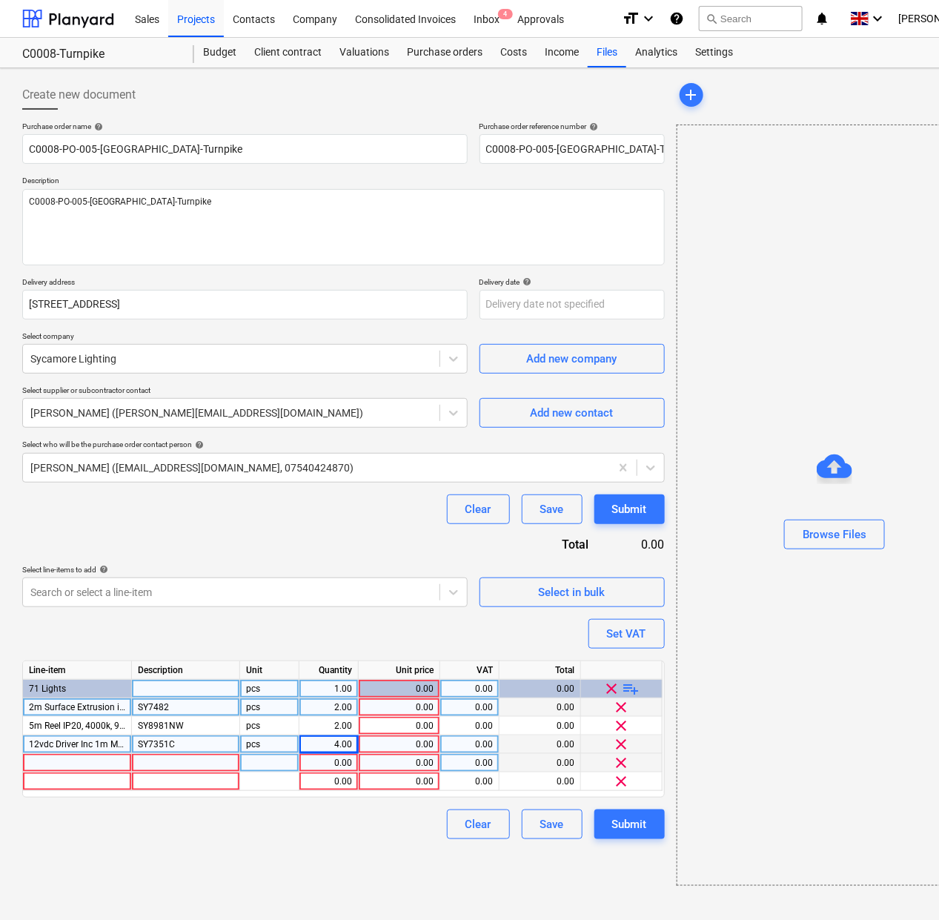
click at [102, 758] on div at bounding box center [77, 763] width 109 height 19
click at [195, 762] on div at bounding box center [186, 763] width 108 height 19
click at [305, 765] on div "1.00" at bounding box center [328, 763] width 47 height 19
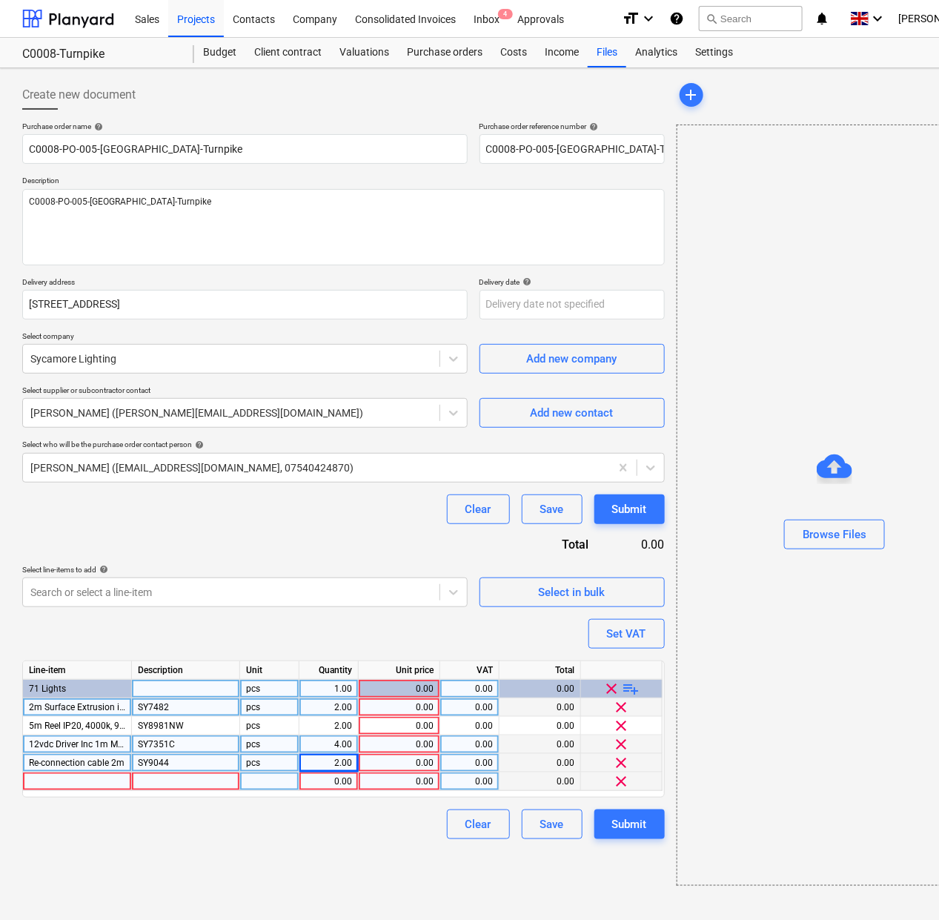
click at [313, 780] on div "0.00" at bounding box center [328, 781] width 47 height 19
click at [80, 780] on div at bounding box center [77, 781] width 109 height 19
click at [163, 782] on div at bounding box center [186, 781] width 108 height 19
click at [312, 835] on div "Clear Save Submit" at bounding box center [343, 824] width 642 height 30
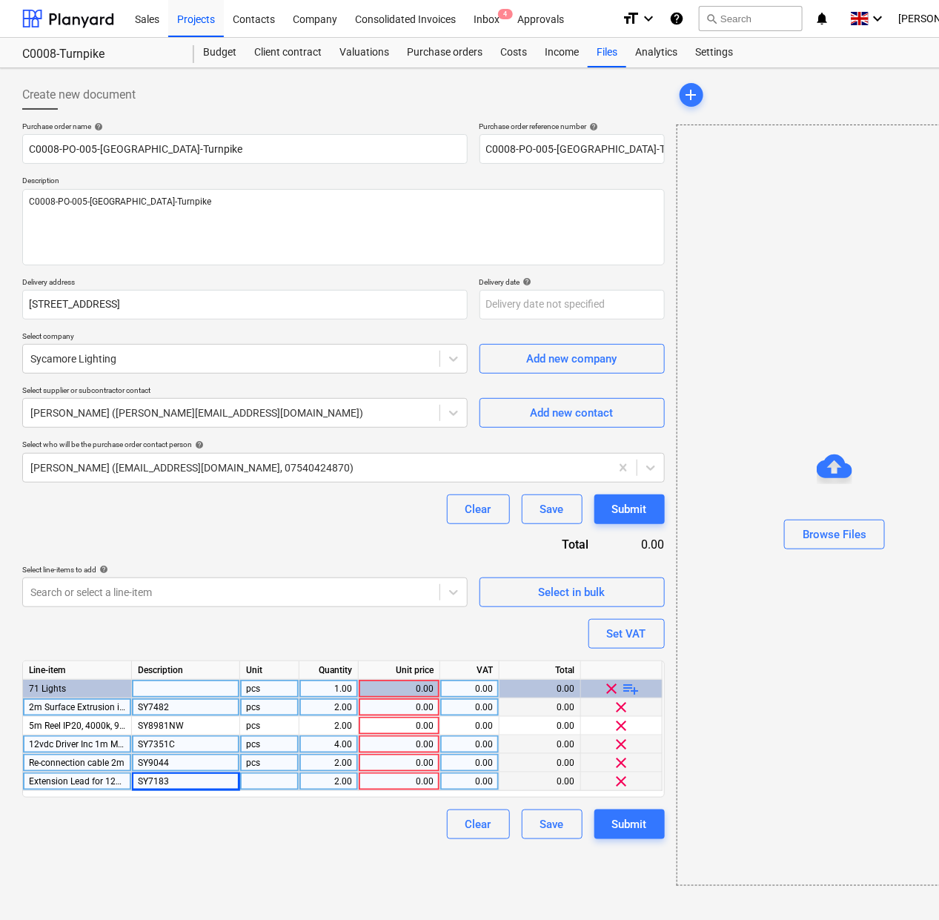
click at [417, 705] on div "0.00" at bounding box center [399, 707] width 69 height 19
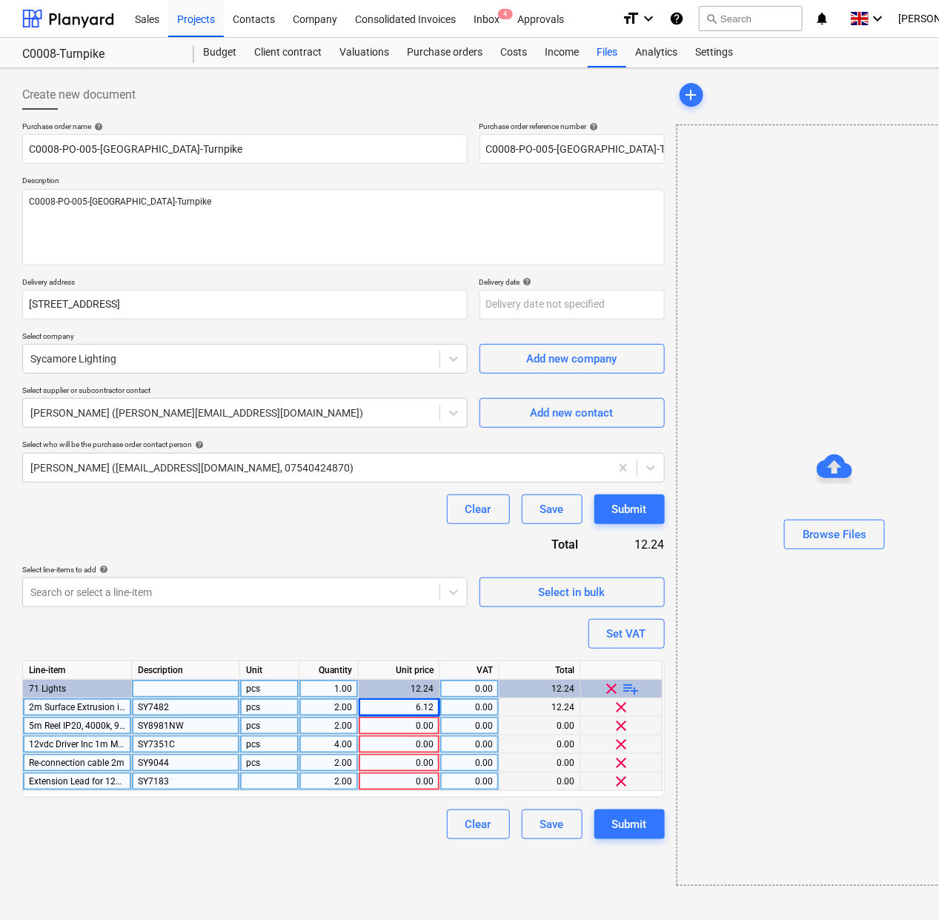
click at [410, 727] on div "0.00" at bounding box center [399, 726] width 69 height 19
click at [406, 748] on div "0.00" at bounding box center [399, 744] width 69 height 19
click at [402, 771] on div "0.00" at bounding box center [399, 763] width 69 height 19
click at [408, 787] on div "0.00" at bounding box center [399, 781] width 69 height 19
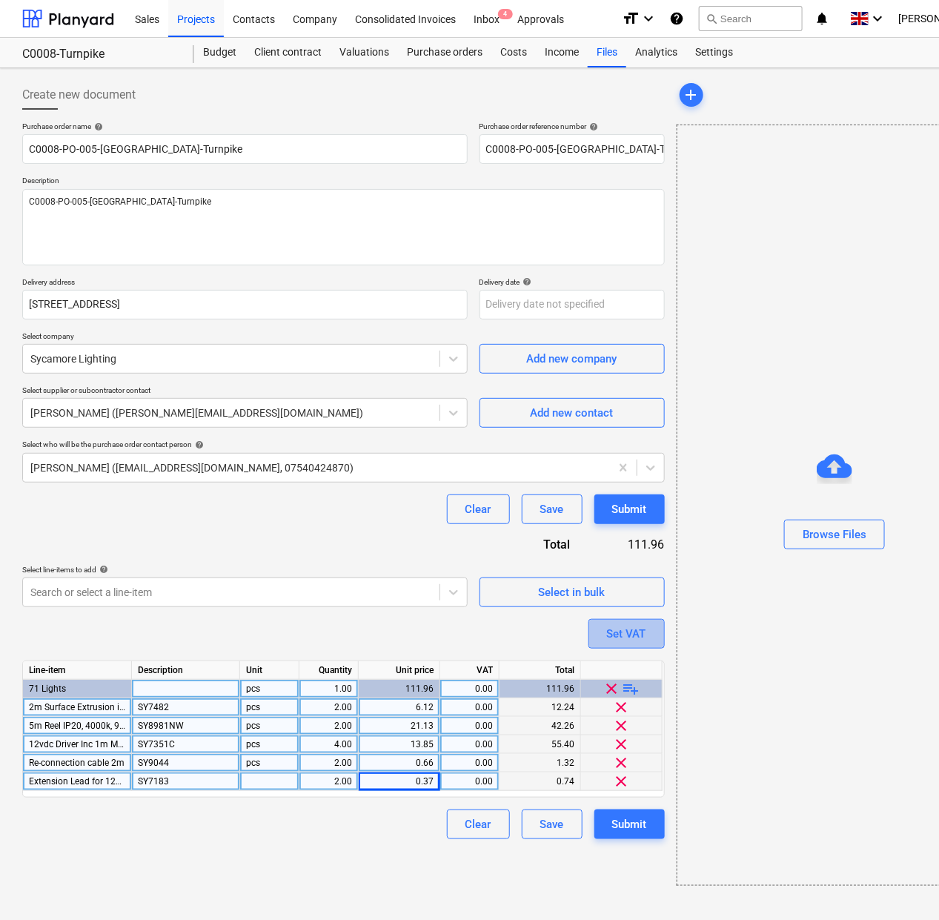
click at [645, 624] on div "Set VAT" at bounding box center [626, 633] width 39 height 19
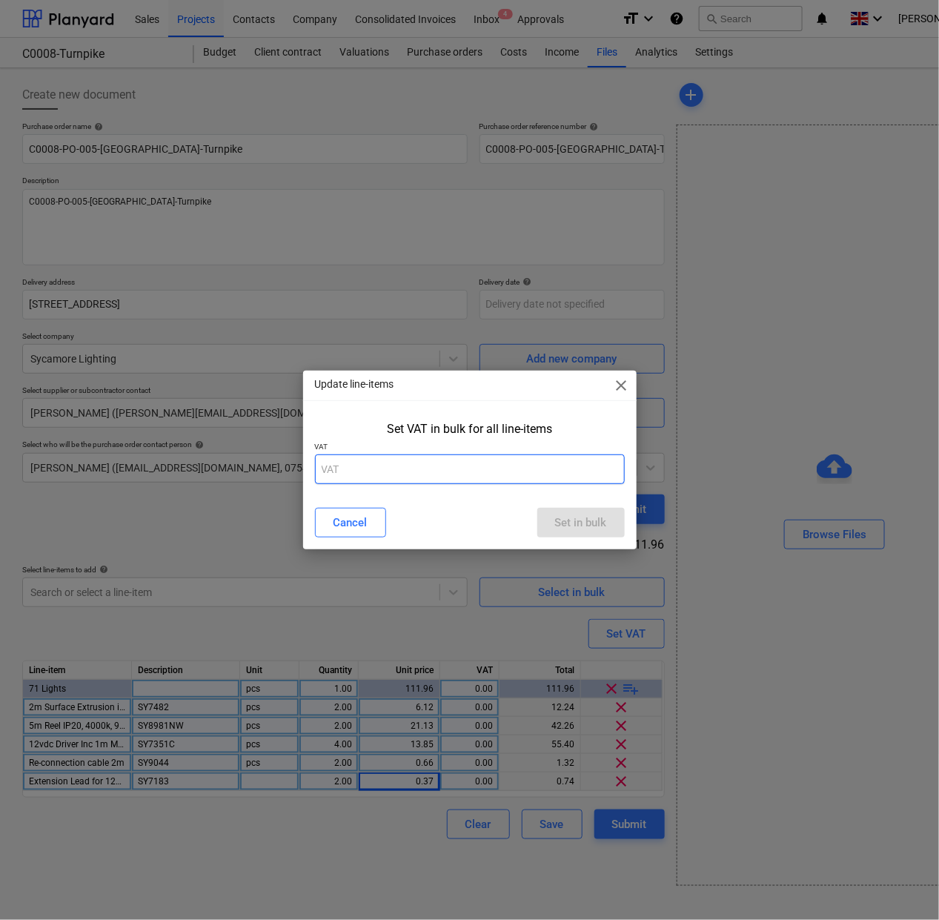
click at [436, 473] on input "text" at bounding box center [470, 469] width 310 height 30
drag, startPoint x: 563, startPoint y: 515, endPoint x: 605, endPoint y: 671, distance: 161.1
click at [564, 515] on div "Set in bulk" at bounding box center [581, 522] width 52 height 19
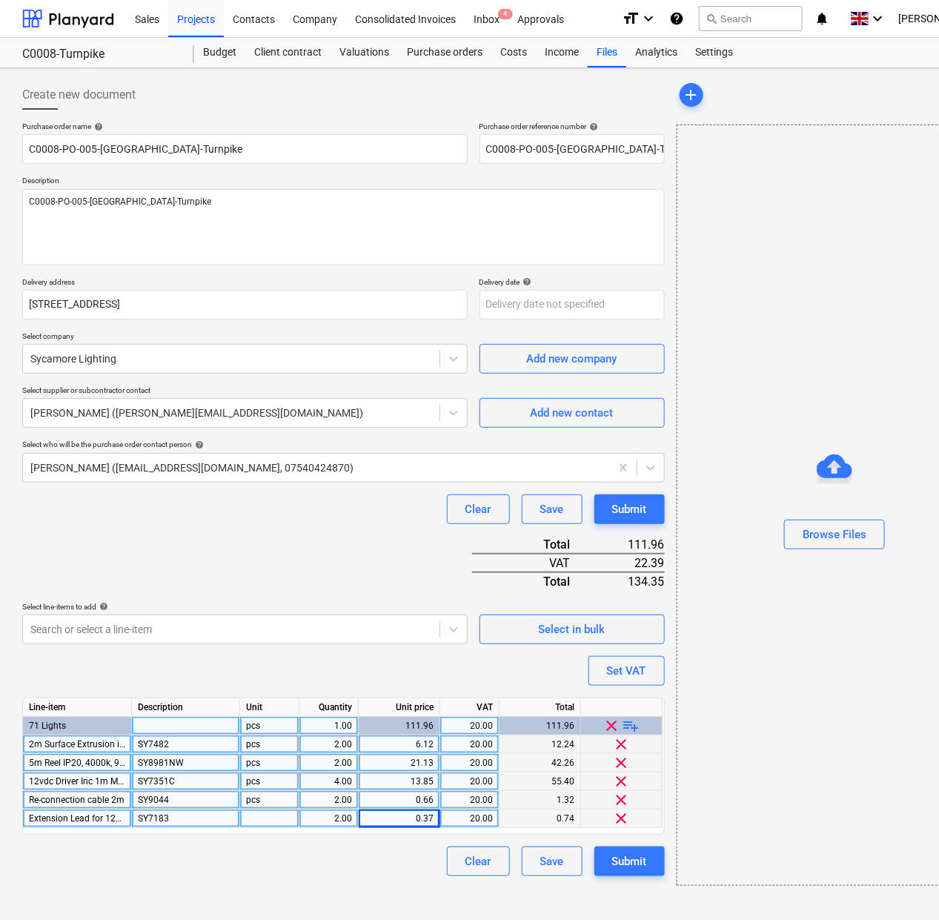
click at [288, 820] on div at bounding box center [269, 818] width 59 height 19
click at [358, 879] on div "Create new document Purchase order name help C0008-PO-005-[GEOGRAPHIC_DATA]-Tur…" at bounding box center [343, 482] width 654 height 817
click at [431, 741] on div "6.12" at bounding box center [399, 744] width 69 height 19
click at [434, 741] on input "6.12" at bounding box center [399, 744] width 81 height 18
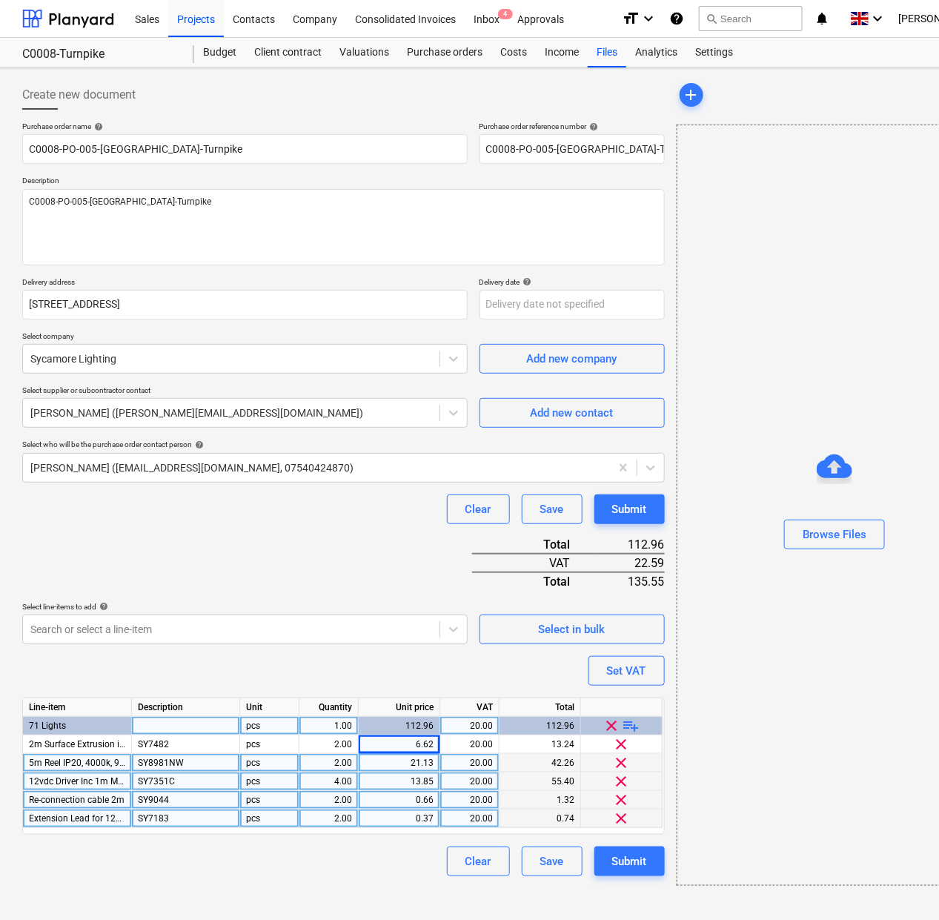
click at [484, 783] on div "20.00" at bounding box center [469, 781] width 47 height 19
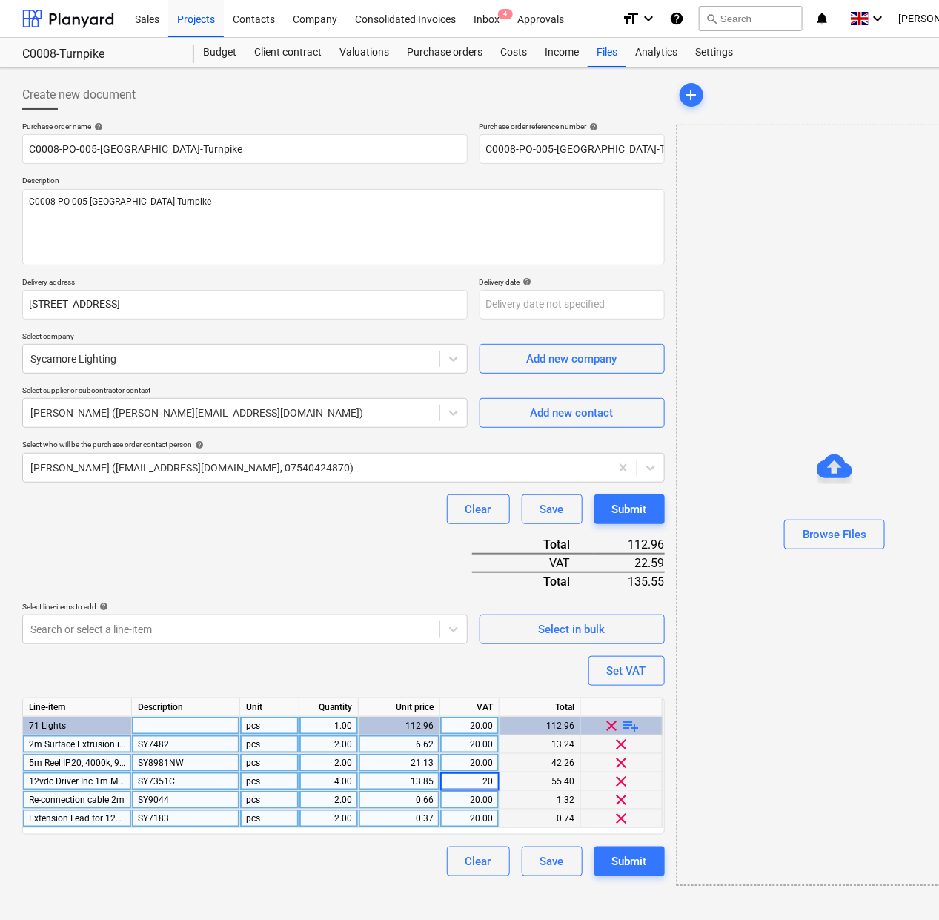
click at [432, 738] on div "6.62" at bounding box center [399, 744] width 69 height 19
click at [434, 741] on input "6.62" at bounding box center [399, 744] width 81 height 18
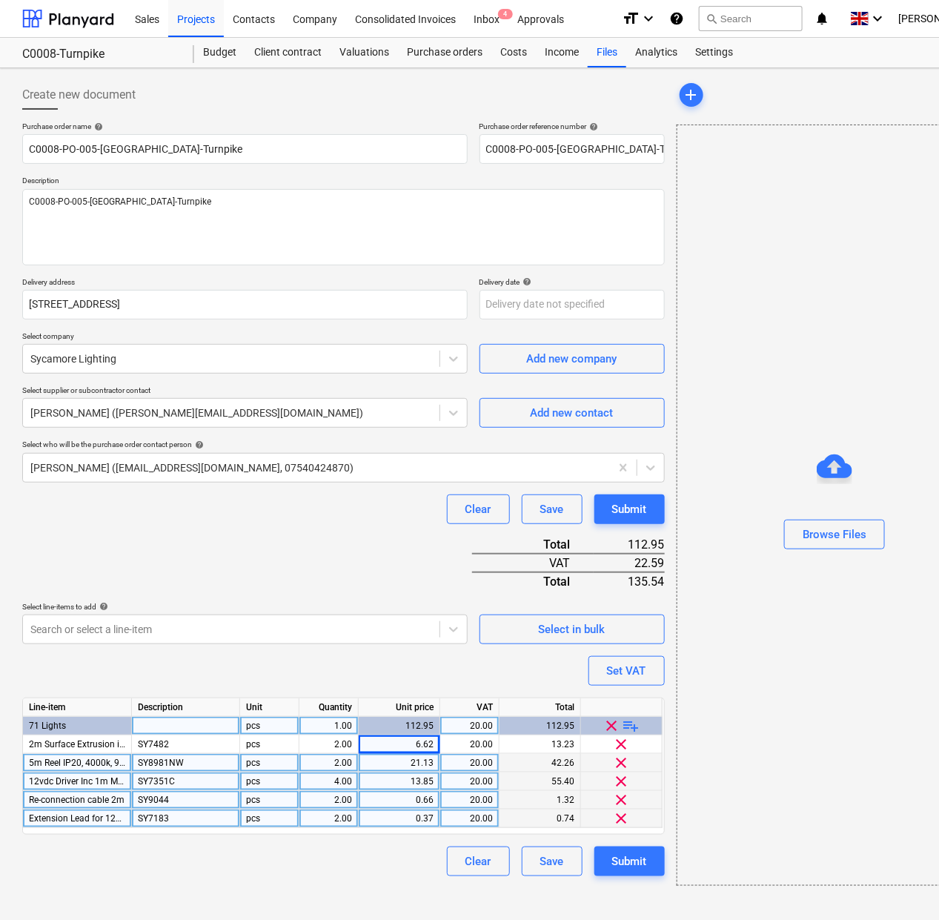
click at [464, 672] on div "Purchase order name help C0008-PO-005-[GEOGRAPHIC_DATA]-Turnpike Purchase order…" at bounding box center [343, 499] width 642 height 754
click at [648, 861] on button "Submit" at bounding box center [629, 861] width 70 height 30
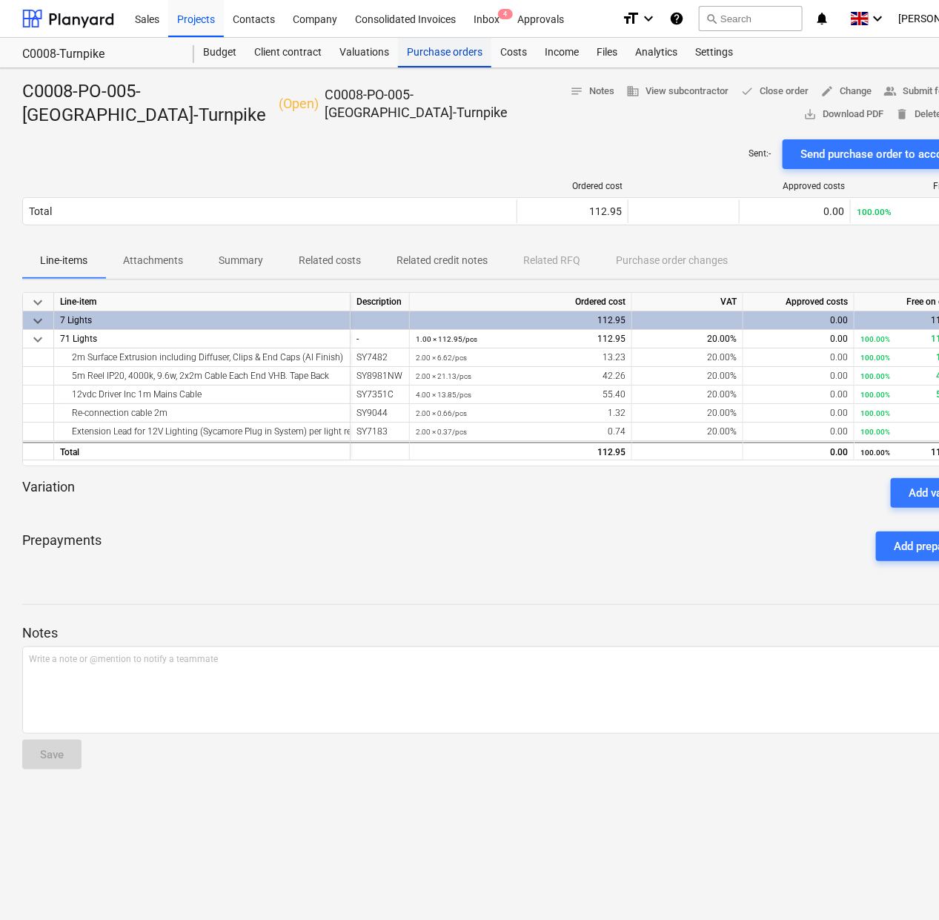
click at [445, 44] on div "Purchase orders" at bounding box center [444, 53] width 93 height 30
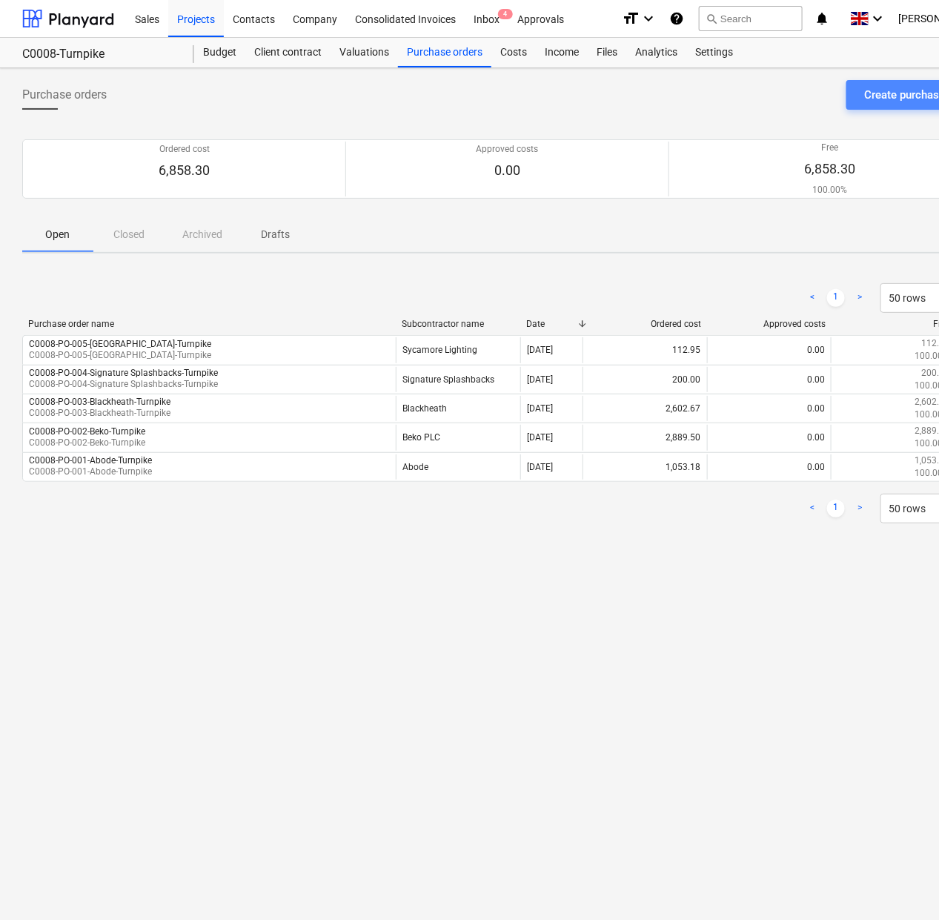
click at [906, 96] on div "Create purchase order" at bounding box center [919, 94] width 110 height 19
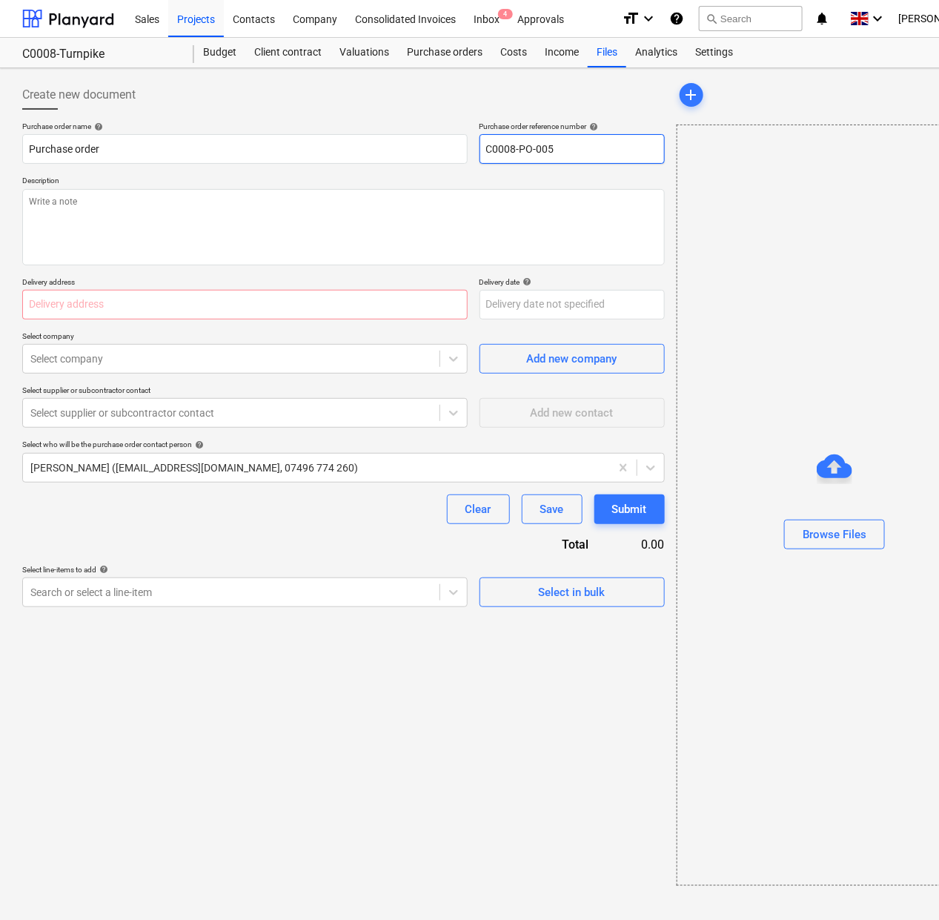
drag, startPoint x: 559, startPoint y: 150, endPoint x: 547, endPoint y: 141, distance: 15.9
click at [547, 141] on input "C0008-PO-005" at bounding box center [571, 149] width 185 height 30
drag, startPoint x: 365, startPoint y: 149, endPoint x: 315, endPoint y: 152, distance: 50.5
click at [336, 150] on div "Purchase order name help Purchase order Purchase order reference number help C0…" at bounding box center [343, 143] width 642 height 42
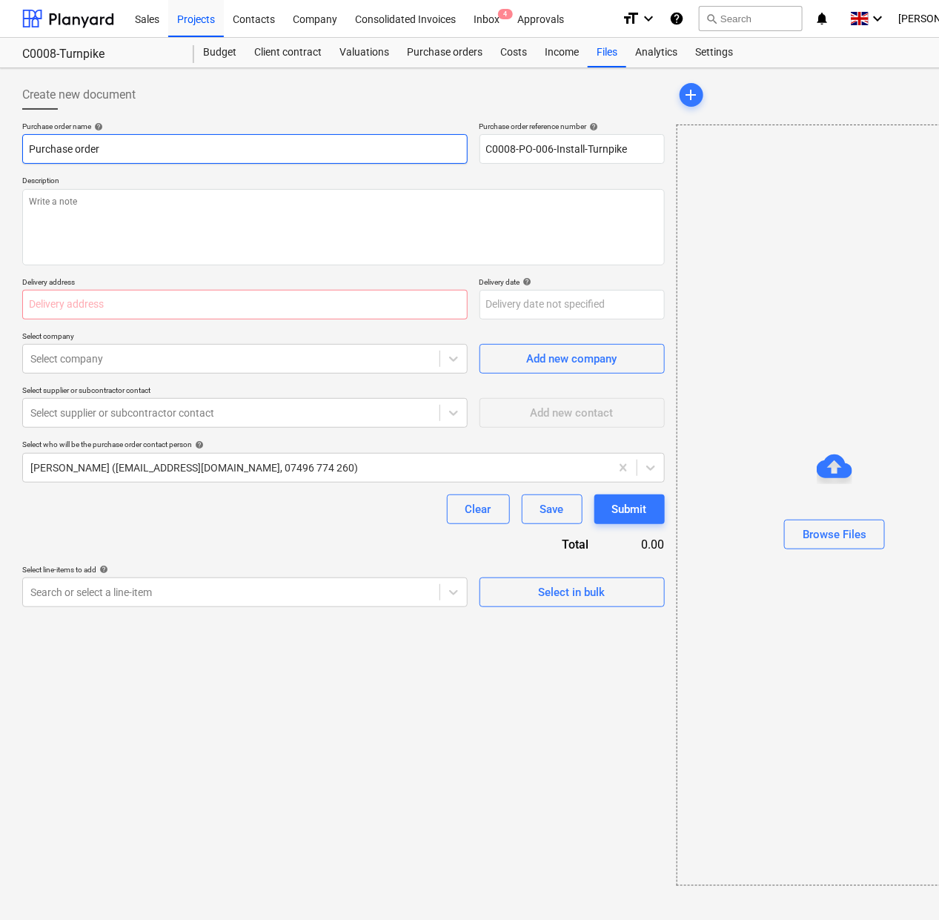
click at [0, 148] on html "Sales Projects Contacts Company Consolidated Invoices Inbox 4 Approvals format_…" at bounding box center [469, 460] width 939 height 920
paste input "C0008-PO-006-Install-Turnpike"
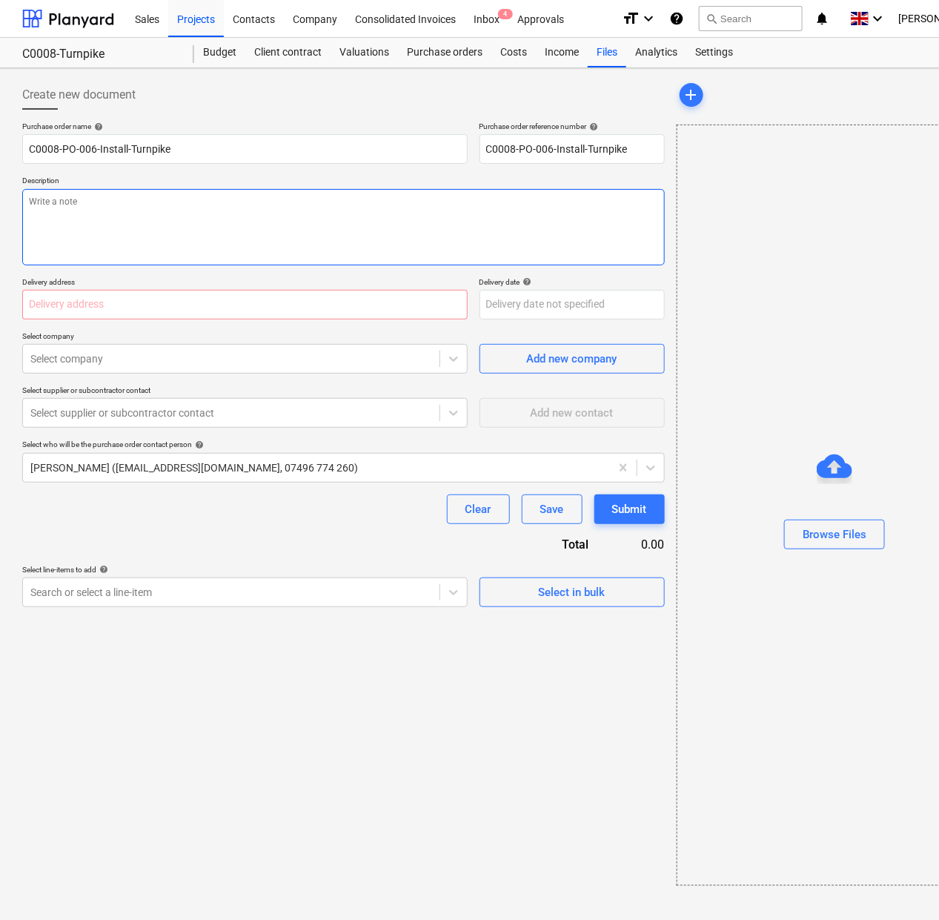
click at [154, 217] on textarea at bounding box center [343, 227] width 642 height 76
paste textarea "C0008-PO-006-Install-Turnpike"
click at [338, 320] on div "Purchase order name help C0008-PO-006-Install-Turnpike Purchase order reference…" at bounding box center [343, 364] width 642 height 485
click at [333, 312] on input "text" at bounding box center [244, 305] width 445 height 30
paste input "[STREET_ADDRESS]"
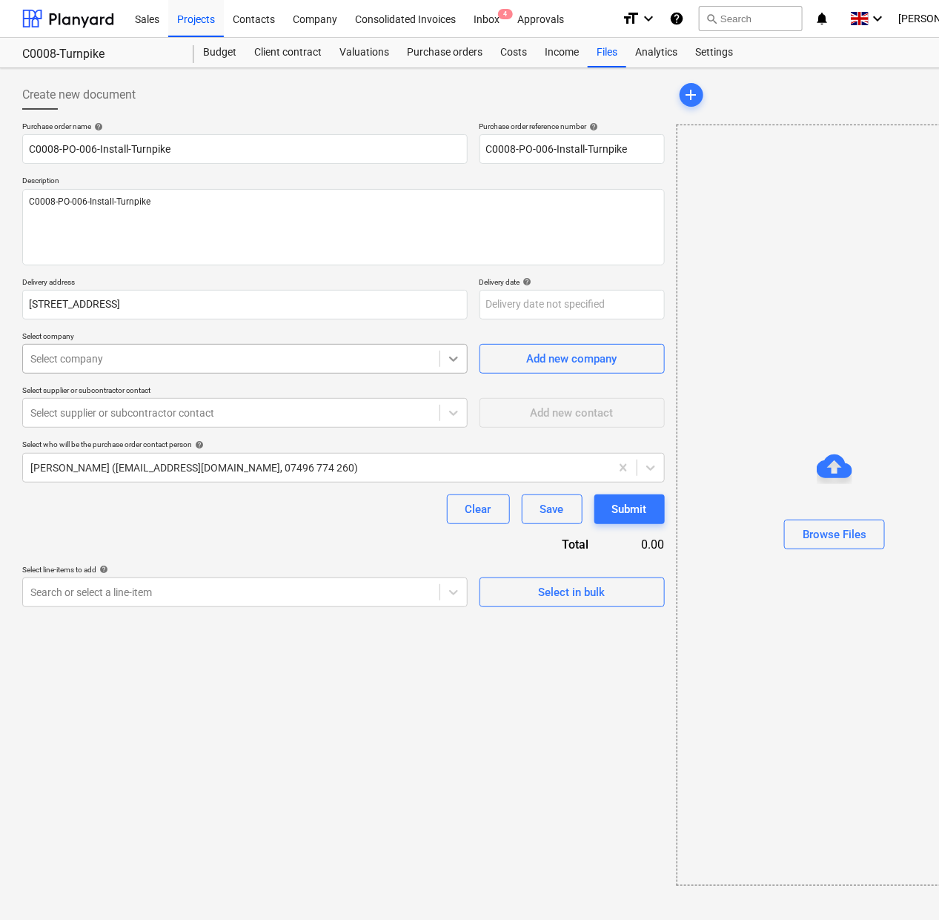
click at [447, 365] on icon at bounding box center [453, 358] width 15 height 15
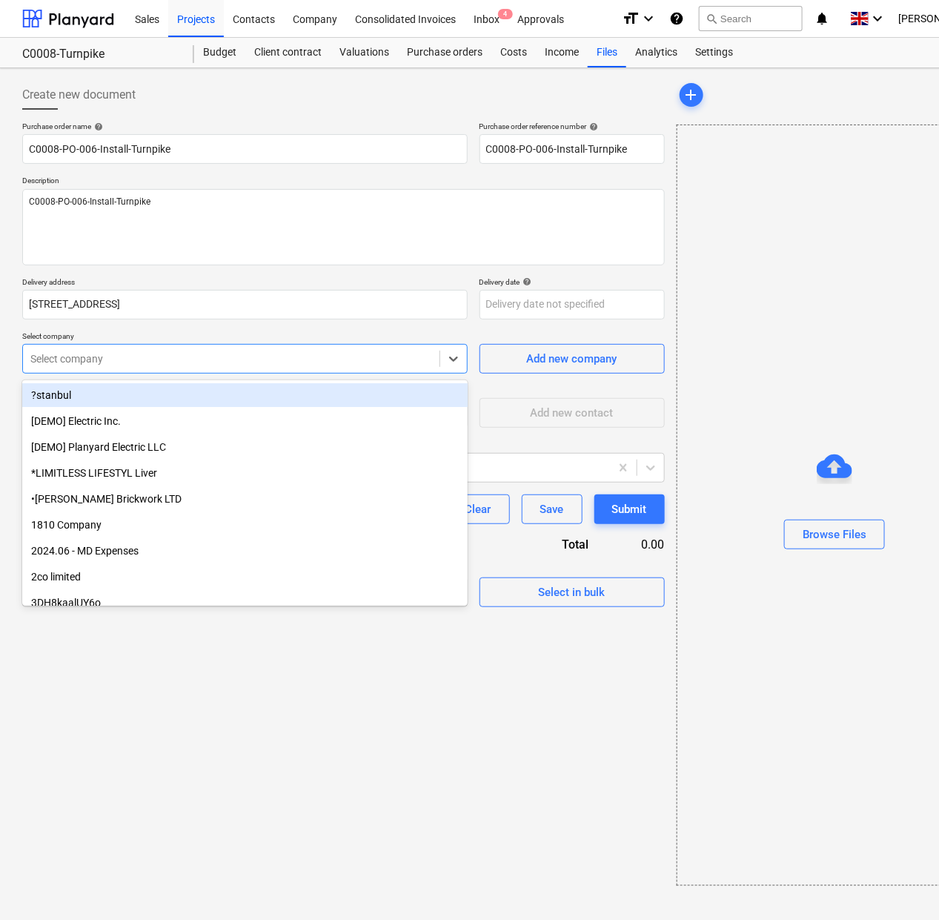
click at [150, 356] on div at bounding box center [231, 358] width 402 height 15
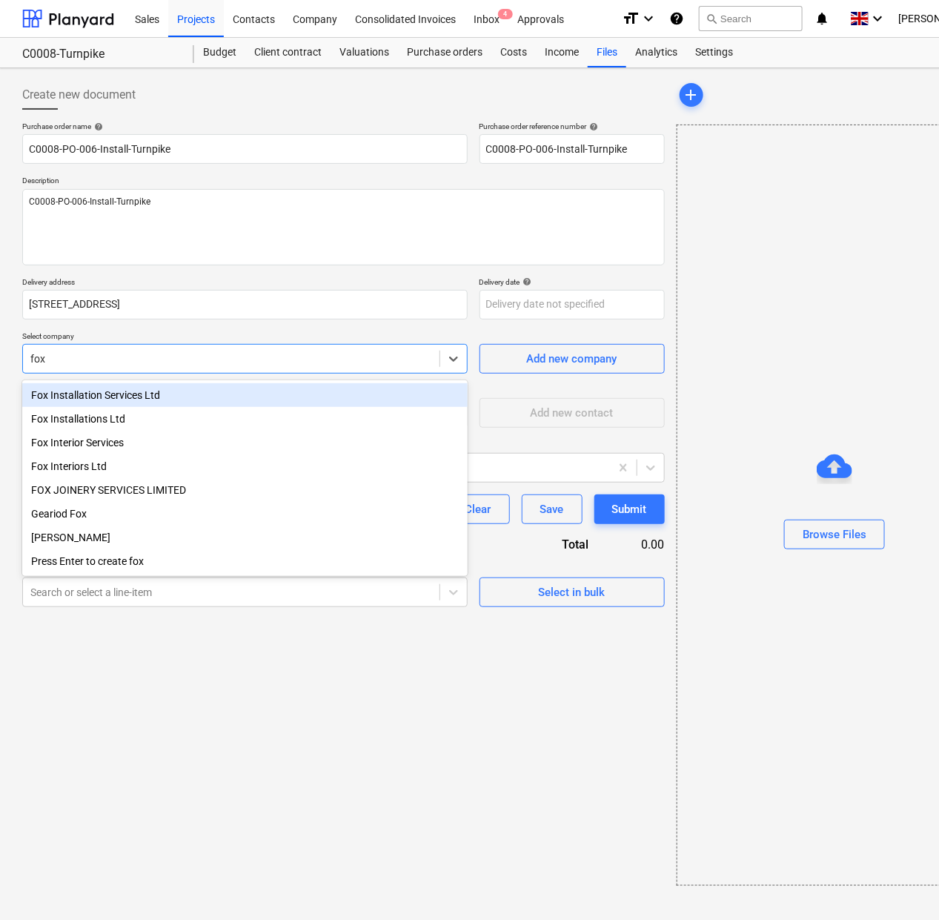
click at [146, 391] on div "Fox Installation Services Ltd" at bounding box center [244, 395] width 445 height 24
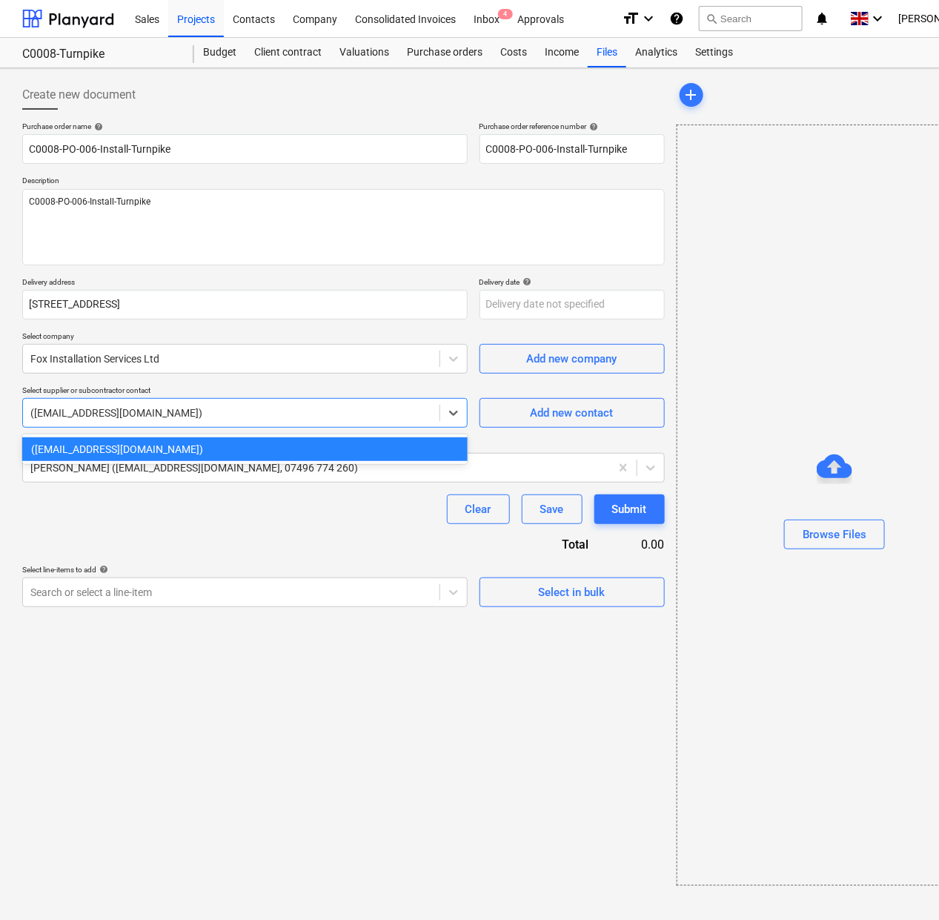
click at [148, 423] on div "([EMAIL_ADDRESS][DOMAIN_NAME])" at bounding box center [231, 412] width 416 height 21
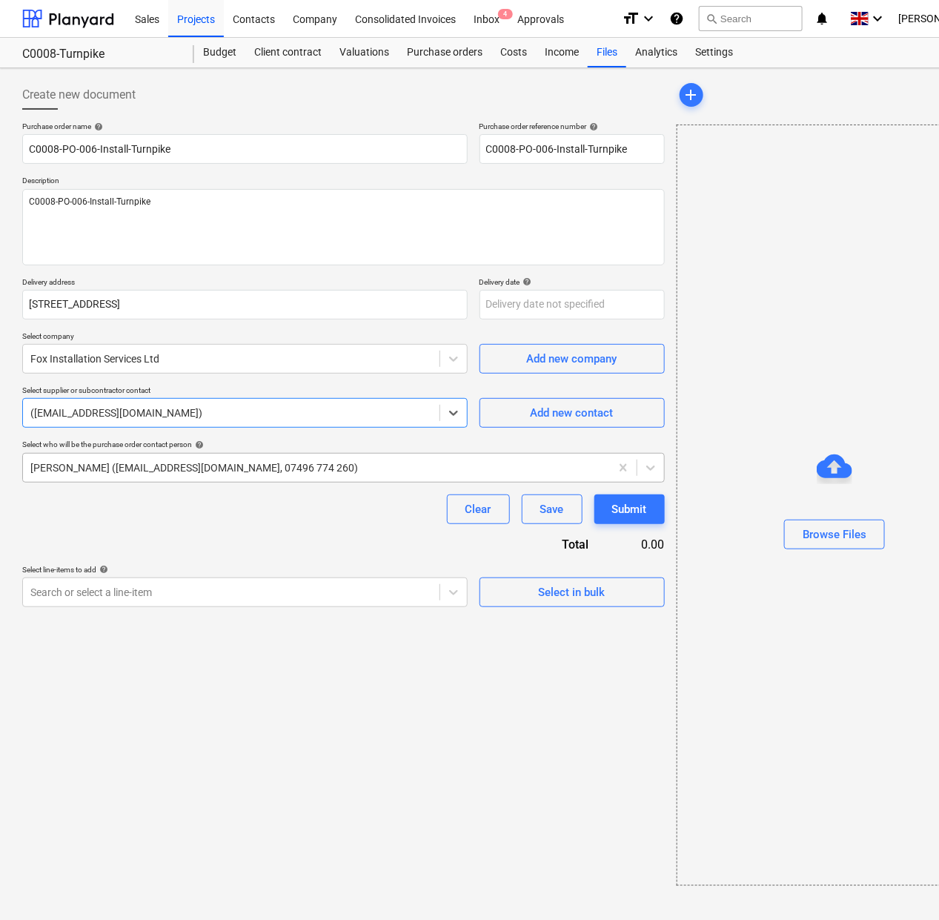
click at [150, 460] on div at bounding box center [316, 467] width 572 height 15
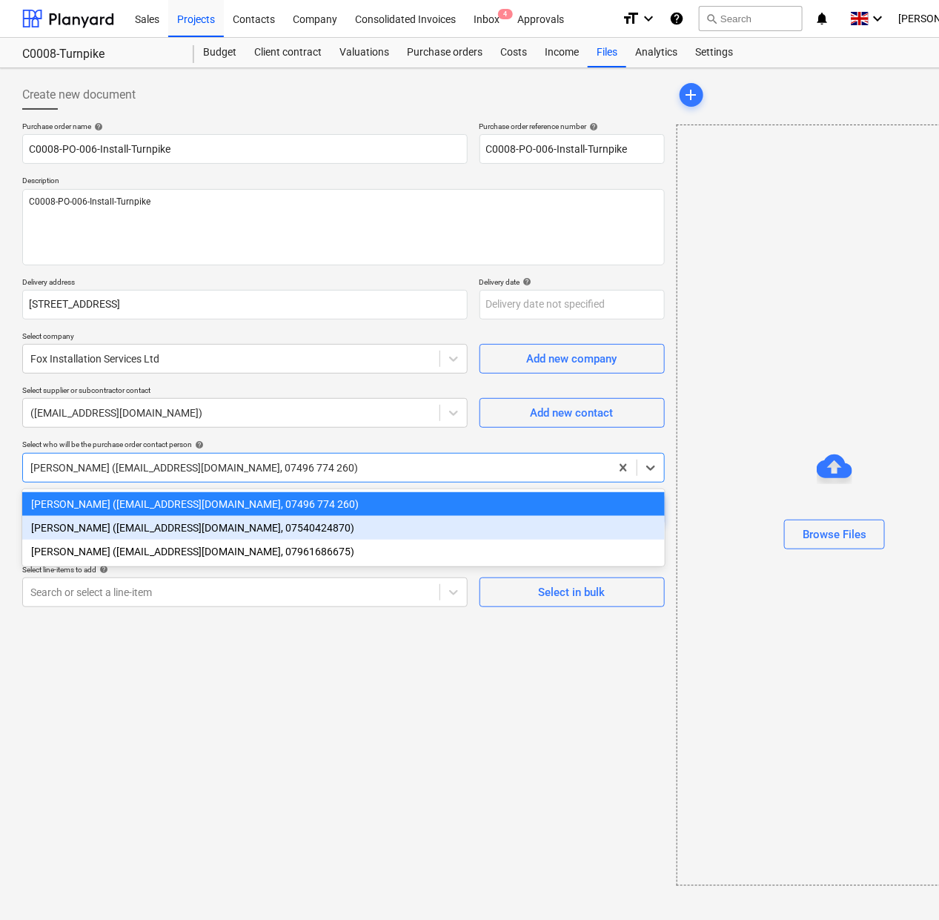
click at [142, 523] on div "[PERSON_NAME] ([EMAIL_ADDRESS][DOMAIN_NAME], 07540424870)" at bounding box center [343, 528] width 642 height 24
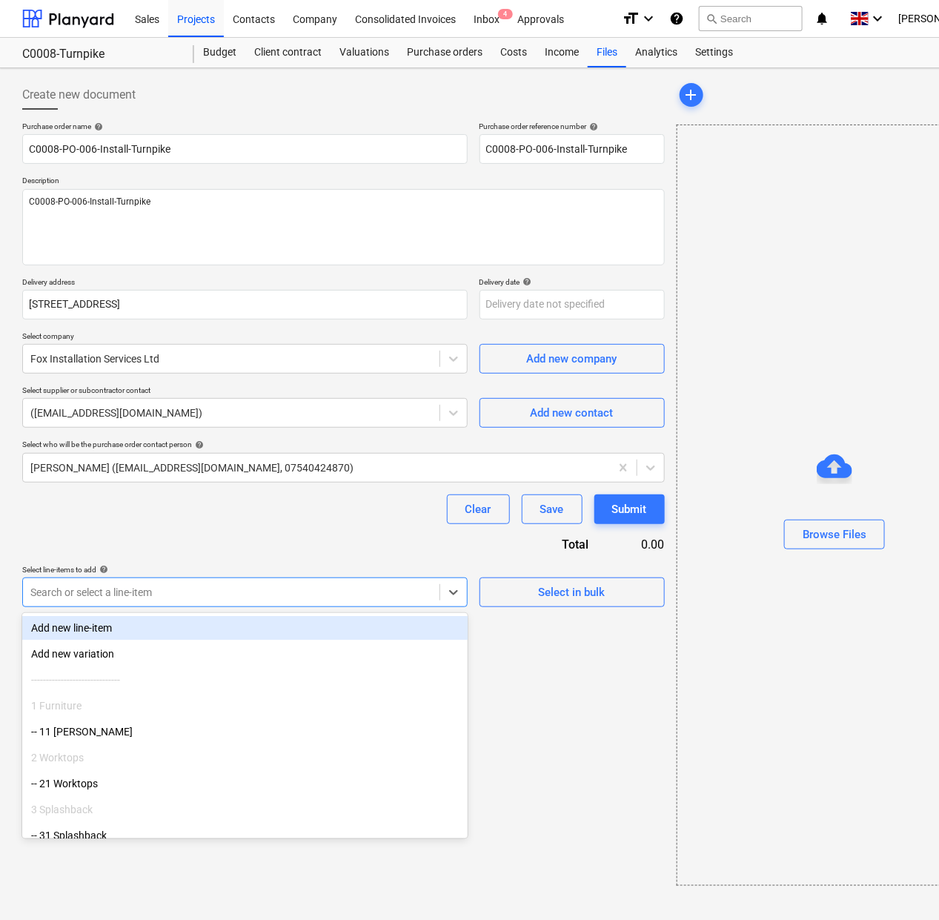
click at [134, 587] on div at bounding box center [231, 592] width 402 height 15
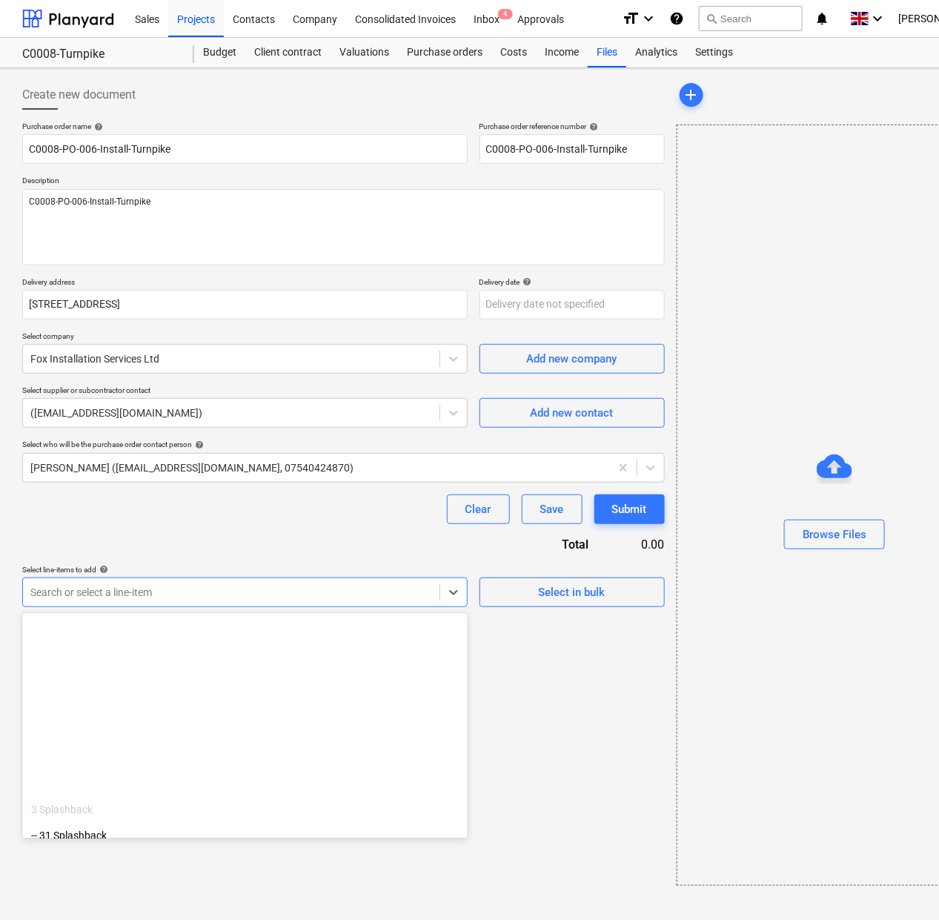
scroll to position [374, 0]
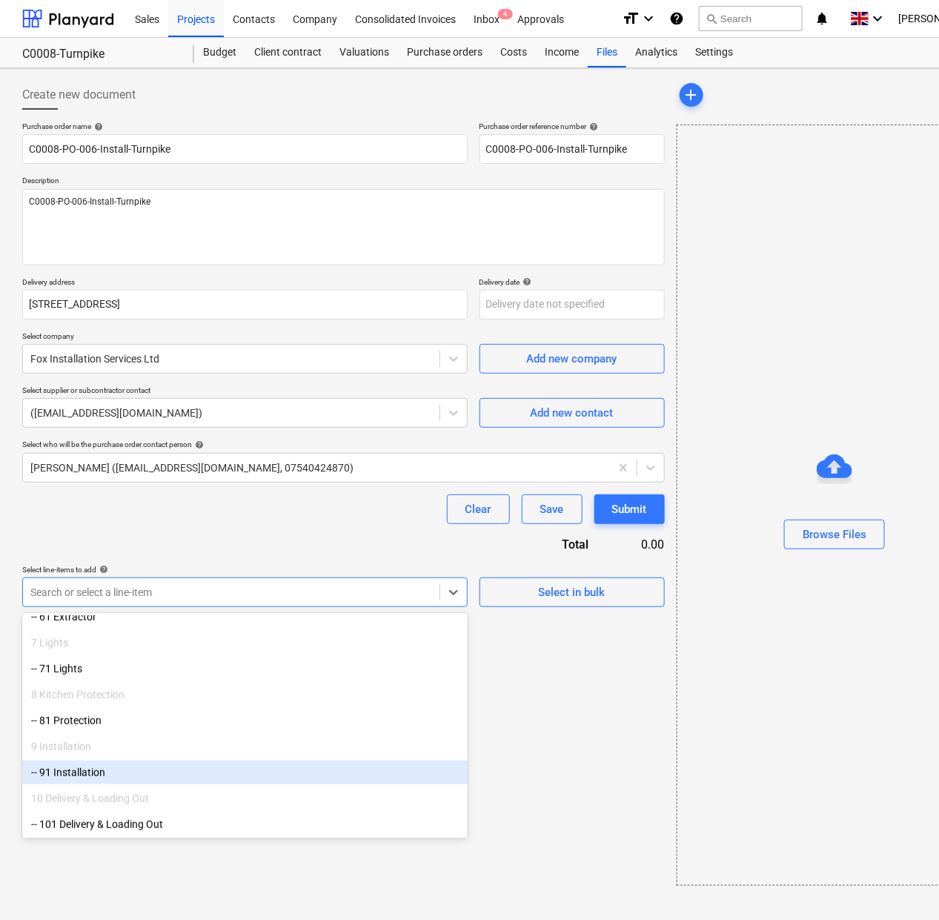
click at [131, 783] on div "-- 91 Installation" at bounding box center [244, 772] width 445 height 24
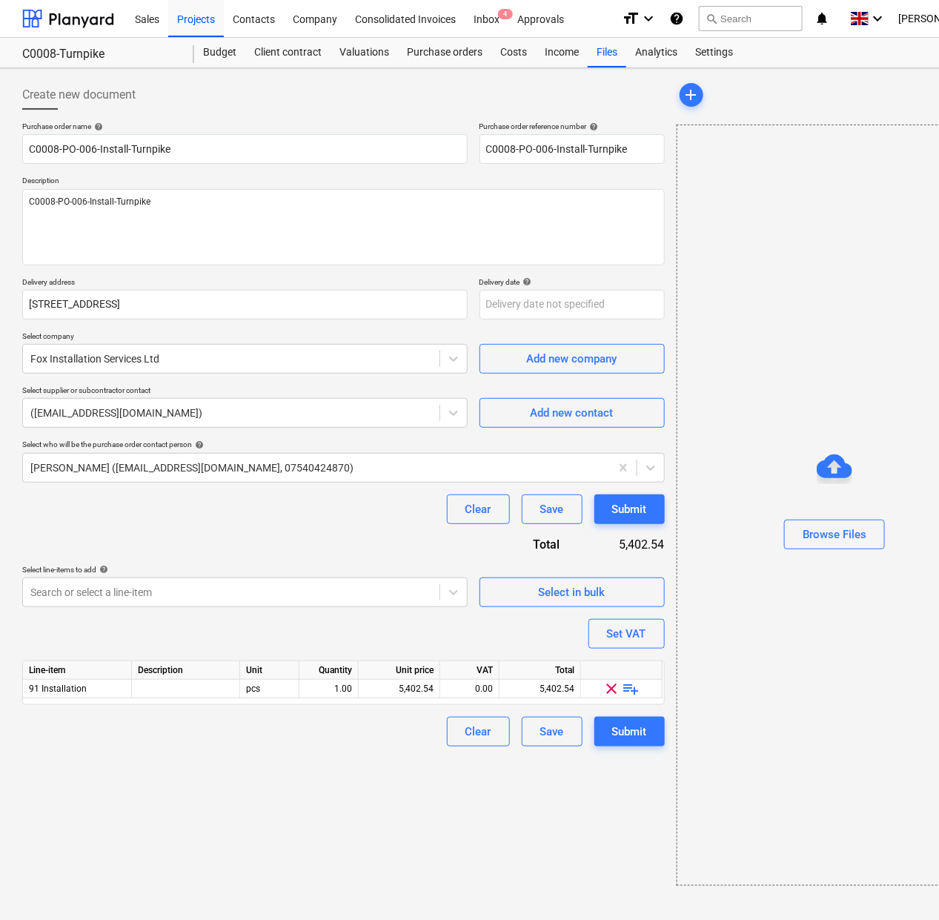
click at [628, 689] on span "playlist_add" at bounding box center [631, 689] width 18 height 18
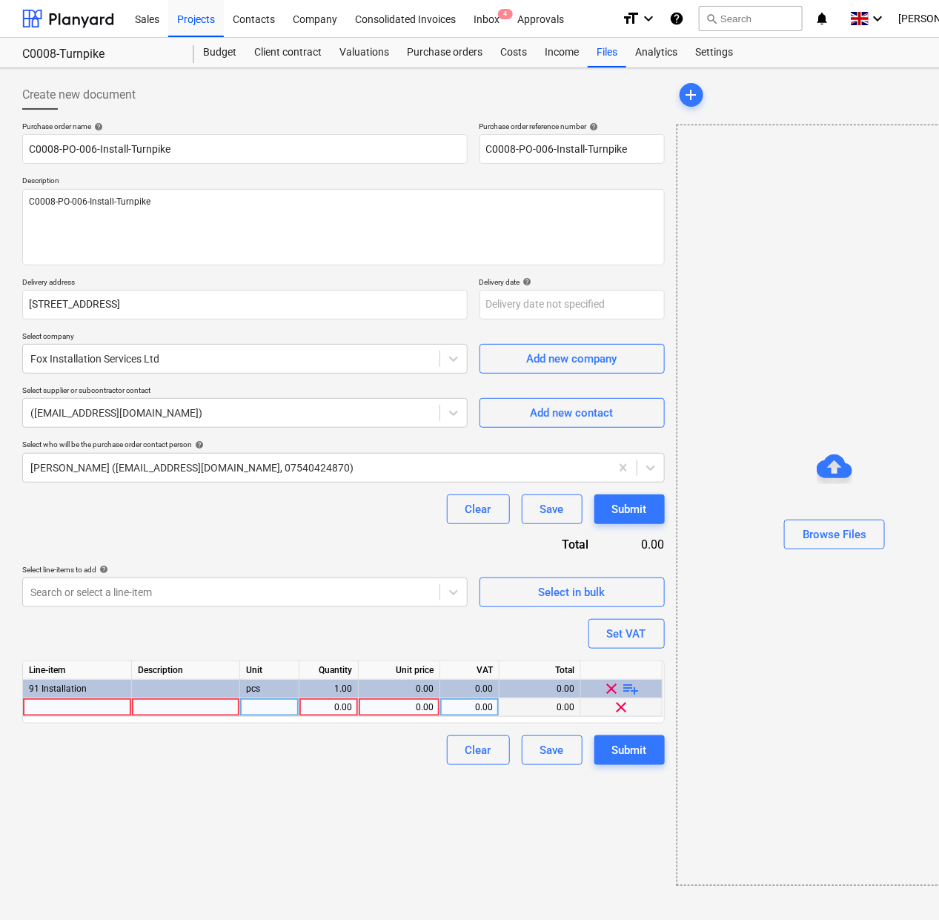
click at [112, 704] on div at bounding box center [77, 707] width 109 height 19
click at [398, 708] on div "0.00" at bounding box center [399, 707] width 69 height 19
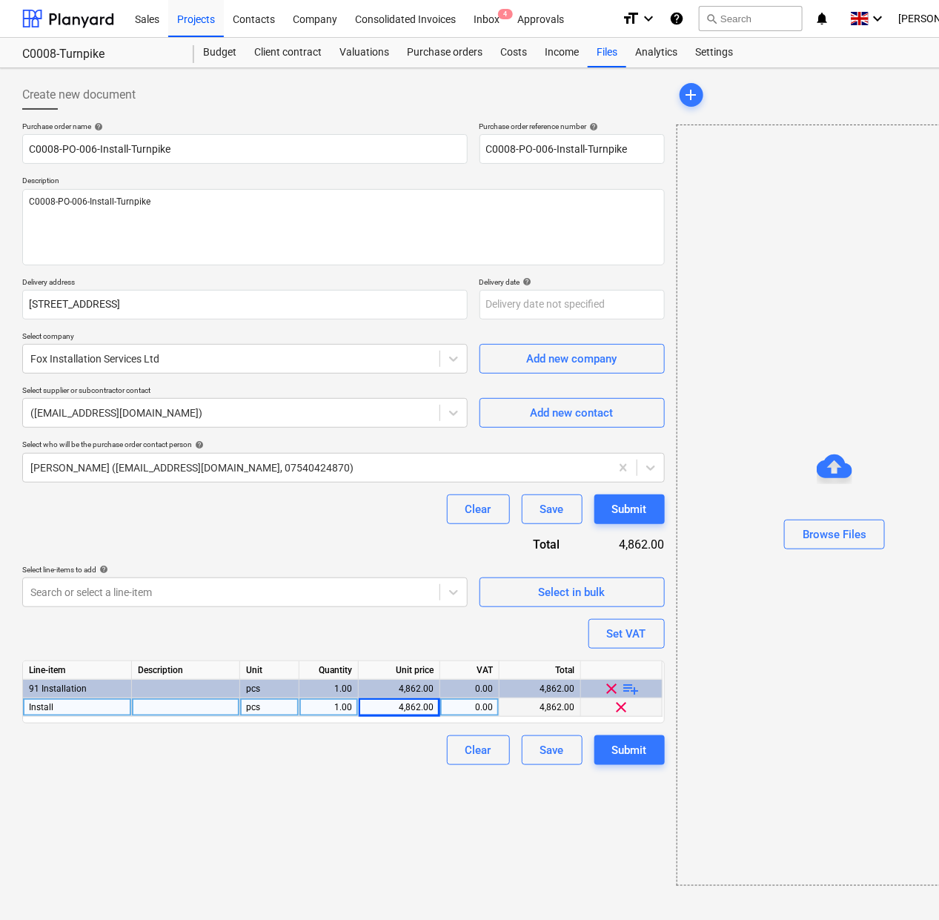
click at [375, 814] on div "Create new document Purchase order name help C0008-PO-006-Install-Turnpike Purc…" at bounding box center [343, 482] width 654 height 817
click at [475, 715] on div "0.00" at bounding box center [469, 707] width 47 height 19
click at [637, 743] on div "Purchase order name help C0008-PO-006-Install-Turnpike Purchase order reference…" at bounding box center [343, 443] width 642 height 643
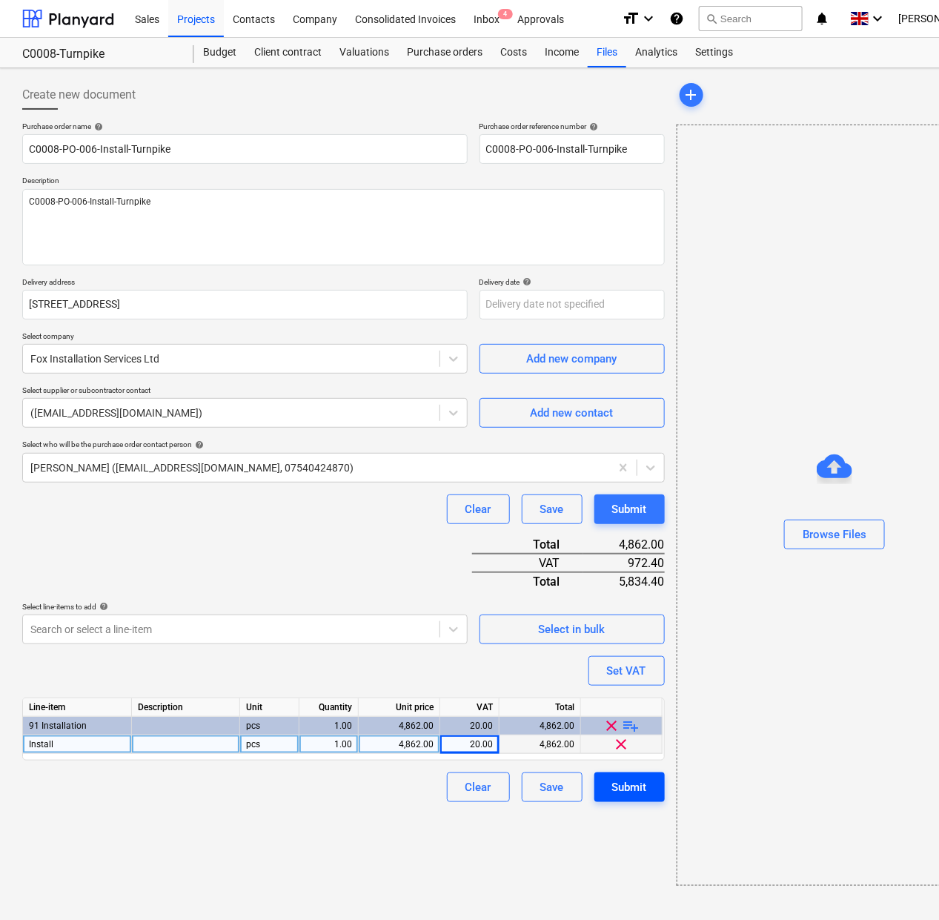
click at [628, 786] on div "Submit" at bounding box center [629, 786] width 35 height 19
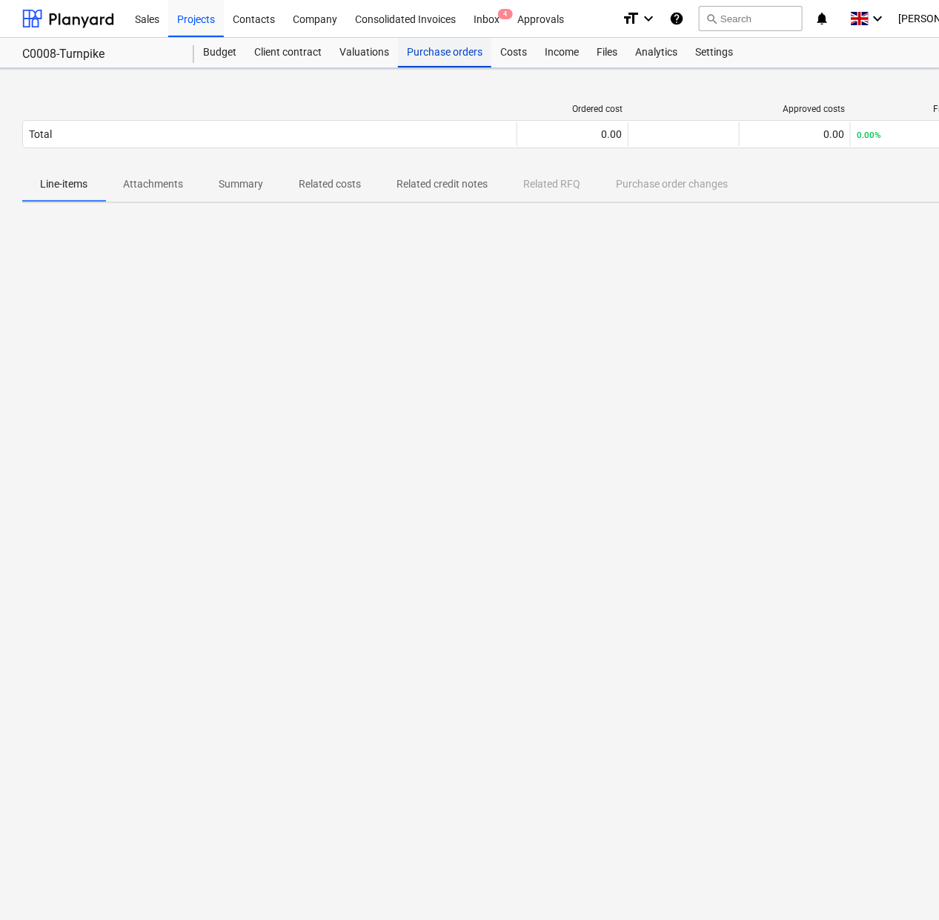
click at [435, 52] on div "Purchase orders" at bounding box center [444, 53] width 93 height 30
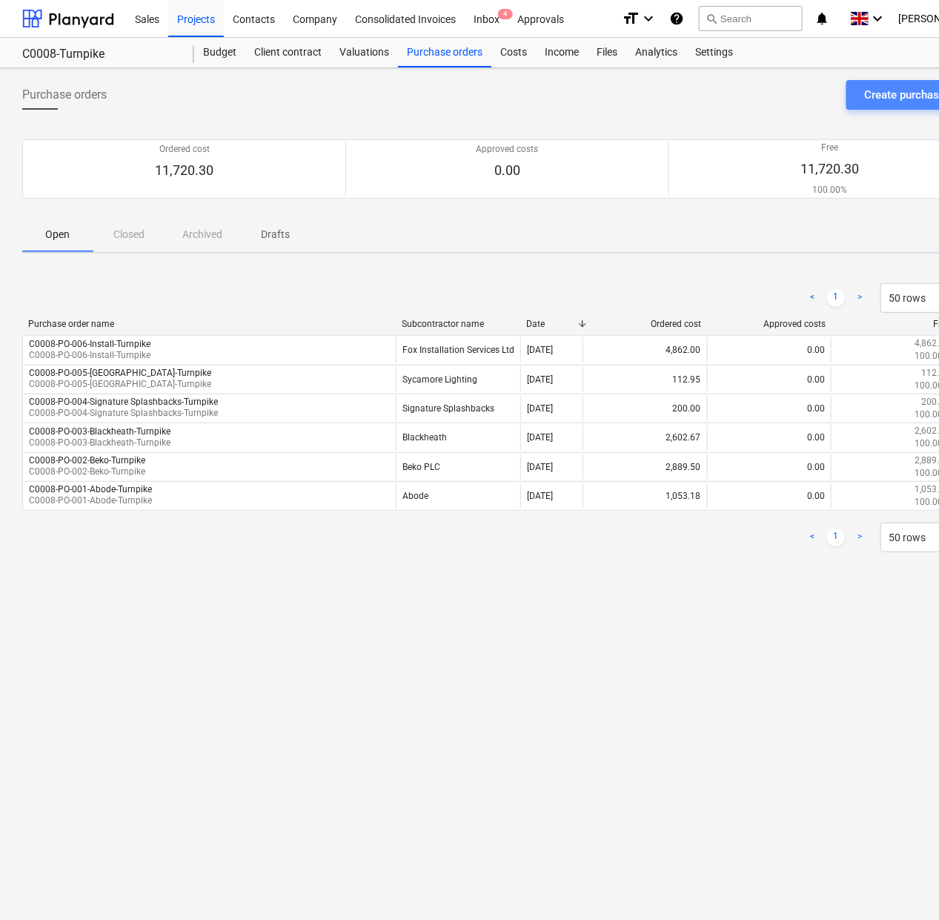
click at [934, 82] on button "Create purchase order" at bounding box center [918, 95] width 145 height 30
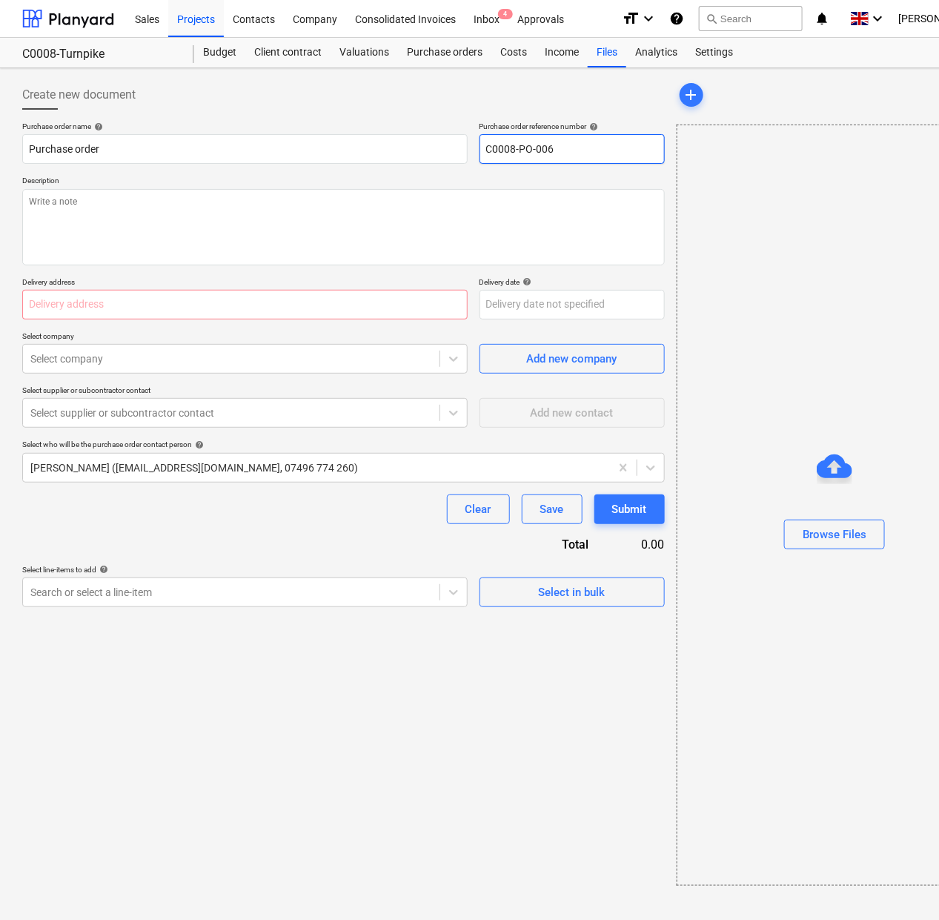
drag, startPoint x: 556, startPoint y: 150, endPoint x: 547, endPoint y: 146, distance: 9.6
click at [547, 146] on input "C0008-PO-006" at bounding box center [571, 149] width 185 height 30
drag, startPoint x: 620, startPoint y: 159, endPoint x: 398, endPoint y: 148, distance: 222.6
click at [398, 148] on div "Purchase order name help Purchase order Purchase order reference number help C0…" at bounding box center [343, 143] width 642 height 42
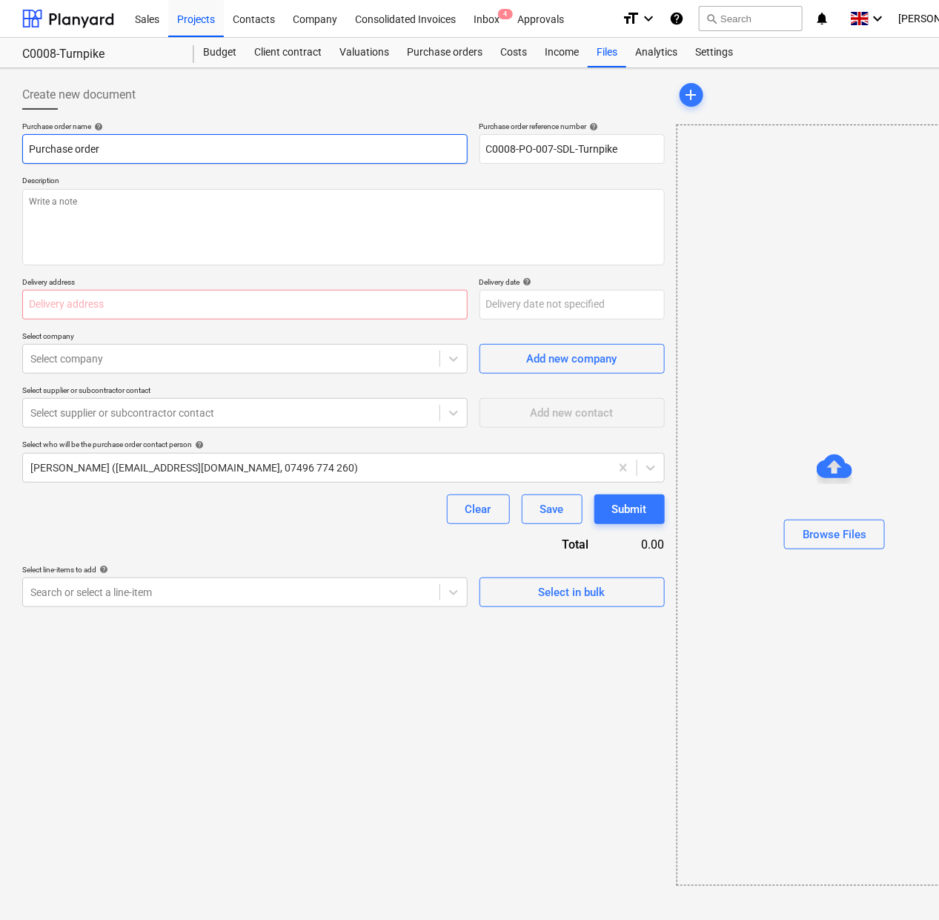
drag, startPoint x: 236, startPoint y: 159, endPoint x: -102, endPoint y: 157, distance: 337.2
click at [0, 157] on html "Sales Projects Contacts Company Consolidated Invoices Inbox 4 Approvals format_…" at bounding box center [469, 460] width 939 height 920
paste input "C0008-PO-007-SDL-Turnpike"
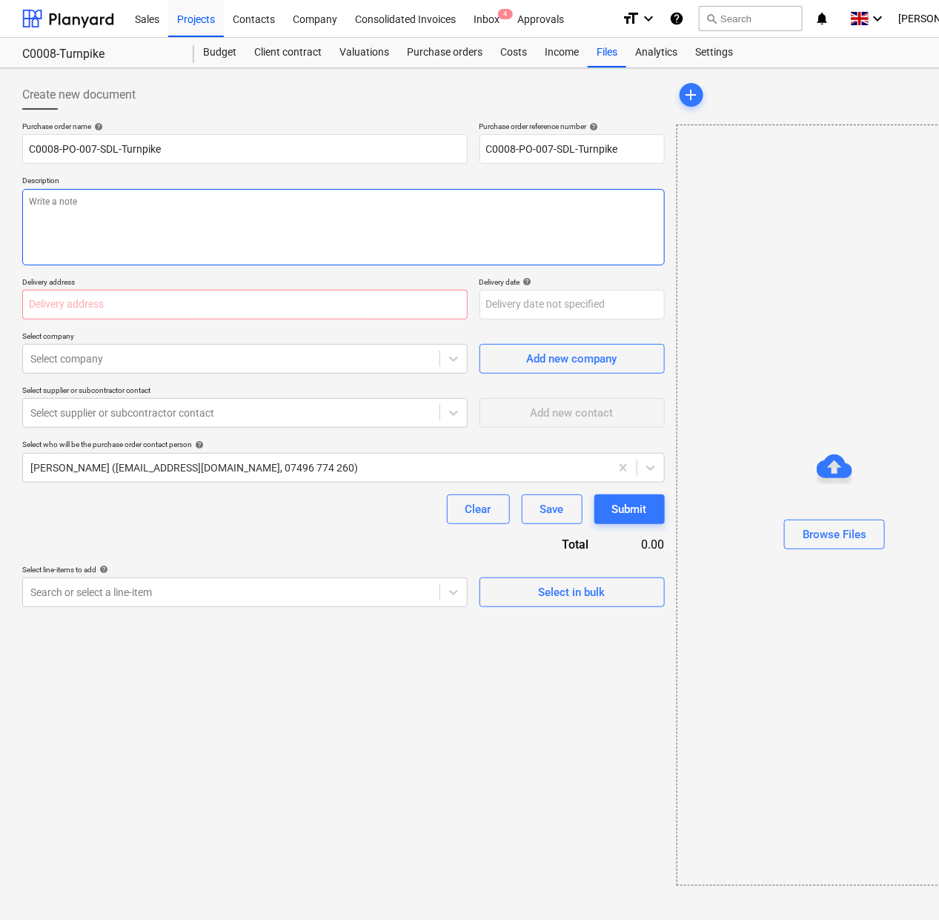
click at [179, 239] on textarea at bounding box center [343, 227] width 642 height 76
paste textarea "C0008-PO-007-SDL-Turnpike"
click at [146, 300] on input "text" at bounding box center [244, 305] width 445 height 30
paste input "[STREET_ADDRESS]"
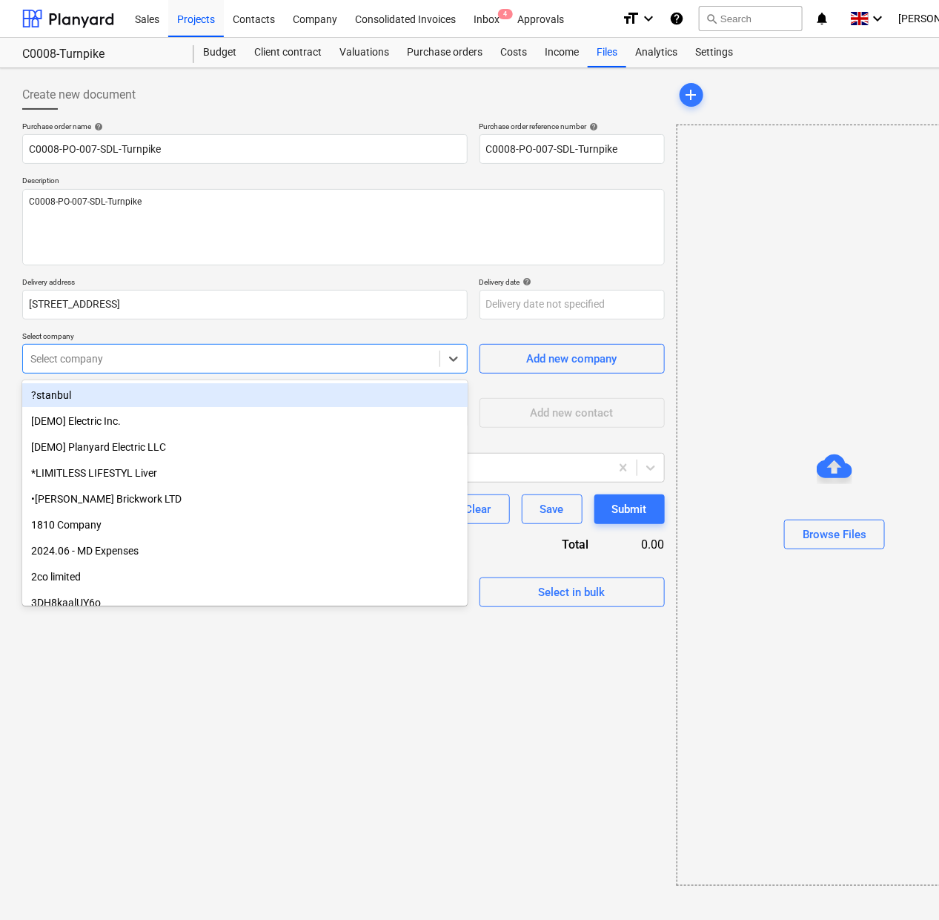
click at [170, 357] on div at bounding box center [231, 358] width 402 height 15
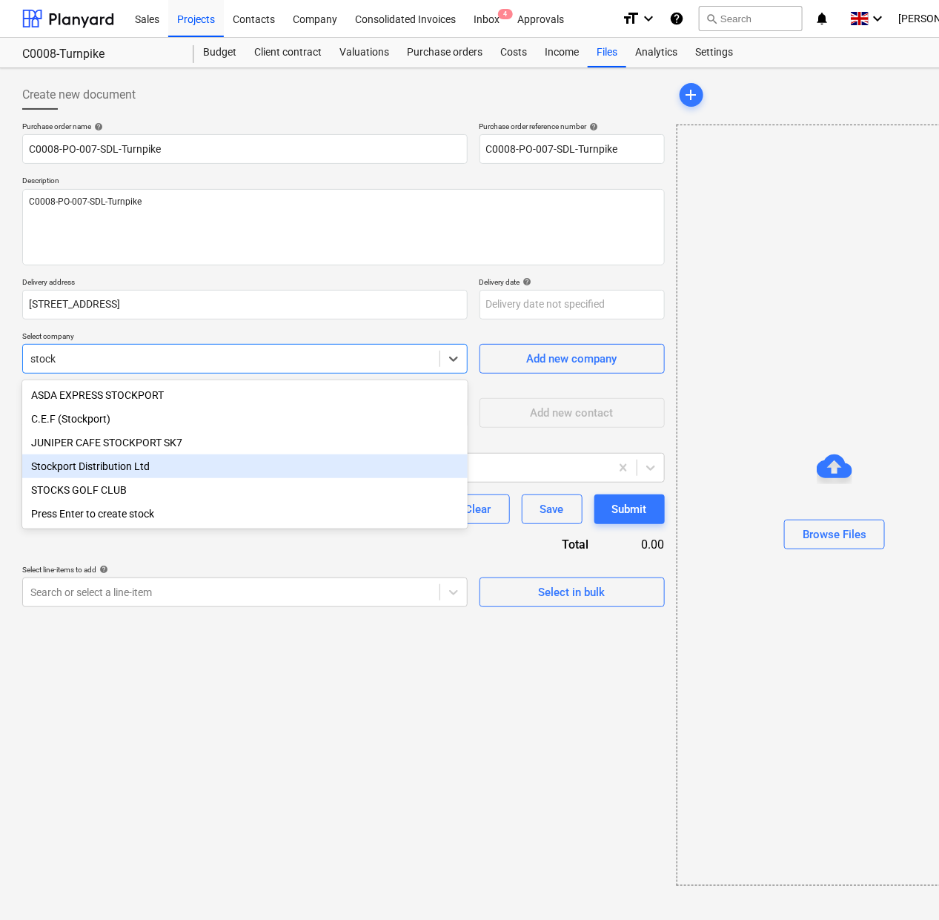
click at [156, 473] on div "Stockport Distribution Ltd" at bounding box center [244, 466] width 445 height 24
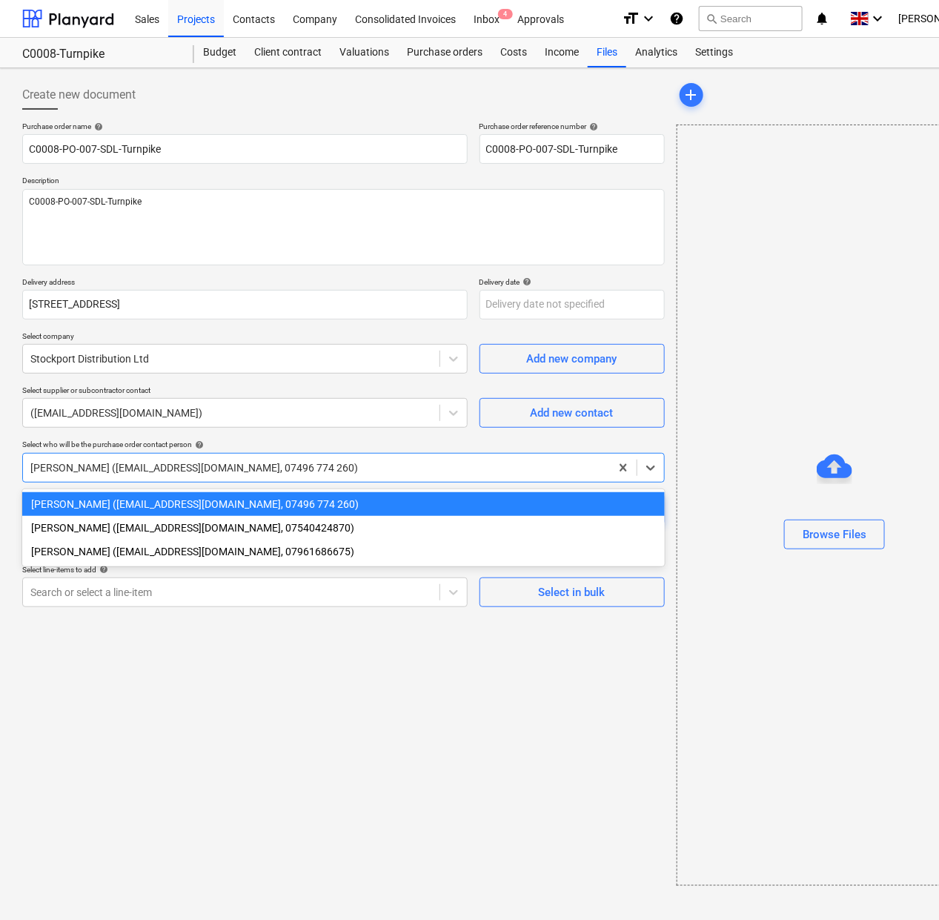
click at [154, 471] on div at bounding box center [316, 467] width 572 height 15
click at [154, 526] on div "[PERSON_NAME] ([EMAIL_ADDRESS][DOMAIN_NAME], 07540424870)" at bounding box center [343, 528] width 642 height 24
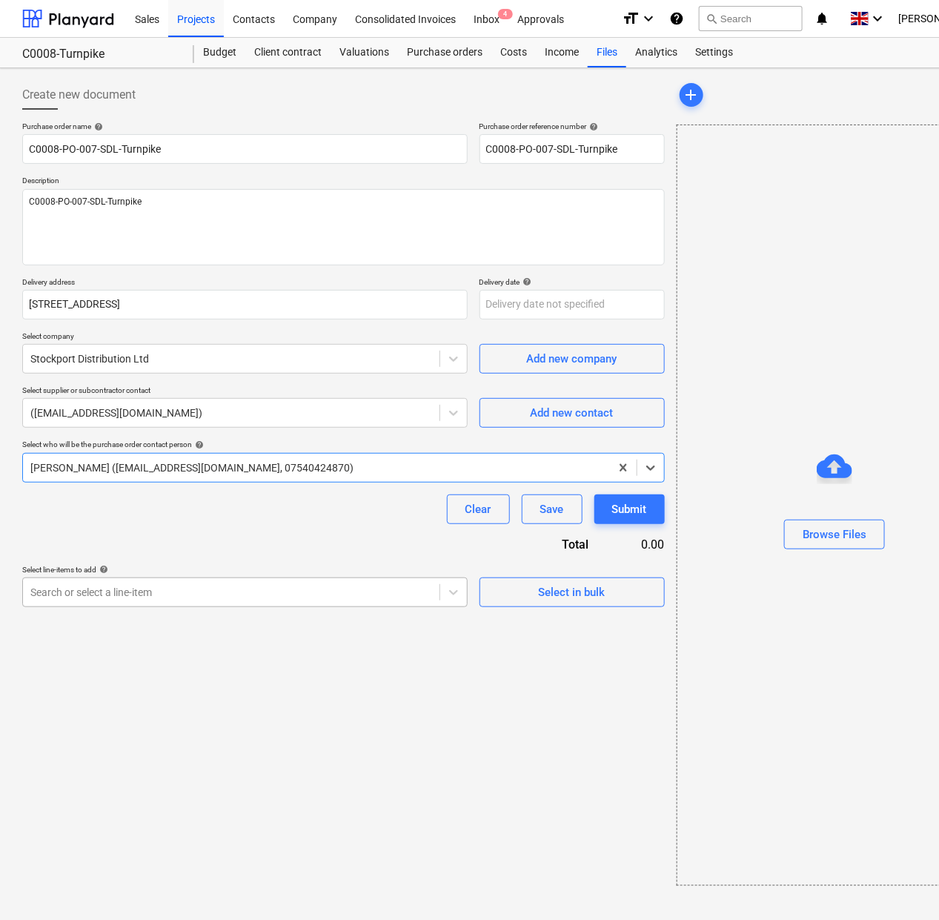
click at [187, 590] on div at bounding box center [231, 592] width 402 height 15
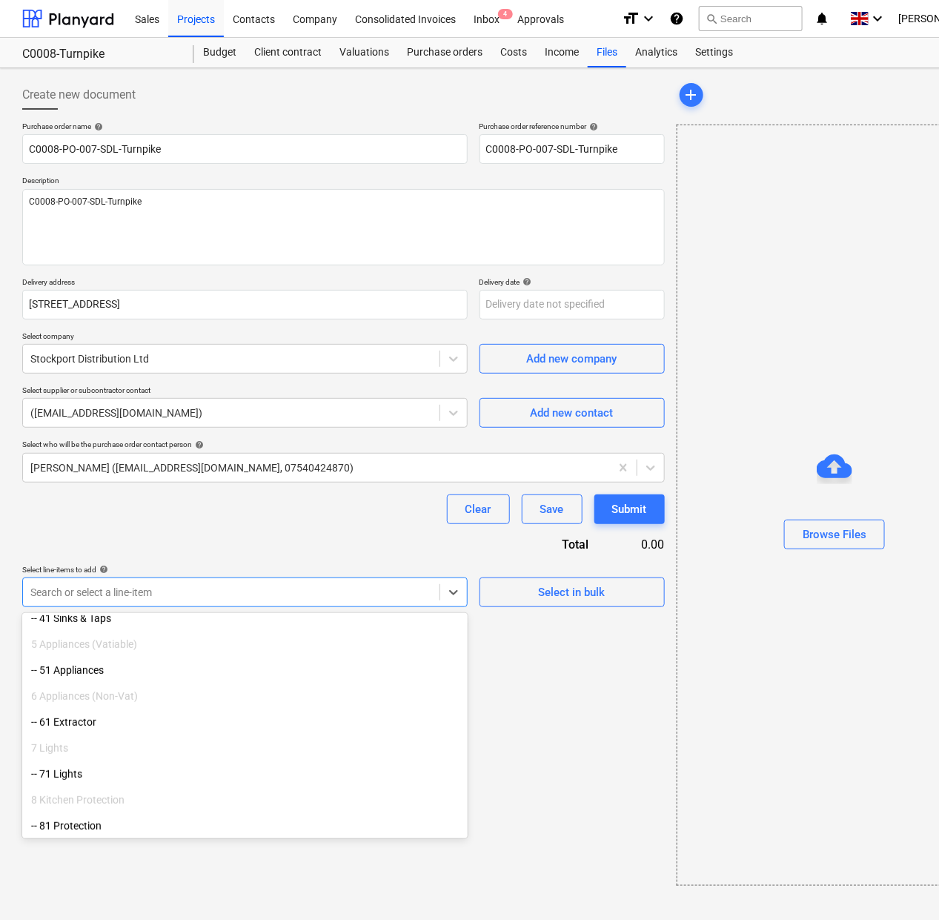
scroll to position [374, 0]
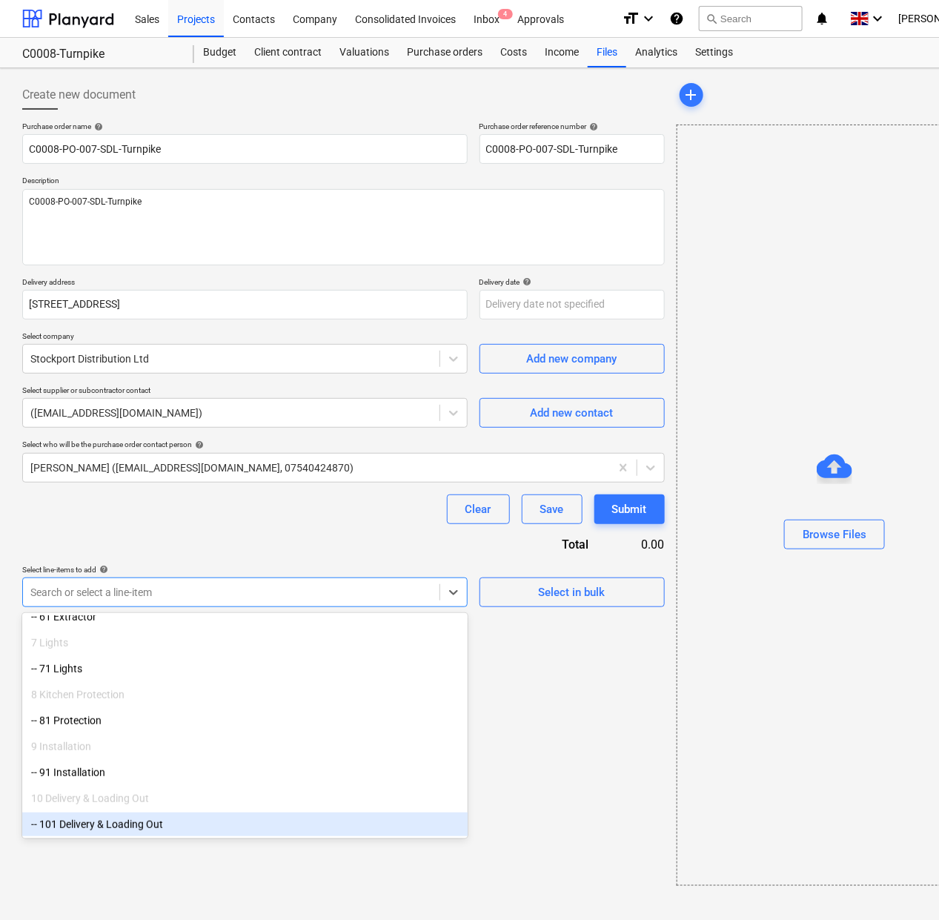
click at [95, 826] on div "-- 101 Delivery & Loading Out" at bounding box center [244, 824] width 445 height 24
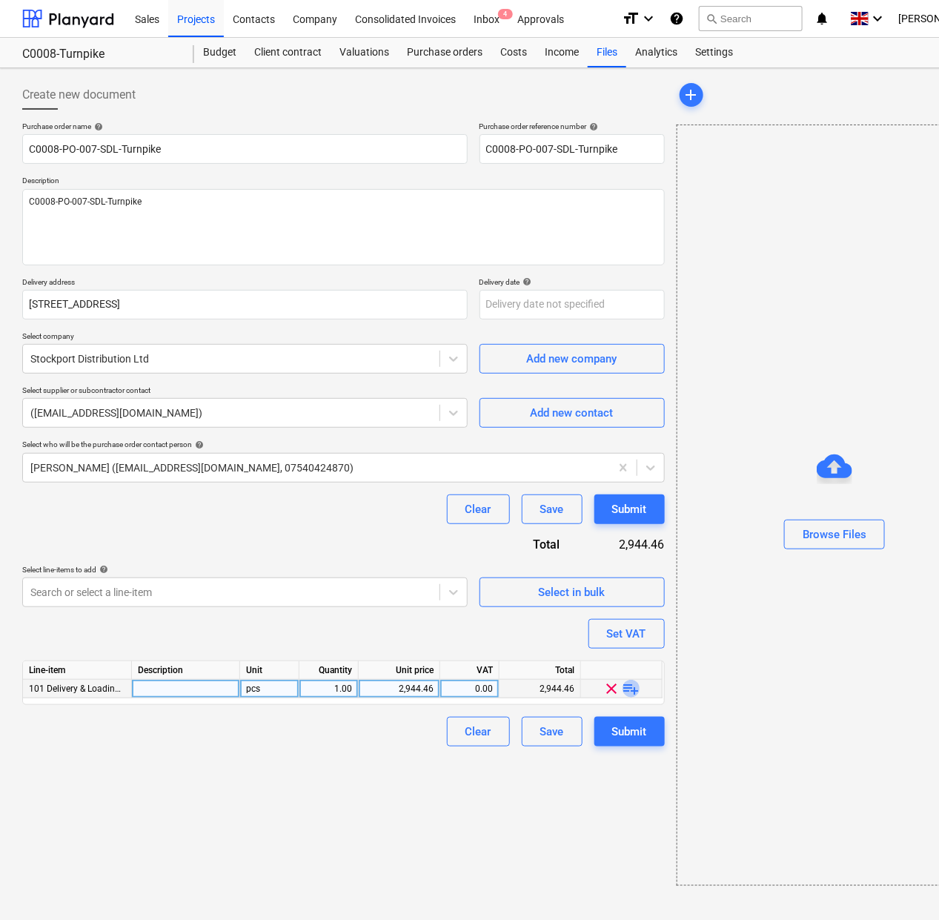
drag, startPoint x: 622, startPoint y: 691, endPoint x: 578, endPoint y: 695, distance: 44.7
click at [623, 690] on span "playlist_add" at bounding box center [631, 689] width 18 height 18
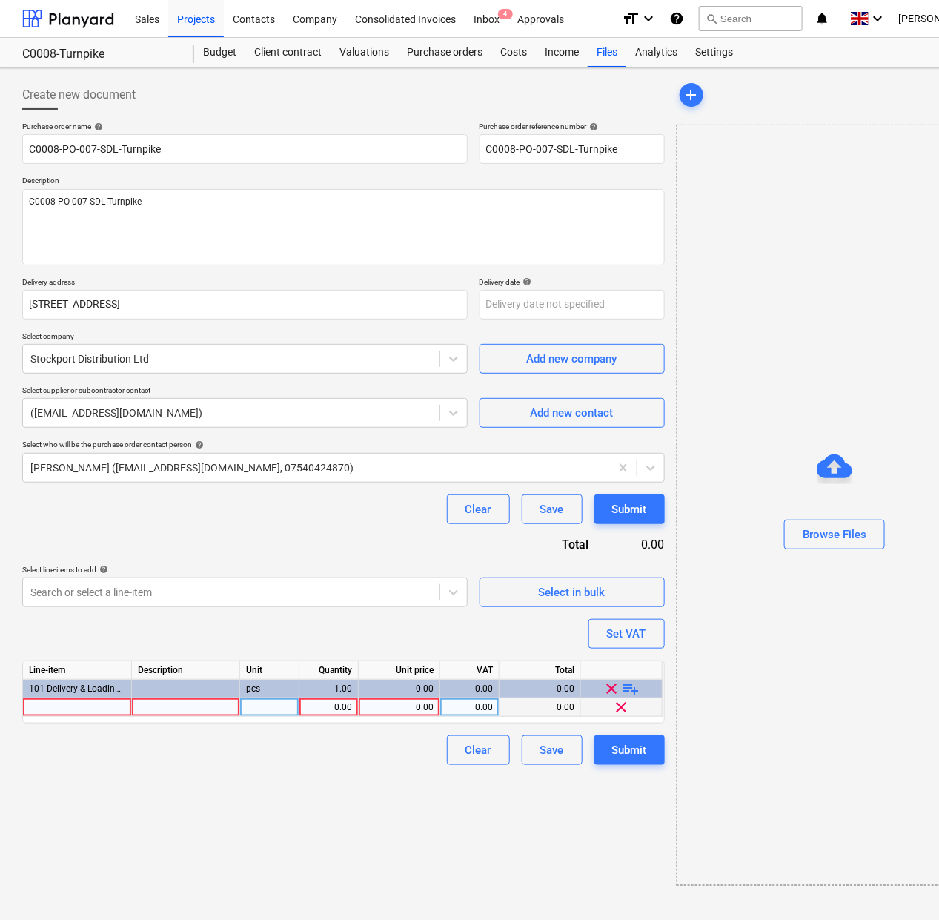
click at [59, 715] on div at bounding box center [77, 707] width 109 height 19
click at [386, 710] on div "0.00" at bounding box center [399, 707] width 69 height 19
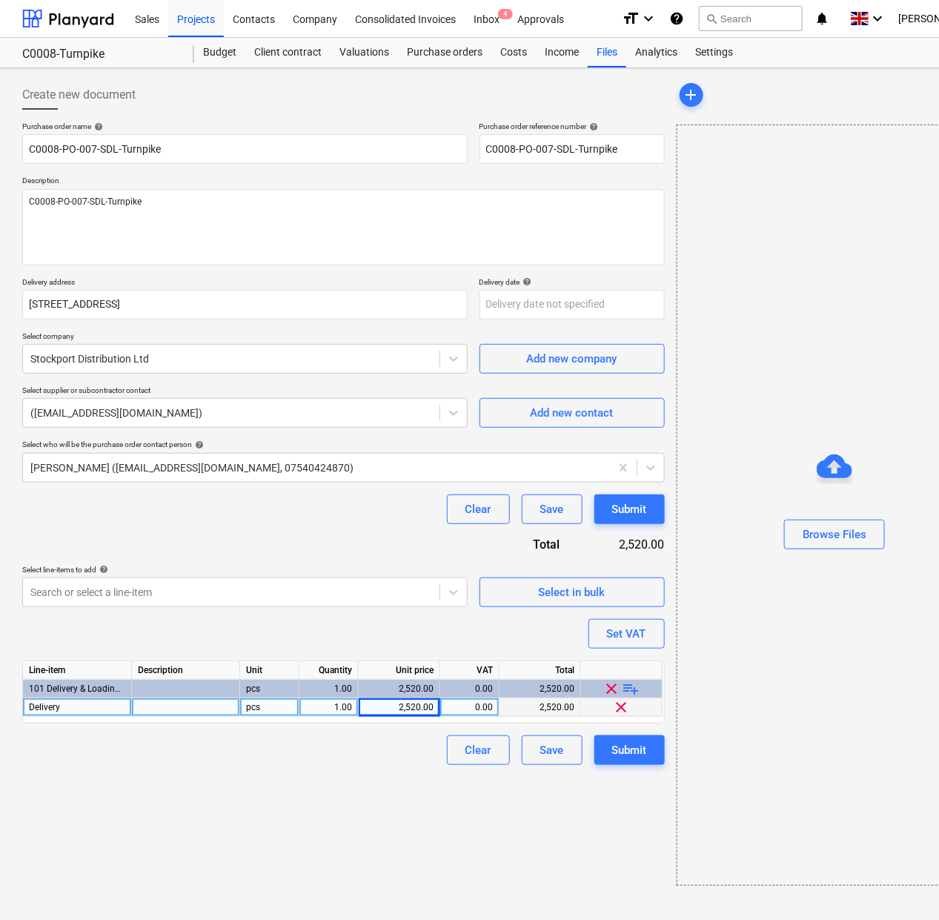
click at [376, 769] on div "Create new document Purchase order name help C0008-PO-007-SDL-Turnpike Purchase…" at bounding box center [343, 482] width 654 height 817
click at [611, 627] on div "Set VAT" at bounding box center [626, 633] width 39 height 19
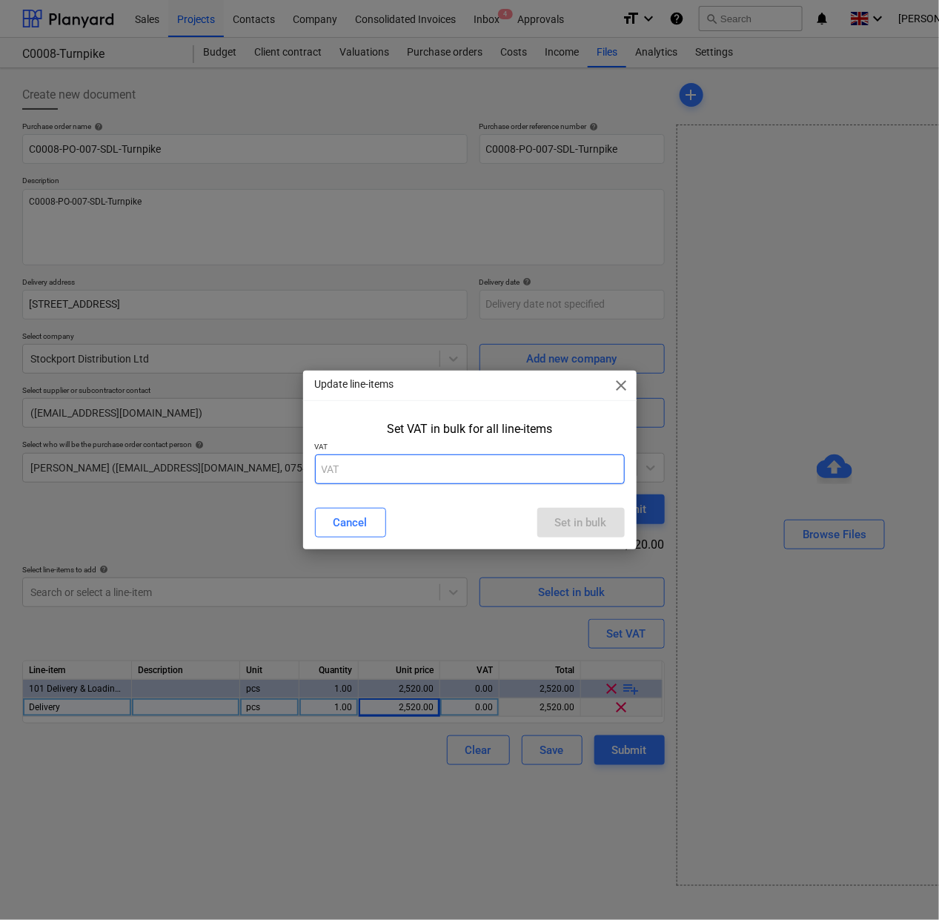
click at [582, 472] on input "text" at bounding box center [470, 469] width 310 height 30
click at [623, 519] on button "Set in bulk" at bounding box center [580, 523] width 87 height 30
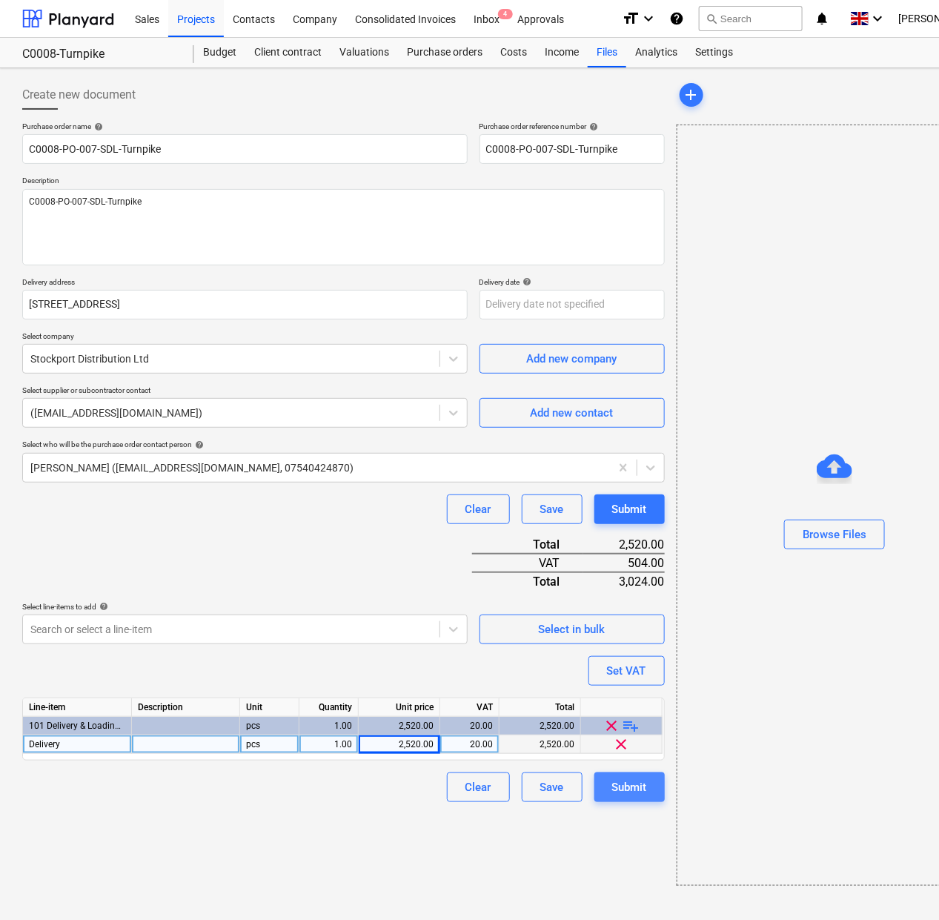
click at [647, 787] on button "Submit" at bounding box center [629, 787] width 70 height 30
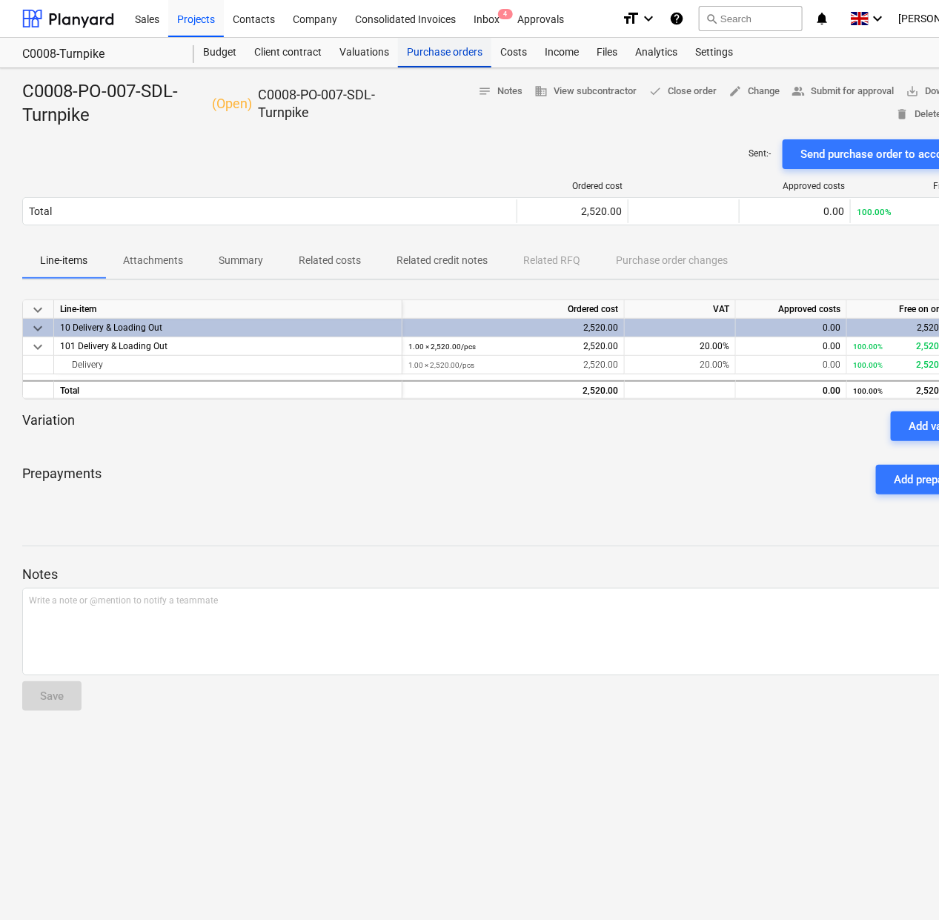
click at [442, 54] on div "Purchase orders" at bounding box center [444, 53] width 93 height 30
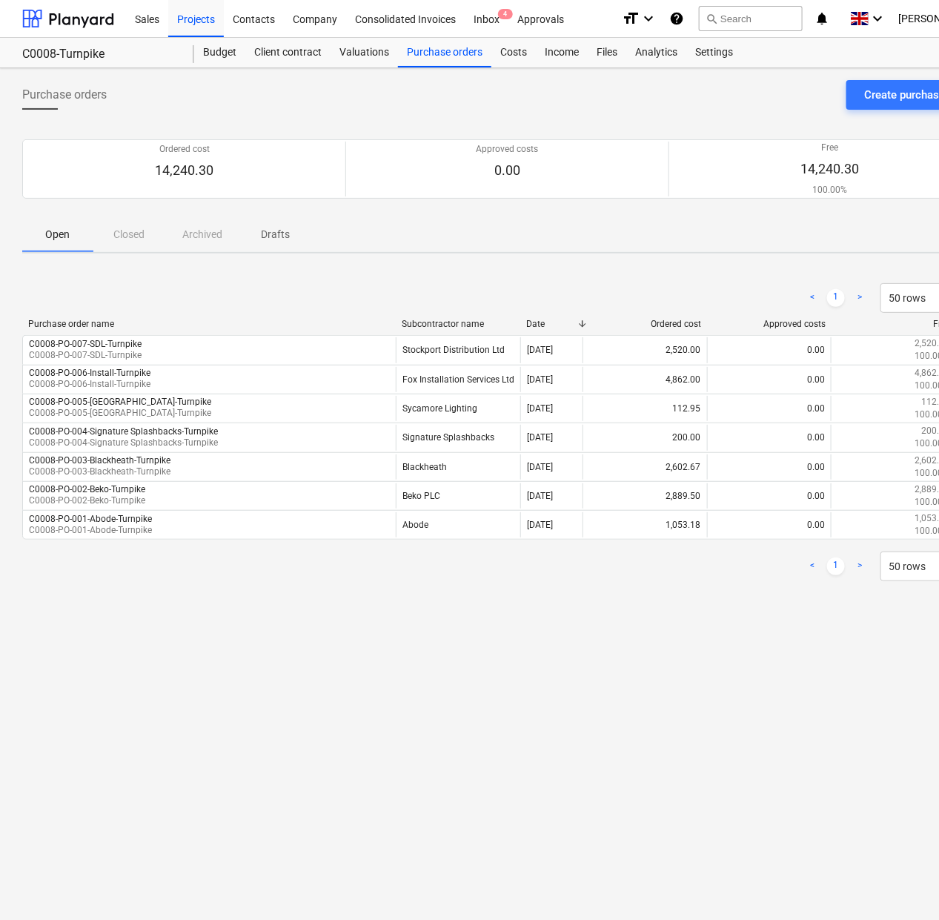
click at [842, 102] on div "Create purchase order" at bounding box center [915, 95] width 151 height 30
click at [861, 101] on button "Create purchase order" at bounding box center [918, 95] width 145 height 30
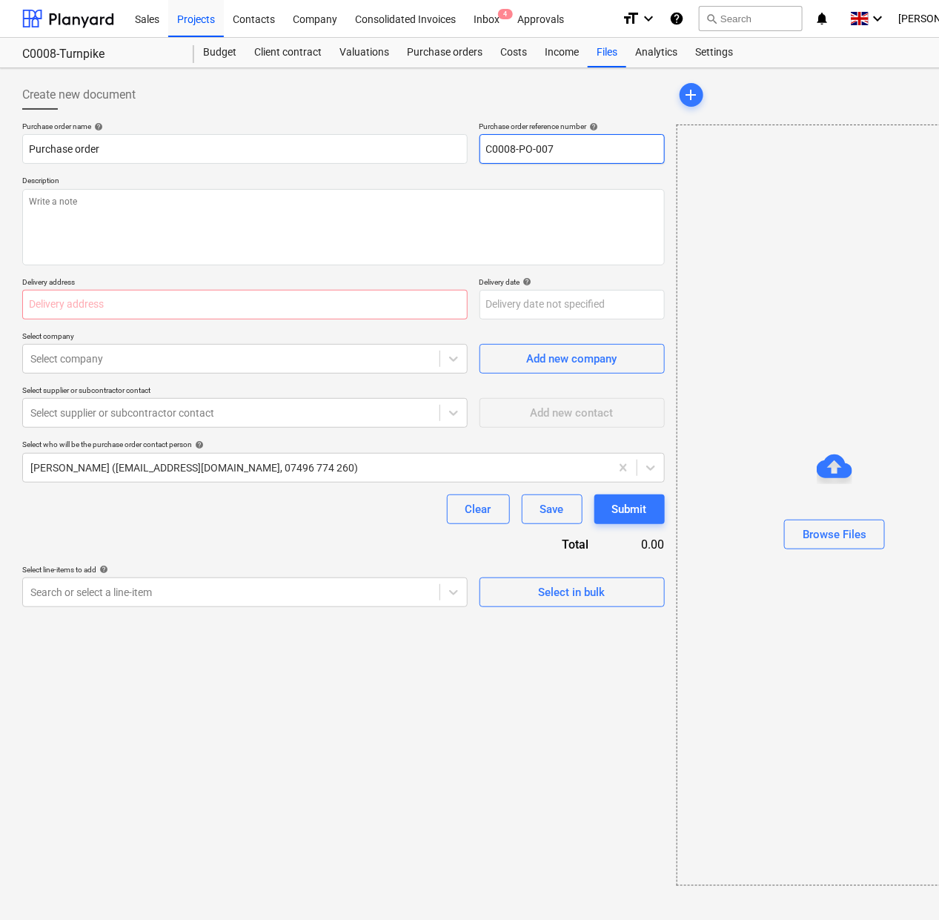
click at [547, 145] on input "C0008-PO-007" at bounding box center [571, 149] width 185 height 30
drag, startPoint x: 434, startPoint y: 154, endPoint x: 396, endPoint y: 156, distance: 37.1
click at [405, 156] on div "Purchase order name help Purchase order Purchase order reference number help C0…" at bounding box center [343, 143] width 642 height 42
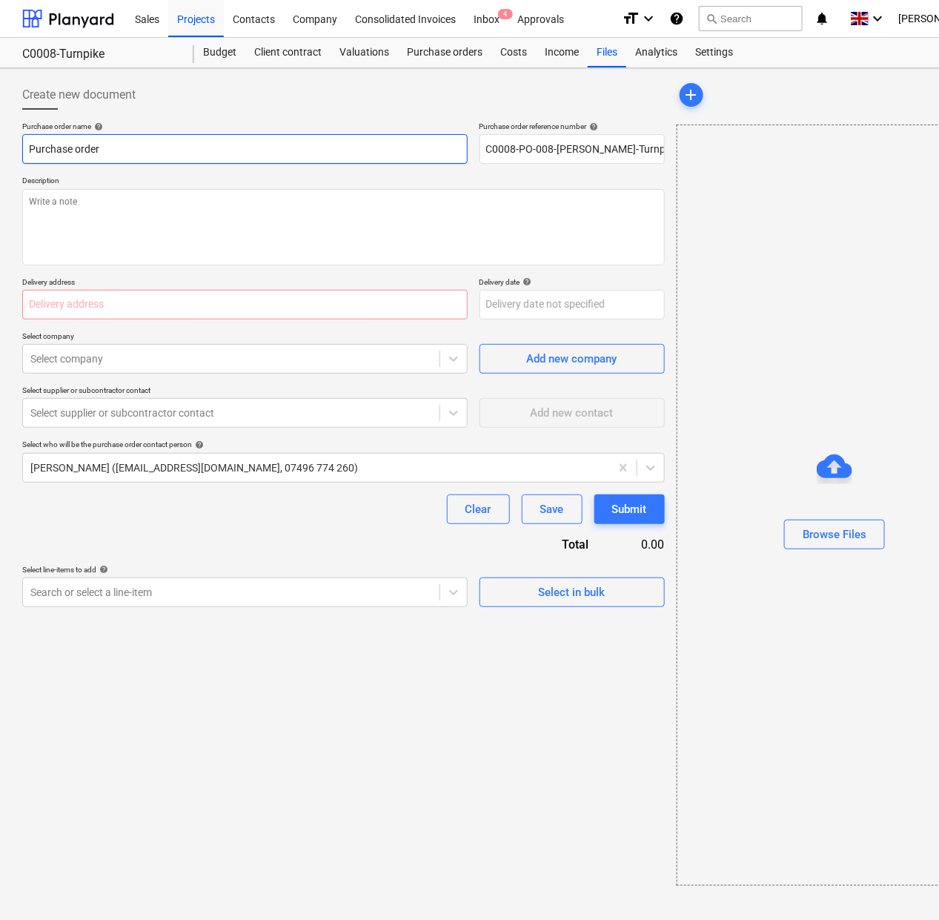
drag, startPoint x: 296, startPoint y: 153, endPoint x: -44, endPoint y: 152, distance: 340.9
click at [0, 152] on html "Sales Projects Contacts Company Consolidated Invoices Inbox 4 Approvals format_…" at bounding box center [469, 460] width 939 height 920
paste input "C0008-PO-008-[PERSON_NAME]-Turnpike"
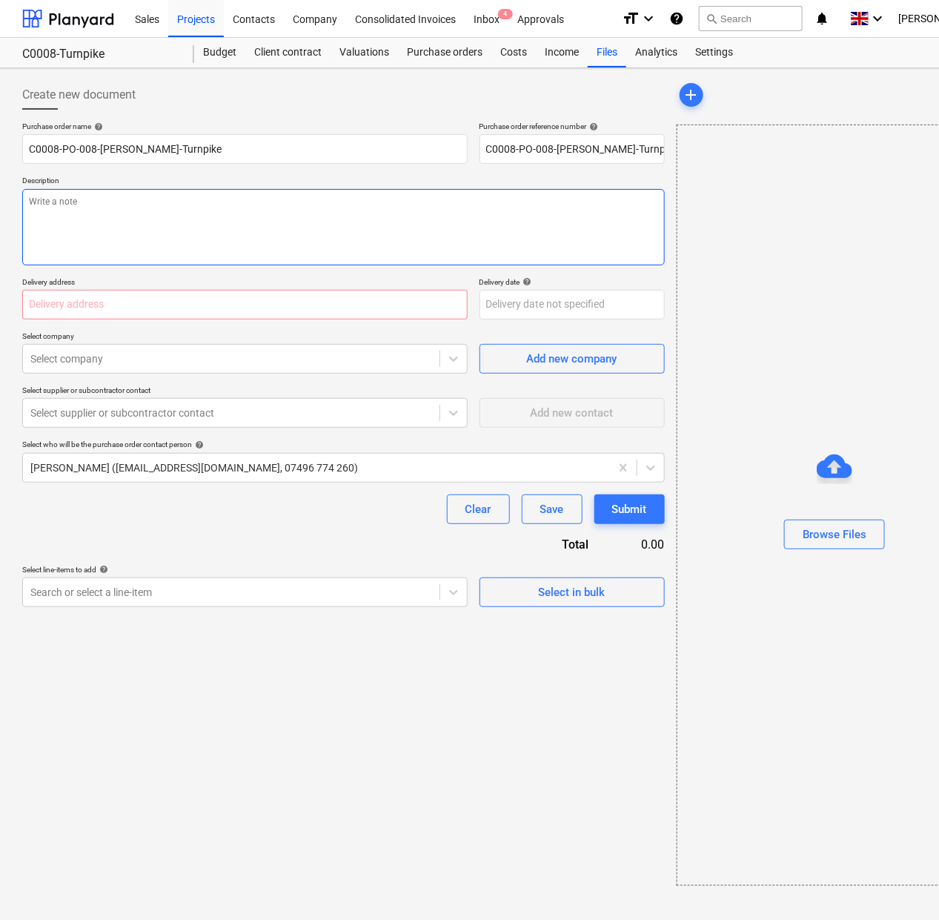
click at [160, 236] on textarea at bounding box center [343, 227] width 642 height 76
paste textarea "C0008-PO-008-[PERSON_NAME]-Turnpike"
drag, startPoint x: 168, startPoint y: 299, endPoint x: 164, endPoint y: 325, distance: 26.3
click at [168, 299] on input "text" at bounding box center [244, 305] width 445 height 30
paste input "[STREET_ADDRESS]"
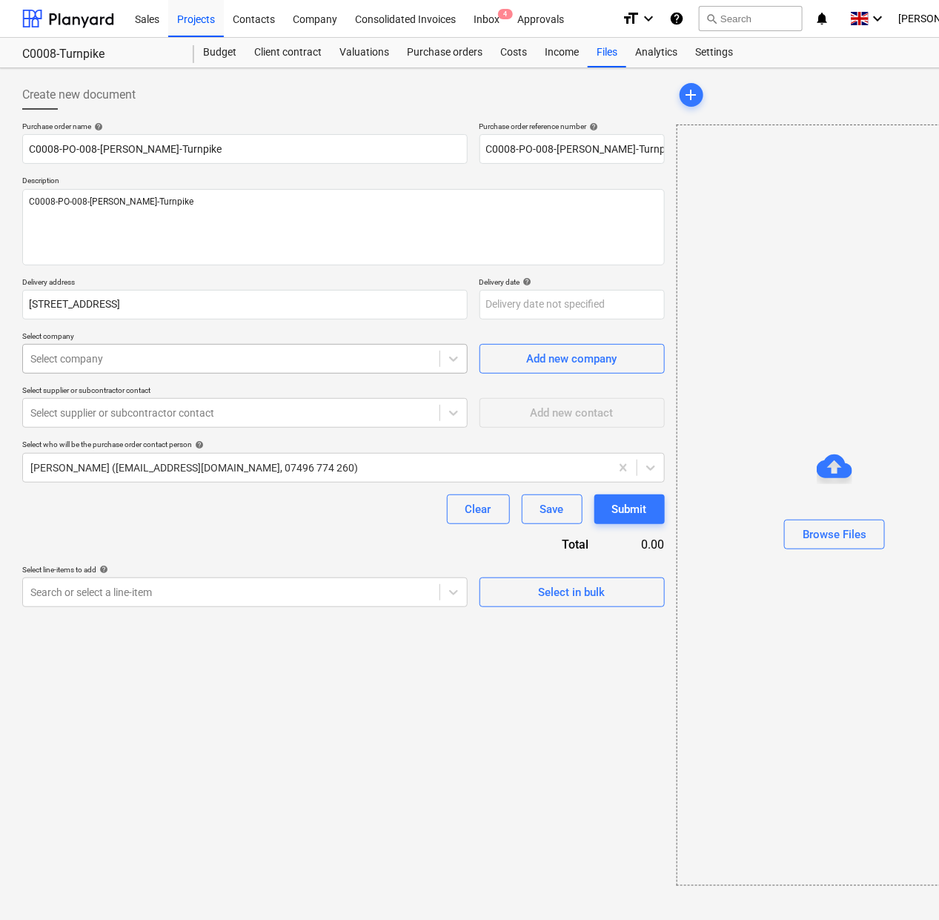
click at [162, 349] on div "Select company" at bounding box center [231, 358] width 416 height 21
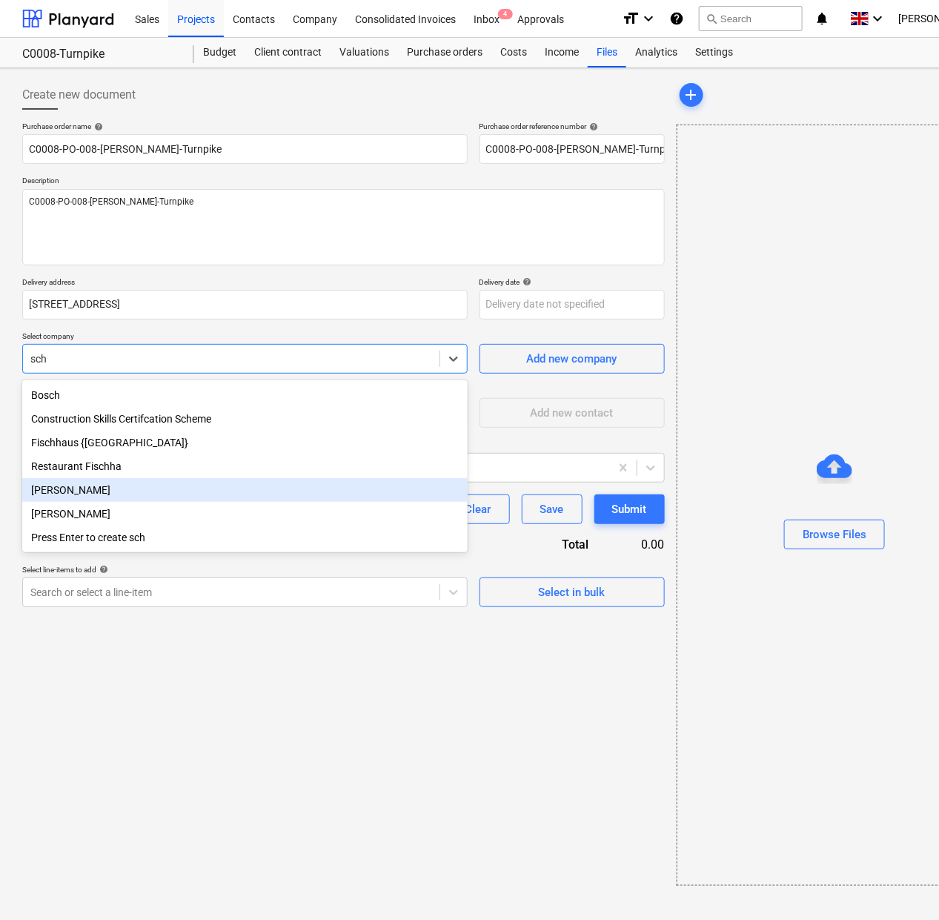
click at [145, 489] on div "[PERSON_NAME]" at bounding box center [244, 490] width 445 height 24
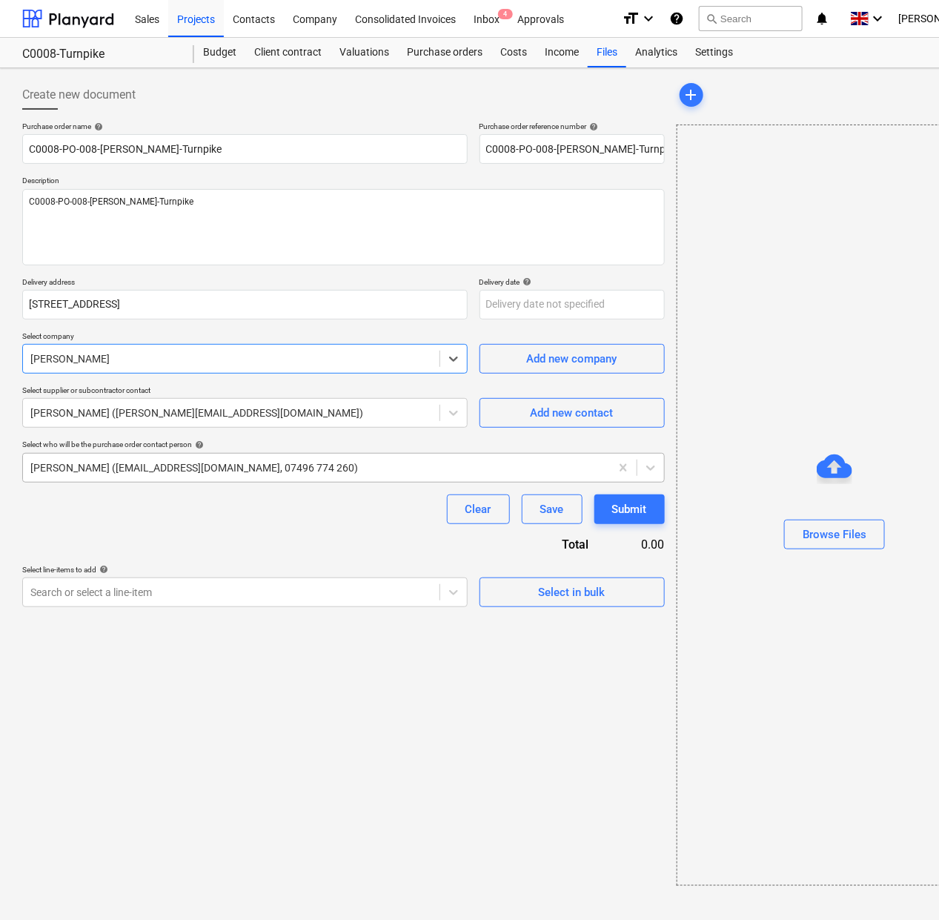
click at [282, 472] on div at bounding box center [316, 467] width 572 height 15
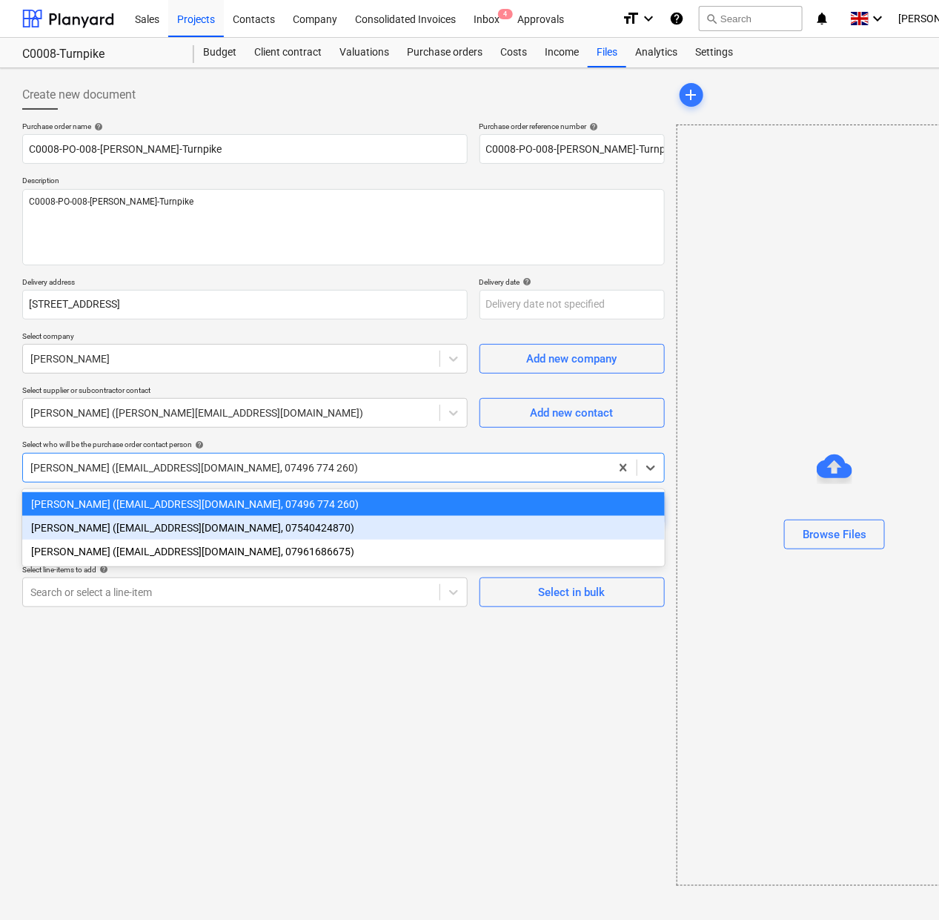
click at [180, 528] on div "[PERSON_NAME] ([EMAIL_ADDRESS][DOMAIN_NAME], 07540424870)" at bounding box center [343, 528] width 642 height 24
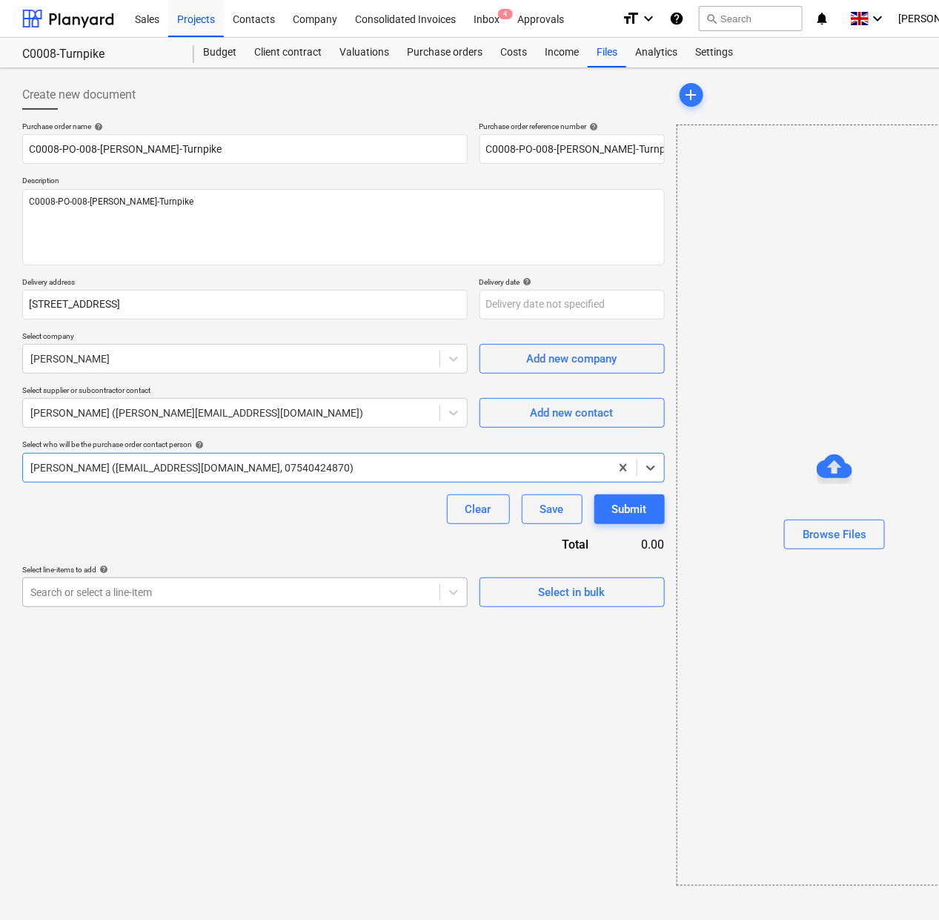
click at [176, 576] on p "Select line-items to add help" at bounding box center [244, 571] width 445 height 13
drag, startPoint x: 182, startPoint y: 589, endPoint x: 185, endPoint y: 610, distance: 21.0
click at [183, 591] on div at bounding box center [231, 592] width 402 height 15
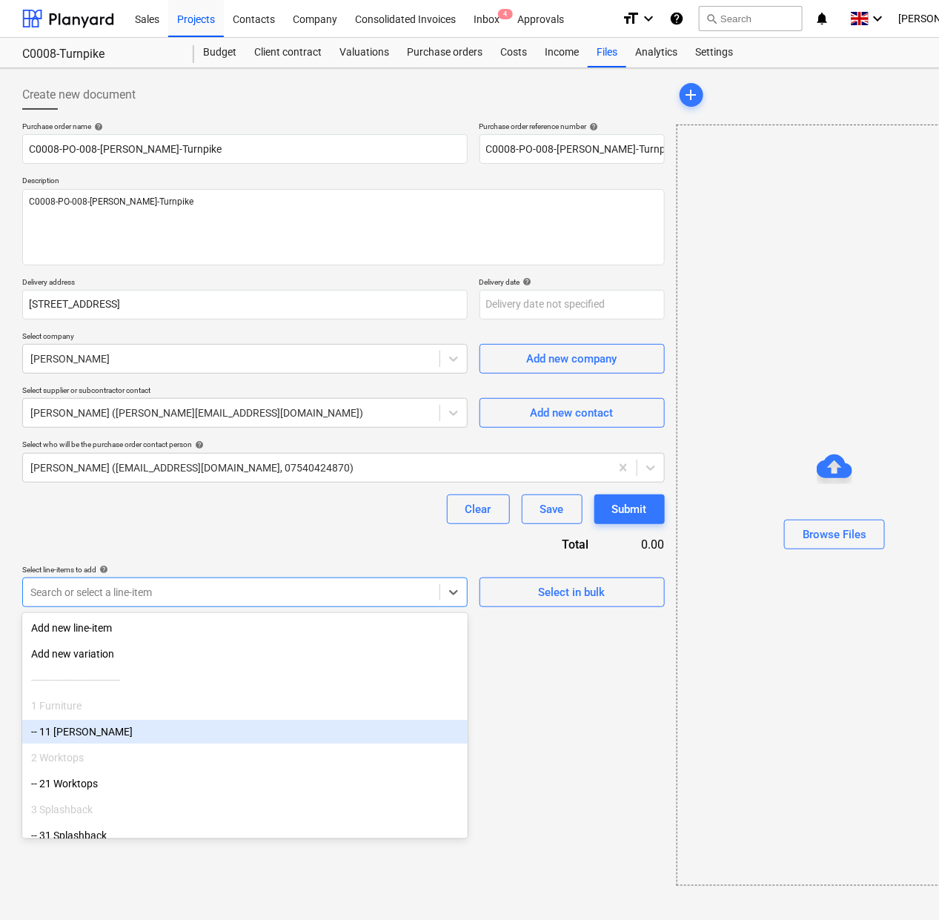
click at [142, 736] on div "-- 11 [PERSON_NAME]" at bounding box center [244, 732] width 445 height 24
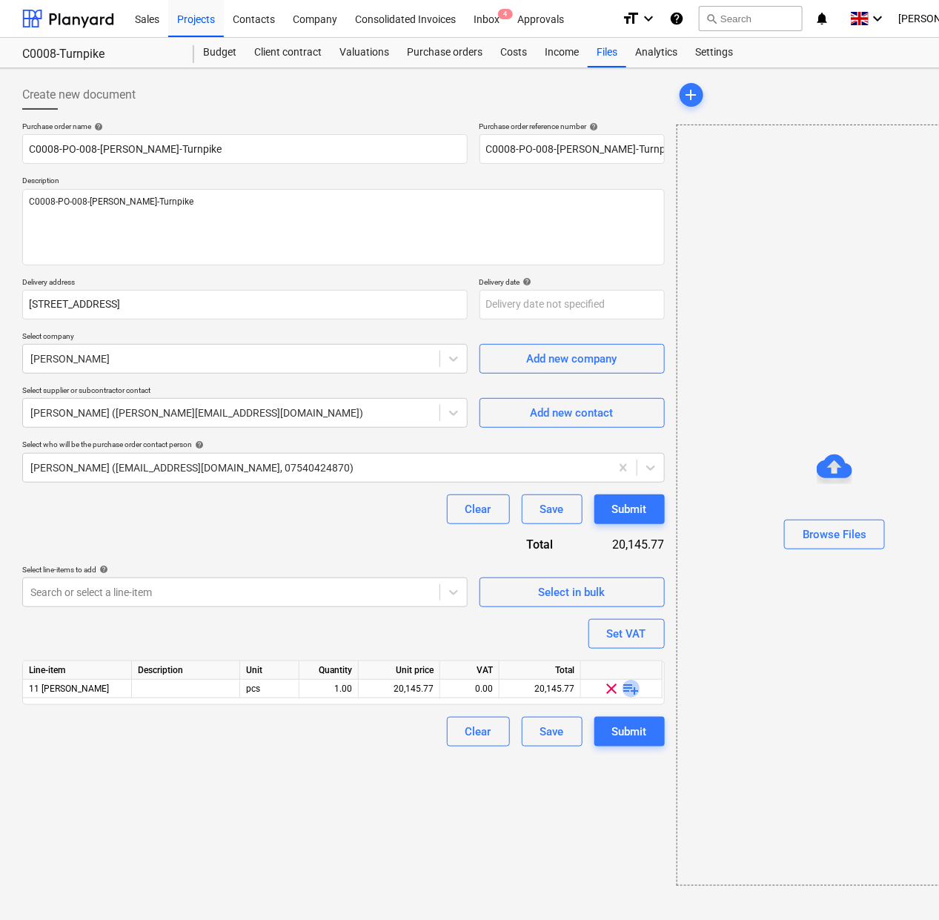
click at [634, 687] on span "playlist_add" at bounding box center [631, 689] width 18 height 18
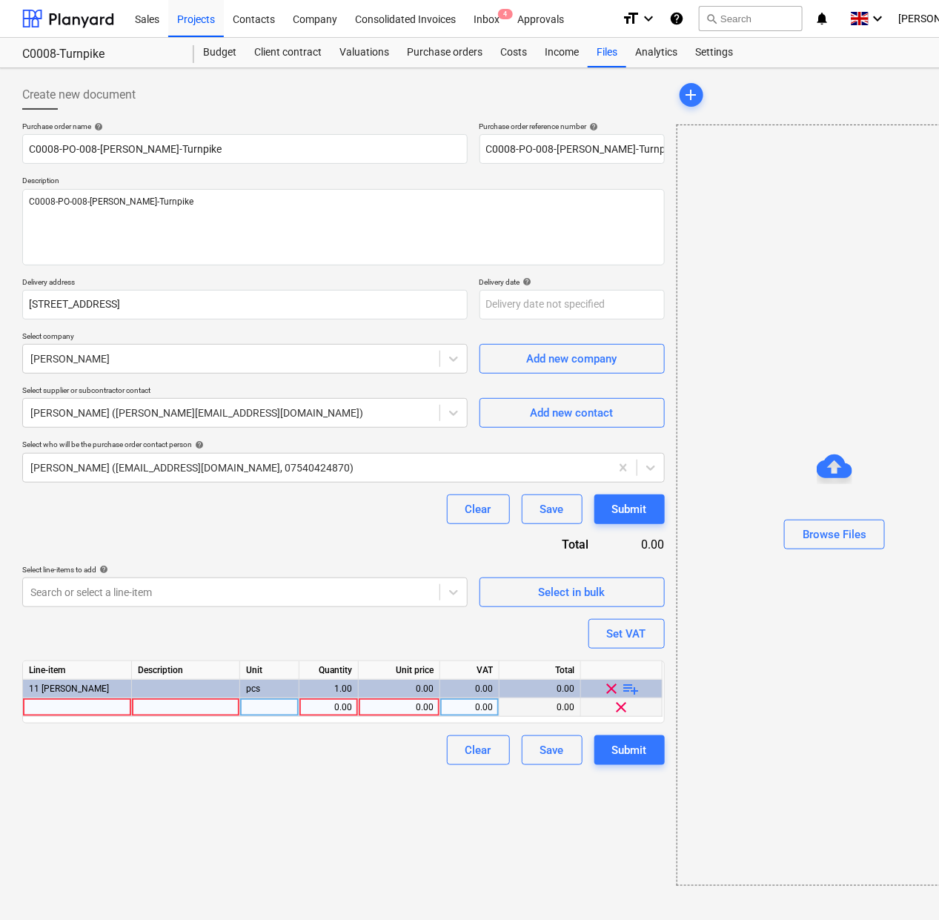
click at [112, 709] on div at bounding box center [77, 707] width 109 height 19
click at [333, 705] on div "0.00" at bounding box center [328, 707] width 47 height 19
click at [402, 700] on div "0.00" at bounding box center [399, 707] width 69 height 19
click at [416, 797] on div "Create new document Purchase order name help C0008-PO-008-[PERSON_NAME]-Turnpik…" at bounding box center [343, 482] width 654 height 817
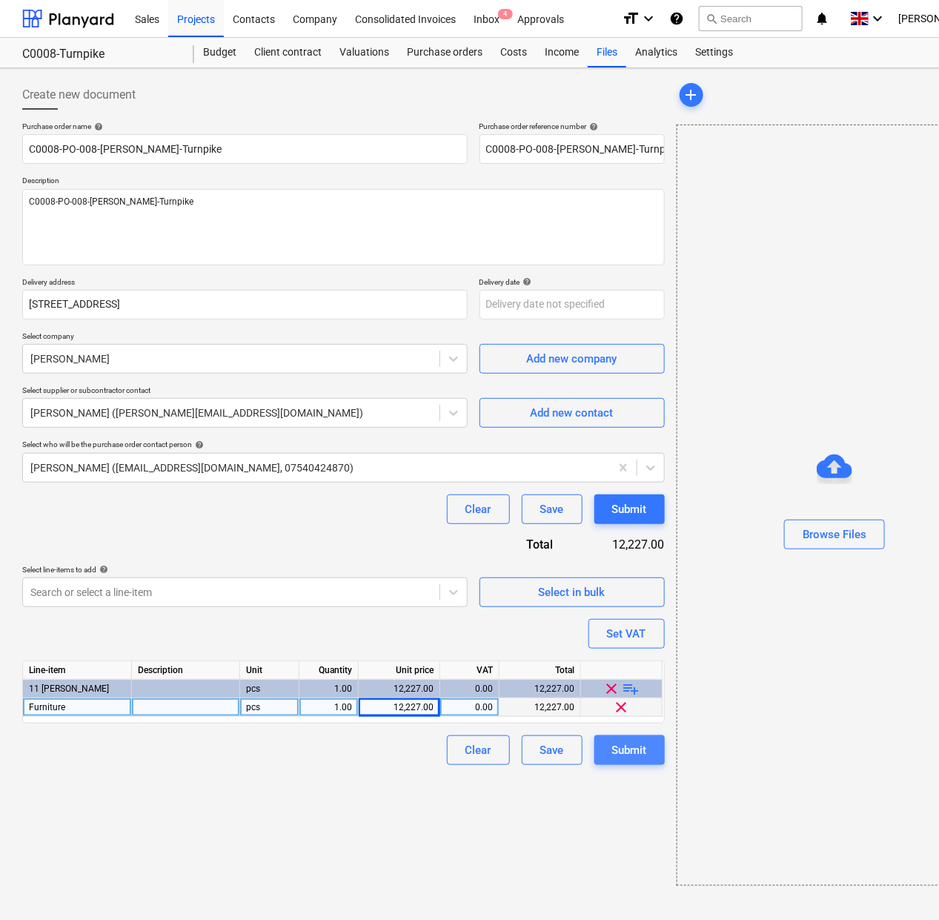
click at [634, 739] on button "Submit" at bounding box center [629, 750] width 70 height 30
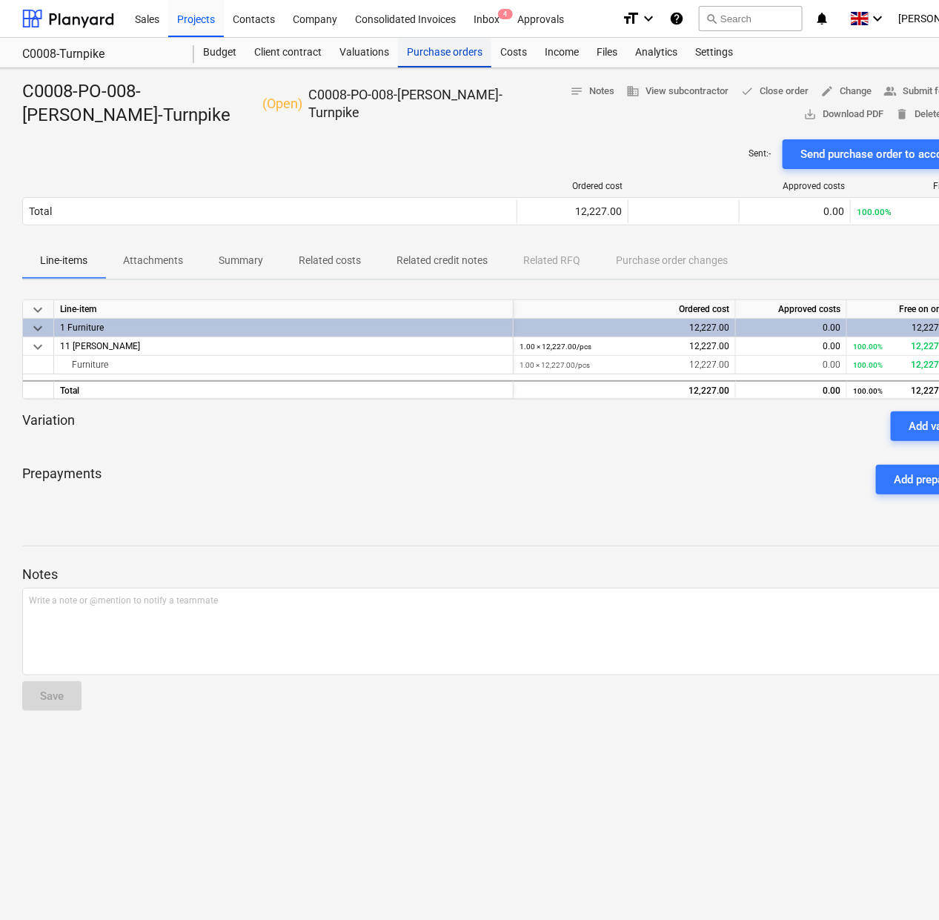
click at [423, 54] on div "Purchase orders" at bounding box center [444, 53] width 93 height 30
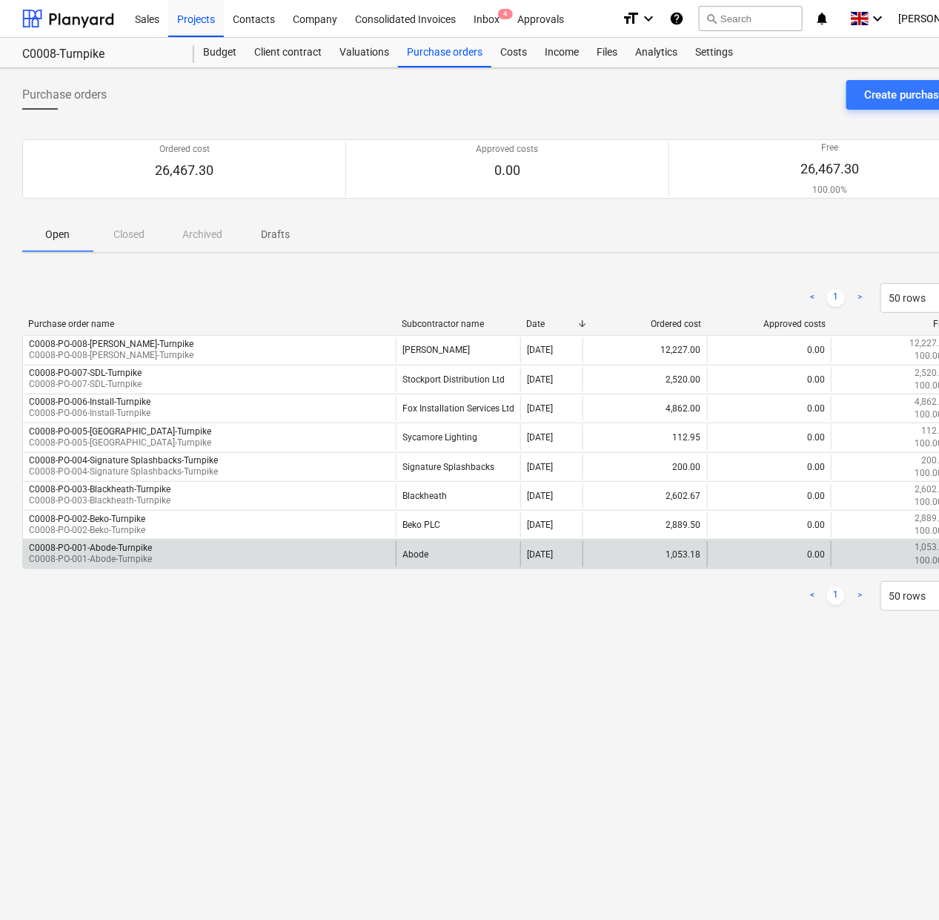
click at [328, 551] on div "C0008-PO-001-Abode-Turnpike C0008-PO-001-Abode-Turnpike" at bounding box center [209, 553] width 373 height 25
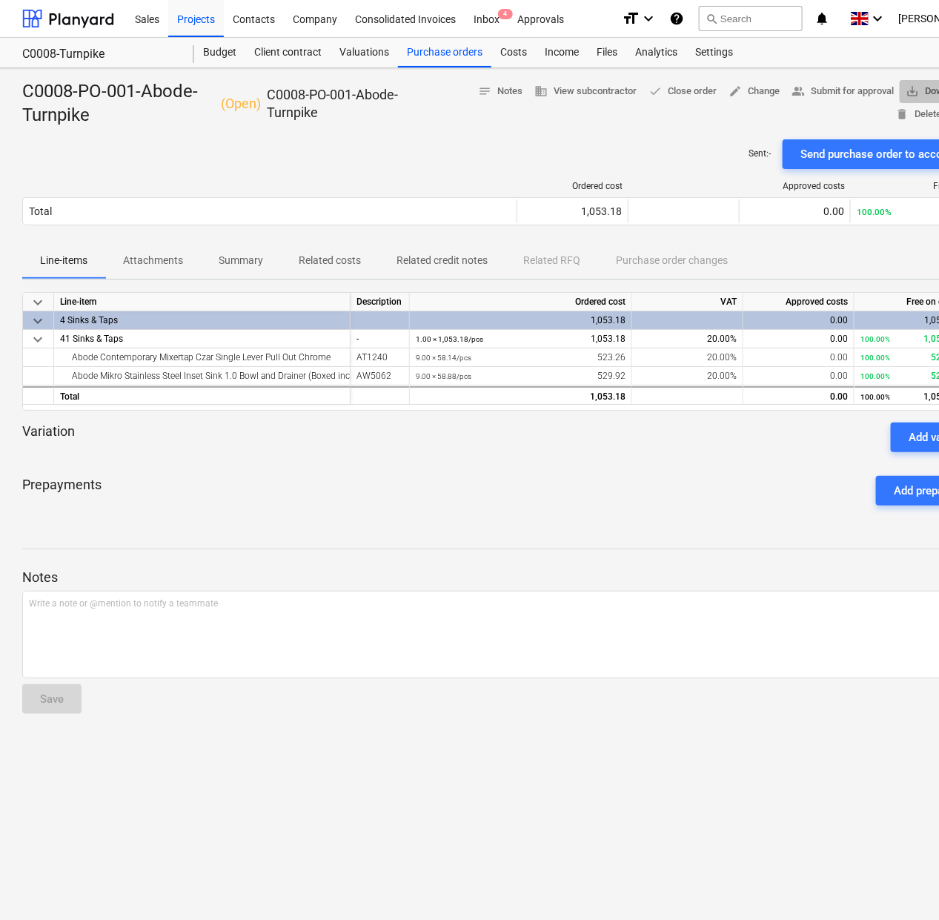
click at [926, 90] on span "save_alt Download PDF" at bounding box center [946, 91] width 80 height 17
click at [426, 53] on div "Purchase orders" at bounding box center [444, 53] width 93 height 30
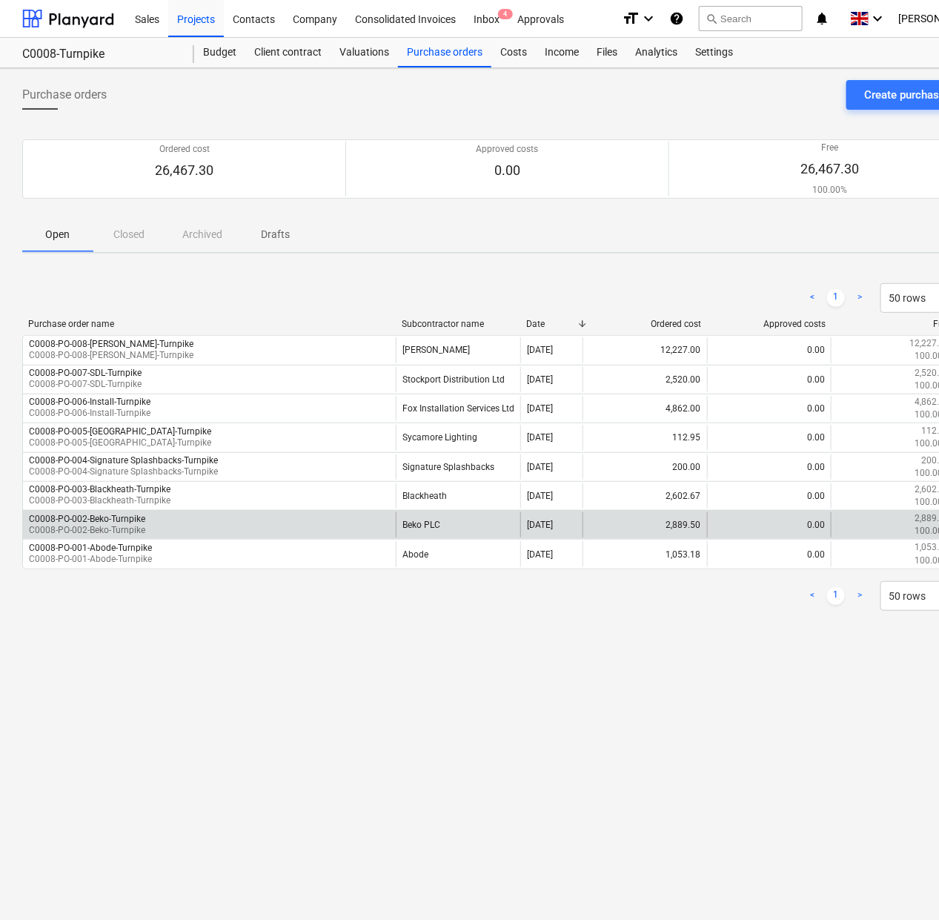
click at [239, 519] on div "C0008-PO-002-Beko-Turnpike C0008-PO-002-Beko-Turnpike" at bounding box center [209, 524] width 373 height 25
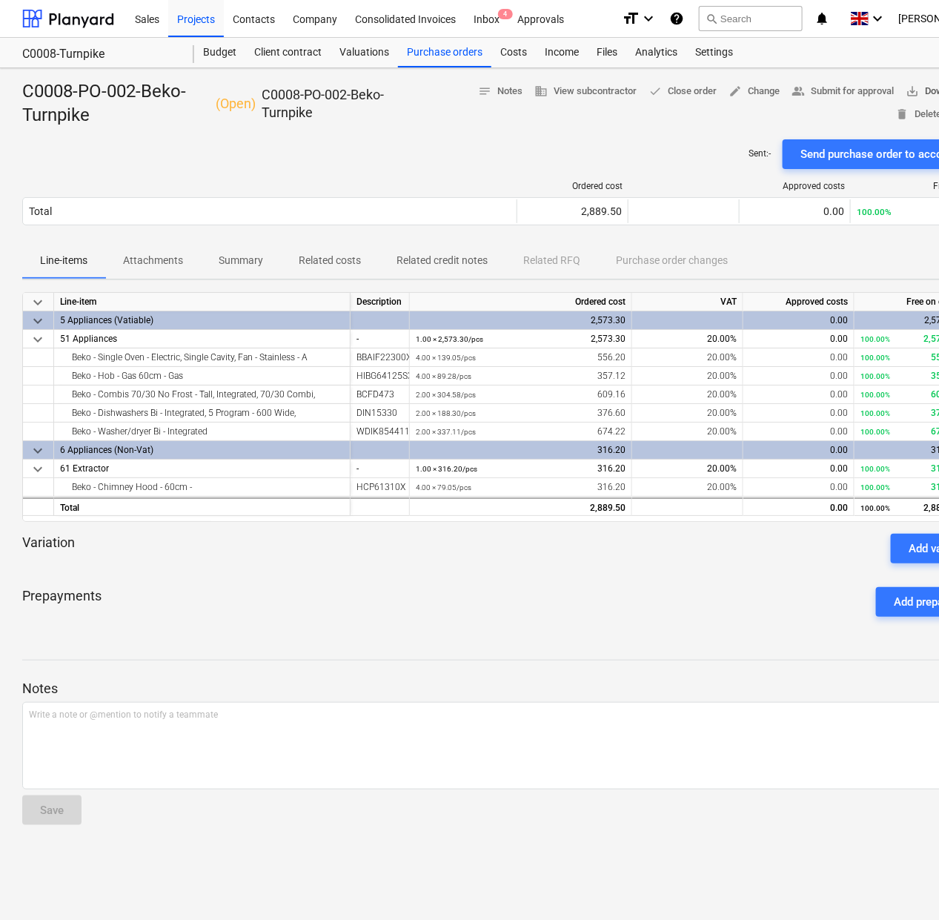
click at [923, 90] on span "save_alt Download PDF" at bounding box center [946, 91] width 80 height 17
click at [632, 145] on div "Sent : - Send purchase order to accounting" at bounding box center [506, 154] width 969 height 30
click at [476, 50] on div "Purchase orders" at bounding box center [444, 53] width 93 height 30
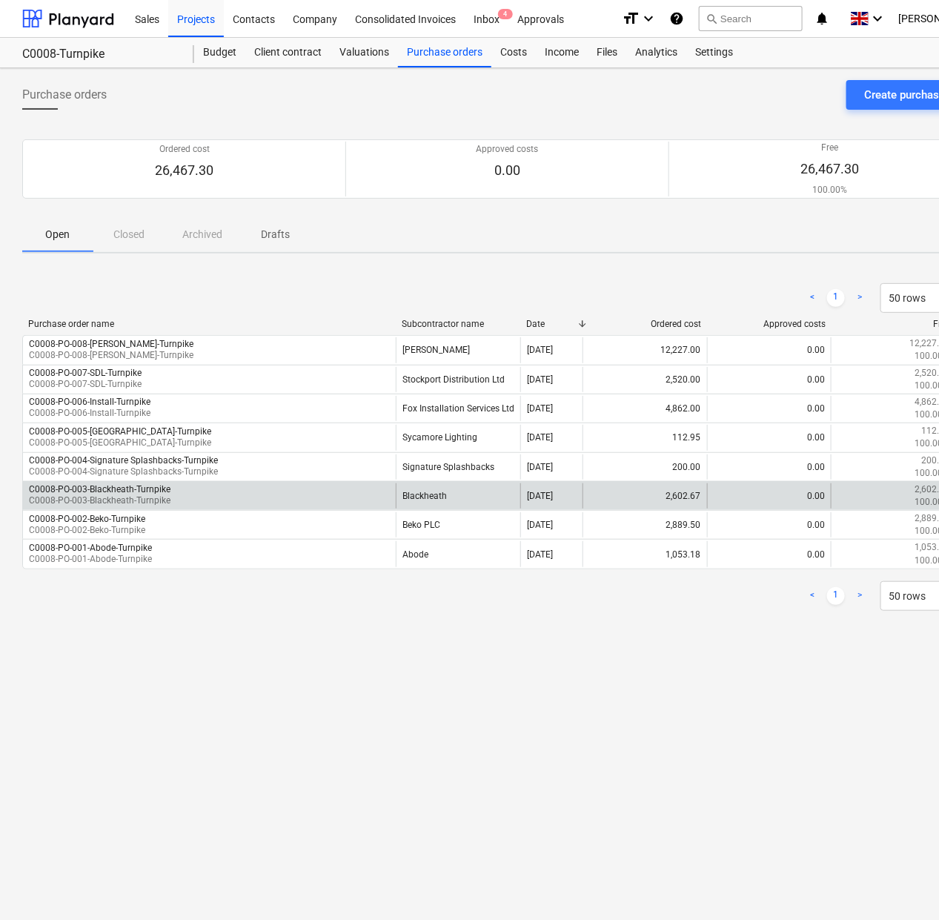
click at [239, 496] on div "C0008-PO-003-Blackheath-Turnpike C0008-PO-003-Blackheath-Turnpike" at bounding box center [209, 495] width 373 height 25
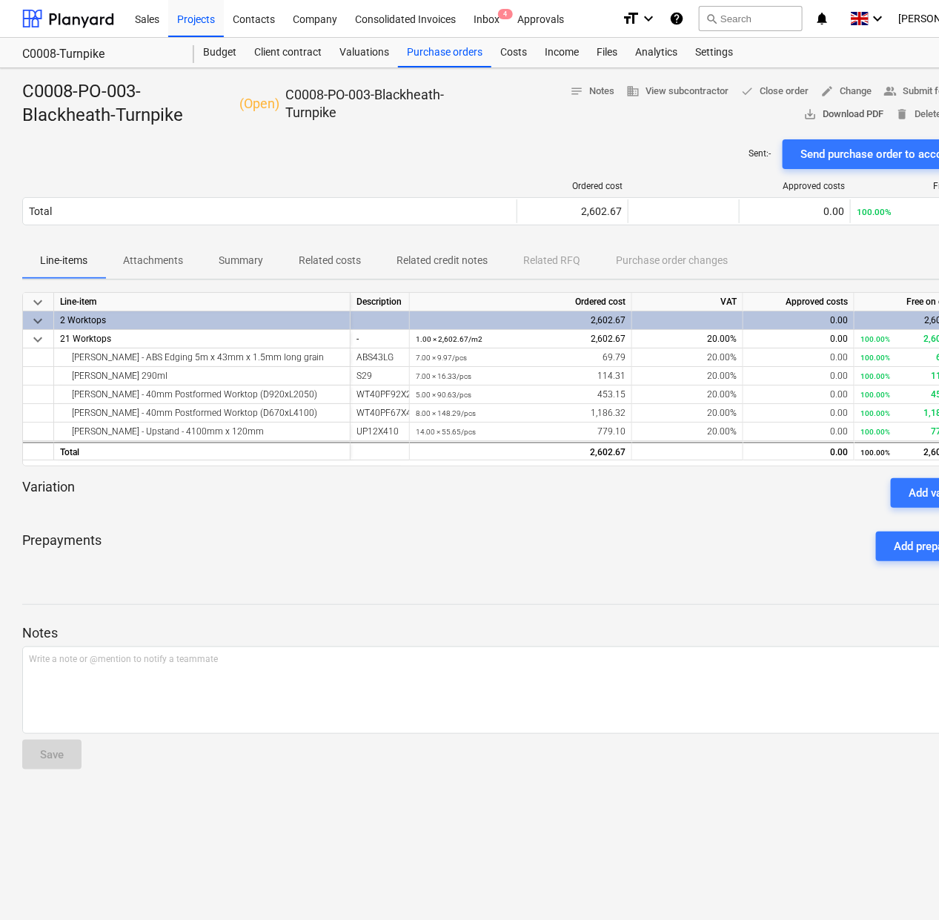
click at [853, 116] on span "save_alt Download PDF" at bounding box center [843, 114] width 80 height 17
click at [512, 132] on div at bounding box center [506, 133] width 969 height 12
click at [463, 53] on div "Purchase orders" at bounding box center [444, 53] width 93 height 30
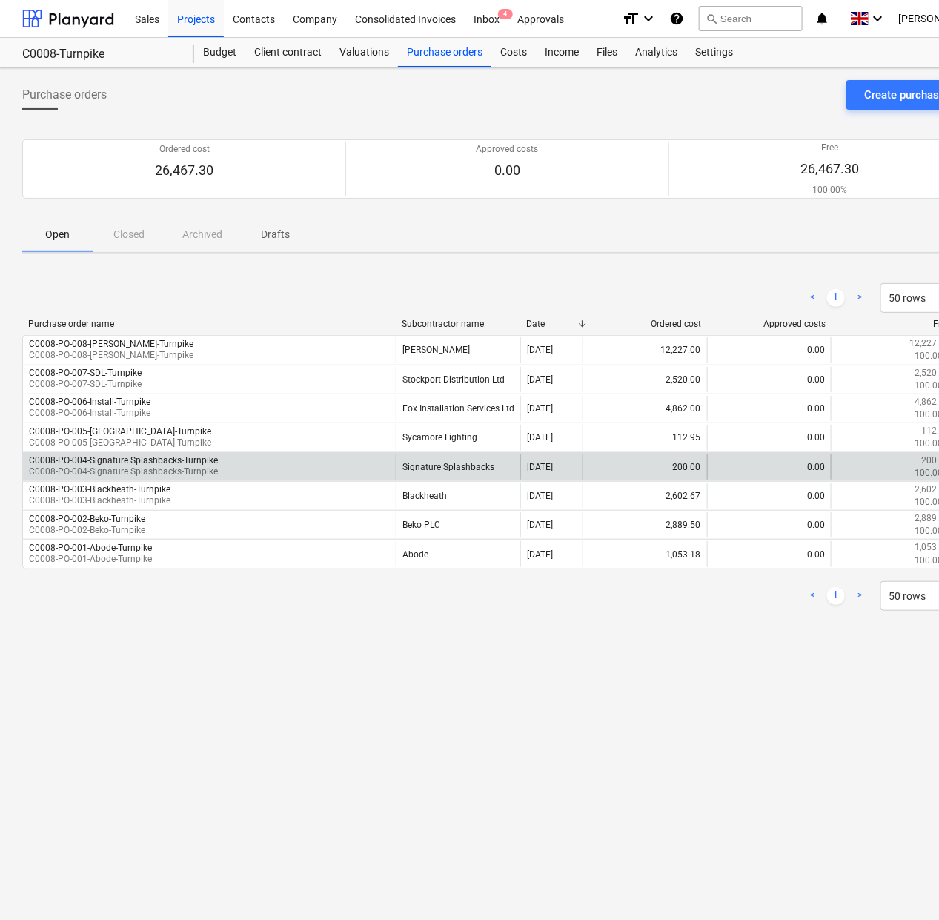
click at [280, 469] on div "C0008-PO-004-Signature Splashbacks-Turnpike C0008-PO-004-Signature Splashbacks-…" at bounding box center [209, 466] width 373 height 25
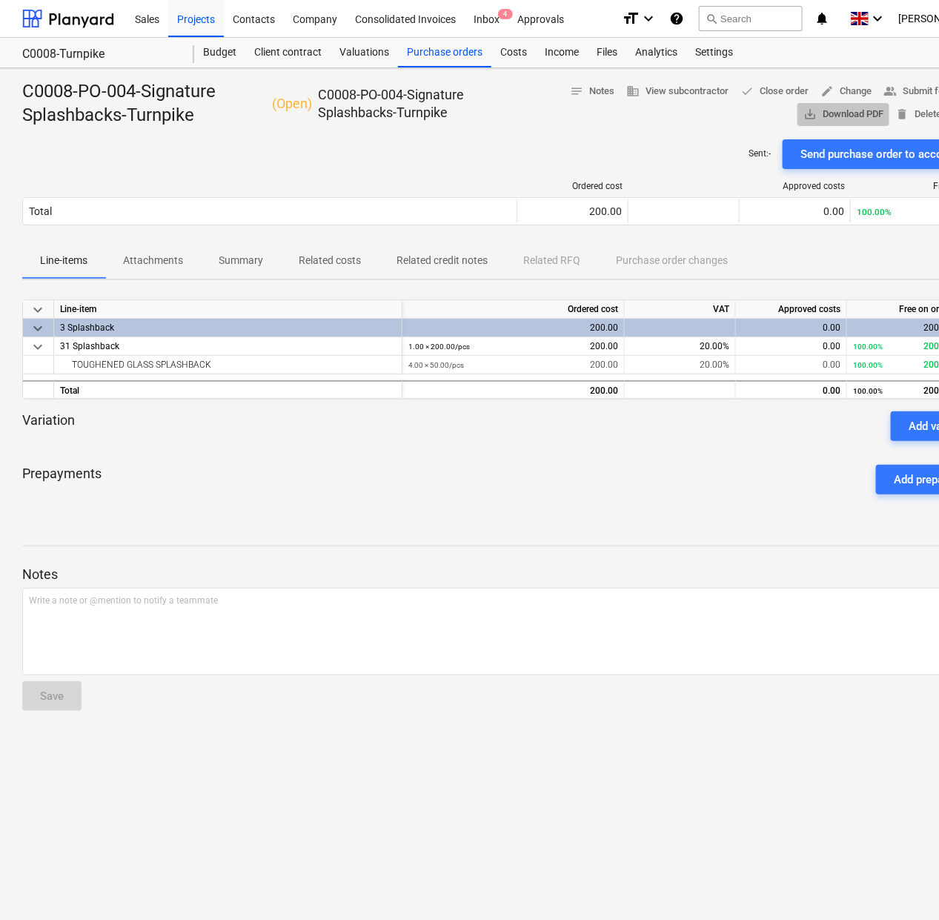
click at [852, 113] on span "save_alt Download PDF" at bounding box center [843, 114] width 80 height 17
click at [471, 58] on div "Purchase orders" at bounding box center [444, 53] width 93 height 30
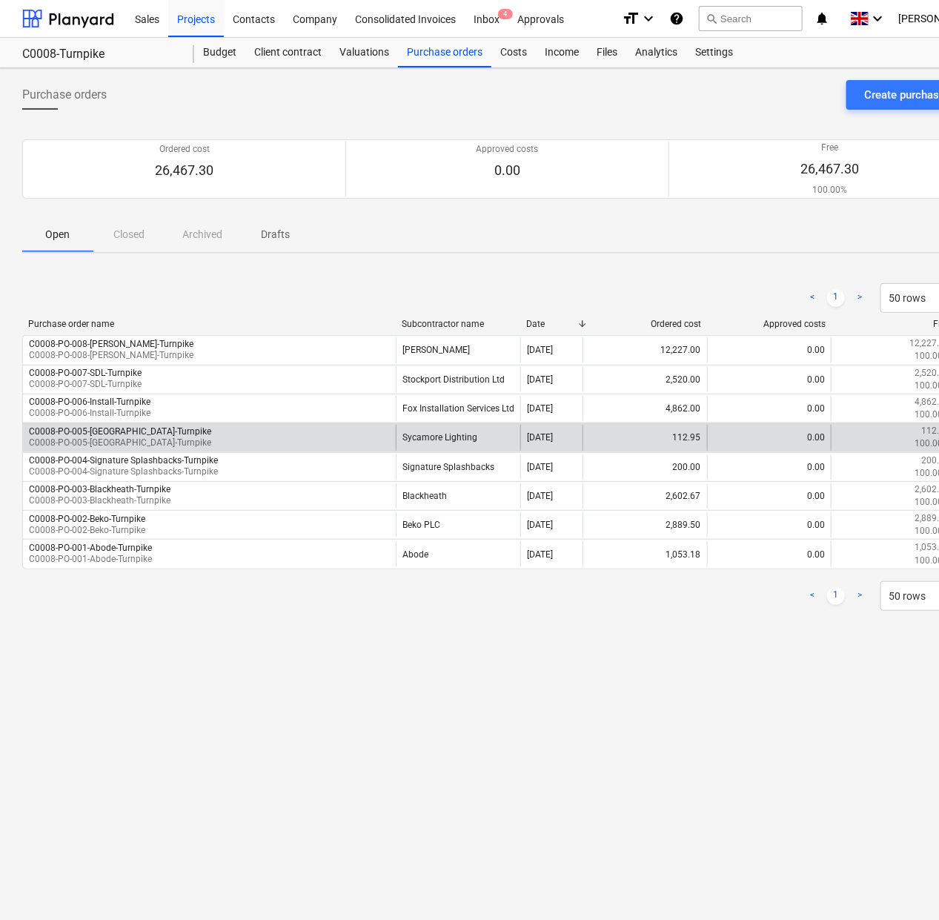
click at [304, 425] on div "C0008-PO-005-[GEOGRAPHIC_DATA]-Turnpike C0008-PO-005-[GEOGRAPHIC_DATA]-Turnpike" at bounding box center [209, 437] width 373 height 25
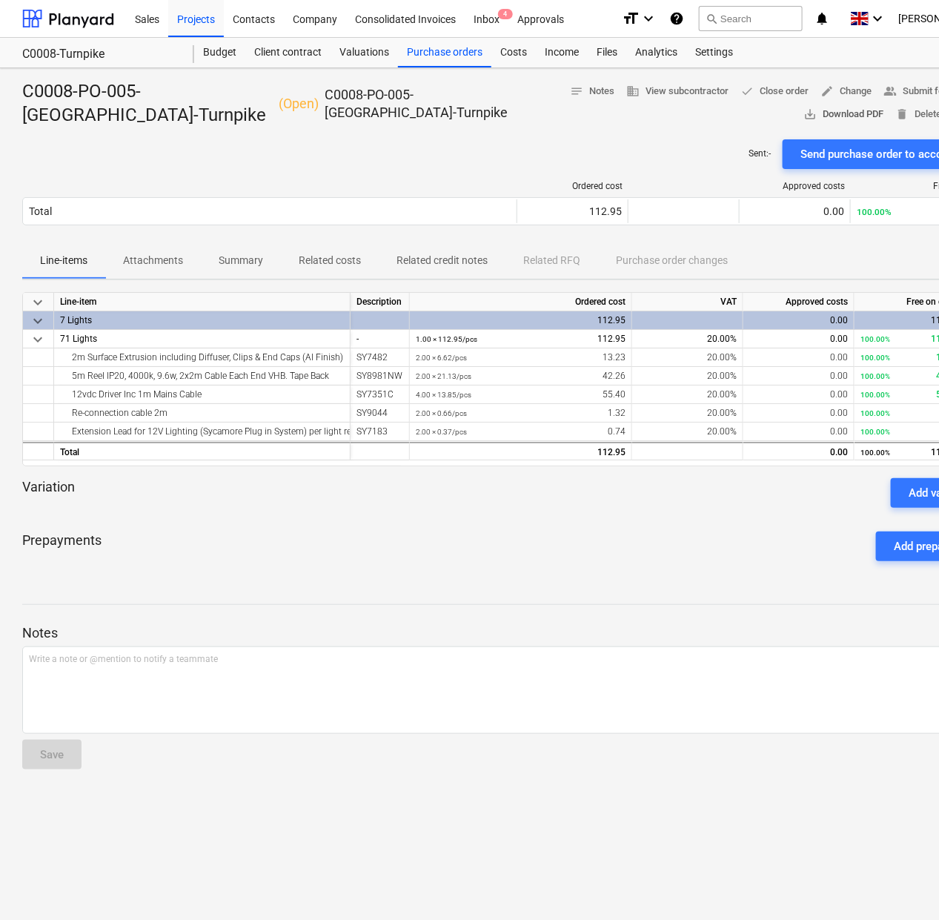
click at [883, 106] on span "save_alt Download PDF" at bounding box center [843, 114] width 80 height 17
click at [691, 508] on div at bounding box center [506, 514] width 969 height 12
